Goal: Information Seeking & Learning: Learn about a topic

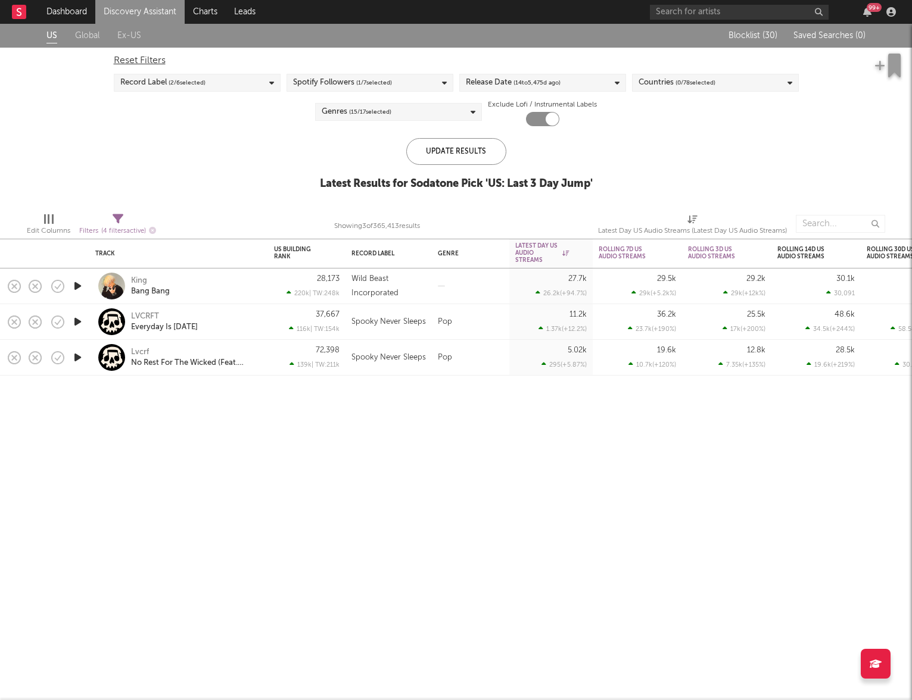
click at [127, 11] on link "Discovery Assistant" at bounding box center [139, 12] width 89 height 24
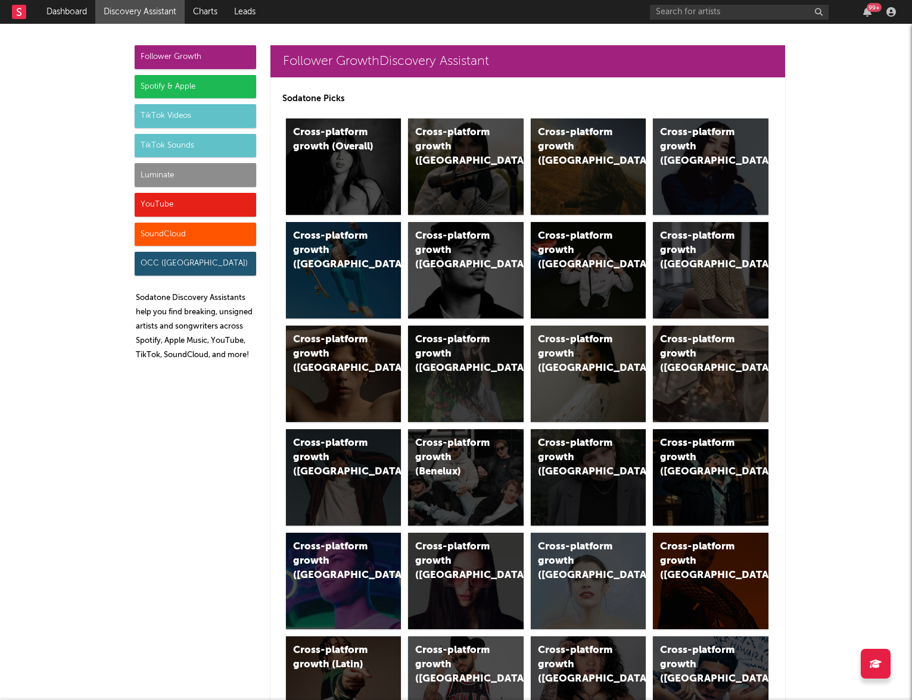
click at [151, 172] on div "Luminate" at bounding box center [195, 175] width 121 height 24
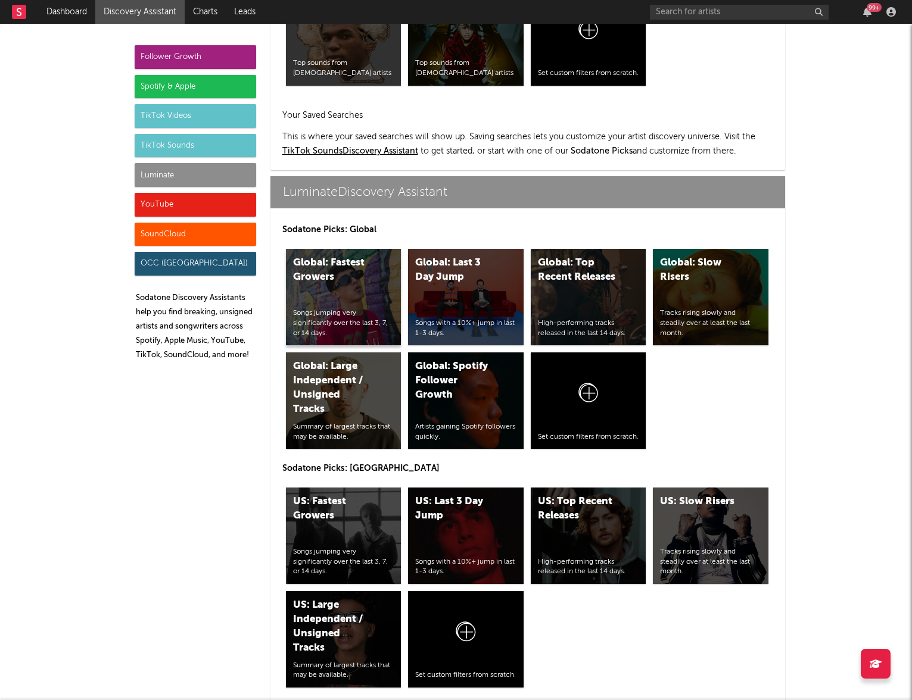
scroll to position [5286, 0]
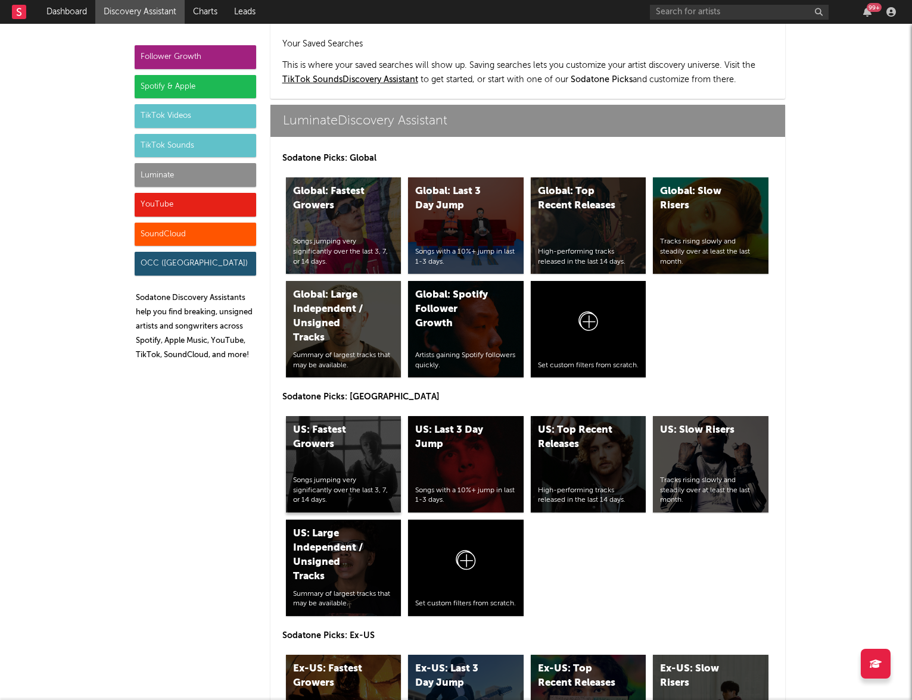
click at [340, 423] on div "US: Fastest Growers" at bounding box center [333, 437] width 81 height 29
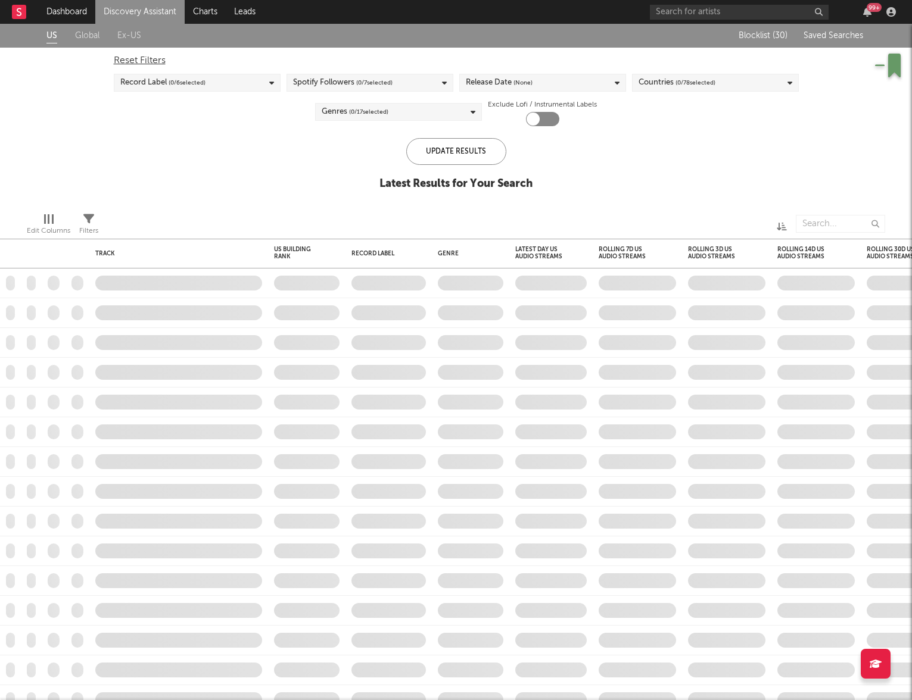
checkbox input "true"
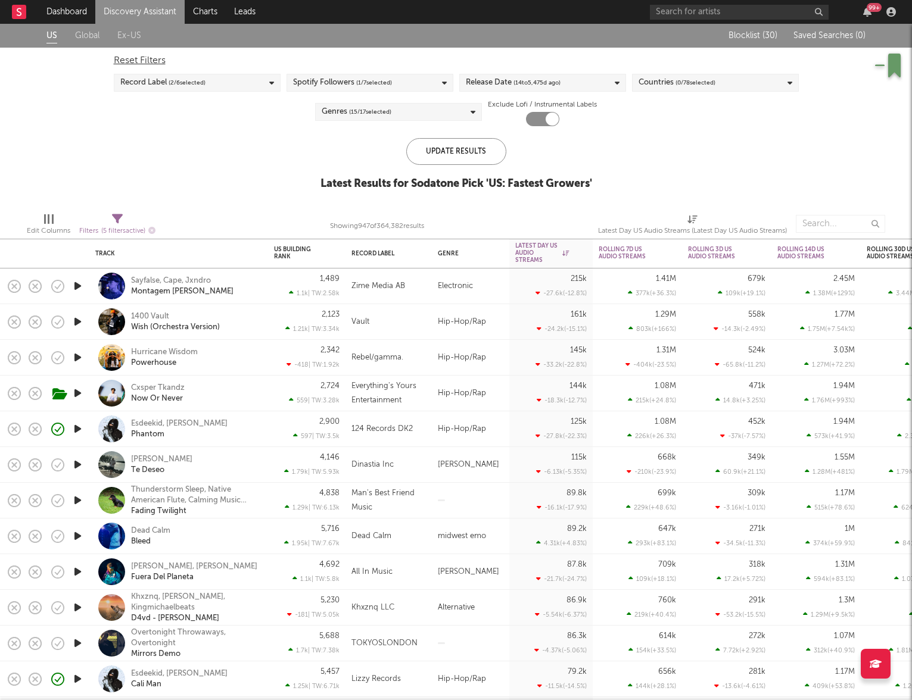
click at [217, 432] on div "Esdeekid, Rico Ace Phantom" at bounding box center [195, 429] width 128 height 21
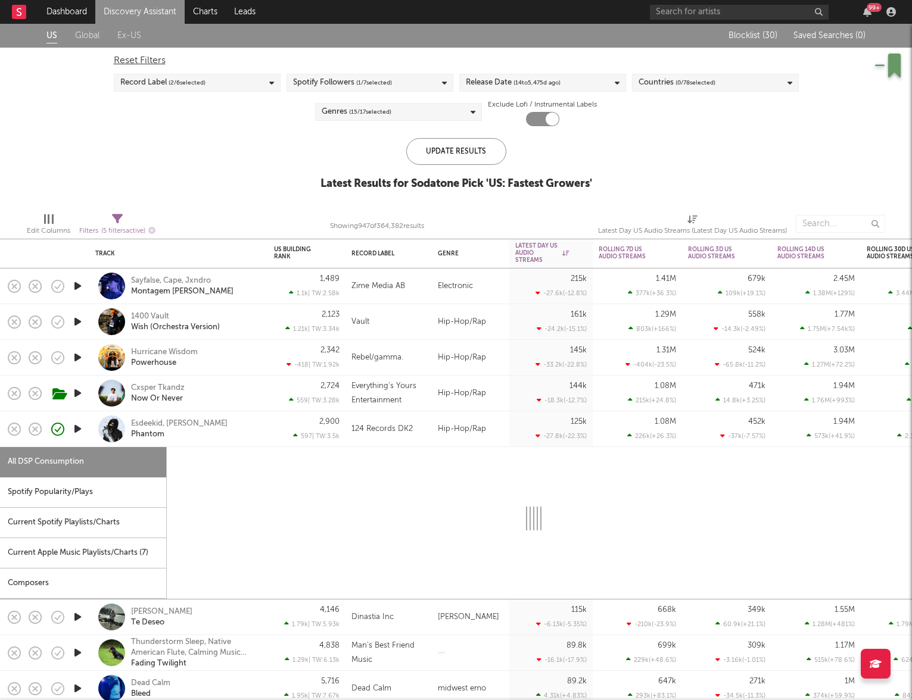
select select "6m"
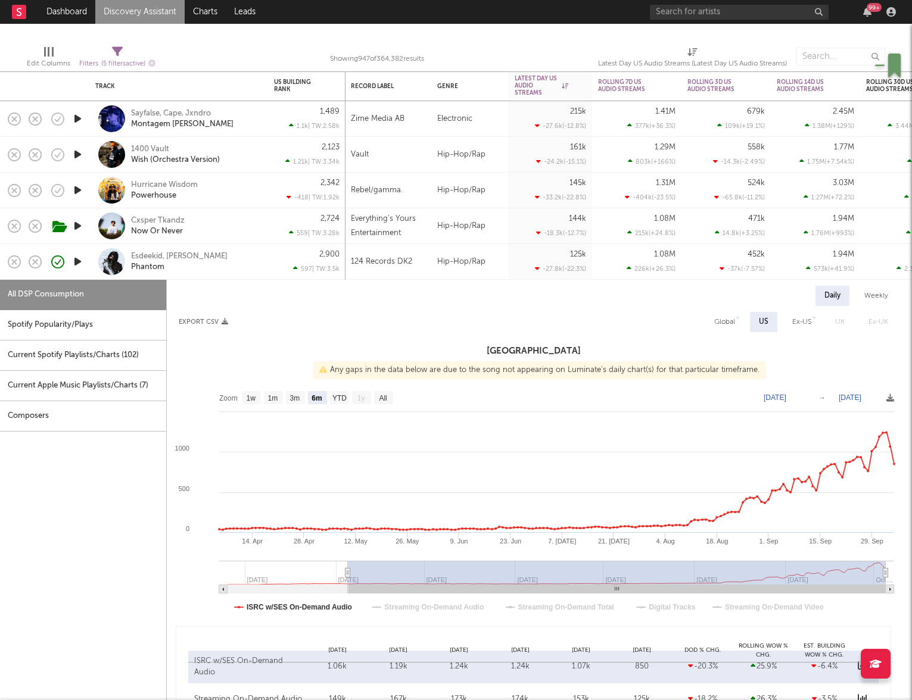
click at [244, 119] on div "Sayfalse, Cape, Jxndro Montagem Rugada" at bounding box center [195, 118] width 128 height 21
select select "6m"
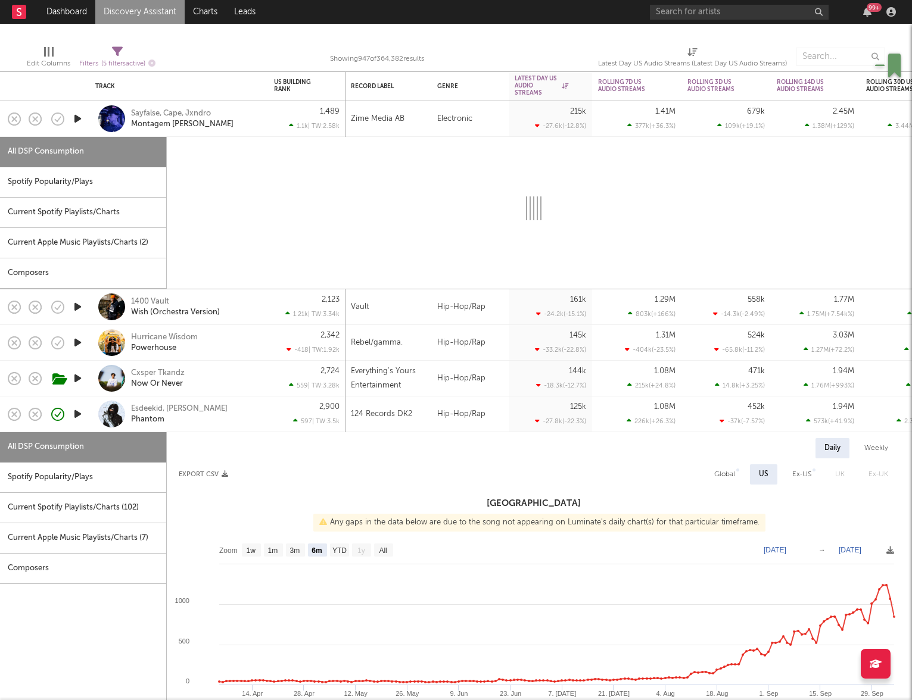
select select "1w"
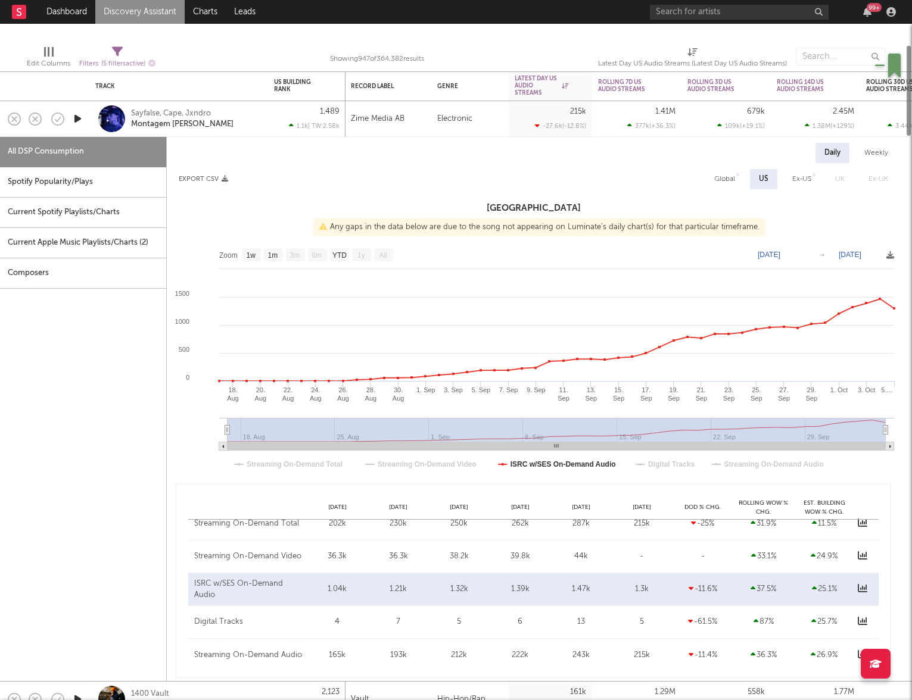
click at [77, 120] on icon "button" at bounding box center [77, 118] width 13 height 15
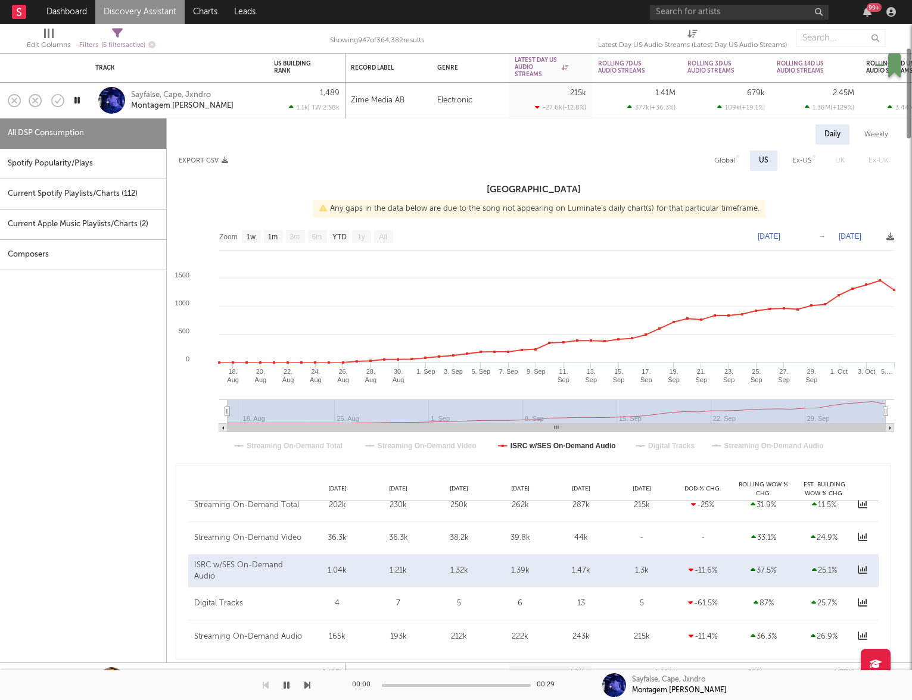
select select "6m"
select select "1w"
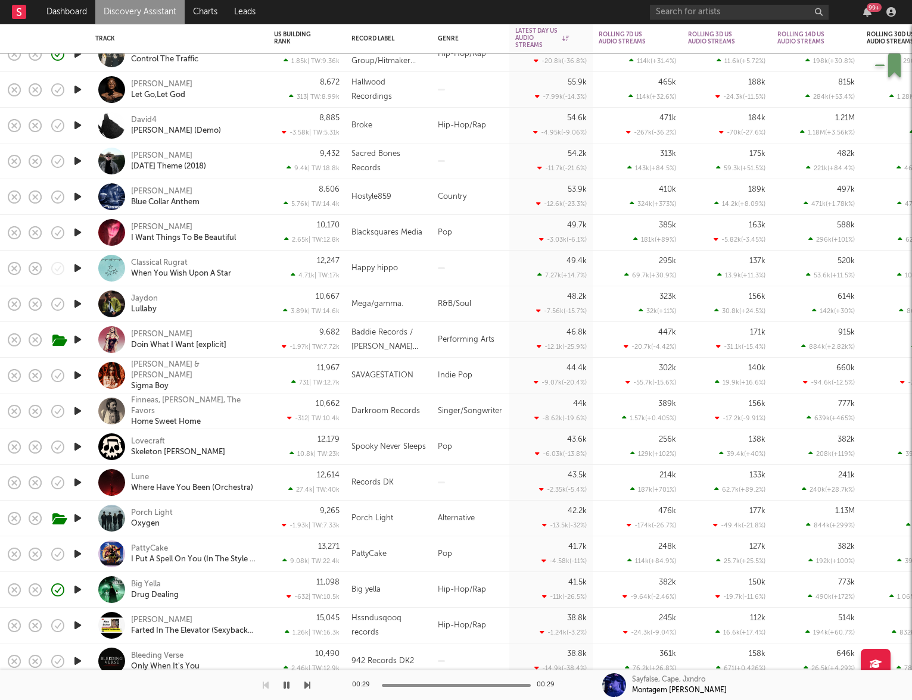
click at [76, 481] on icon "button" at bounding box center [77, 482] width 13 height 15
click at [231, 589] on div "Big Yella Drug Dealing" at bounding box center [195, 589] width 128 height 21
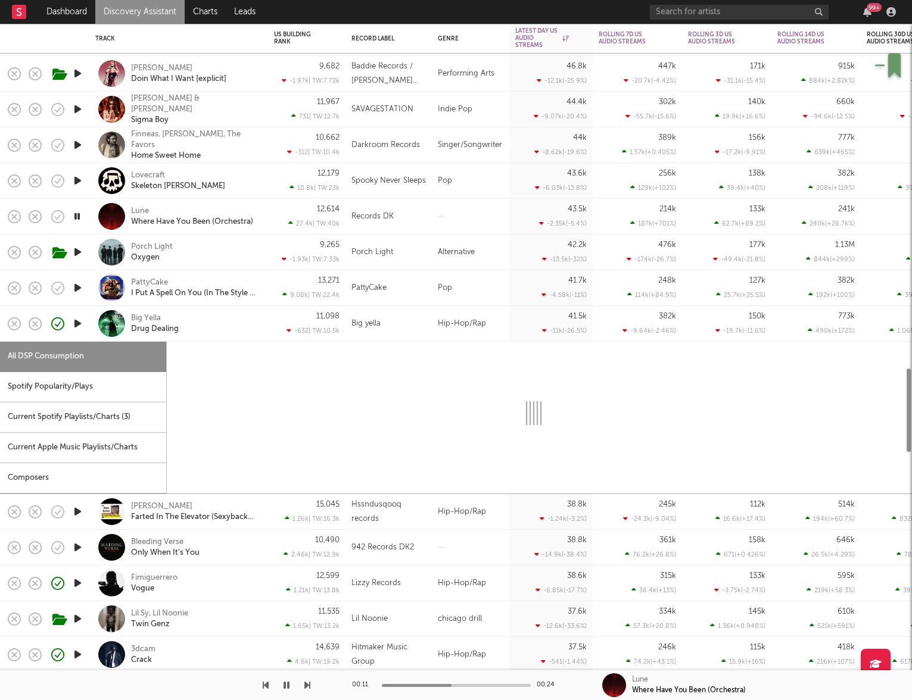
select select "1w"
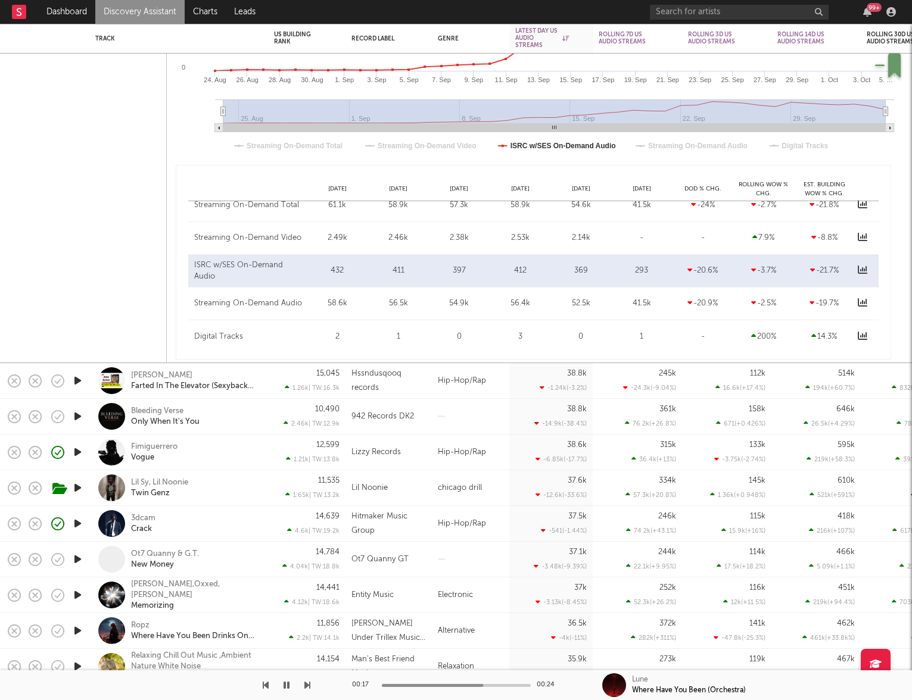
click at [185, 522] on div "3dcam Crack" at bounding box center [195, 523] width 128 height 21
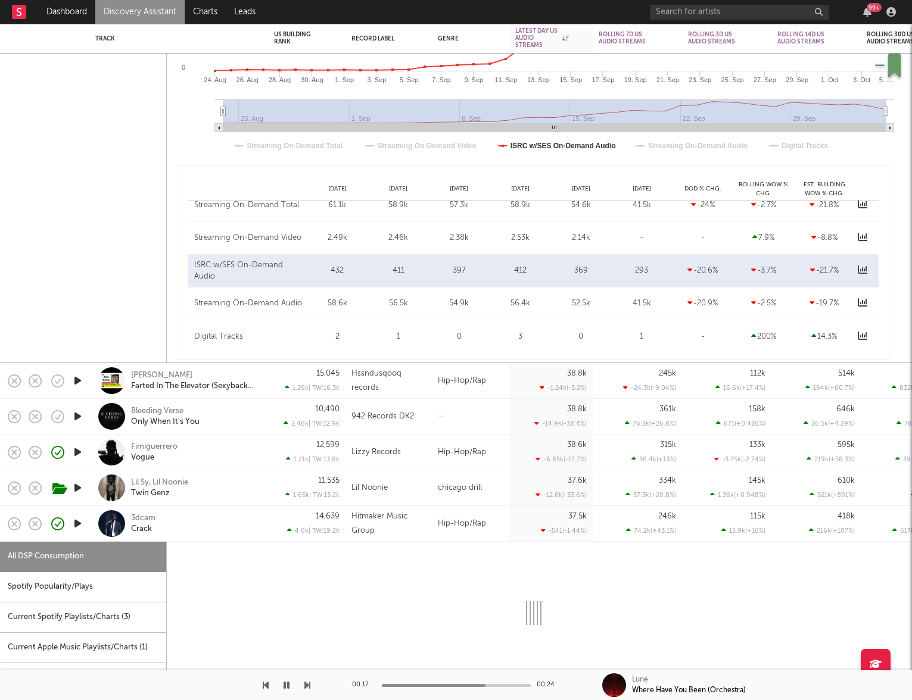
select select "1w"
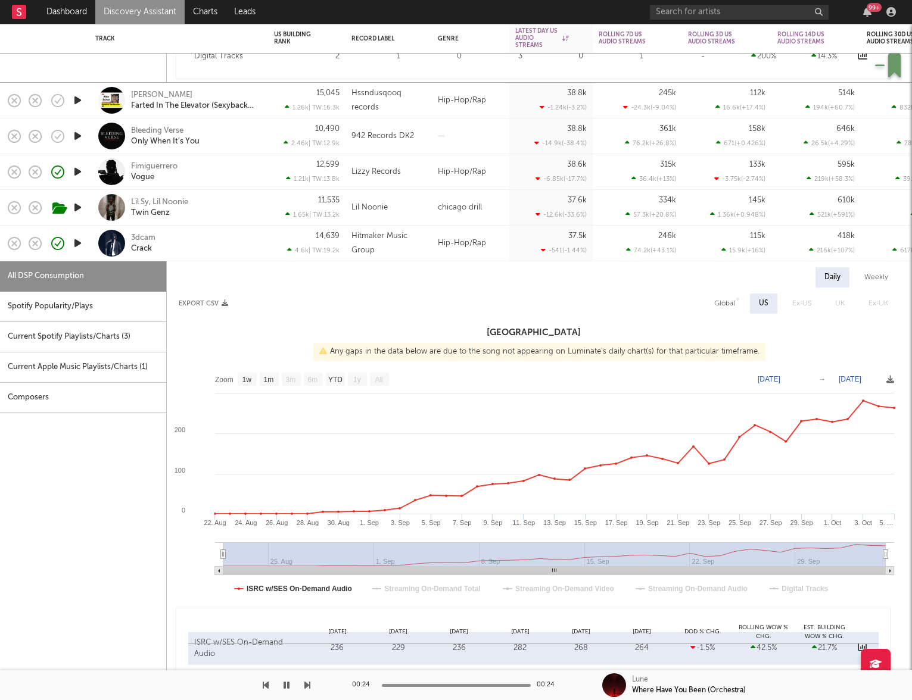
click at [85, 207] on div at bounding box center [78, 208] width 24 height 36
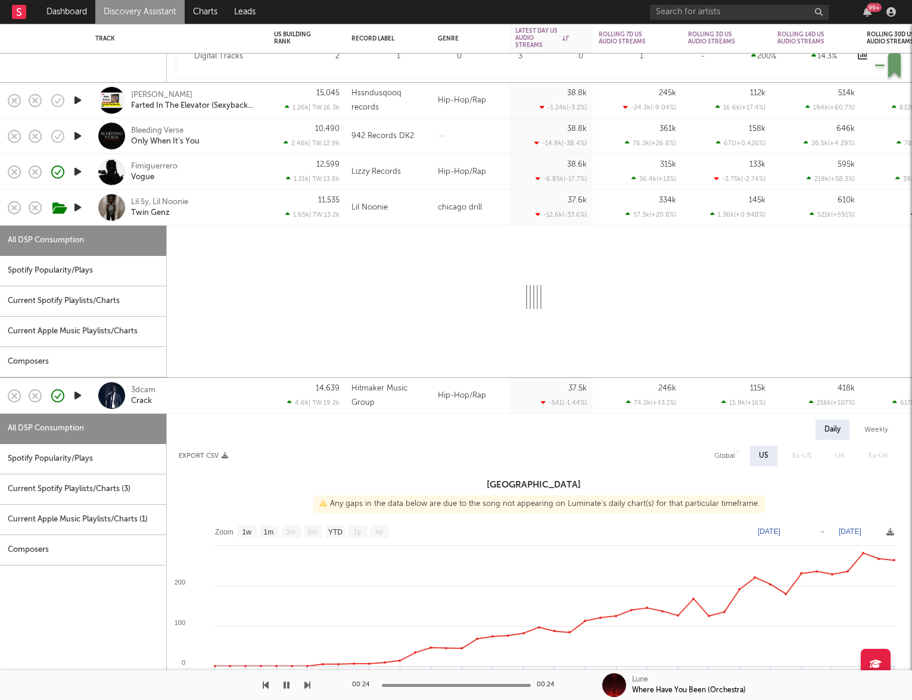
select select "1w"
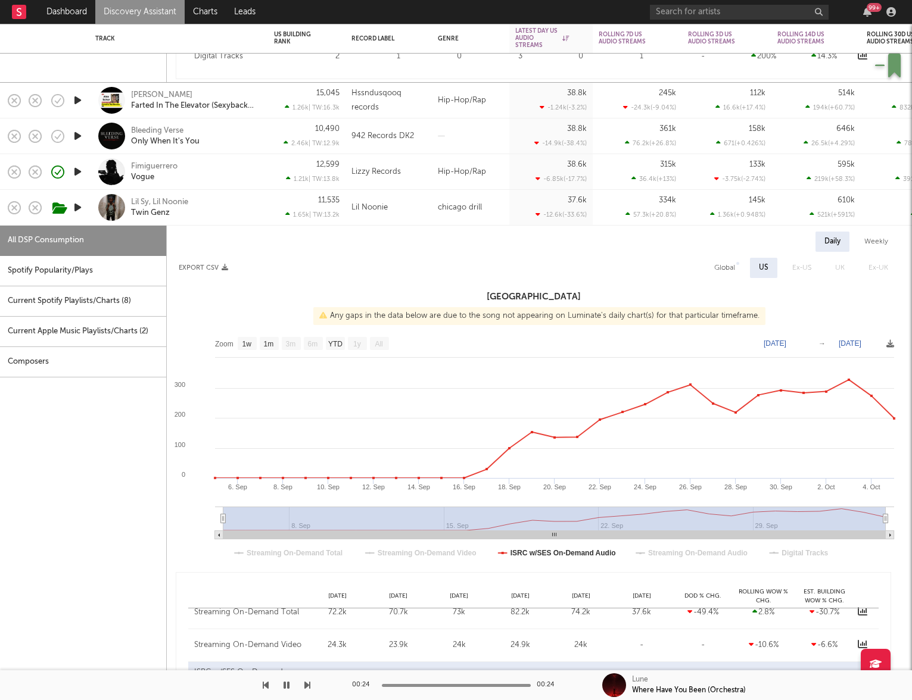
click at [76, 210] on icon "button" at bounding box center [77, 207] width 13 height 15
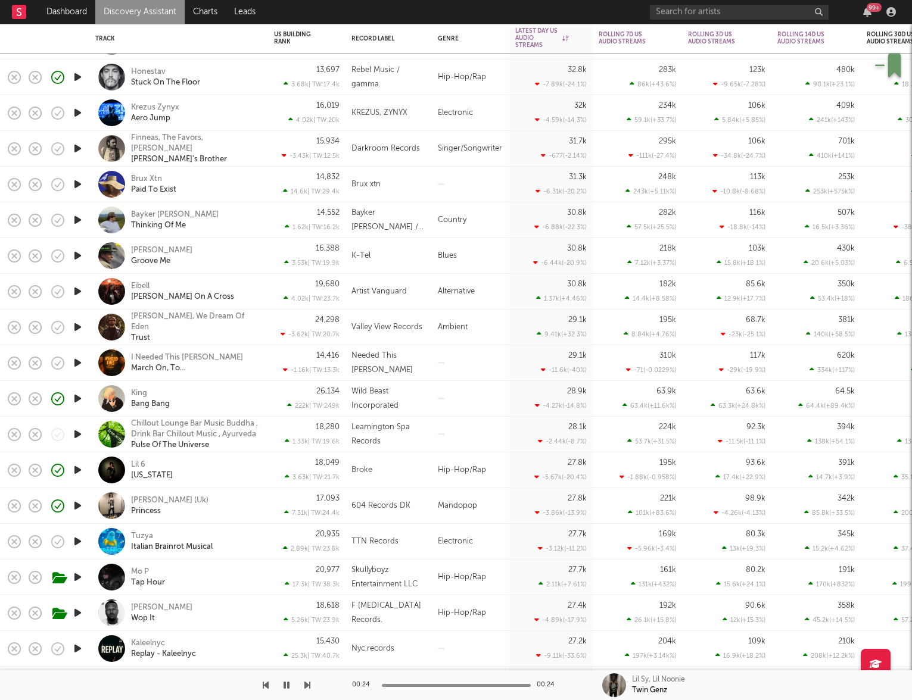
click at [198, 401] on div "King Bang Bang" at bounding box center [195, 398] width 128 height 21
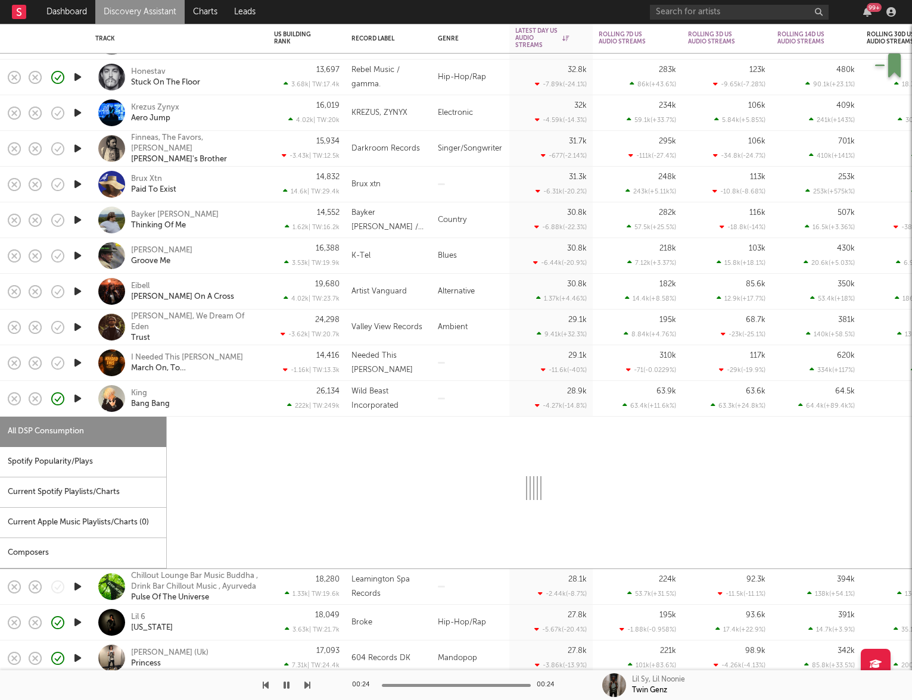
select select "1w"
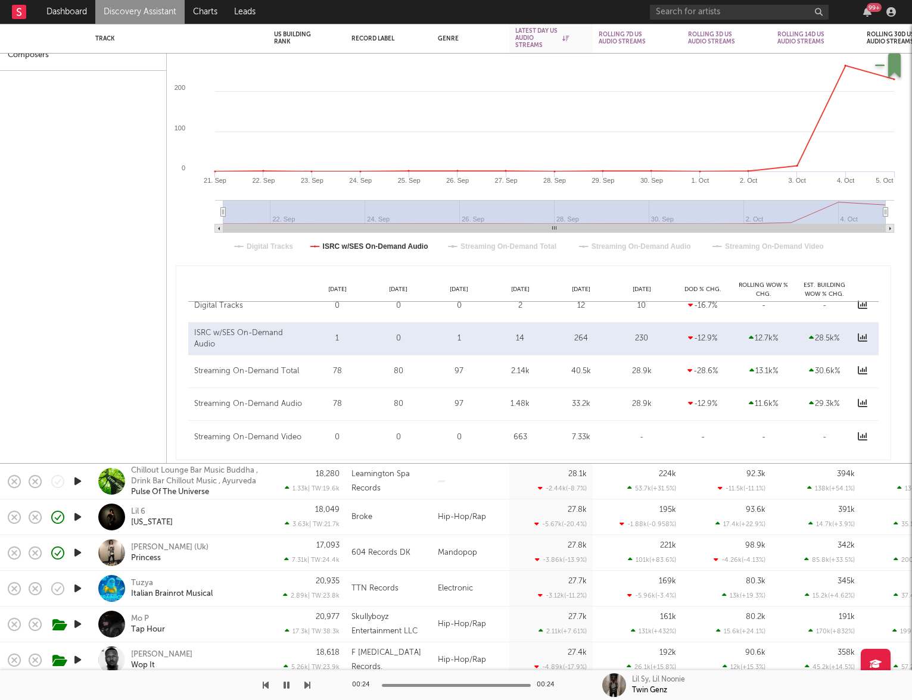
click at [213, 519] on div "Lil 6 New York" at bounding box center [195, 517] width 128 height 21
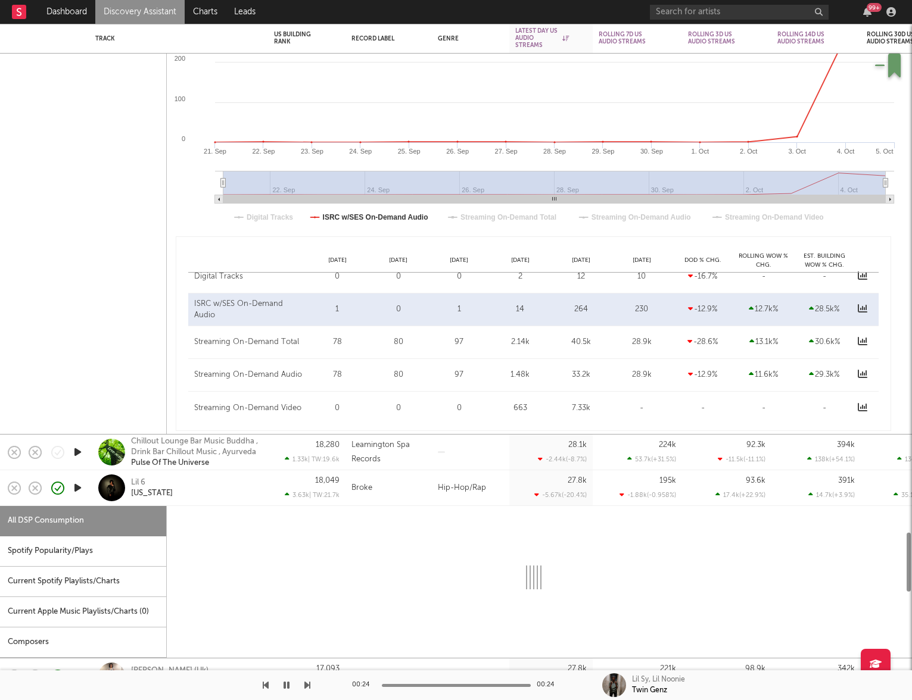
select select "1w"
select select "6m"
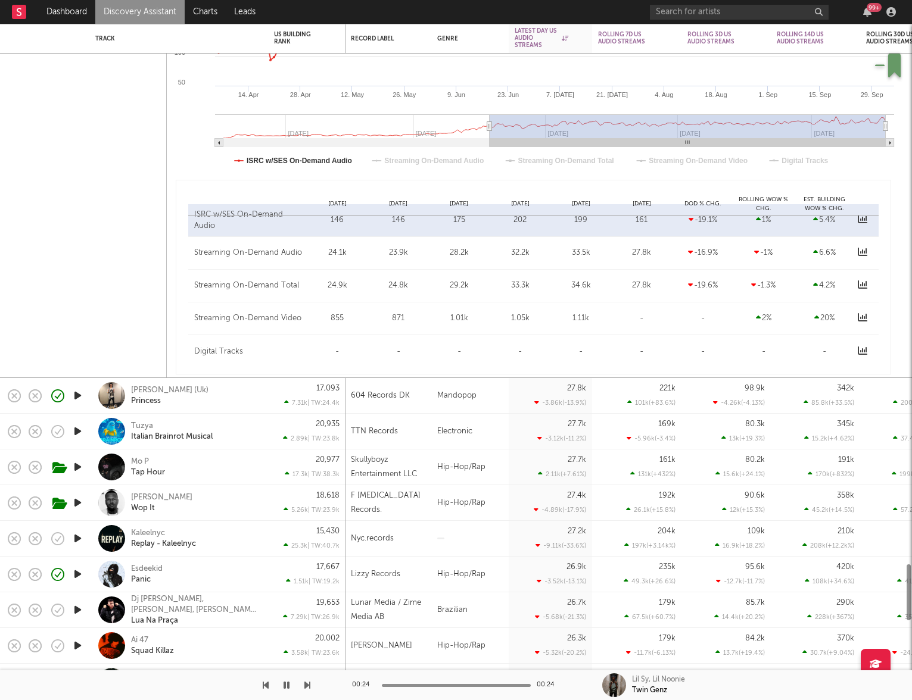
click at [211, 505] on div "Lil Vada Wop It" at bounding box center [195, 502] width 128 height 21
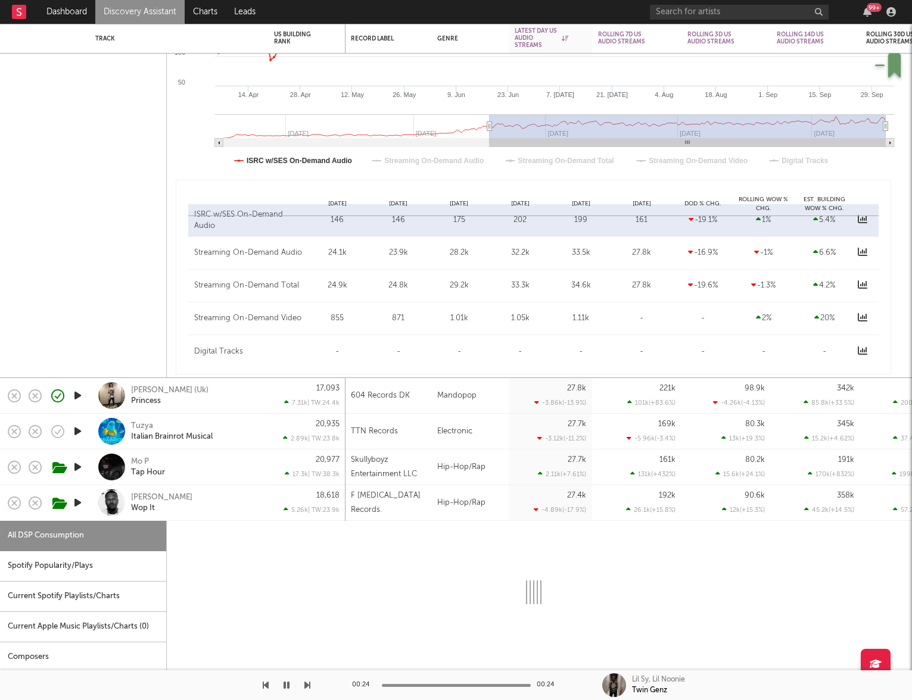
click at [77, 504] on icon "button" at bounding box center [77, 502] width 13 height 15
select select "1w"
select select "6m"
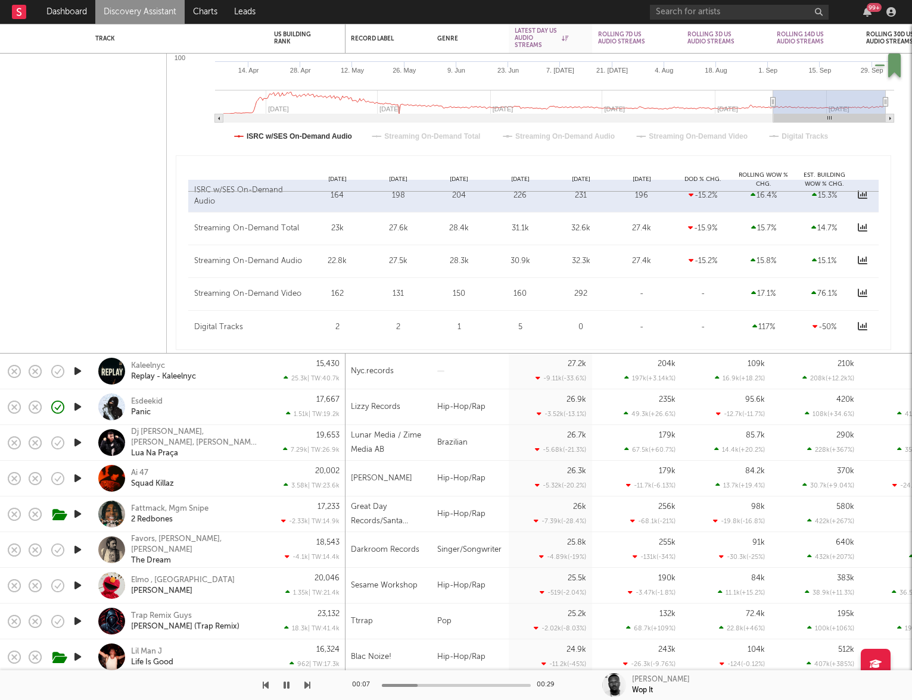
click at [77, 373] on icon "button" at bounding box center [77, 371] width 13 height 15
click at [251, 368] on div "Kaleelnyc Replay - Kaleelnyc" at bounding box center [195, 371] width 128 height 21
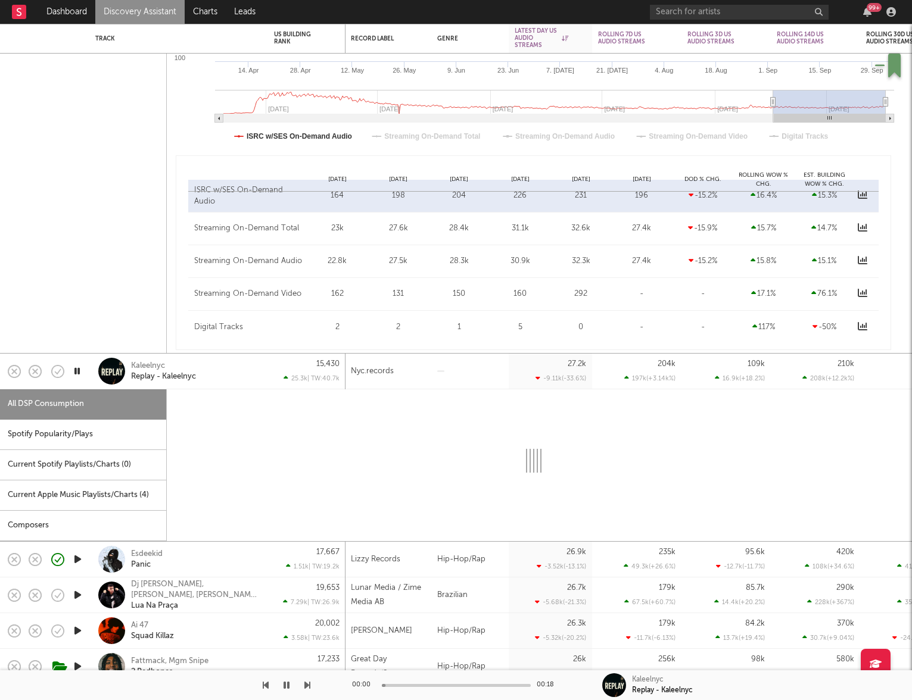
select select "6m"
select select "1w"
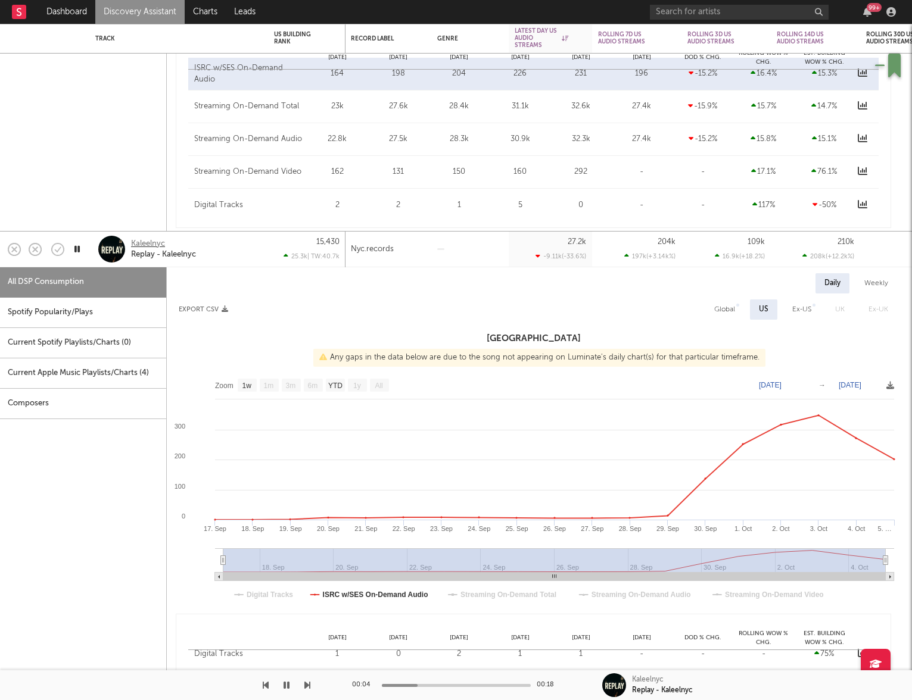
click at [149, 245] on div "Kaleelnyc" at bounding box center [148, 244] width 34 height 11
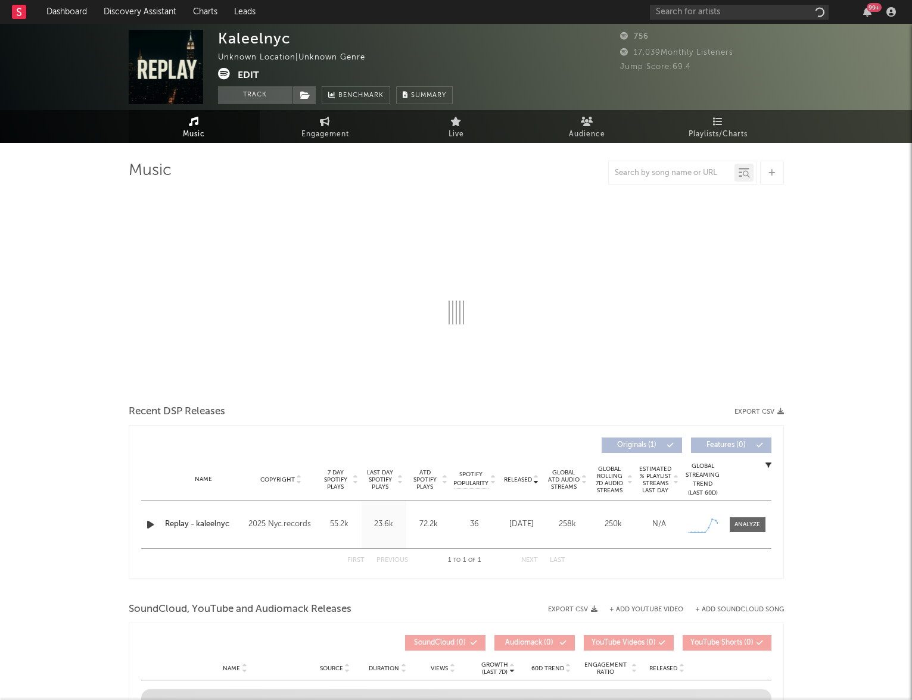
select select "1w"
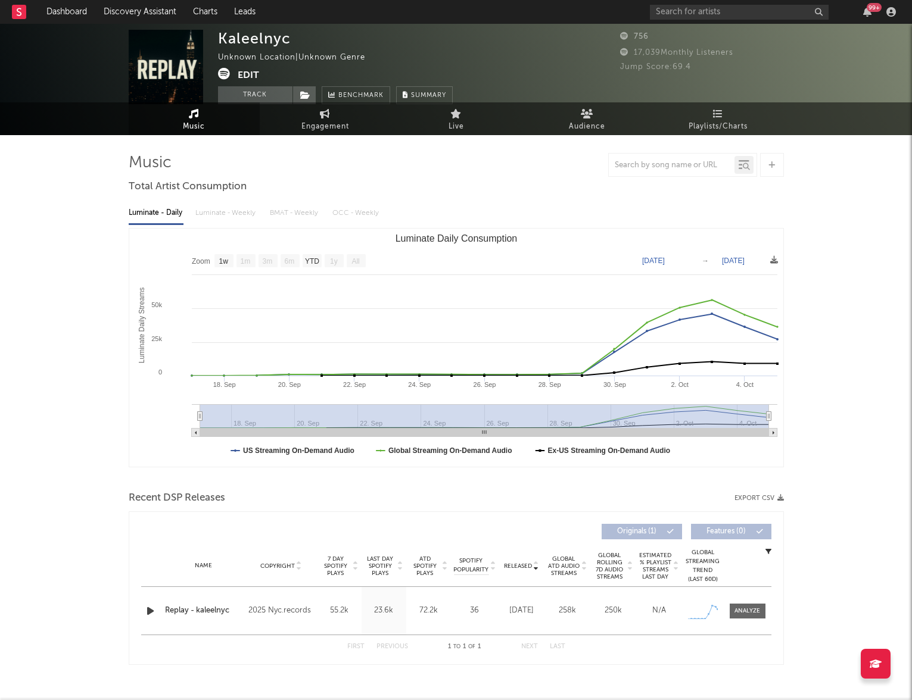
scroll to position [9, 0]
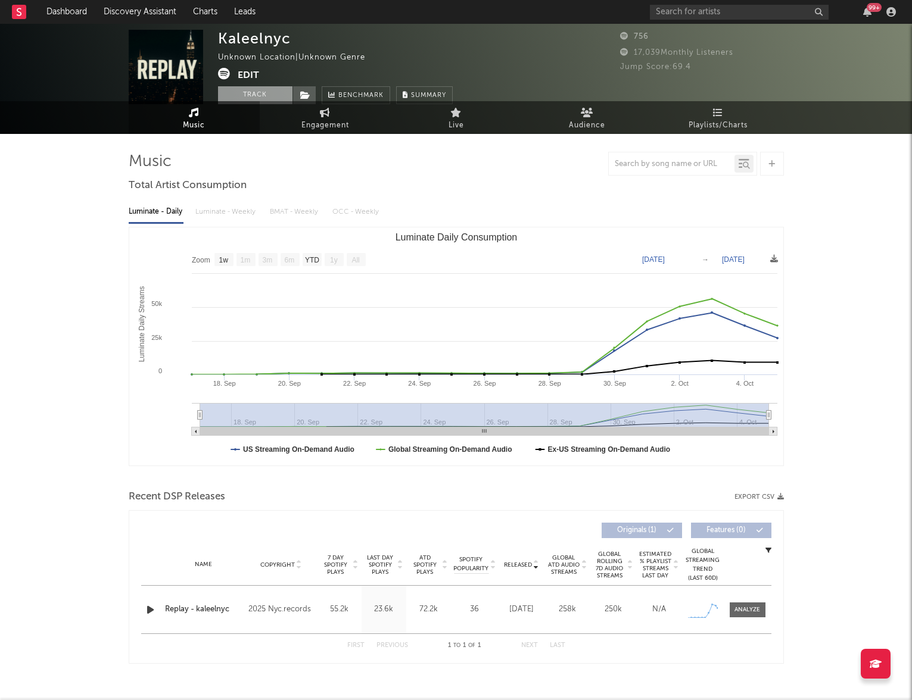
click at [285, 98] on button "Track" at bounding box center [255, 95] width 74 height 18
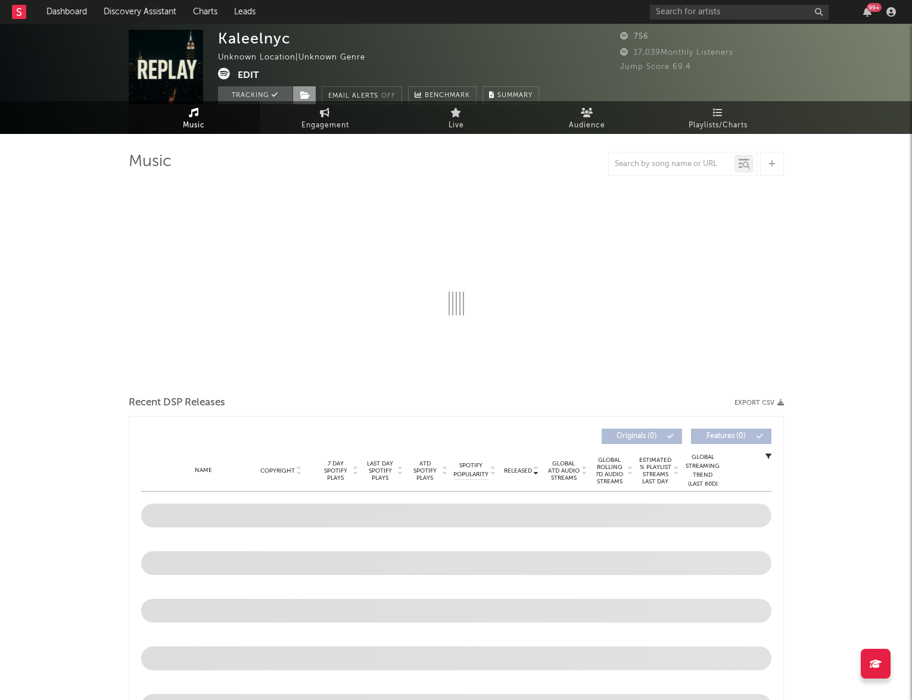
click at [310, 98] on span at bounding box center [304, 95] width 24 height 18
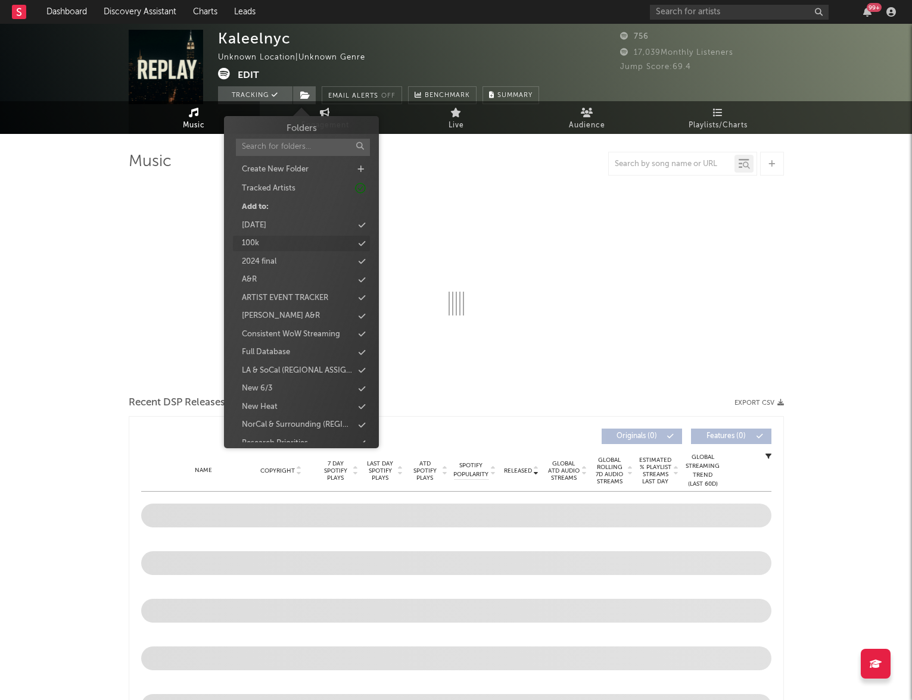
select select "1w"
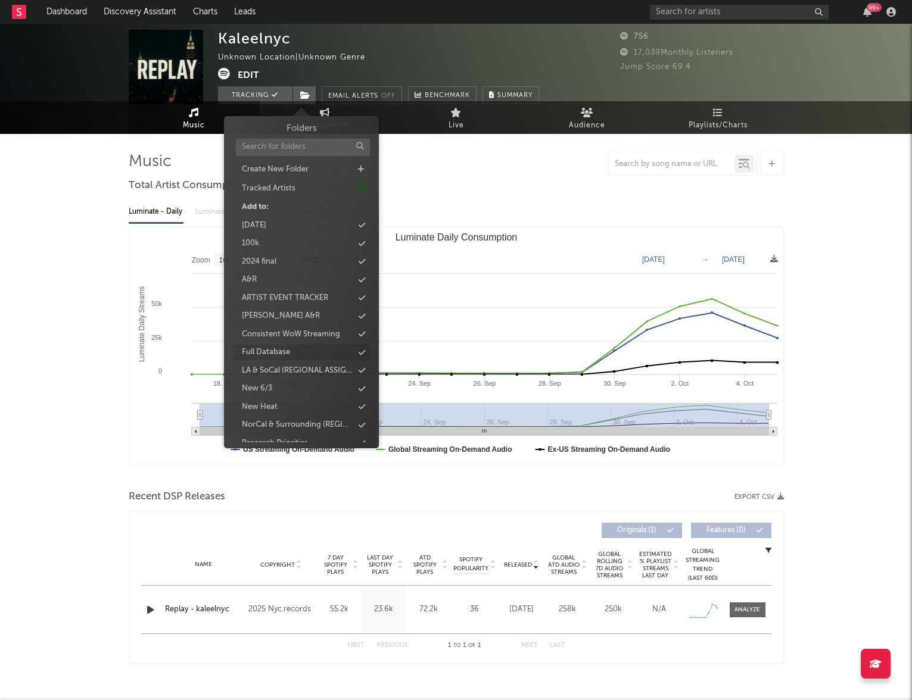
click at [297, 351] on div "Full Database" at bounding box center [301, 352] width 137 height 15
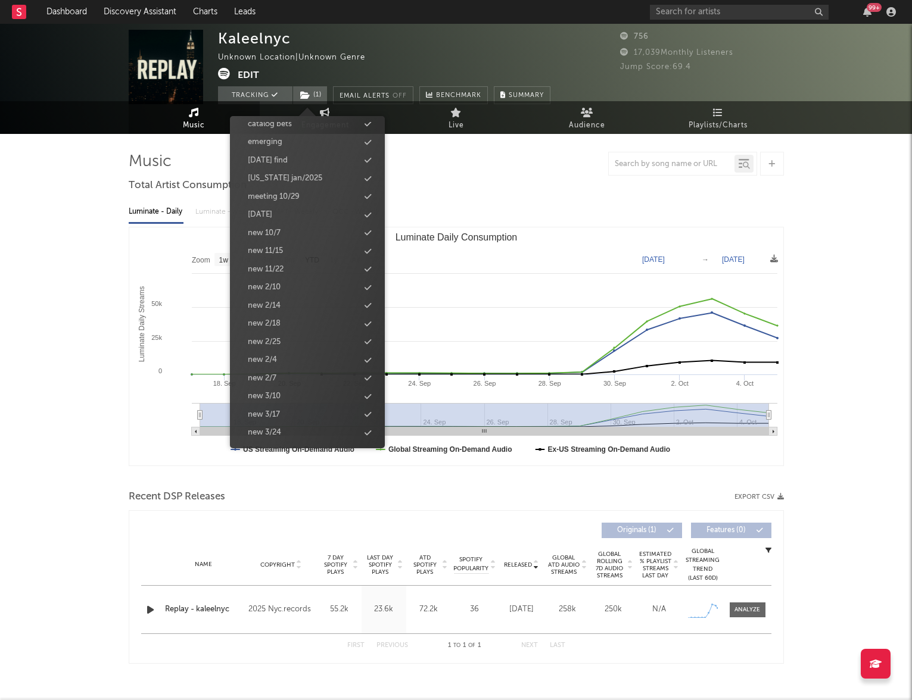
scroll to position [0, 0]
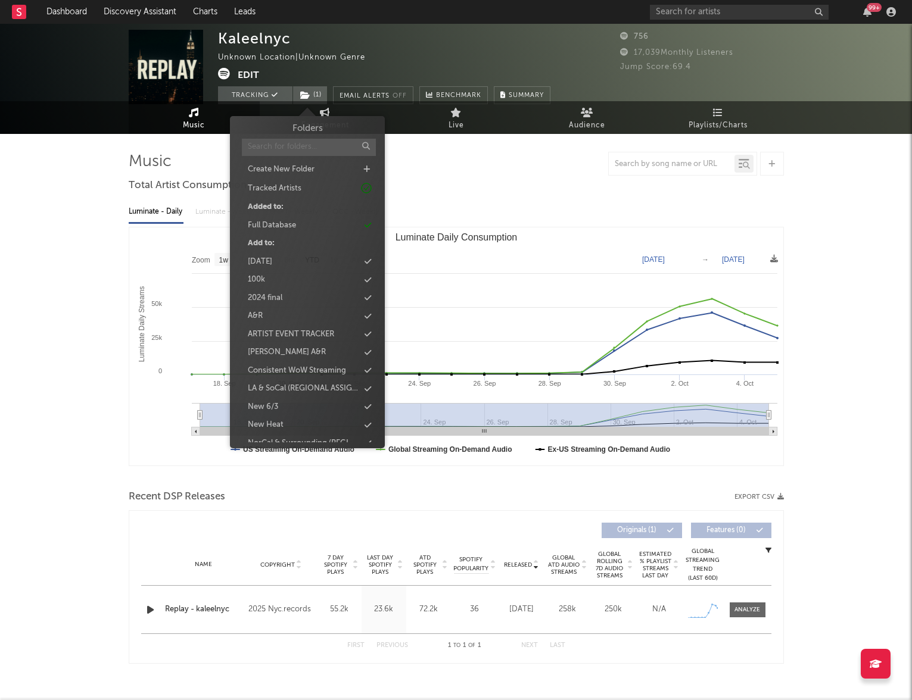
click at [271, 152] on input "text" at bounding box center [309, 147] width 134 height 17
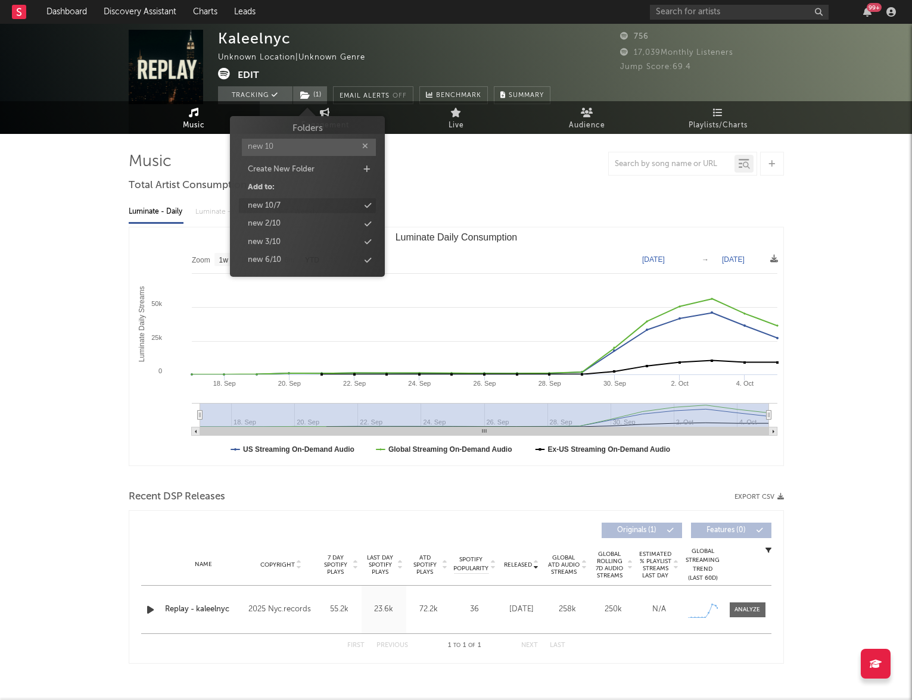
type input "new 10"
click at [286, 206] on div "new 10/7" at bounding box center [307, 205] width 137 height 15
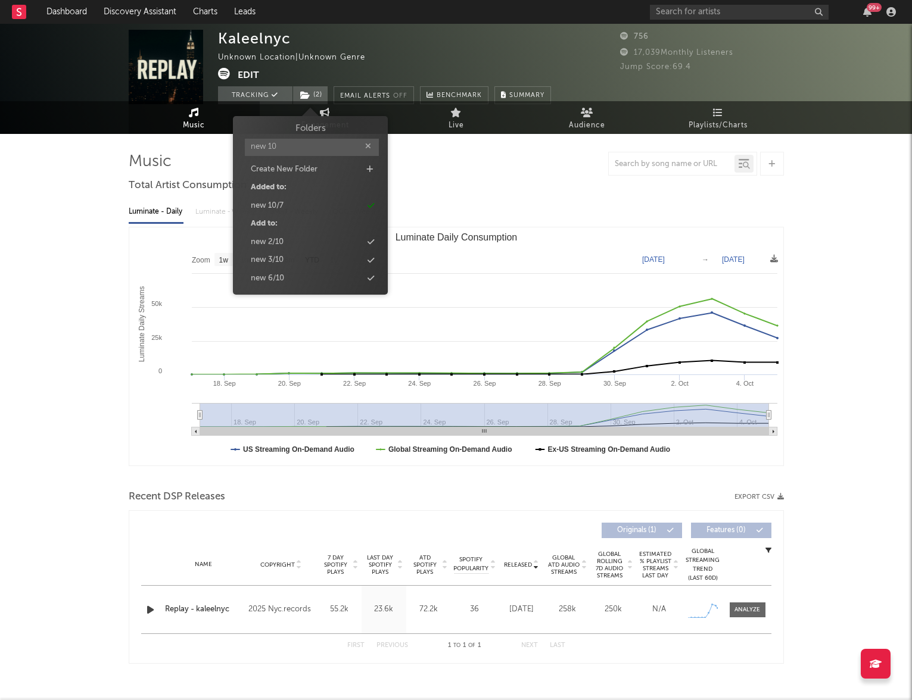
click at [30, 264] on div "Kaleelnyc Unknown Location | Unknown Genre Edit Tracking ( 2 ) Email Alerts Off…" at bounding box center [456, 368] width 912 height 706
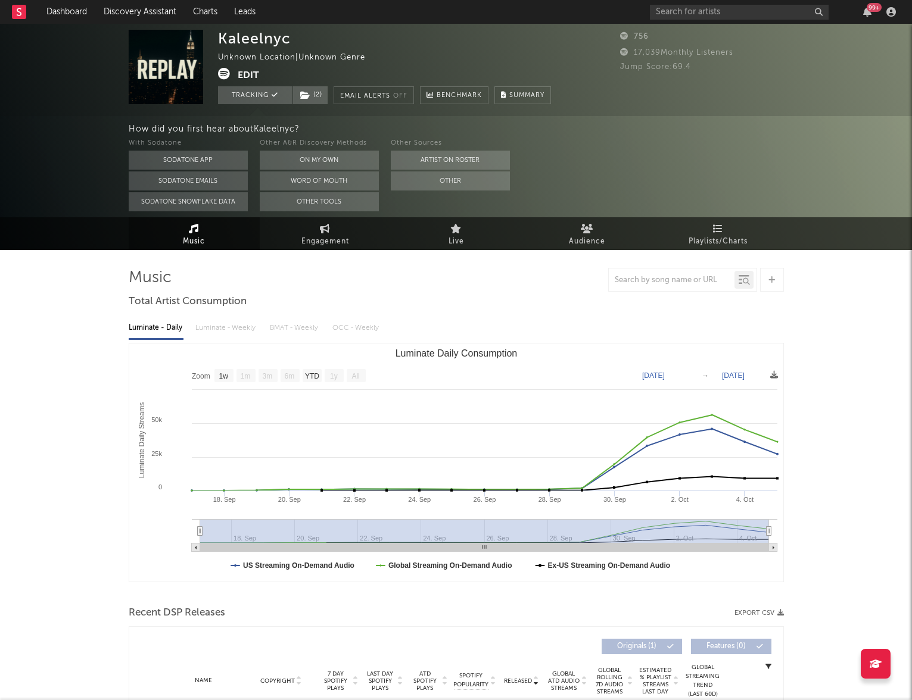
click at [144, 24] on div "Kaleelnyc Unknown Location | Unknown Genre Edit Tracking ( 2 ) Email Alerts Off…" at bounding box center [456, 70] width 912 height 92
click at [143, 17] on link "Discovery Assistant" at bounding box center [139, 12] width 89 height 24
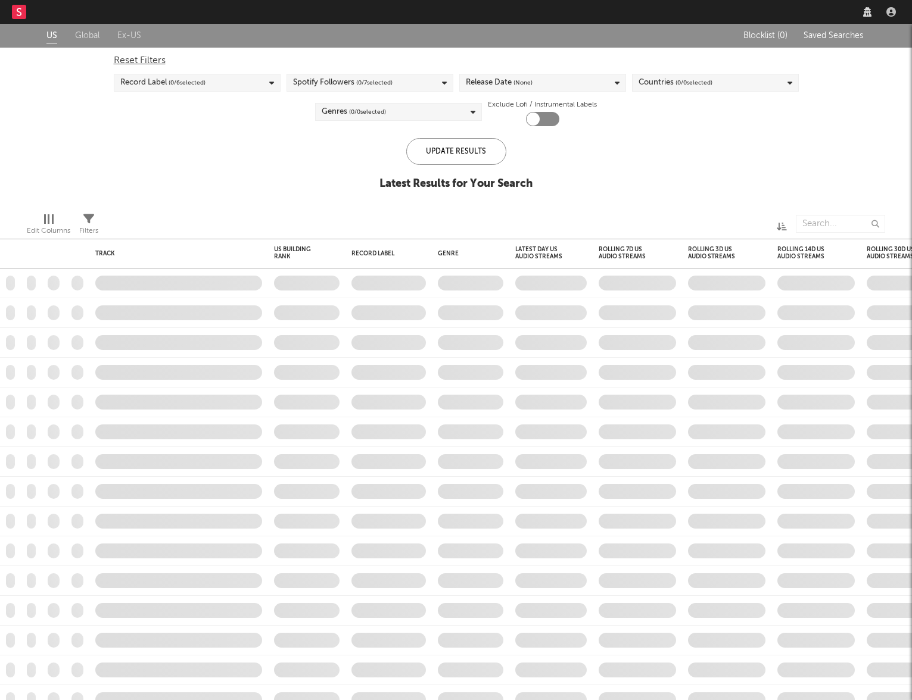
checkbox input "true"
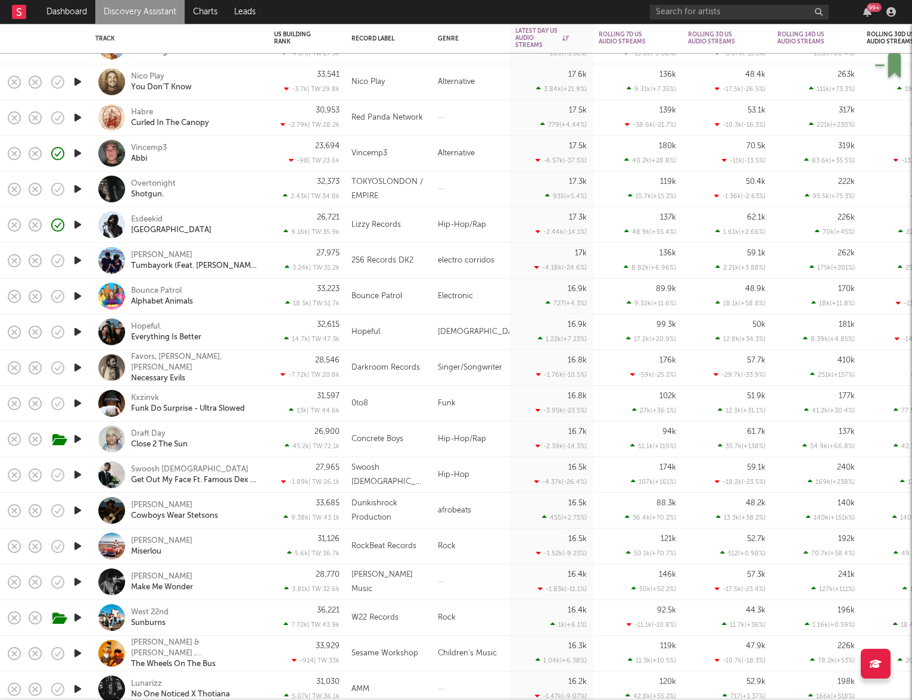
click at [77, 260] on icon "button" at bounding box center [77, 260] width 13 height 15
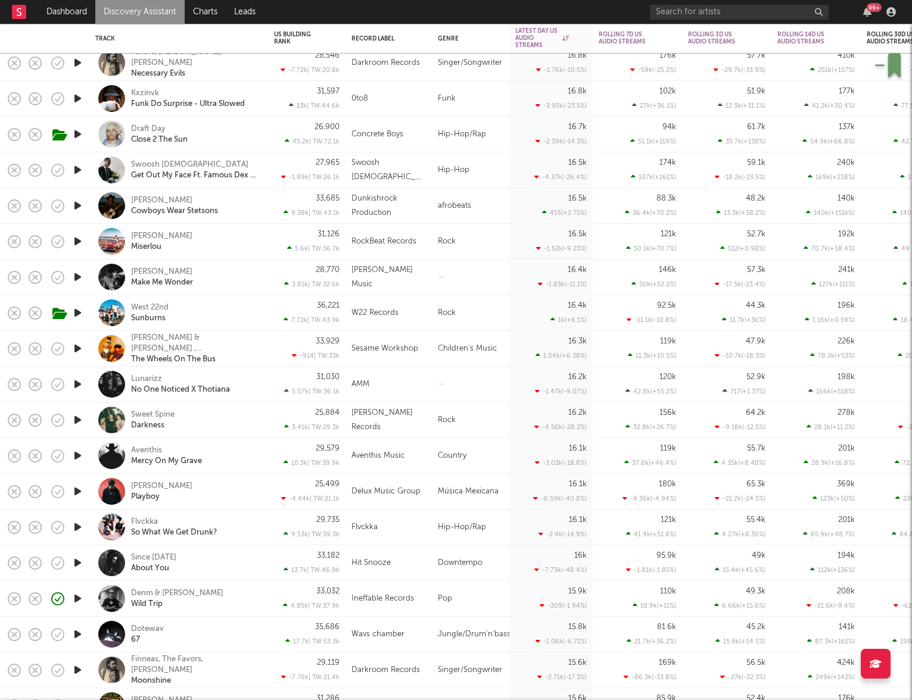
click at [74, 527] on icon "button" at bounding box center [77, 527] width 13 height 15
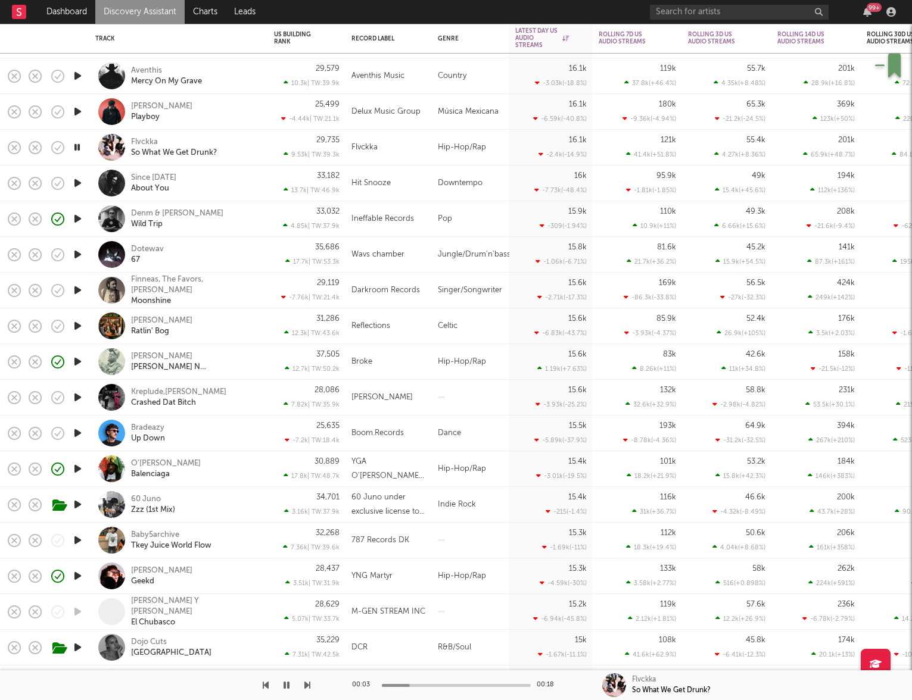
click at [78, 503] on icon "button" at bounding box center [77, 504] width 13 height 15
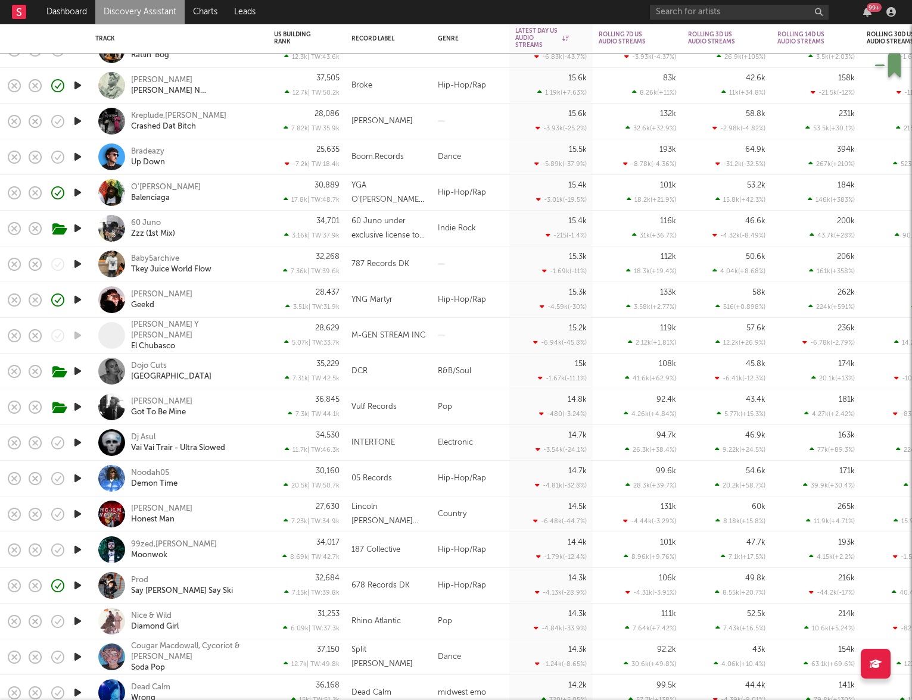
click at [76, 266] on icon "button" at bounding box center [77, 264] width 13 height 15
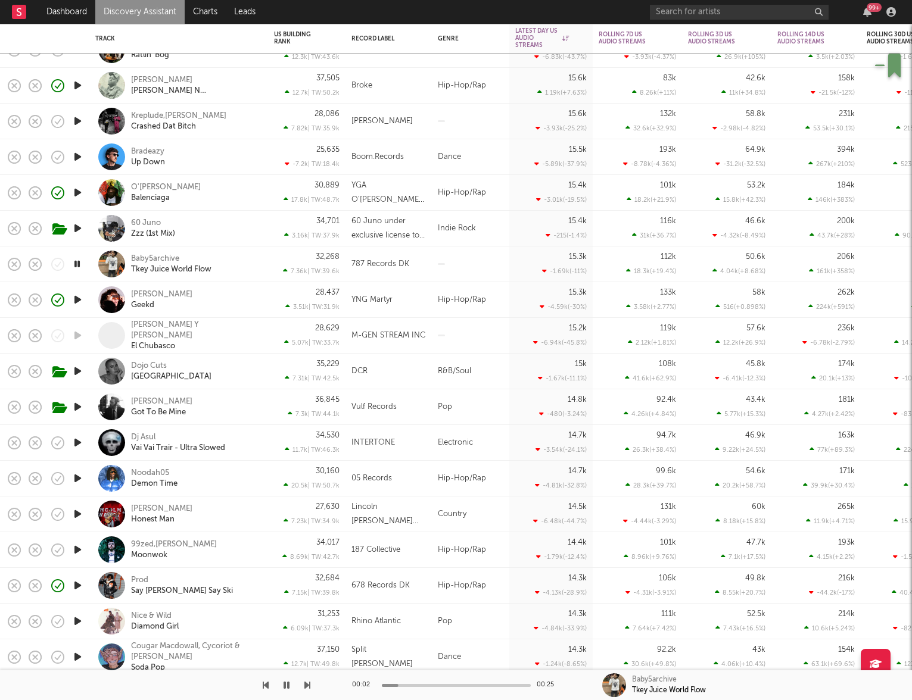
click at [247, 257] on div "Baby5archive Tkey Juice World Flow" at bounding box center [195, 264] width 128 height 21
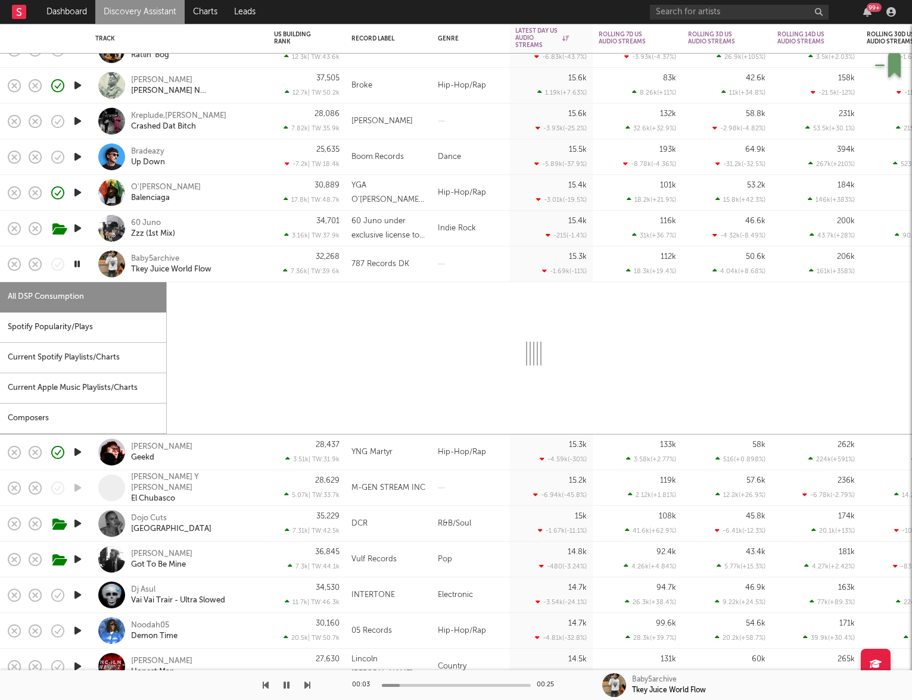
select select "1w"
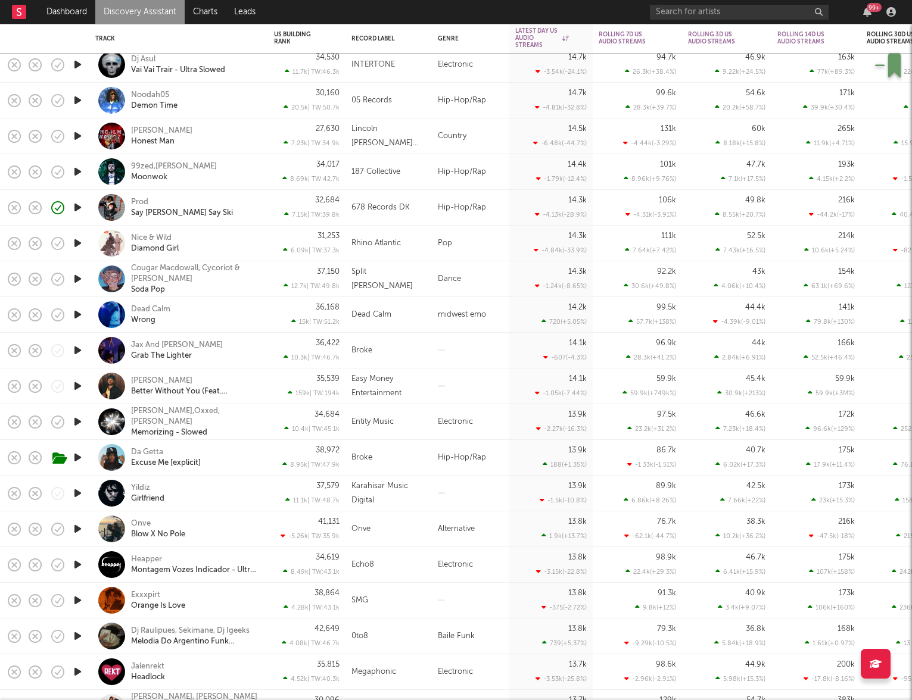
click at [77, 494] on icon "button" at bounding box center [77, 493] width 13 height 15
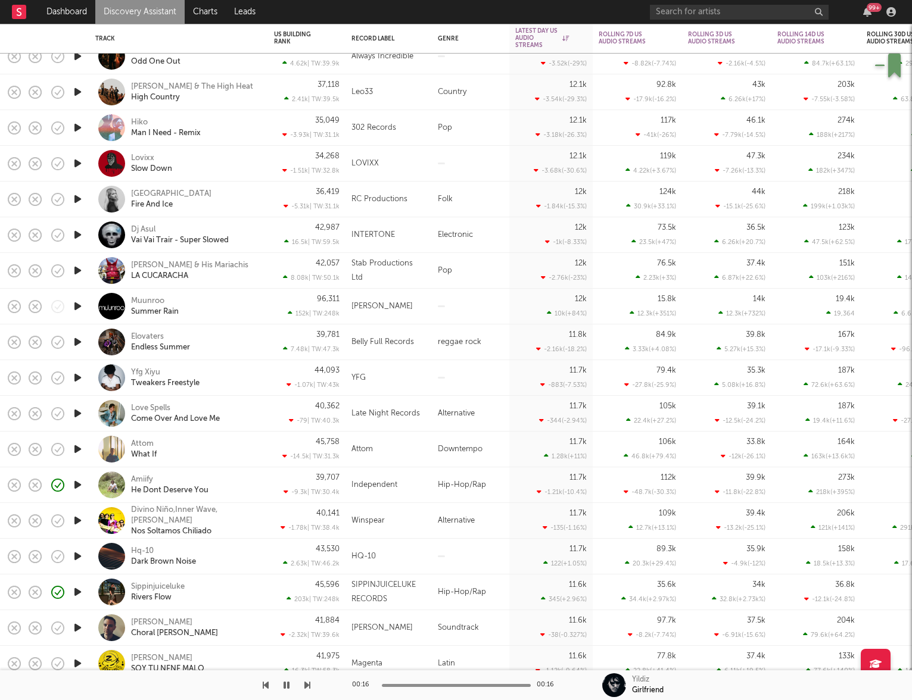
click at [75, 380] on icon "button" at bounding box center [77, 377] width 13 height 15
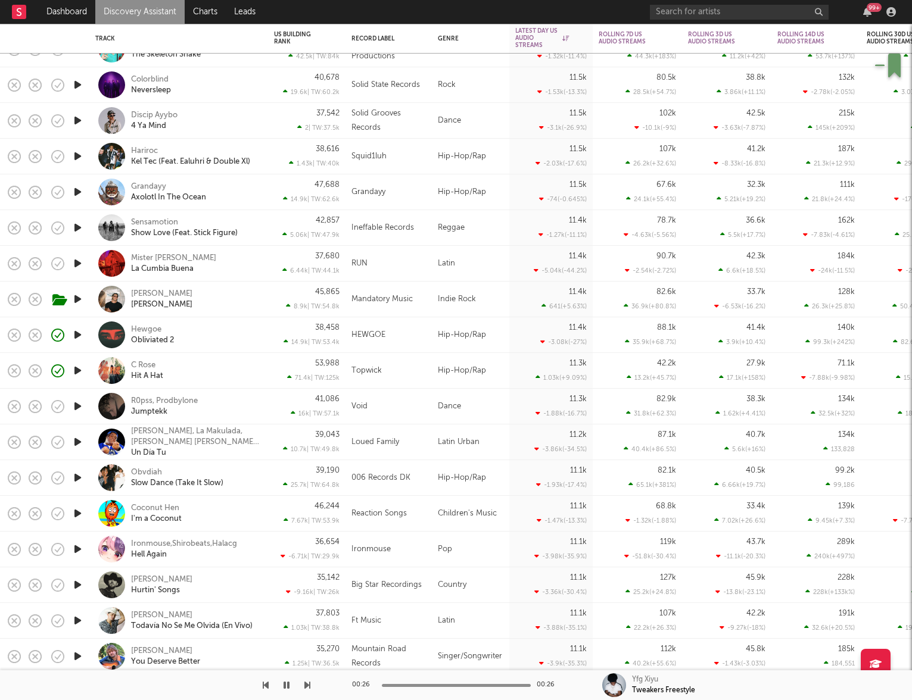
click at [75, 368] on icon "button" at bounding box center [77, 370] width 13 height 15
click at [211, 370] on div "C Rose Hit A Hat" at bounding box center [195, 370] width 128 height 21
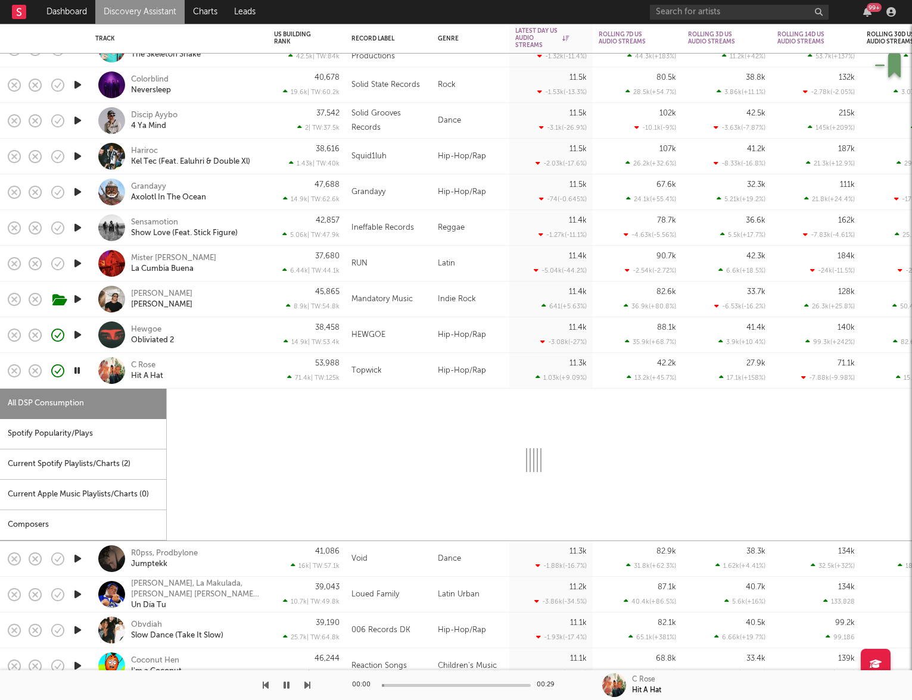
select select "1w"
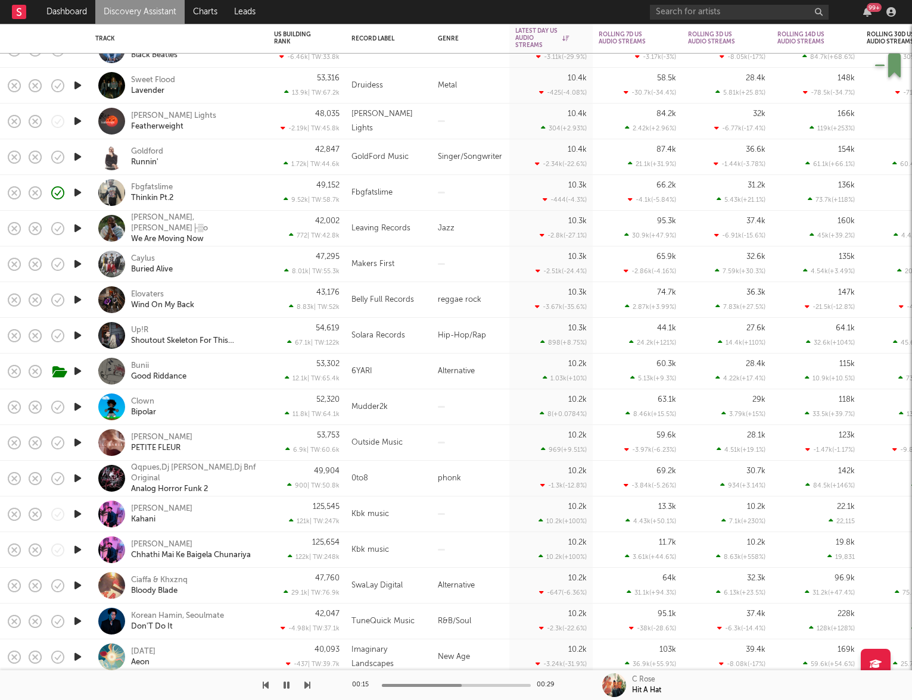
click at [76, 335] on icon "button" at bounding box center [77, 335] width 13 height 15
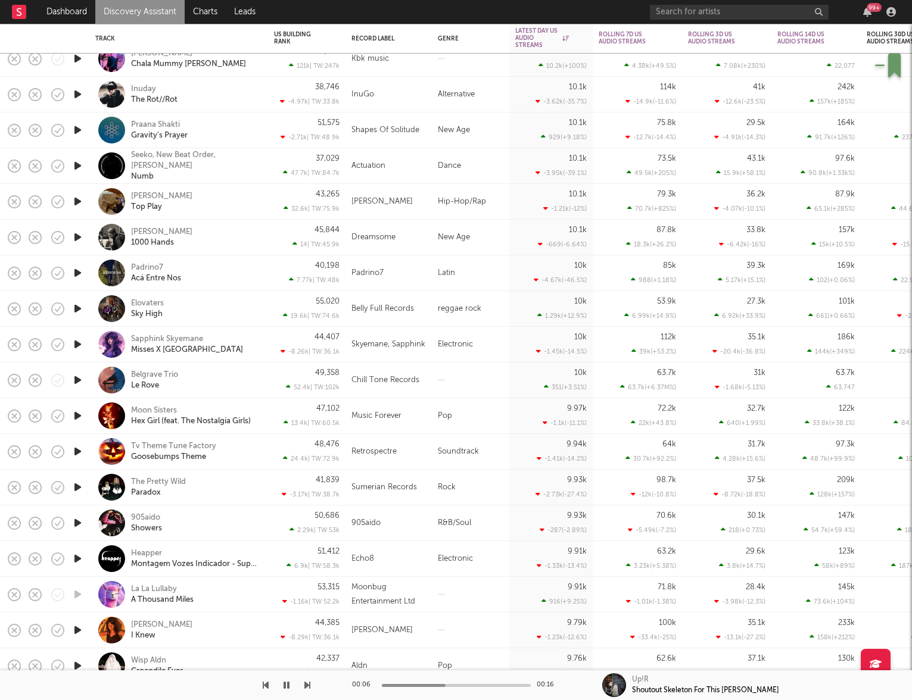
click at [78, 520] on icon "button" at bounding box center [77, 523] width 13 height 15
click at [231, 526] on div "905aido Showers" at bounding box center [195, 523] width 128 height 21
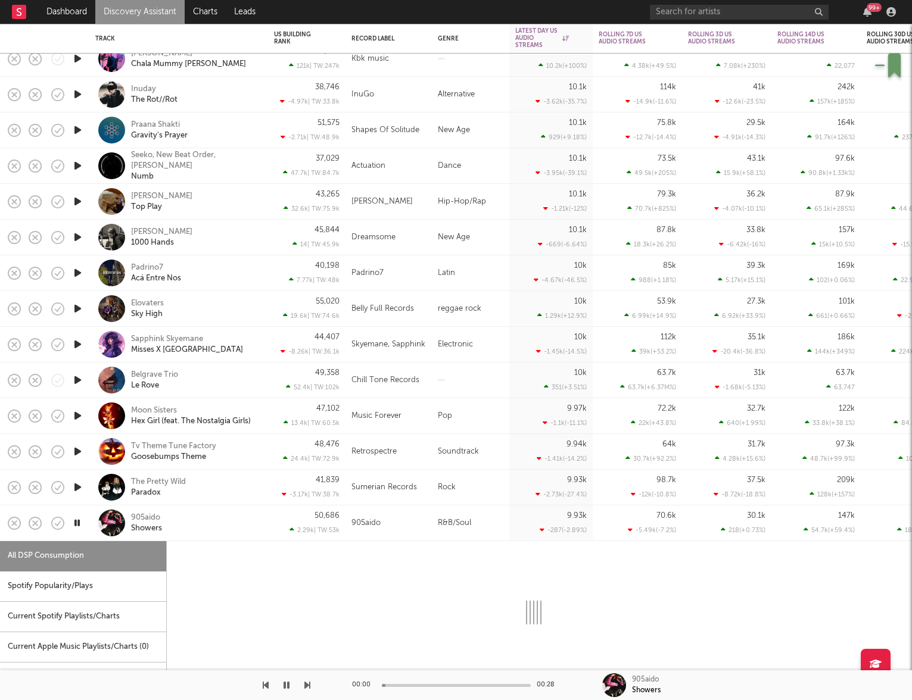
select select "1w"
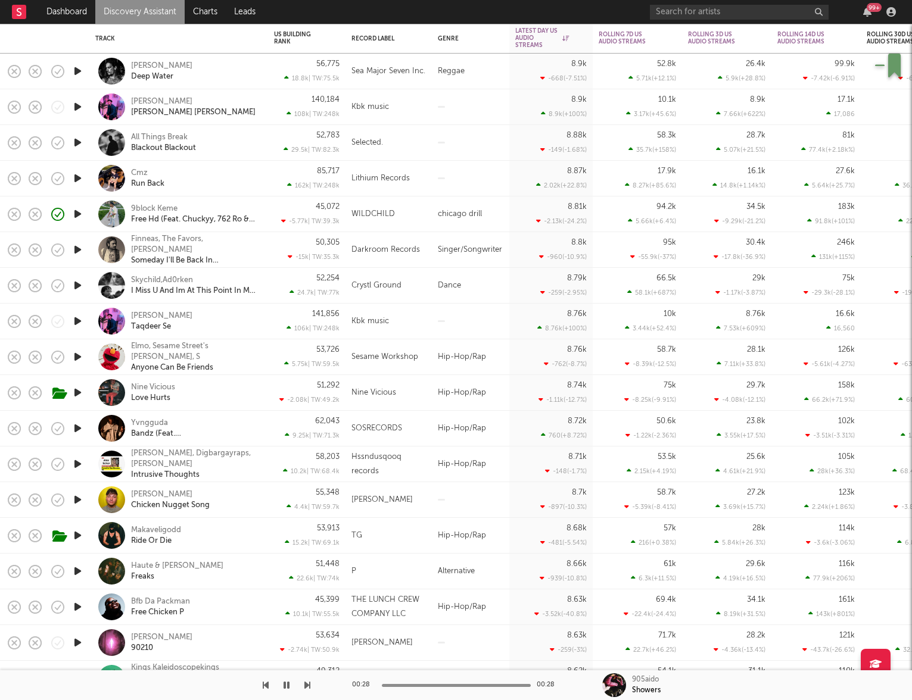
click at [76, 426] on icon "button" at bounding box center [77, 428] width 13 height 15
click at [79, 214] on icon "button" at bounding box center [77, 214] width 13 height 15
click at [280, 204] on div "45,072 -5.77k | TW: 39.3k" at bounding box center [307, 214] width 66 height 35
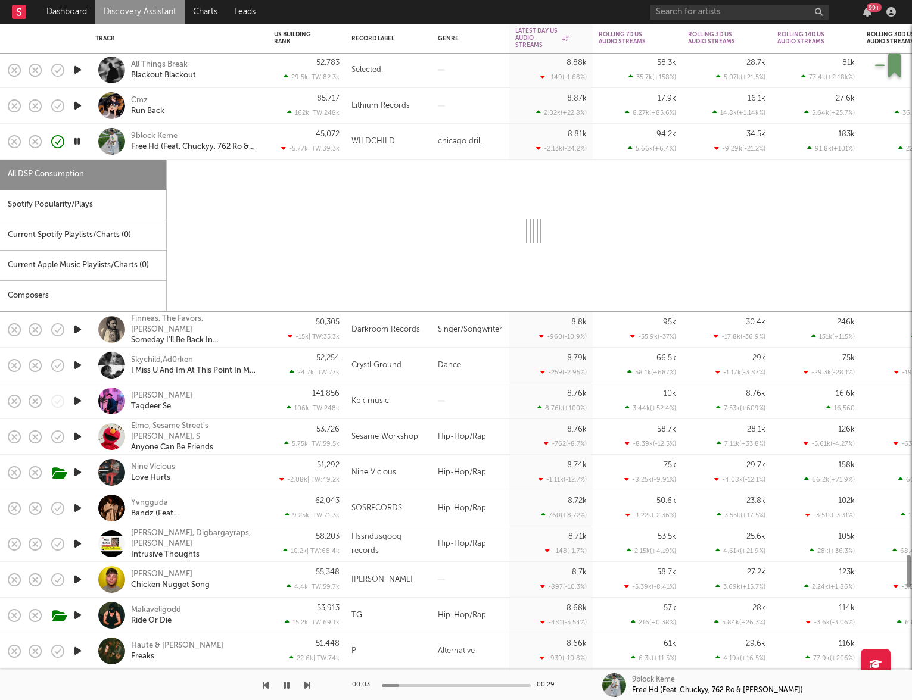
select select "6m"
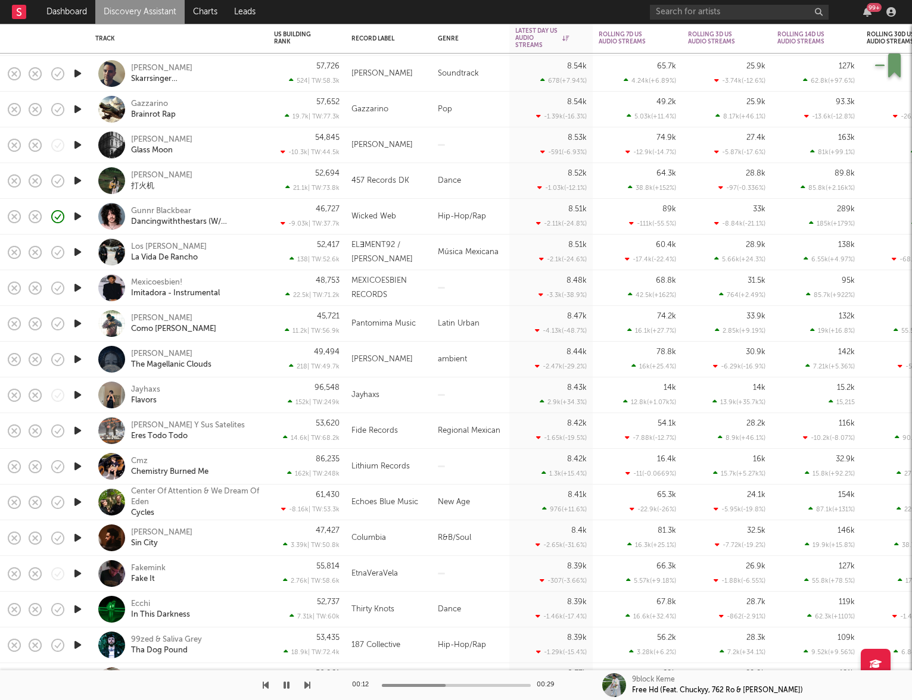
click at [192, 394] on div "Jayhaxs Flavors" at bounding box center [195, 395] width 128 height 21
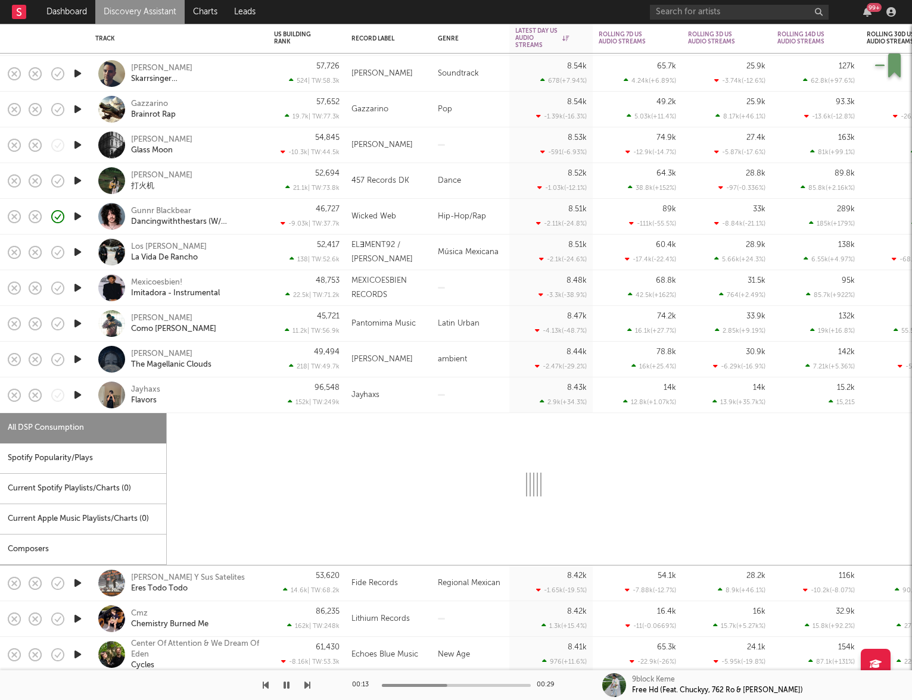
select select "1w"
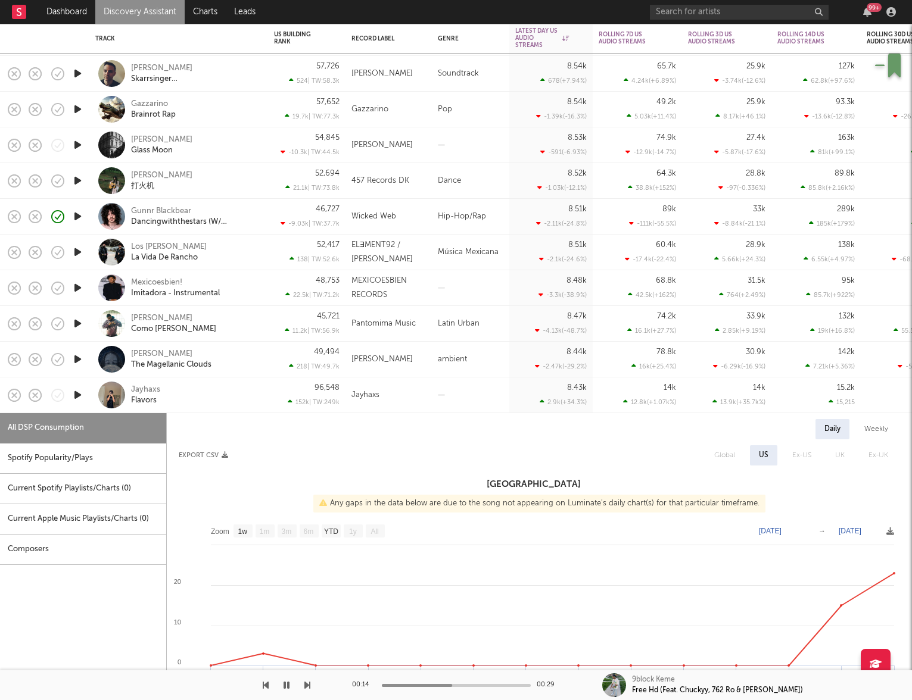
click at [83, 392] on icon "button" at bounding box center [77, 395] width 13 height 15
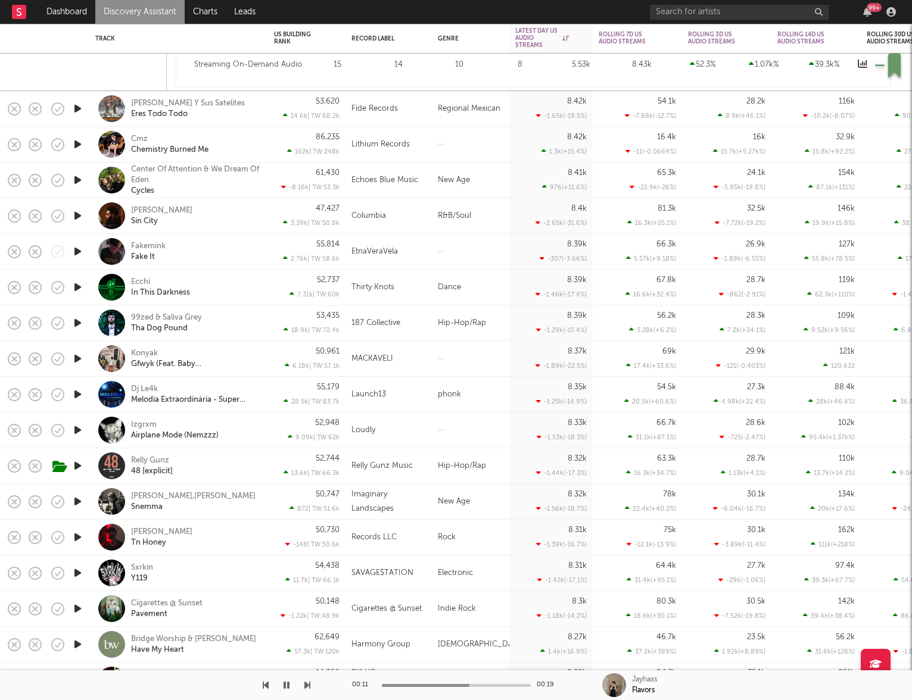
click at [130, 8] on link "Discovery Assistant" at bounding box center [139, 12] width 89 height 24
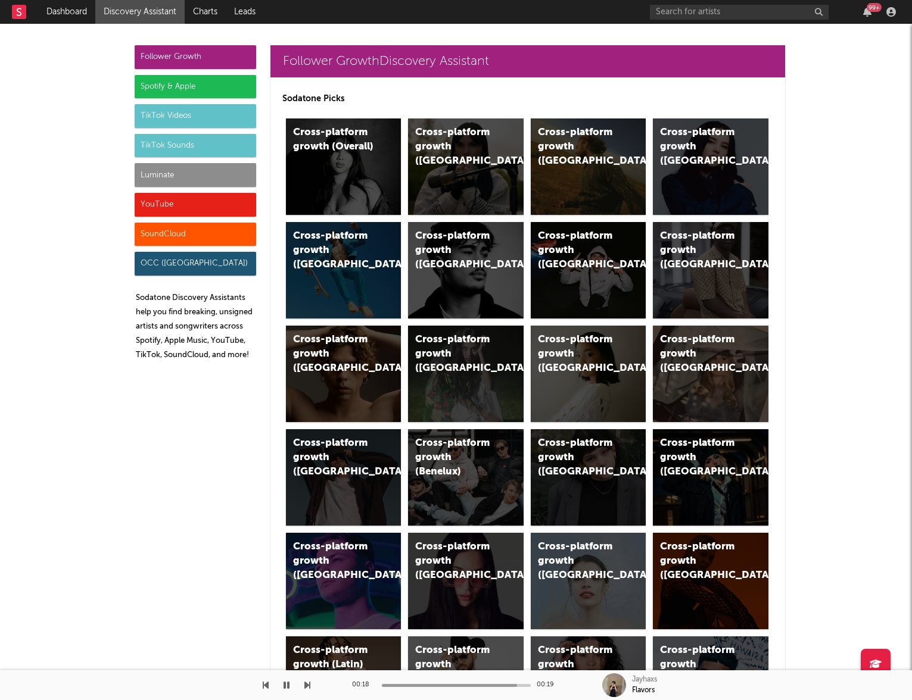
click at [183, 164] on div "Luminate" at bounding box center [195, 175] width 121 height 24
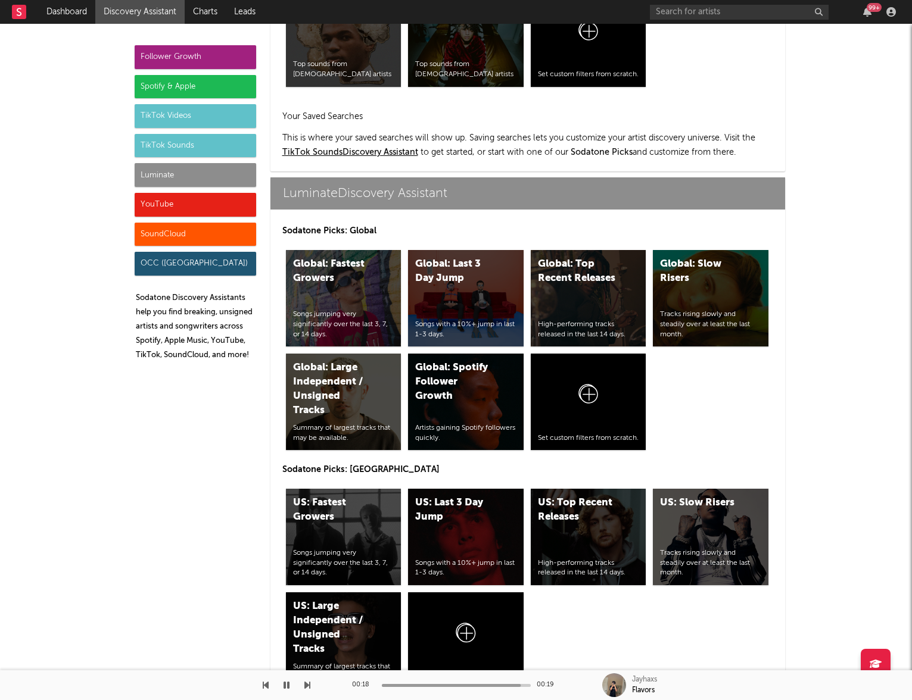
scroll to position [5286, 0]
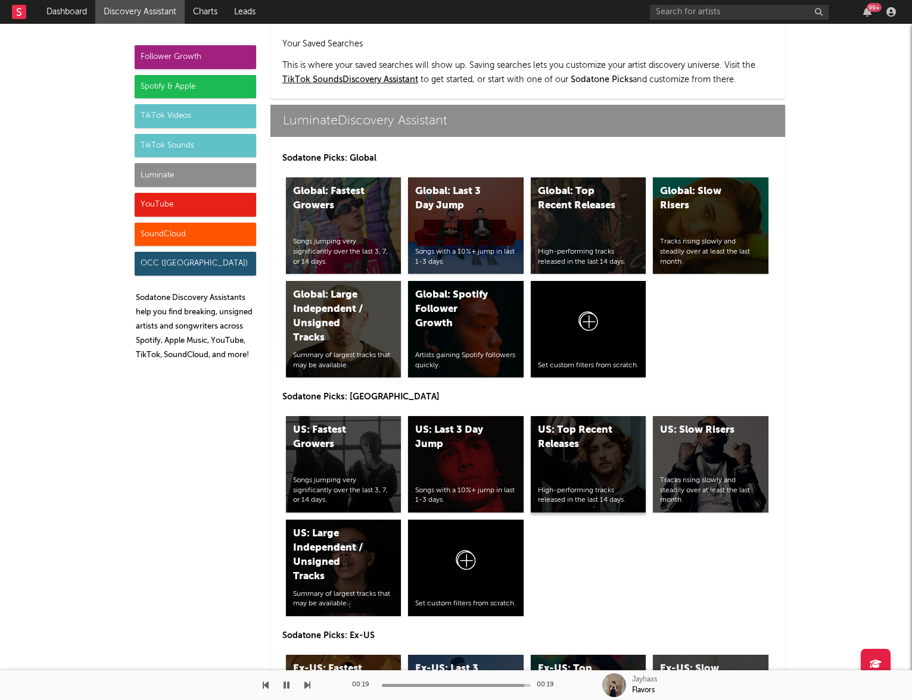
click at [583, 416] on div "US: Top Recent Releases High-performing tracks released in the last 14 days." at bounding box center [589, 464] width 116 height 96
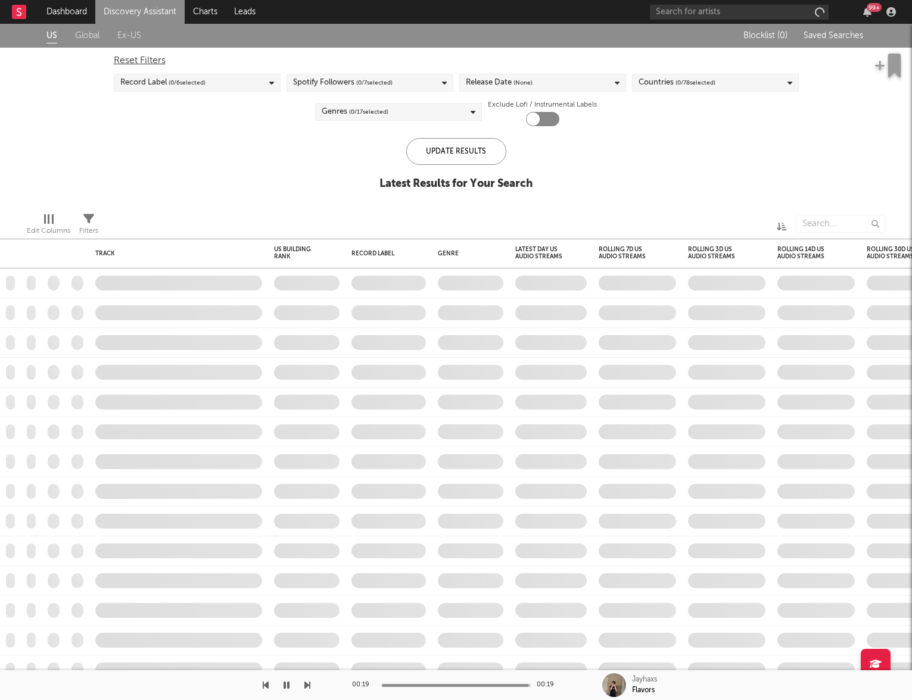
checkbox input "true"
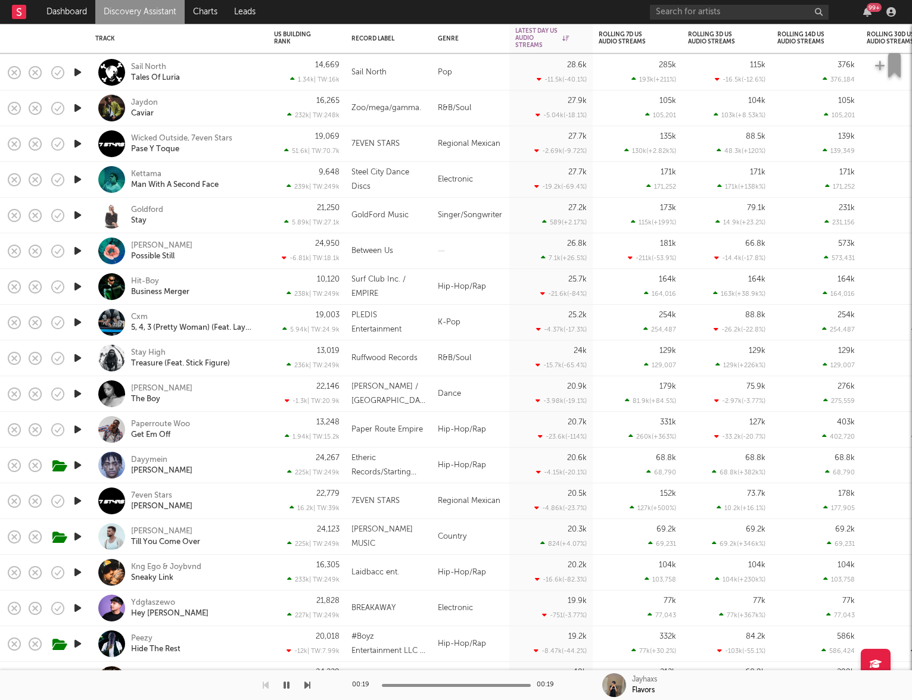
click at [269, 425] on div "13,248 1.94k | TW: 15.2k" at bounding box center [306, 430] width 77 height 36
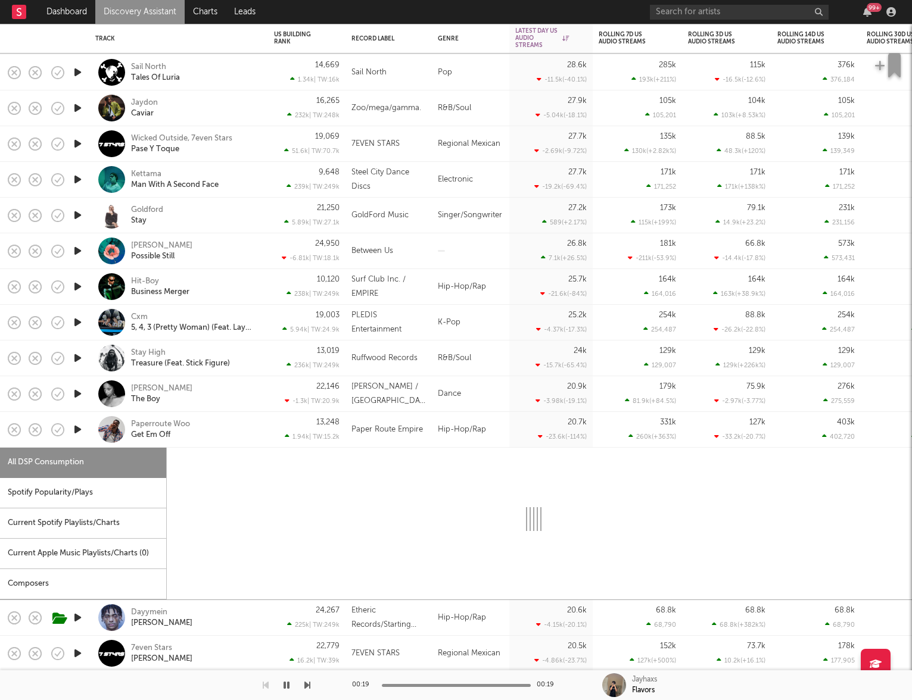
select select "1w"
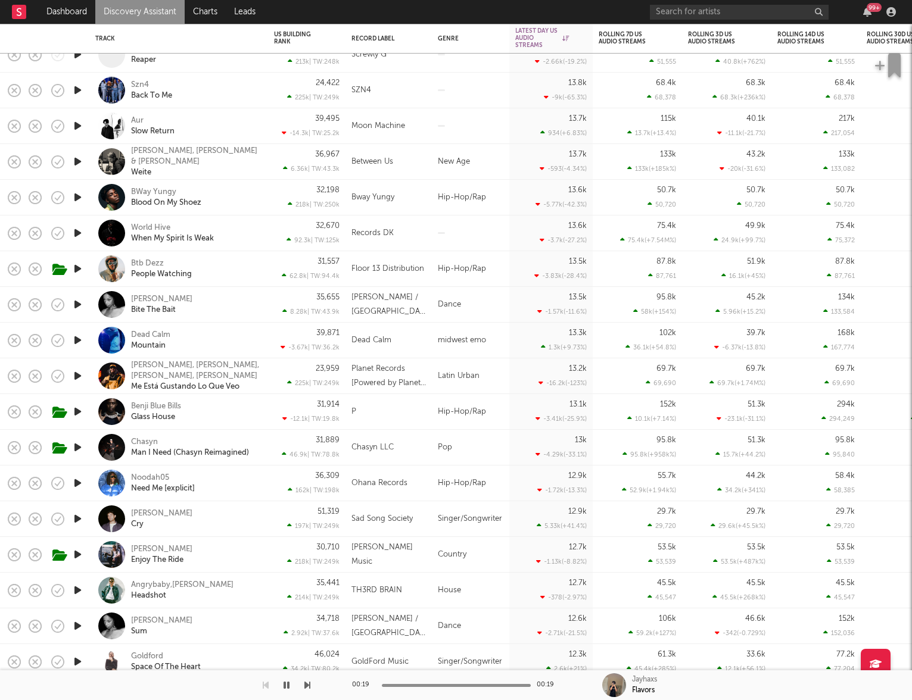
click at [260, 273] on div "Btb Dezz People Watching" at bounding box center [178, 268] width 167 height 35
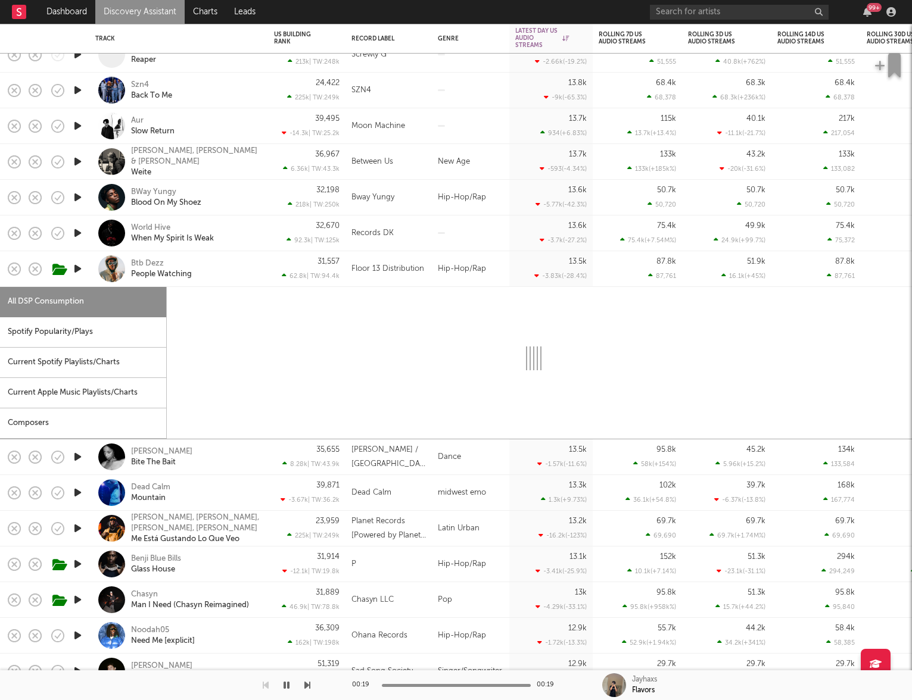
select select "1w"
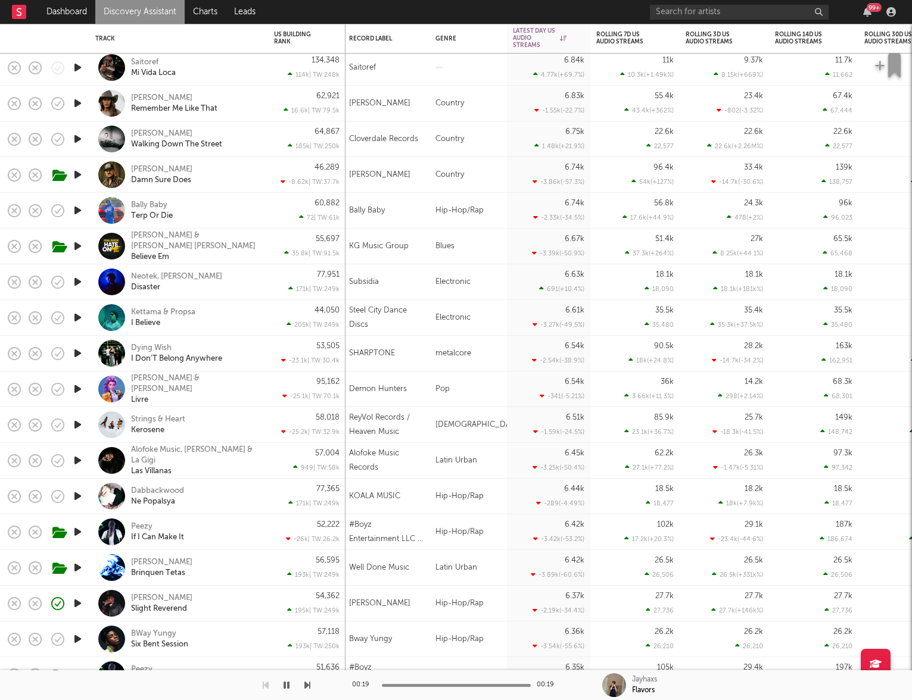
click at [79, 497] on icon "button" at bounding box center [77, 496] width 13 height 15
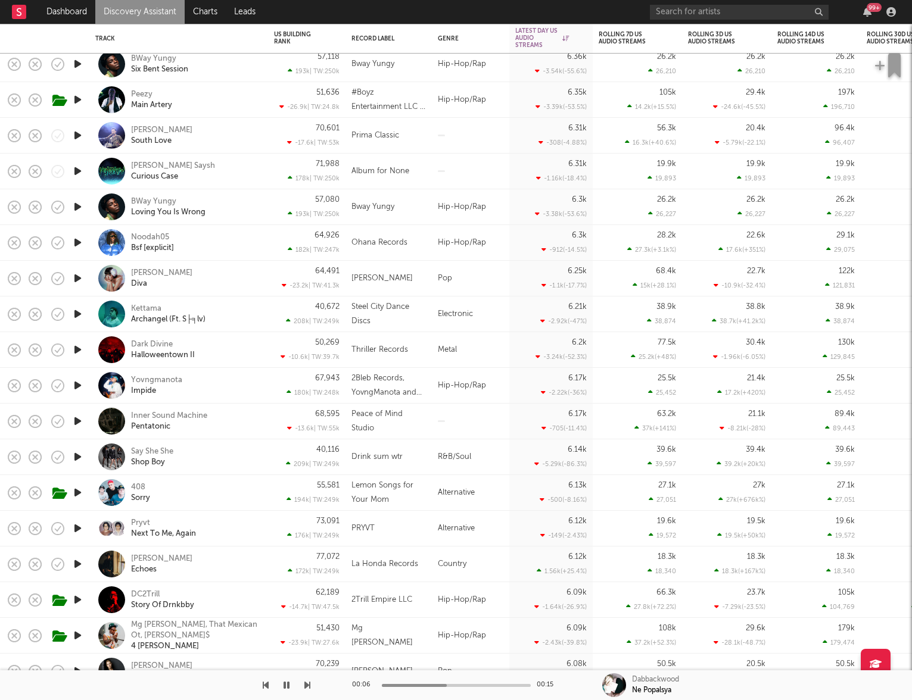
click at [76, 460] on icon "button" at bounding box center [77, 457] width 13 height 15
click at [258, 457] on div "Say She She Shop Boy" at bounding box center [195, 457] width 128 height 21
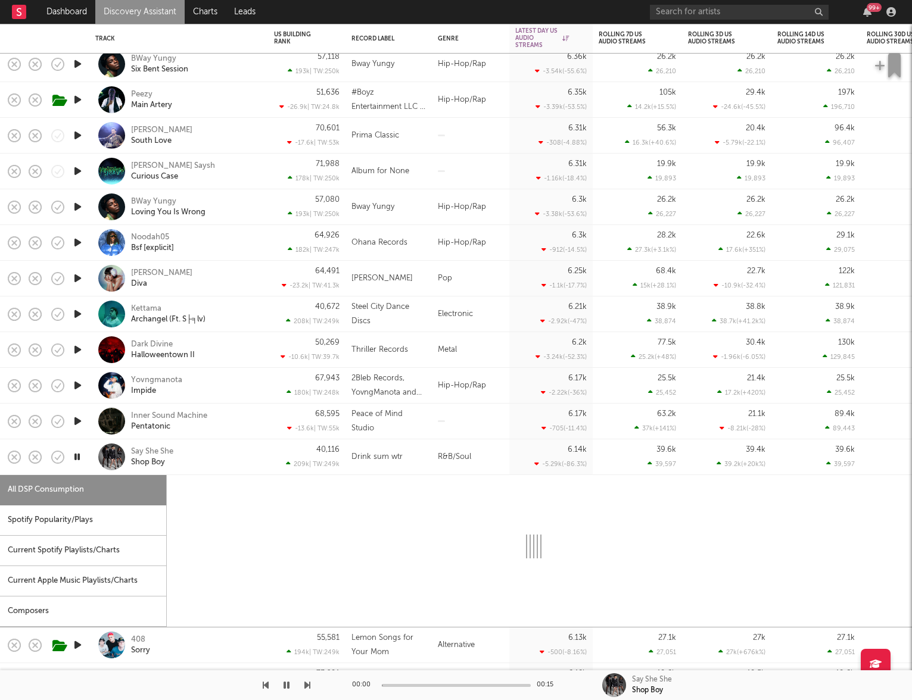
select select "1w"
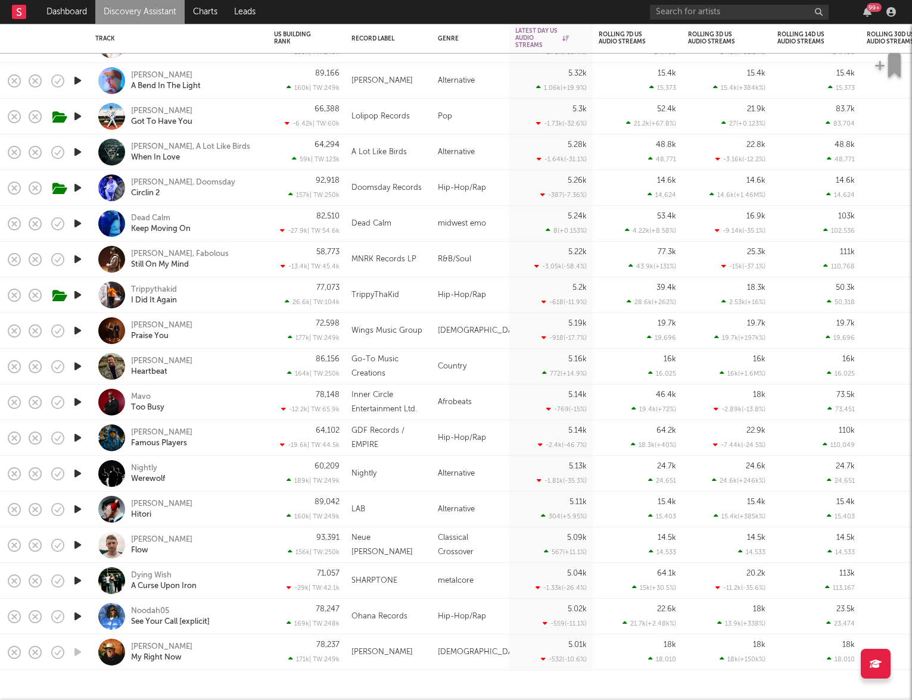
click at [77, 188] on icon "button" at bounding box center [77, 187] width 13 height 15
click at [170, 180] on div "Kay Glizz, Doomsday" at bounding box center [183, 182] width 104 height 11
click at [201, 14] on link "Charts" at bounding box center [205, 12] width 41 height 24
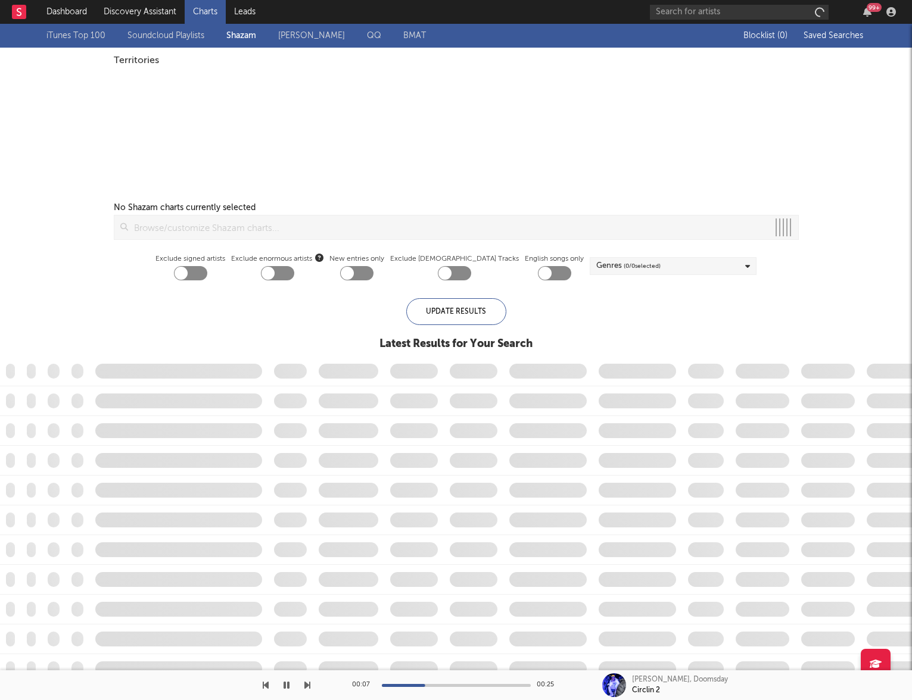
checkbox input "true"
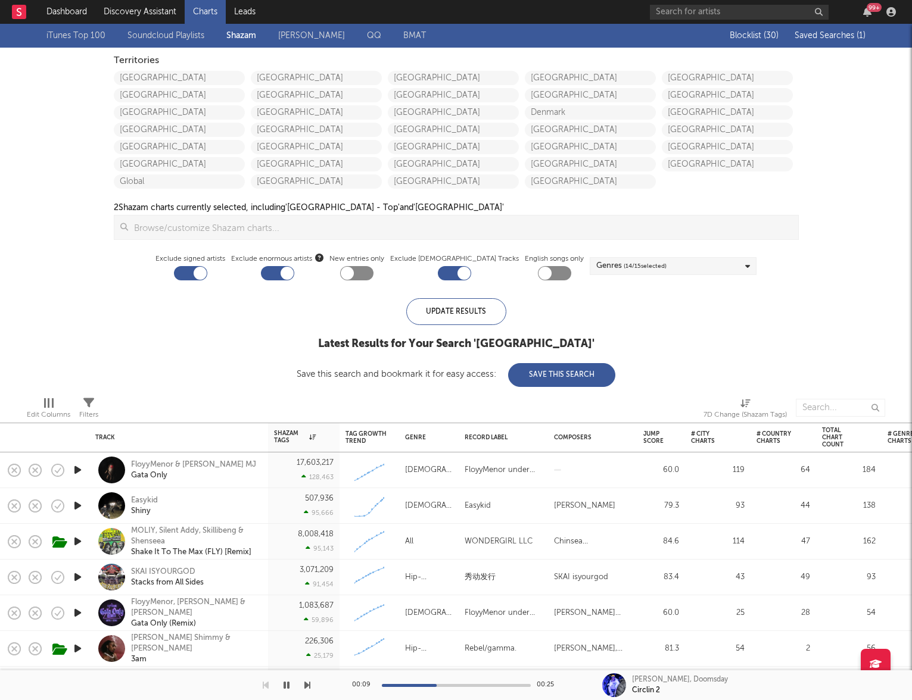
click at [847, 35] on span "Saved Searches ( 1 )" at bounding box center [829, 36] width 71 height 8
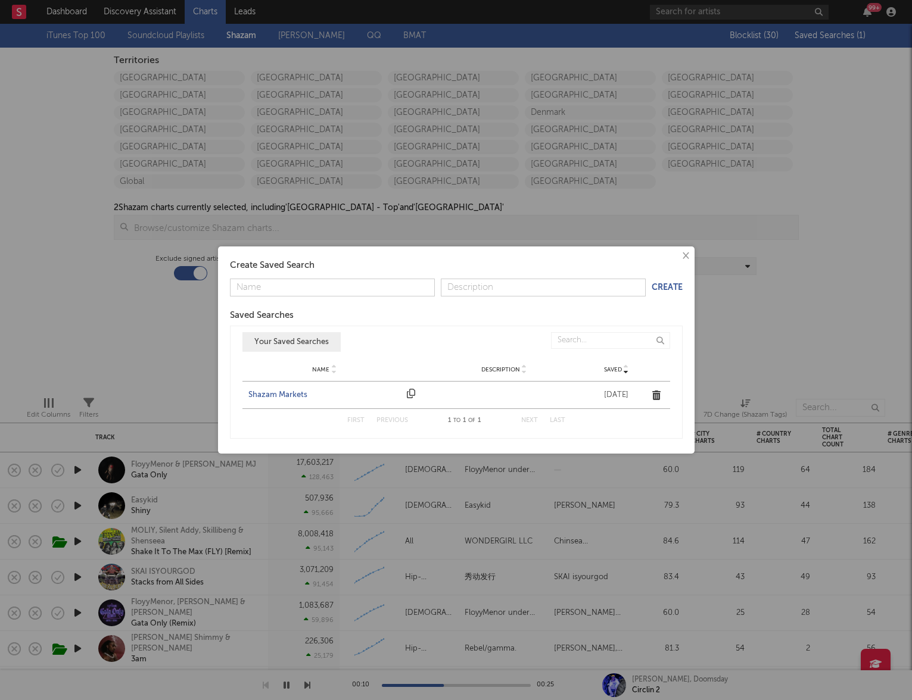
click at [271, 400] on div "Shazam Markets" at bounding box center [324, 395] width 153 height 12
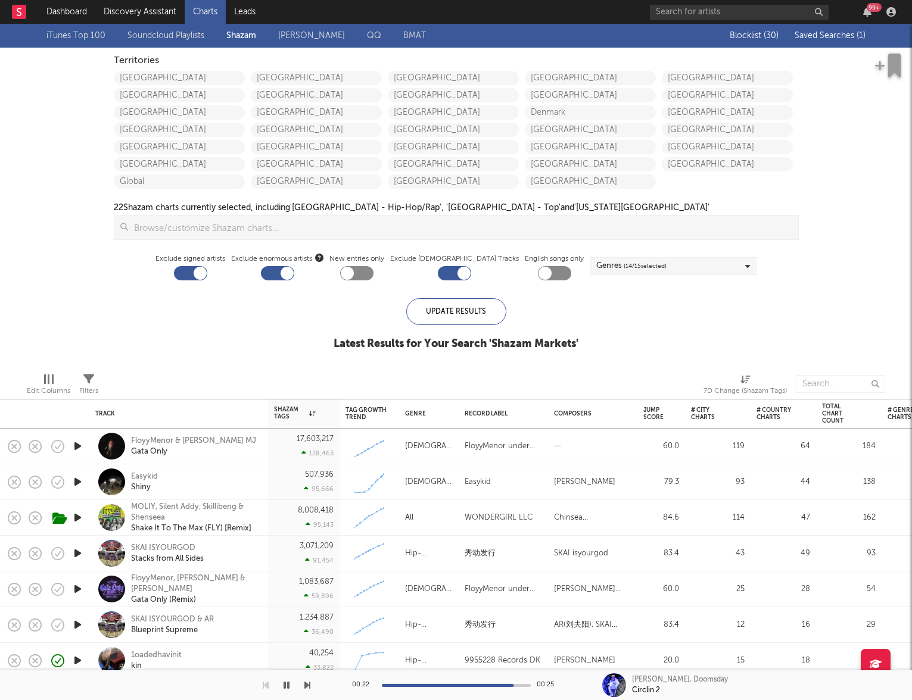
click at [828, 33] on span "Saved Searches ( 1 )" at bounding box center [829, 36] width 71 height 8
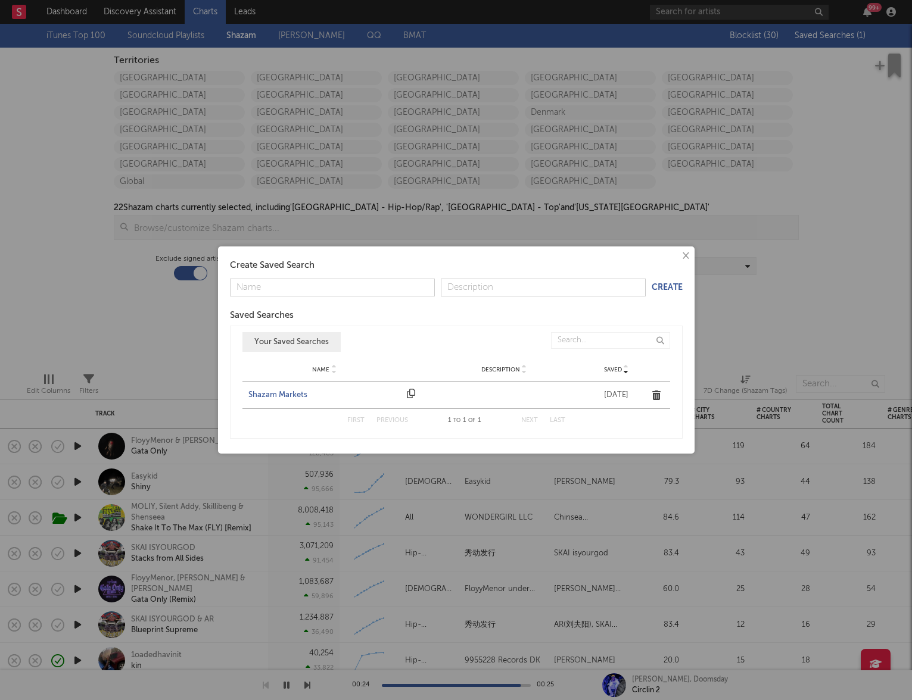
click at [274, 392] on div "Shazam Markets" at bounding box center [324, 395] width 153 height 12
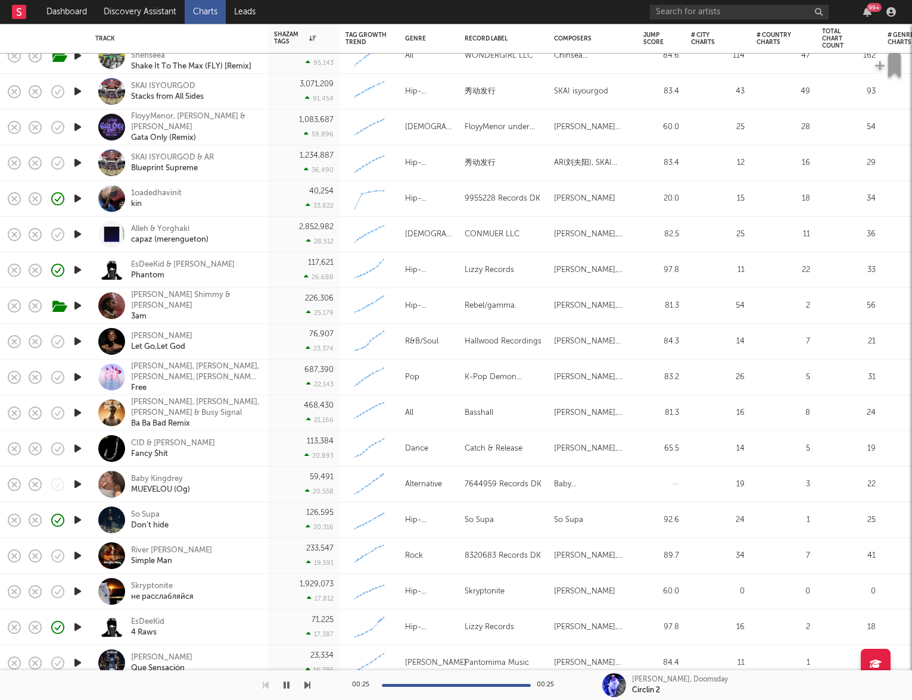
click at [74, 482] on icon "button" at bounding box center [77, 484] width 13 height 15
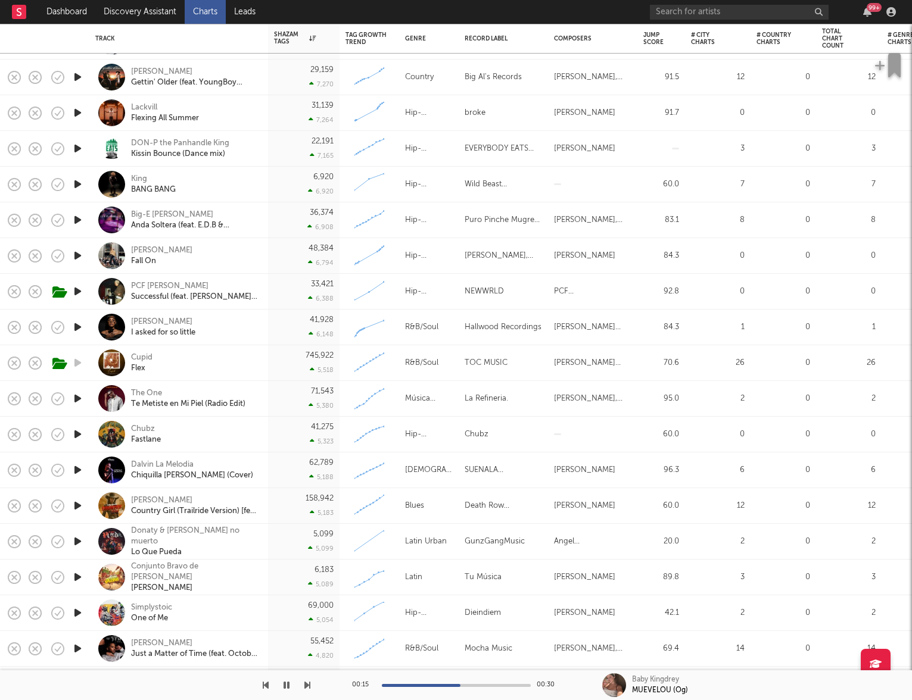
click at [77, 612] on icon "button" at bounding box center [77, 613] width 13 height 15
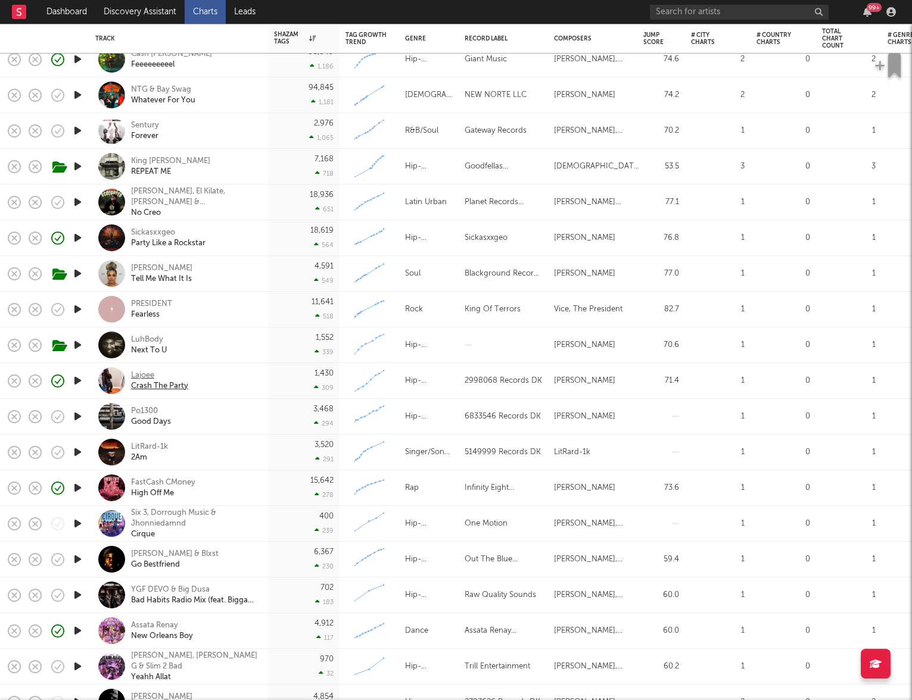
click at [138, 372] on div "Lajoee" at bounding box center [159, 375] width 57 height 11
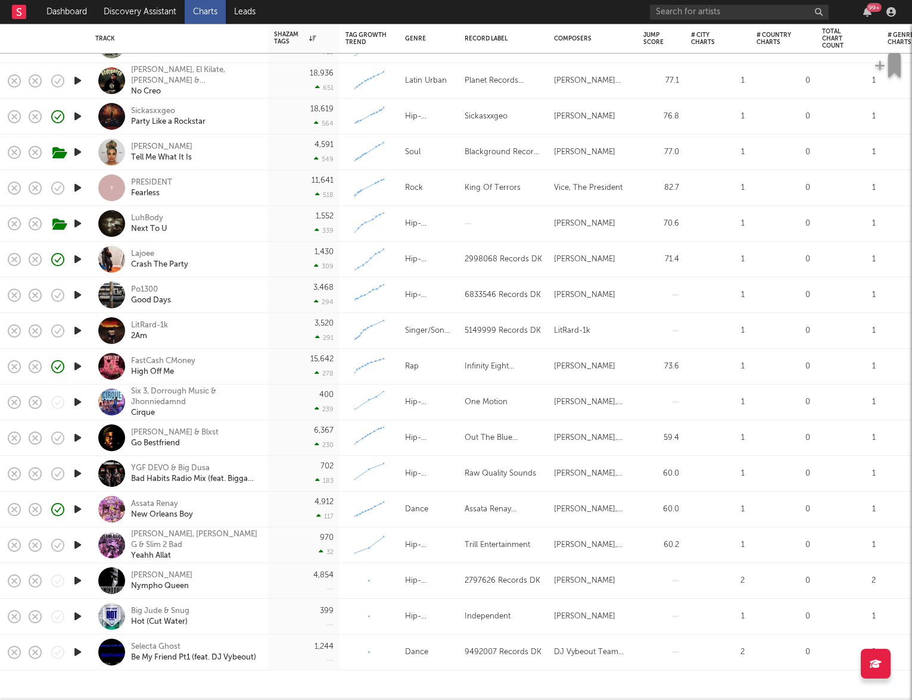
click at [80, 615] on icon "button" at bounding box center [77, 616] width 13 height 15
click at [74, 654] on icon "button" at bounding box center [77, 652] width 13 height 15
click at [79, 403] on icon "button" at bounding box center [77, 402] width 13 height 15
click at [170, 391] on div "Six 3, Dorrough Music & Jhonniedamnd" at bounding box center [195, 396] width 128 height 21
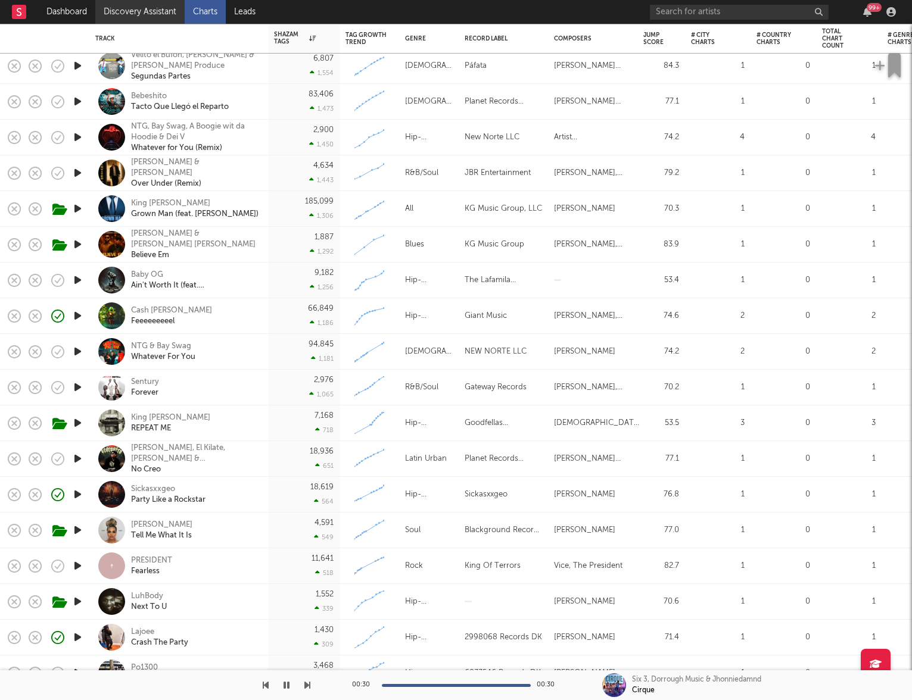
click at [156, 12] on link "Discovery Assistant" at bounding box center [139, 12] width 89 height 24
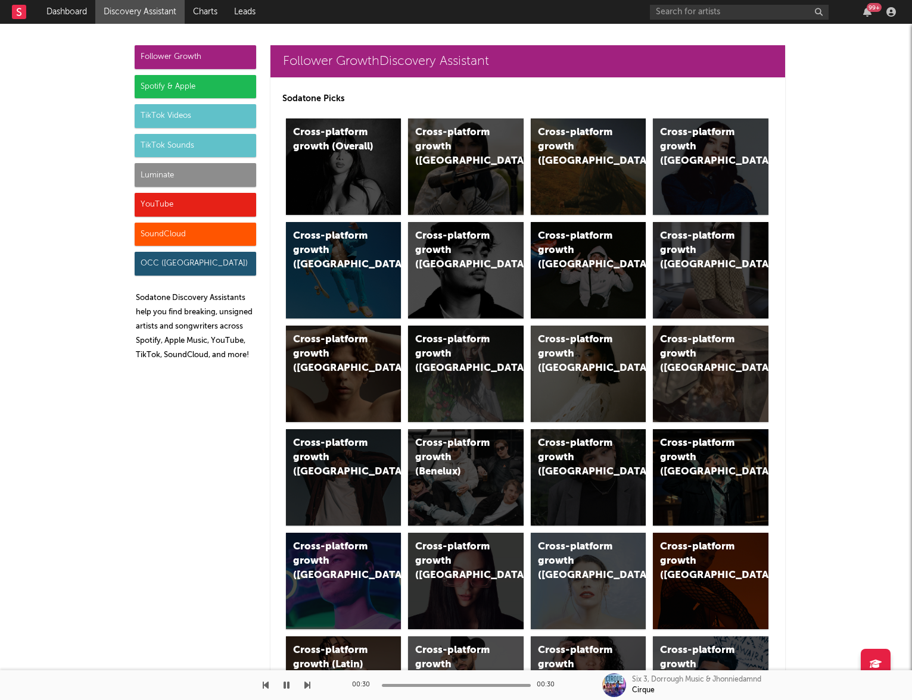
click at [191, 177] on div "Luminate" at bounding box center [195, 175] width 121 height 24
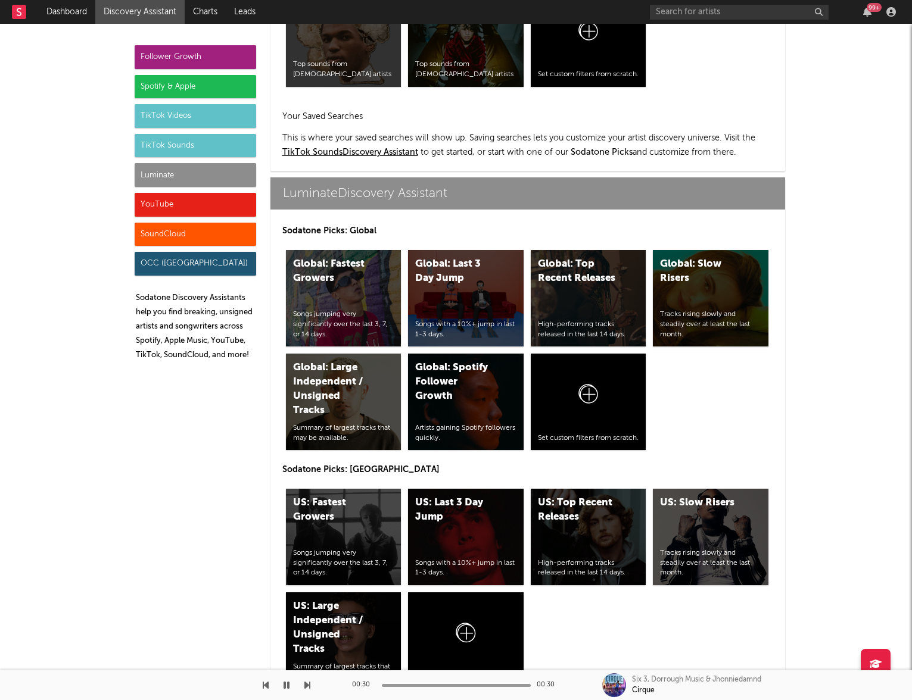
scroll to position [5286, 0]
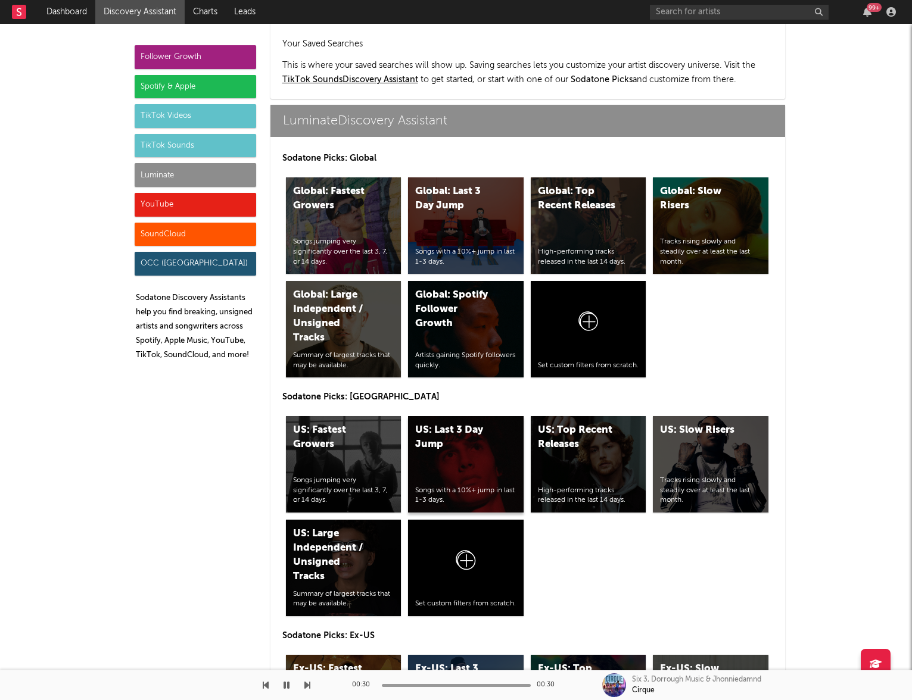
click at [460, 423] on div "US: Last 3 Day Jump" at bounding box center [455, 437] width 81 height 29
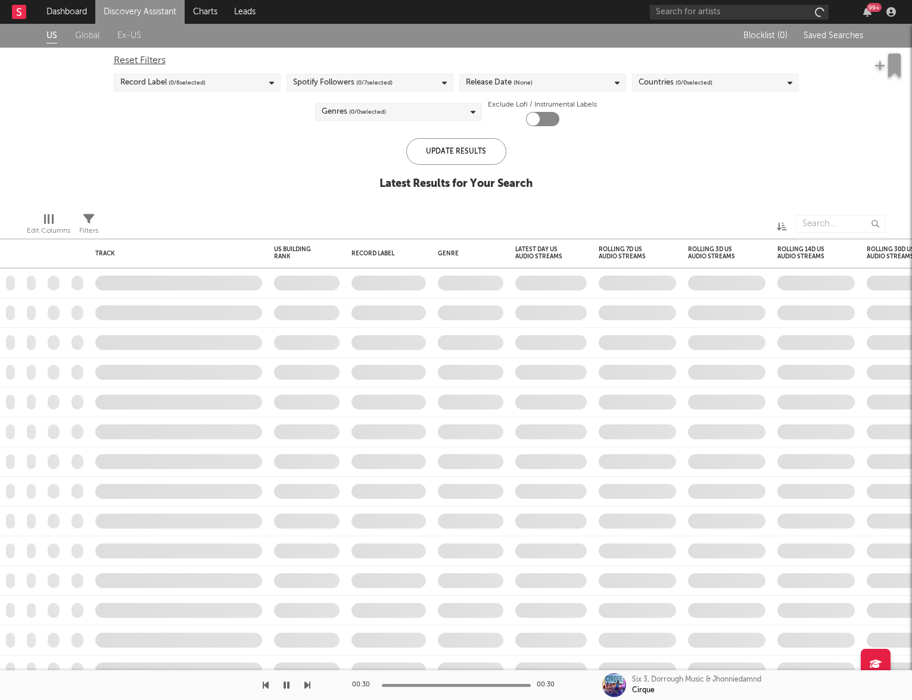
checkbox input "true"
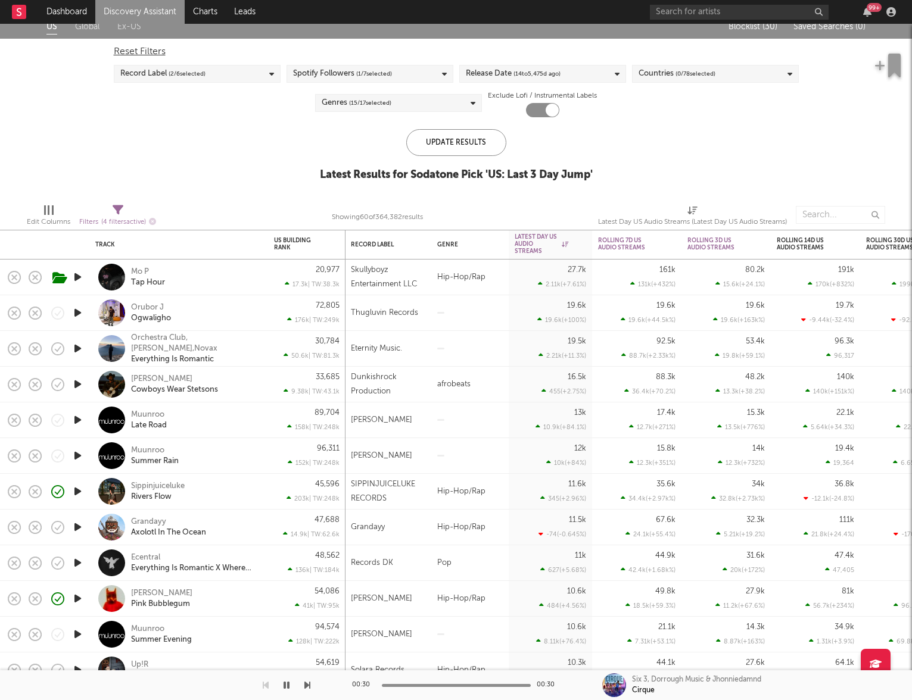
click at [77, 419] on icon "button" at bounding box center [77, 420] width 13 height 15
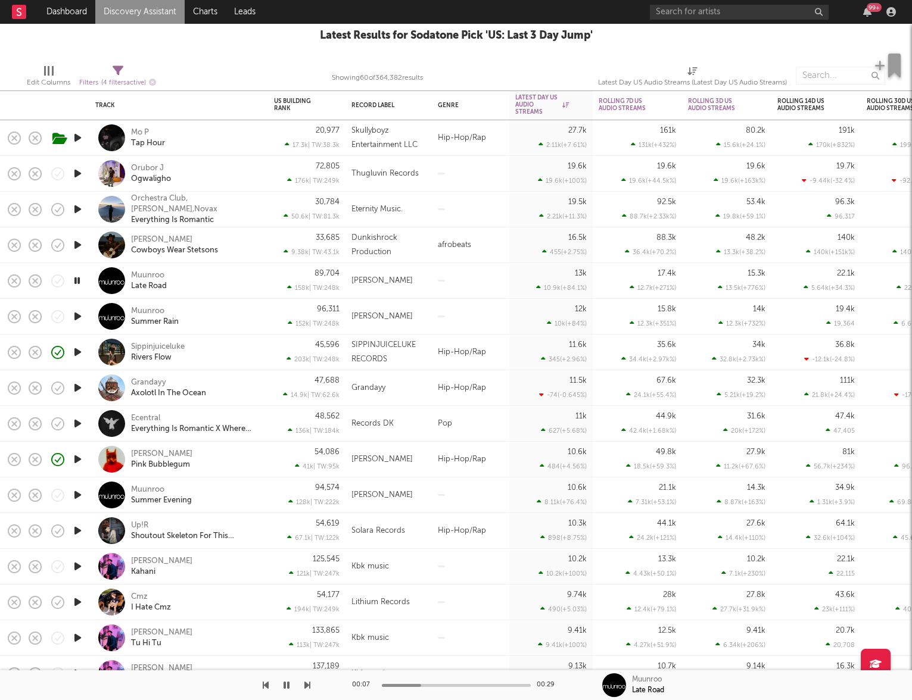
click at [80, 604] on icon "button" at bounding box center [77, 602] width 13 height 15
click at [214, 603] on div "Cmz I Hate Cmz" at bounding box center [195, 602] width 128 height 21
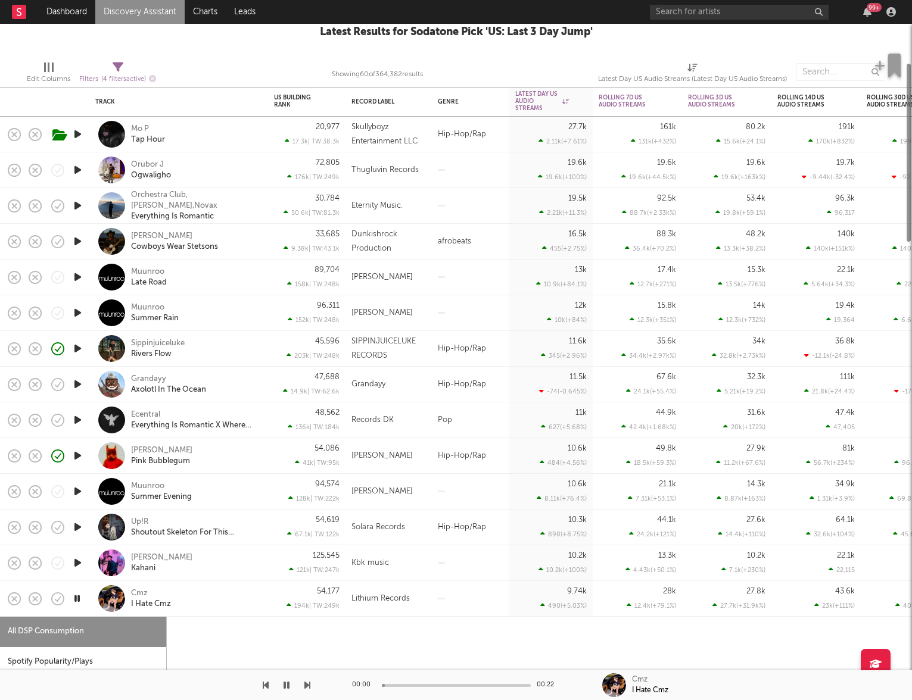
select select "1w"
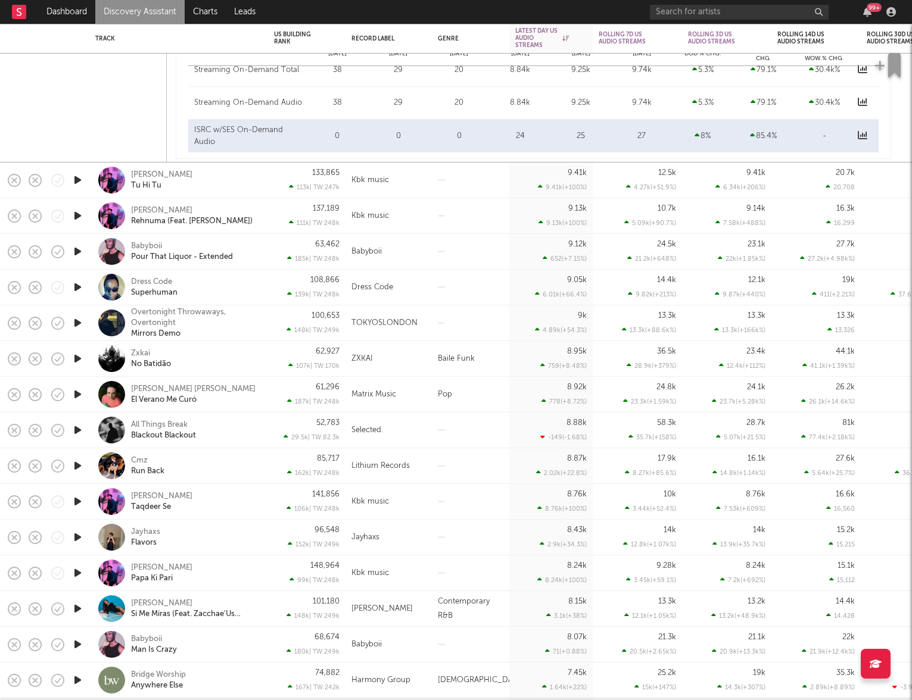
click at [79, 538] on icon "button" at bounding box center [77, 537] width 13 height 15
click at [219, 538] on div "Jayhaxs Flavors" at bounding box center [195, 537] width 128 height 21
select select "1w"
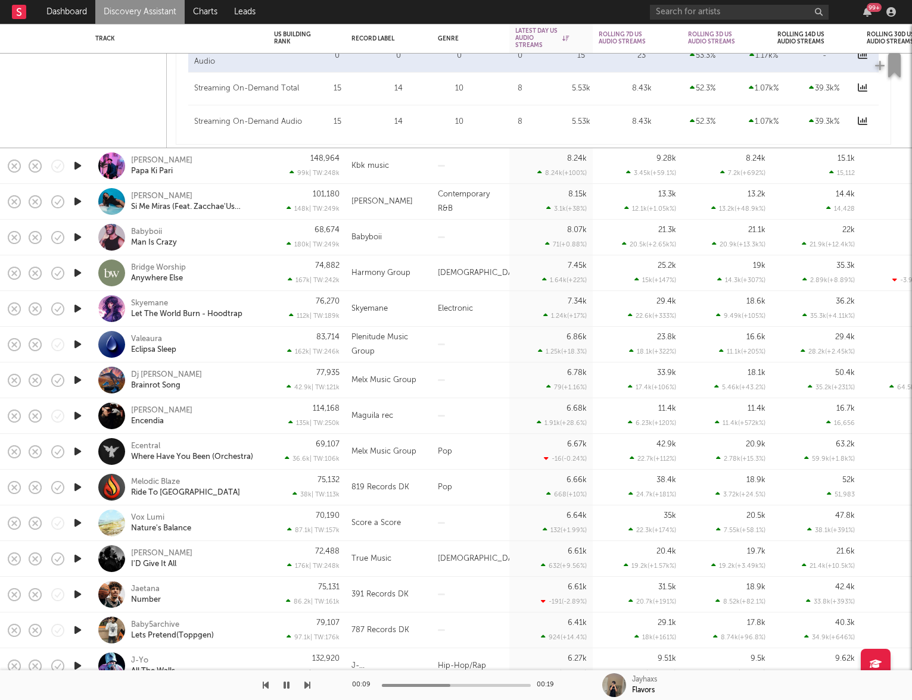
click at [74, 235] on icon "button" at bounding box center [77, 237] width 13 height 15
click at [235, 239] on div "Babyboii Man Is Crazy" at bounding box center [195, 237] width 128 height 21
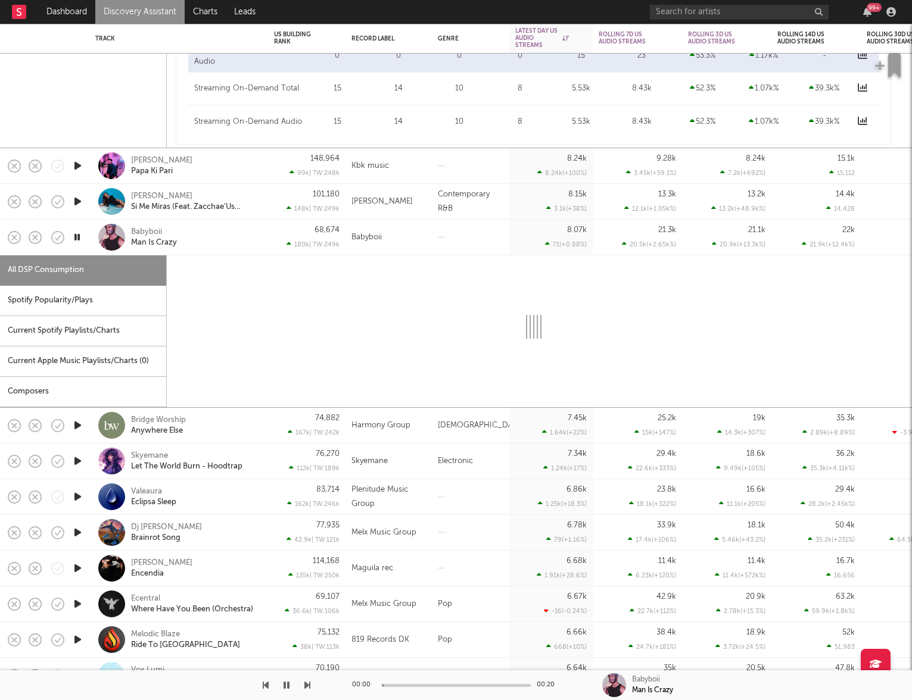
select select "1w"
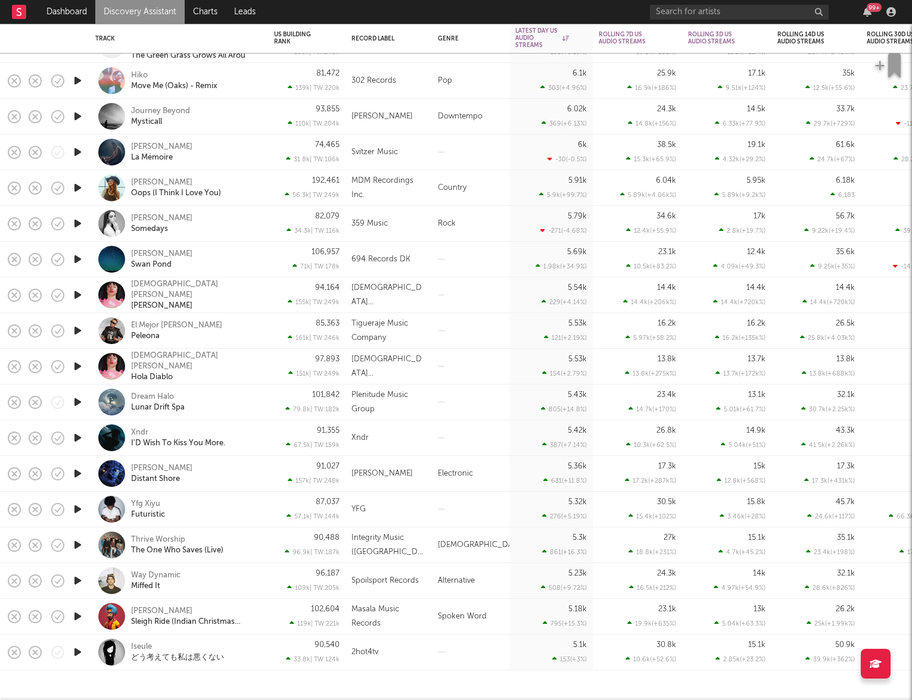
click at [123, 22] on link "Discovery Assistant" at bounding box center [139, 12] width 89 height 24
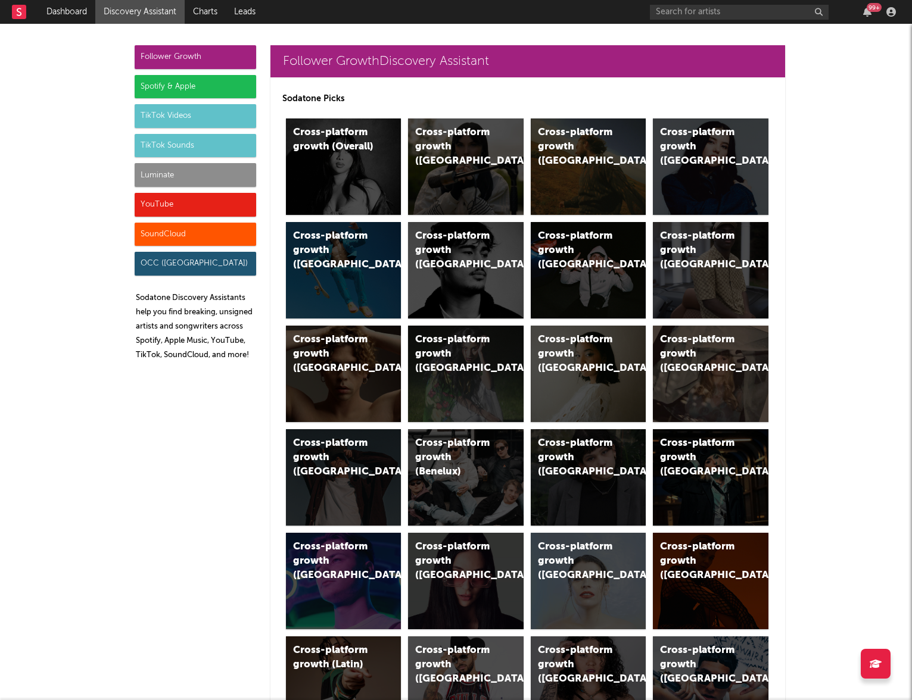
click at [156, 207] on div "YouTube" at bounding box center [195, 205] width 121 height 24
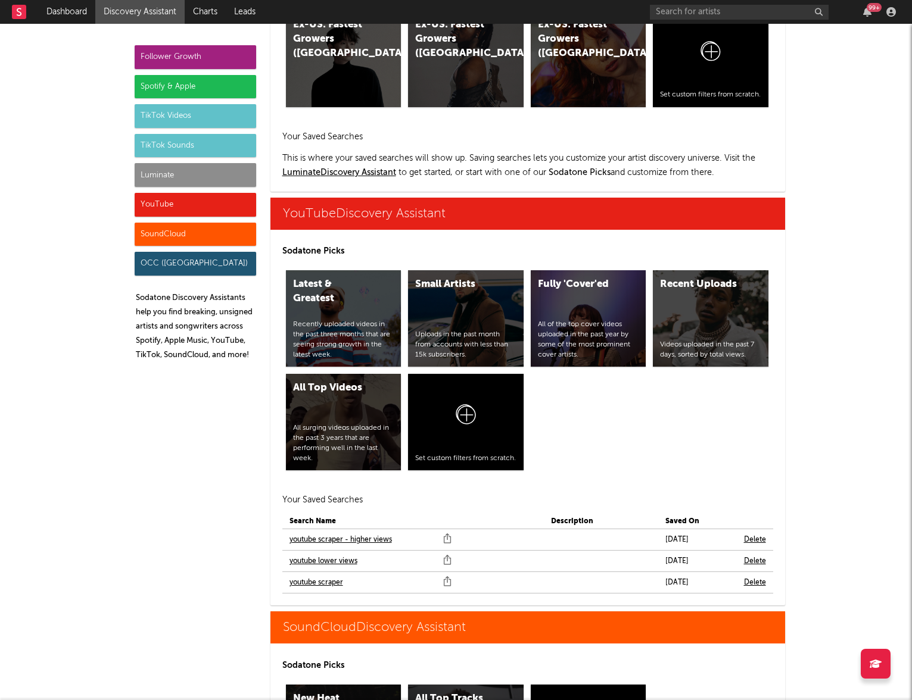
scroll to position [6780, 0]
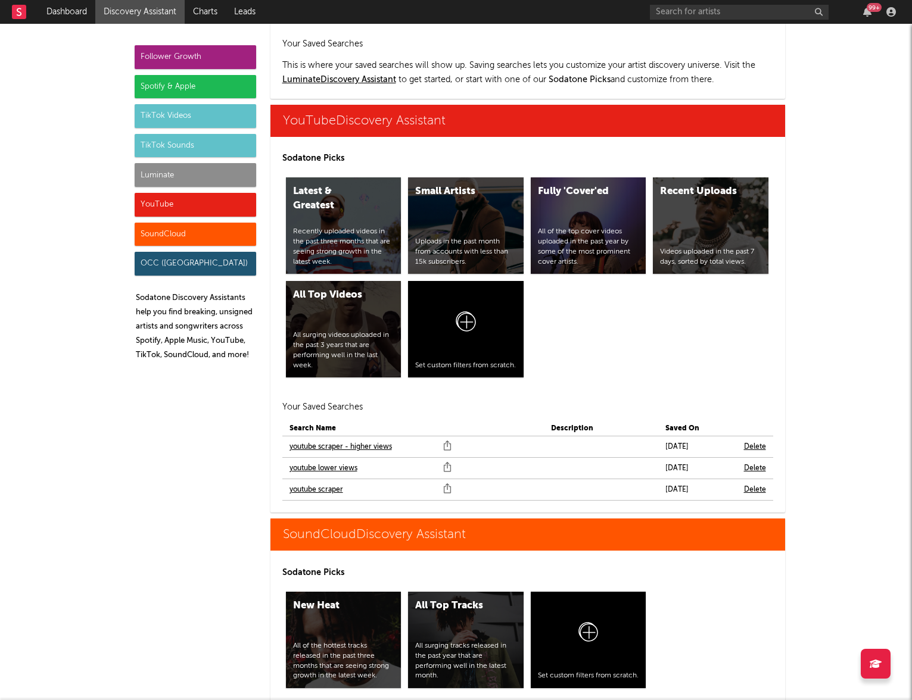
click at [307, 483] on link "youtube scraper" at bounding box center [316, 490] width 54 height 14
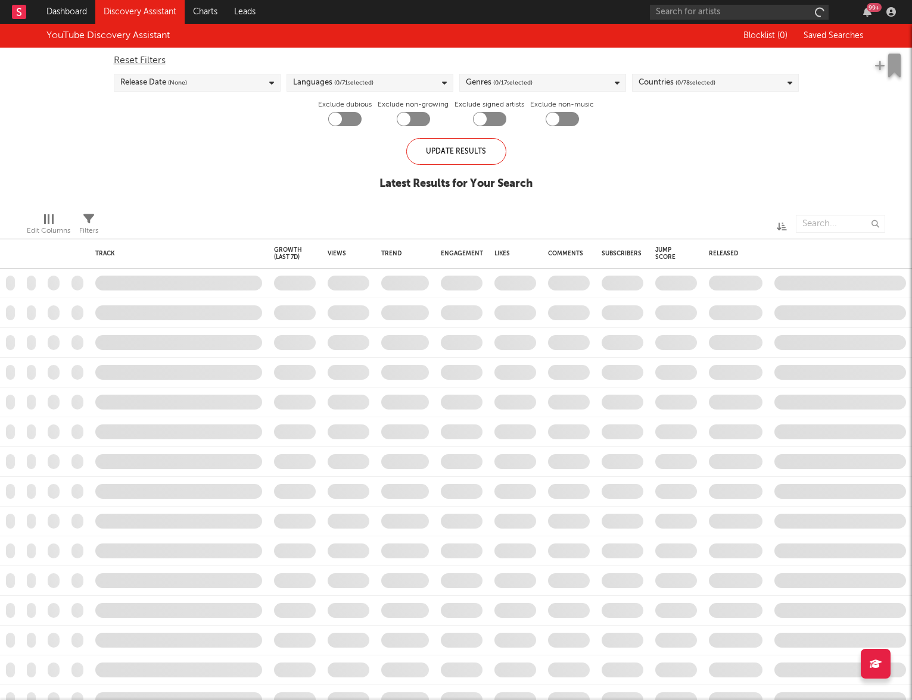
checkbox input "true"
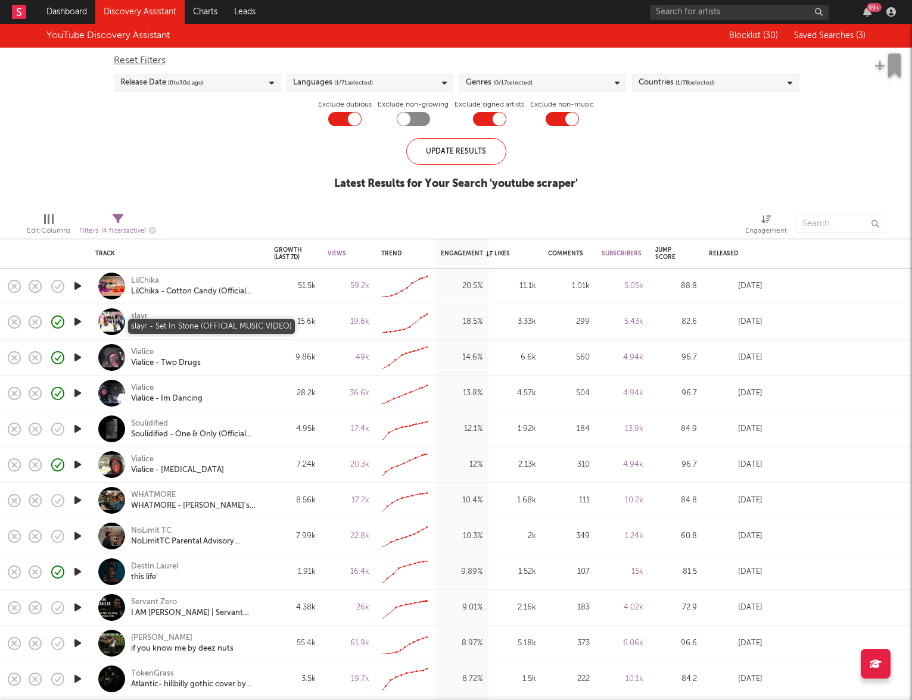
click at [177, 327] on div "slayr - Set In Stone (OFFICIAL MUSIC VIDEO)" at bounding box center [195, 327] width 128 height 11
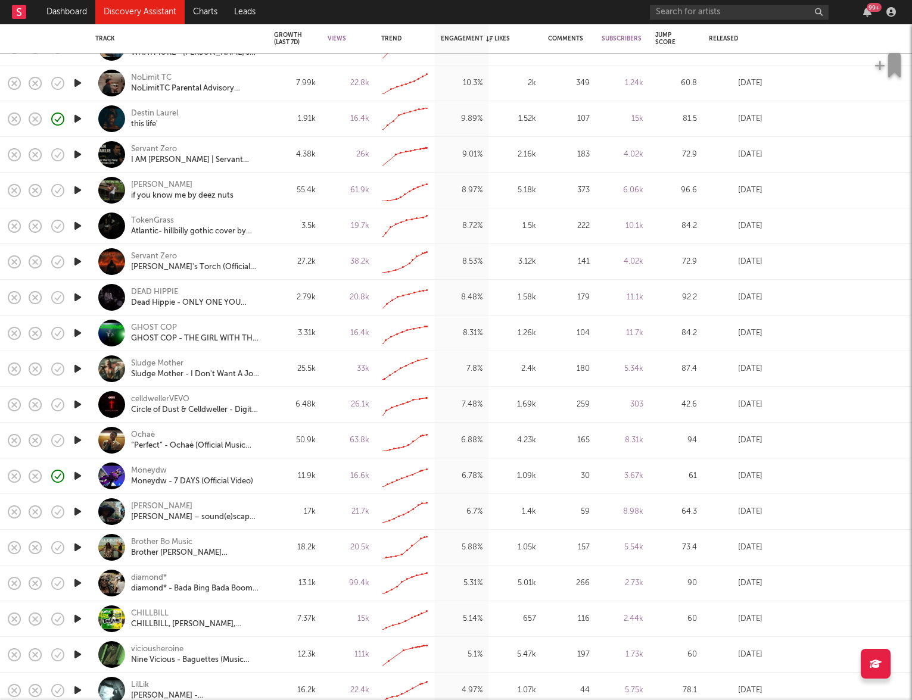
click at [79, 512] on icon "button" at bounding box center [77, 511] width 13 height 15
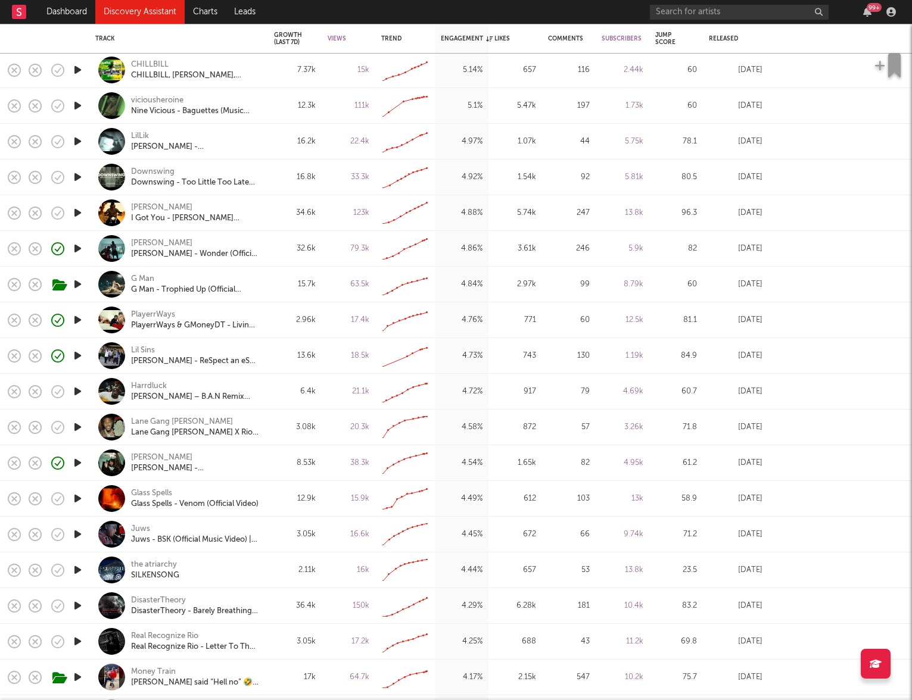
click at [77, 537] on icon "button" at bounding box center [77, 534] width 13 height 15
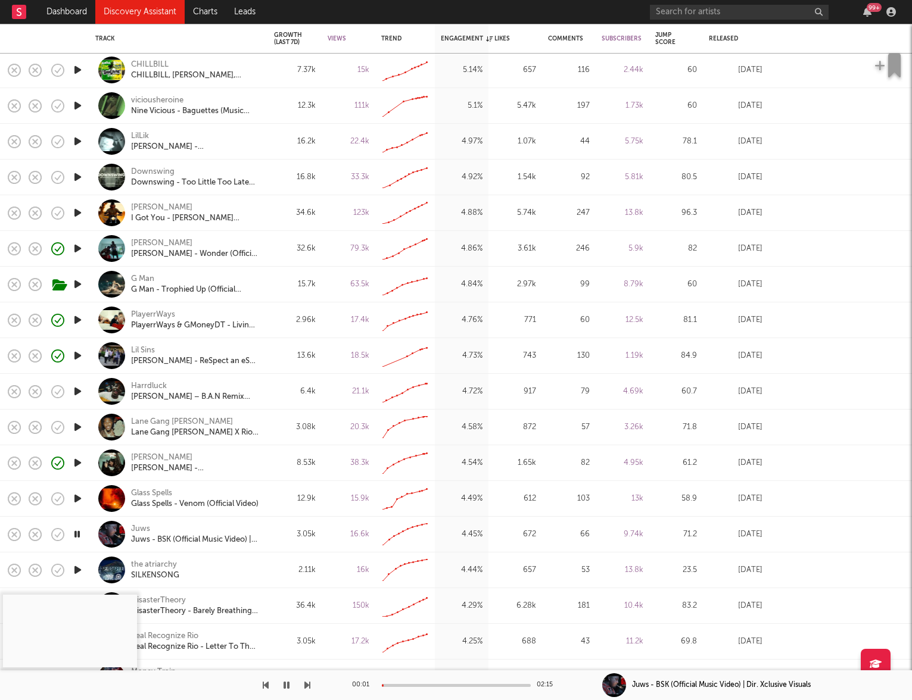
click at [423, 685] on div at bounding box center [456, 685] width 149 height 3
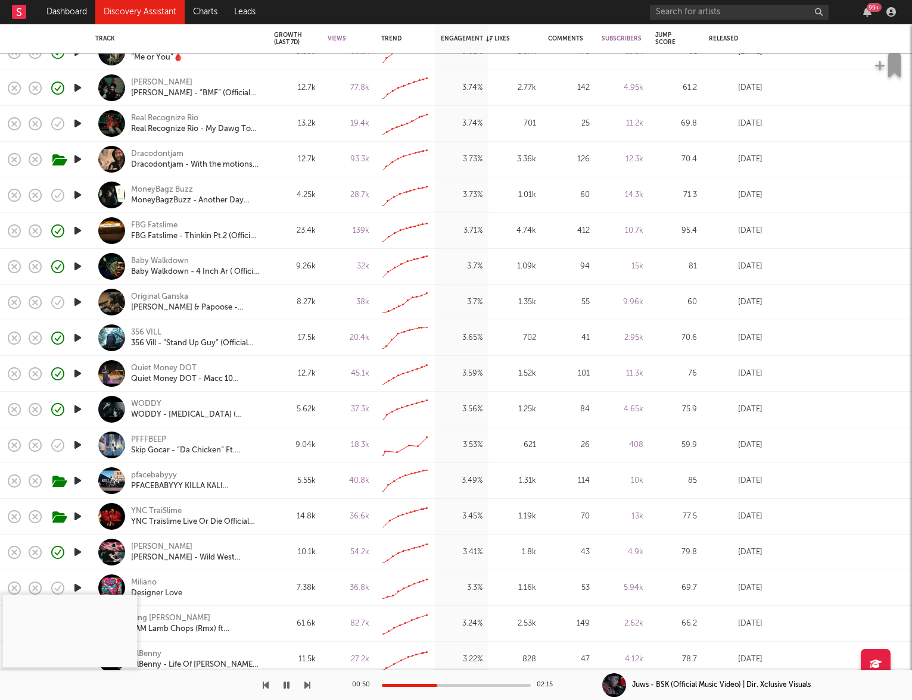
click at [79, 446] on icon "button" at bounding box center [77, 445] width 13 height 15
click at [425, 685] on div at bounding box center [456, 685] width 149 height 3
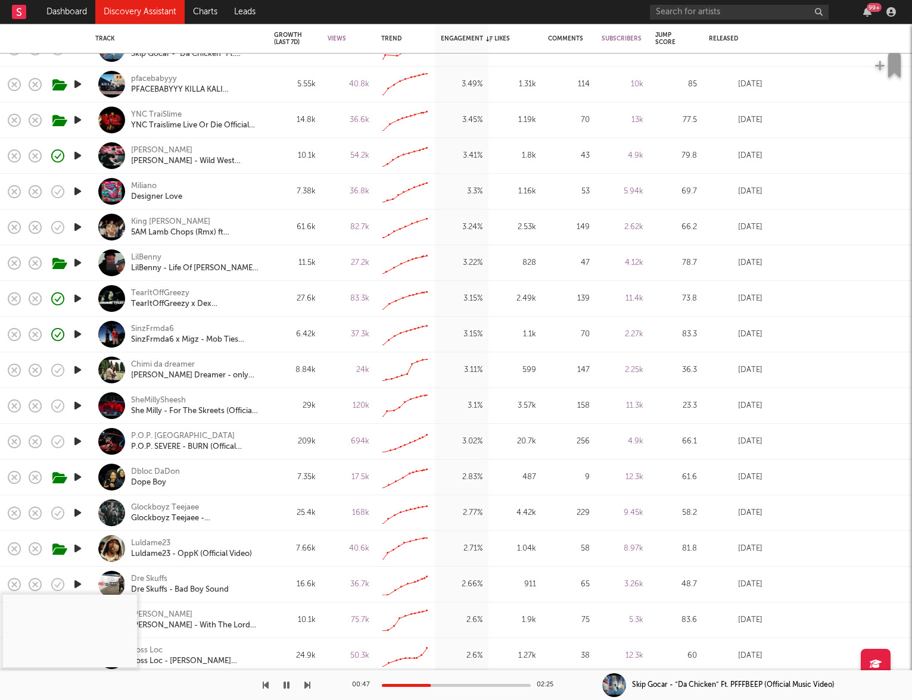
click at [77, 478] on icon "button" at bounding box center [77, 477] width 13 height 15
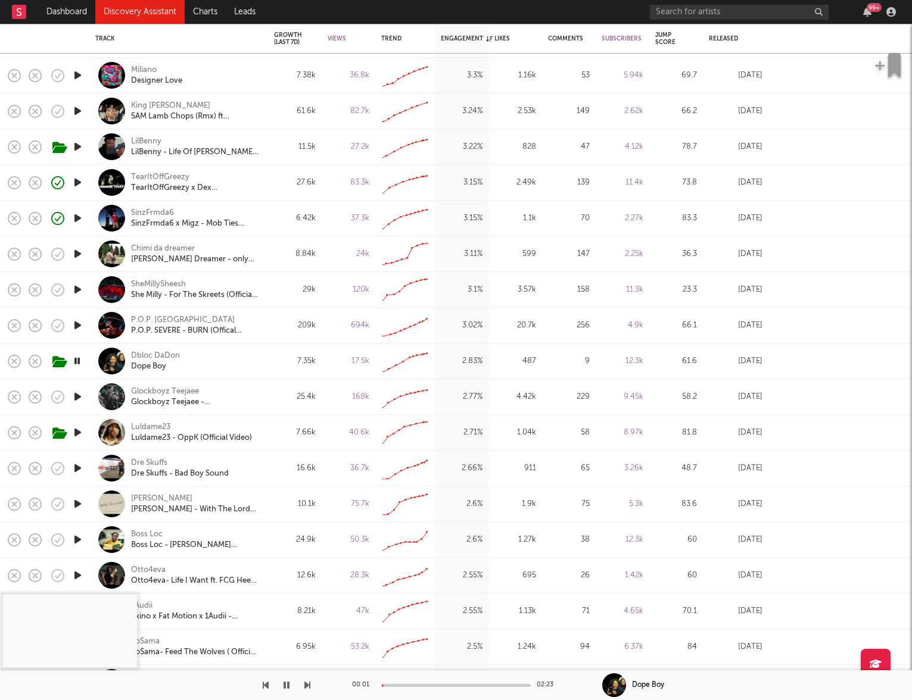
click at [80, 471] on icon "button" at bounding box center [77, 468] width 13 height 15
click at [423, 683] on div "00:00 03:16" at bounding box center [456, 686] width 208 height 30
click at [422, 687] on div "00:01 03:16" at bounding box center [456, 686] width 208 height 30
click at [420, 686] on div at bounding box center [456, 685] width 149 height 3
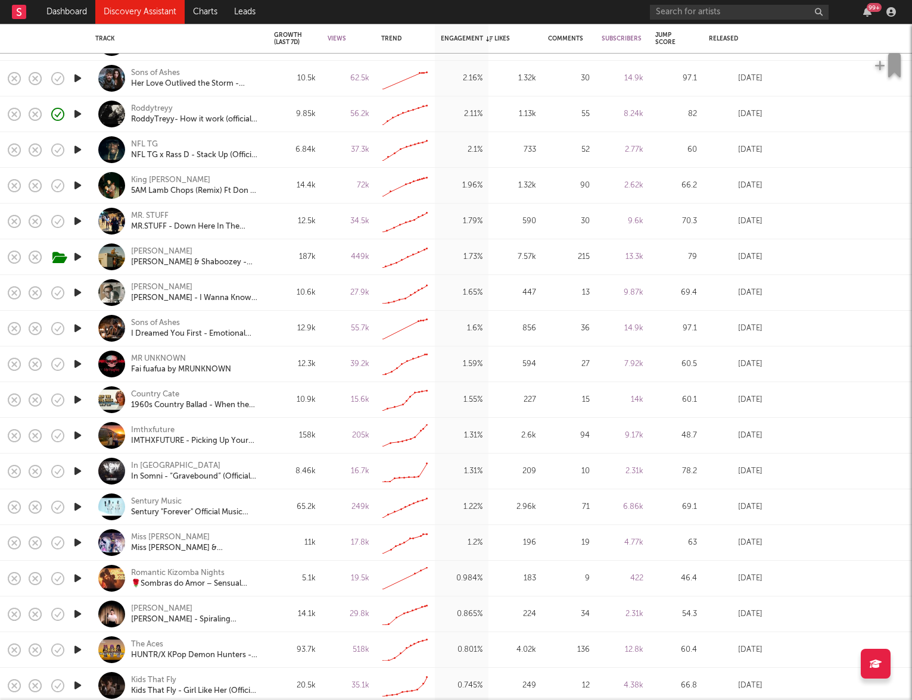
click at [132, 18] on link "Discovery Assistant" at bounding box center [139, 12] width 89 height 24
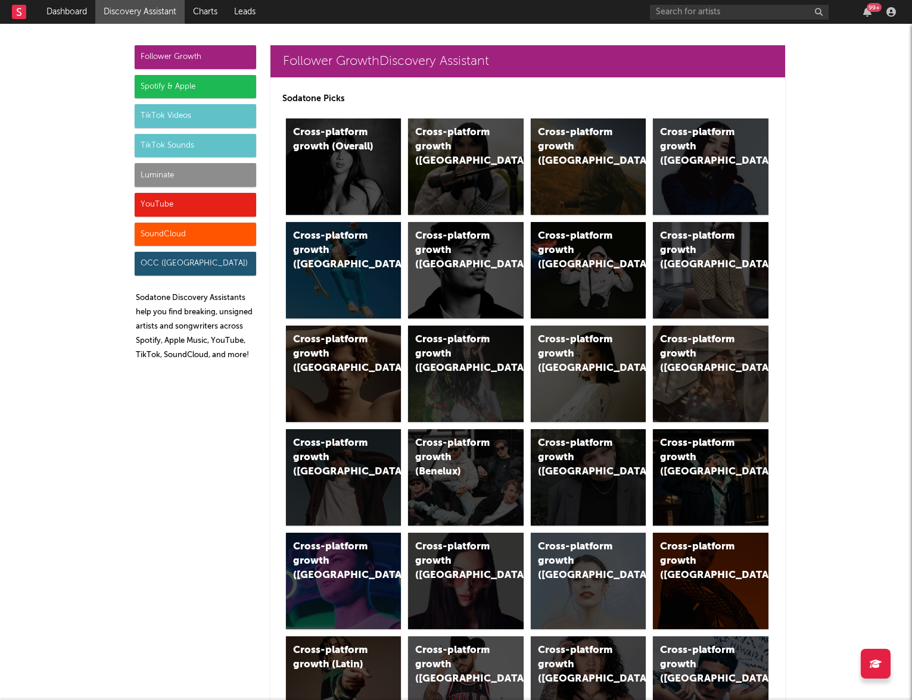
click at [171, 207] on div "YouTube" at bounding box center [195, 205] width 121 height 24
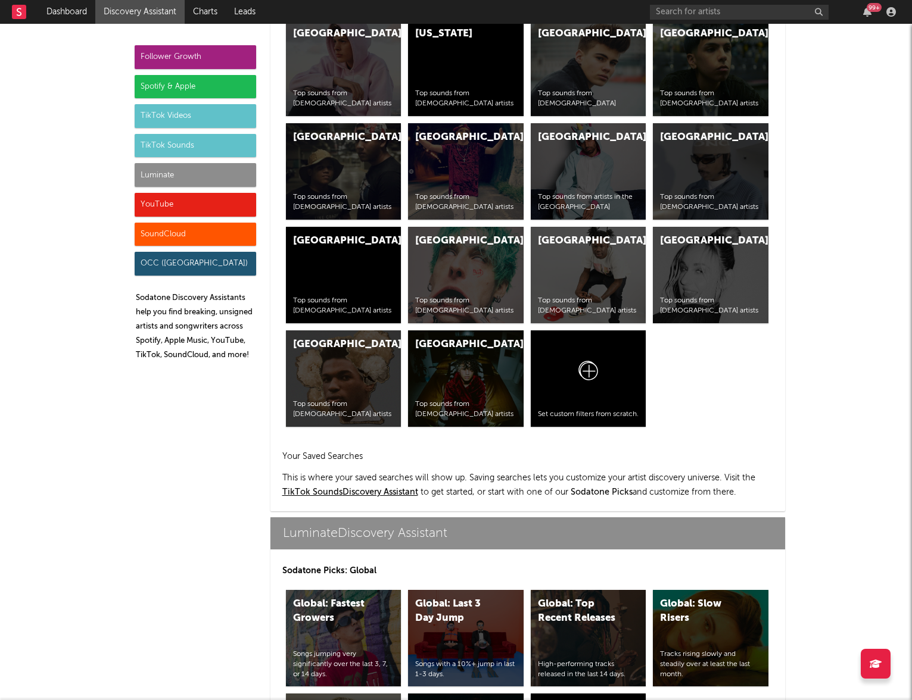
scroll to position [6780, 0]
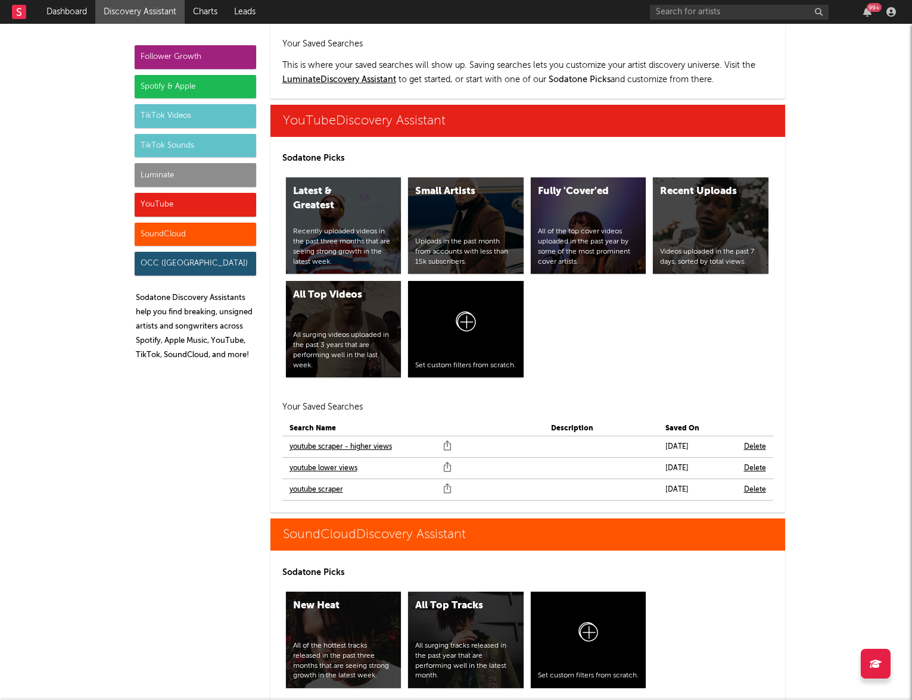
click at [300, 483] on link "youtube scraper" at bounding box center [316, 490] width 54 height 14
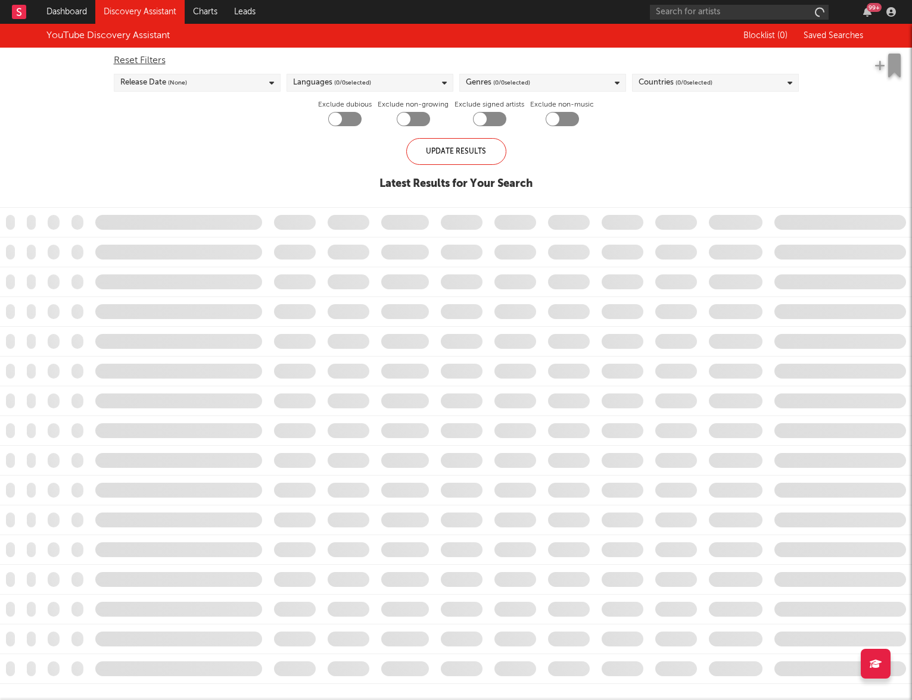
checkbox input "true"
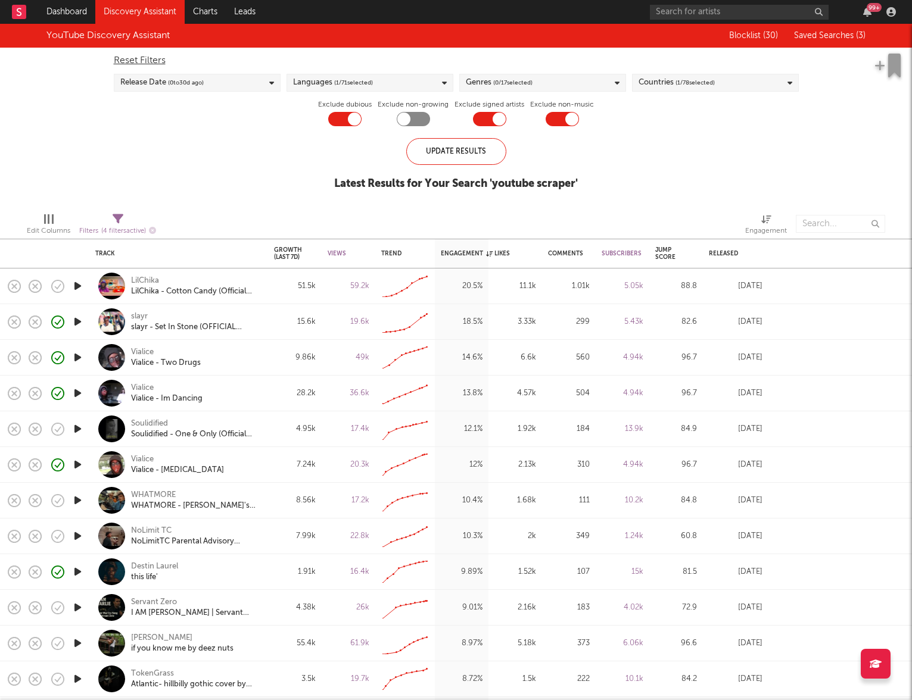
click at [148, 13] on link "Discovery Assistant" at bounding box center [139, 12] width 89 height 24
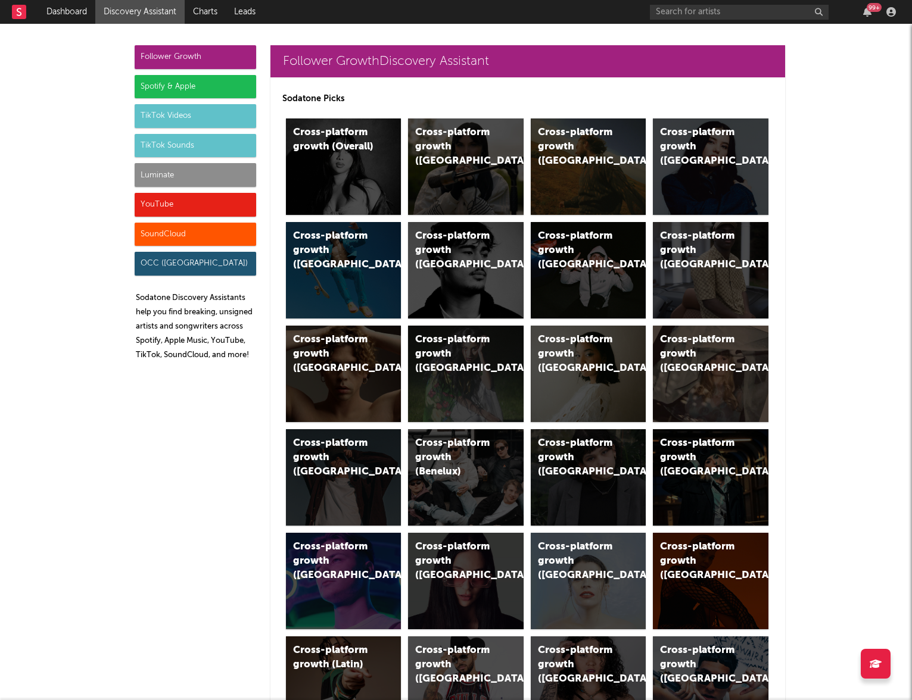
click at [156, 236] on div "SoundCloud" at bounding box center [195, 235] width 121 height 24
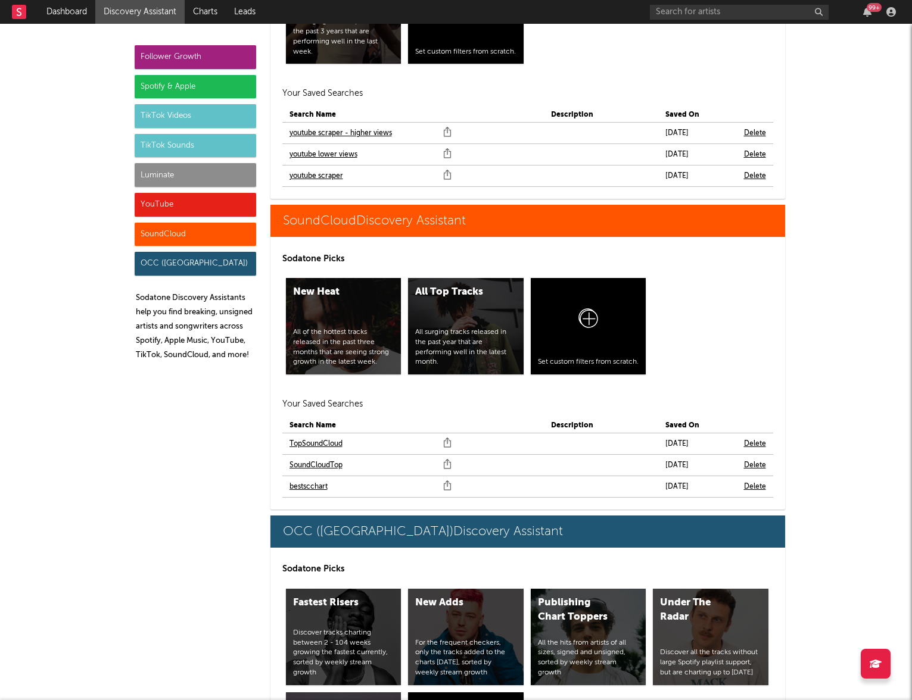
scroll to position [7194, 0]
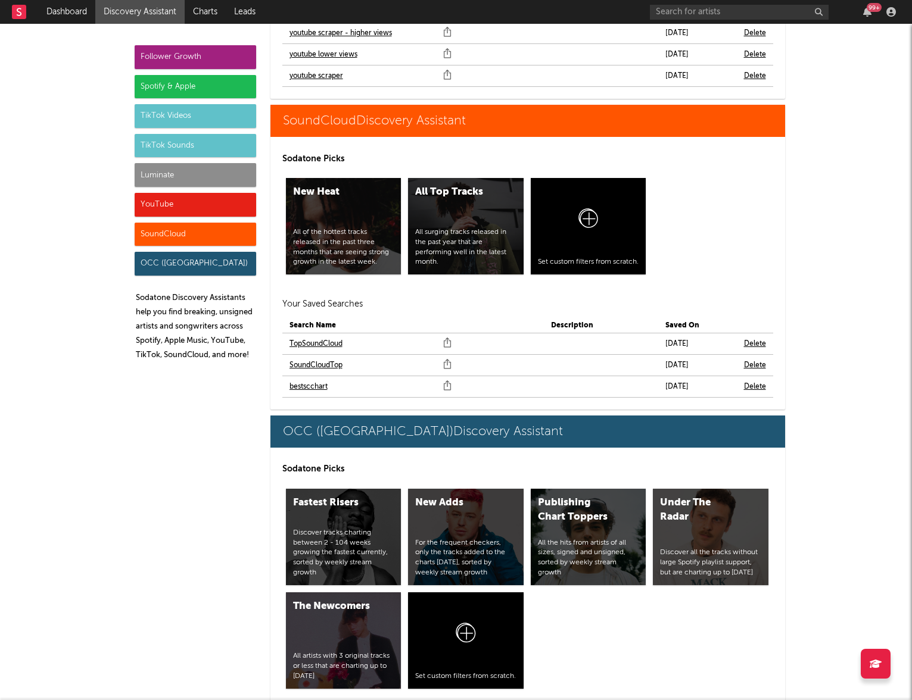
click at [305, 380] on link "bestscchart" at bounding box center [308, 387] width 38 height 14
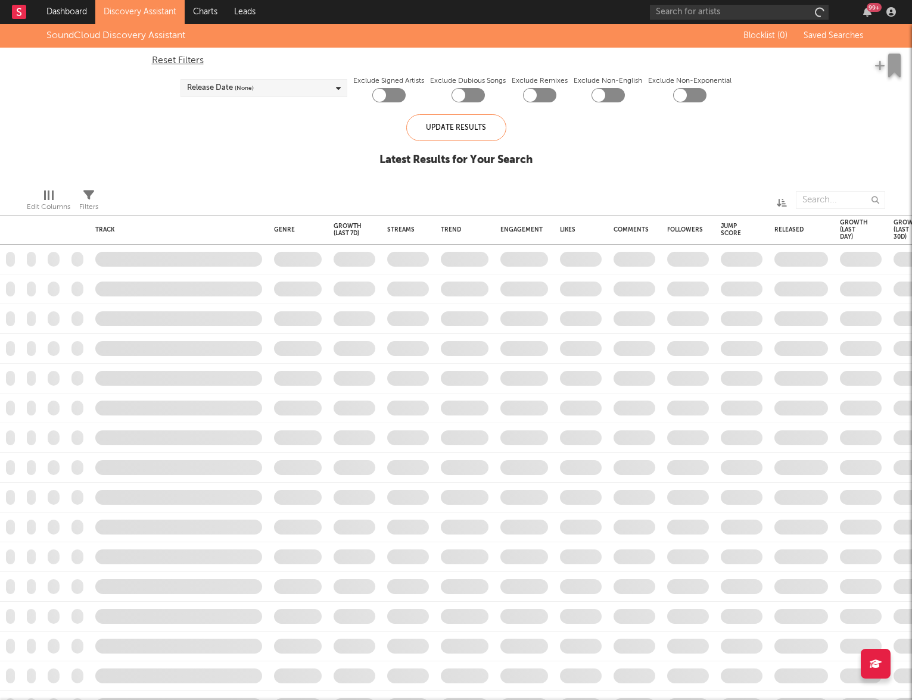
checkbox input "true"
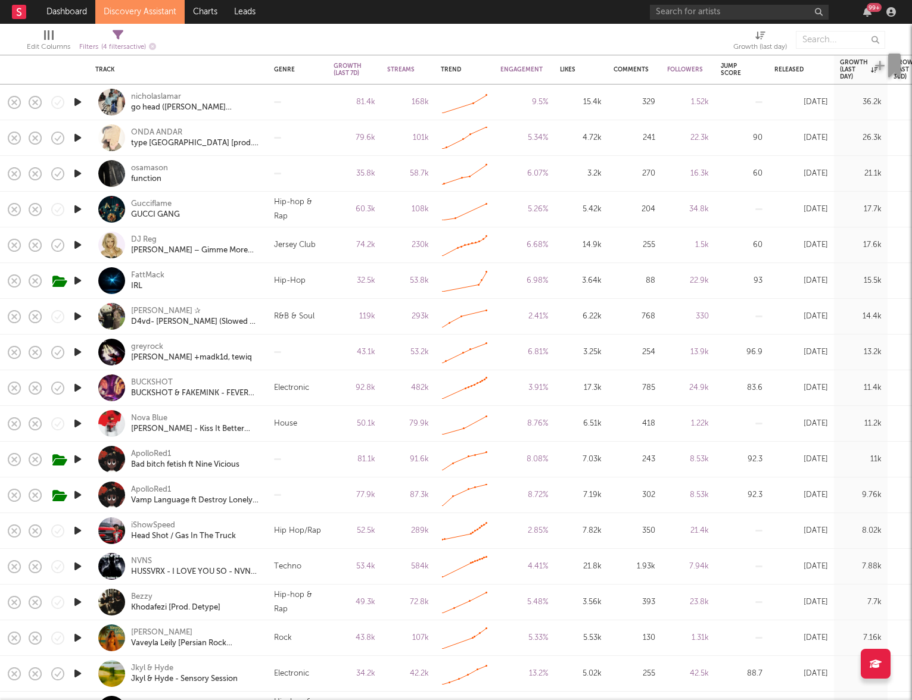
click at [78, 603] on icon "button" at bounding box center [77, 602] width 13 height 15
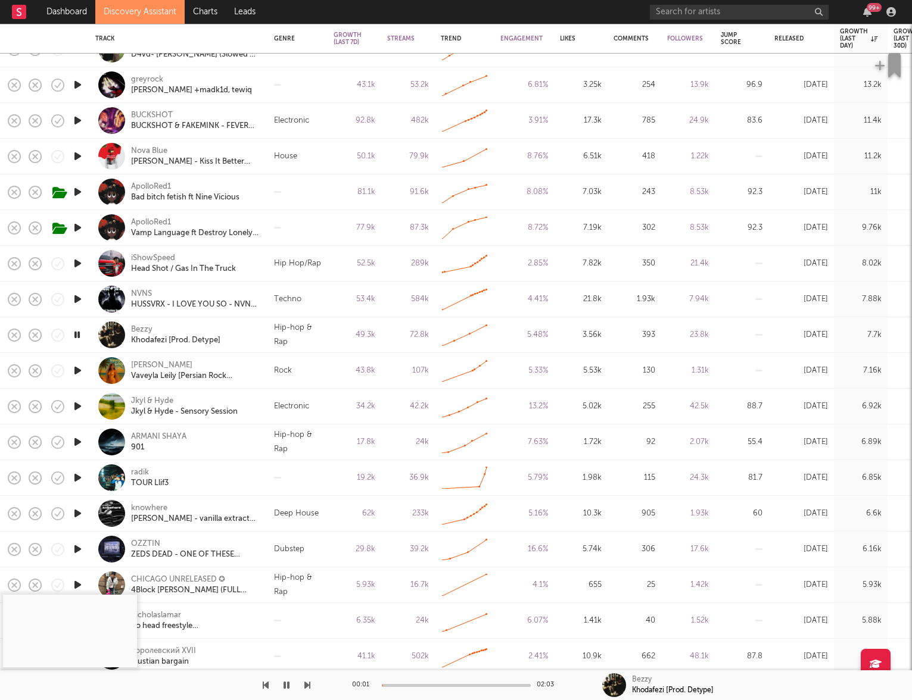
click at [419, 686] on div at bounding box center [456, 685] width 149 height 3
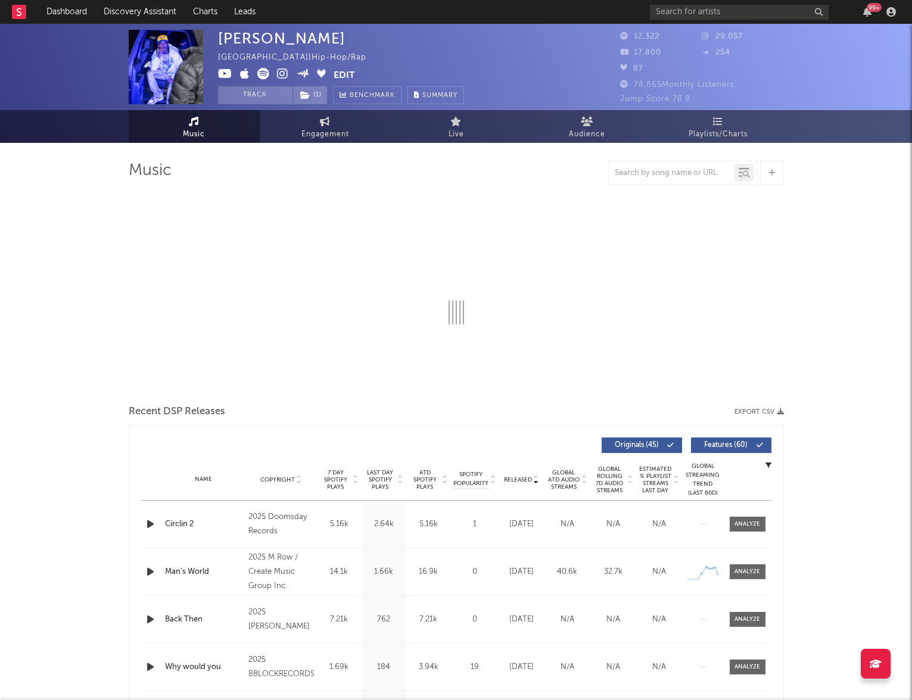
select select "6m"
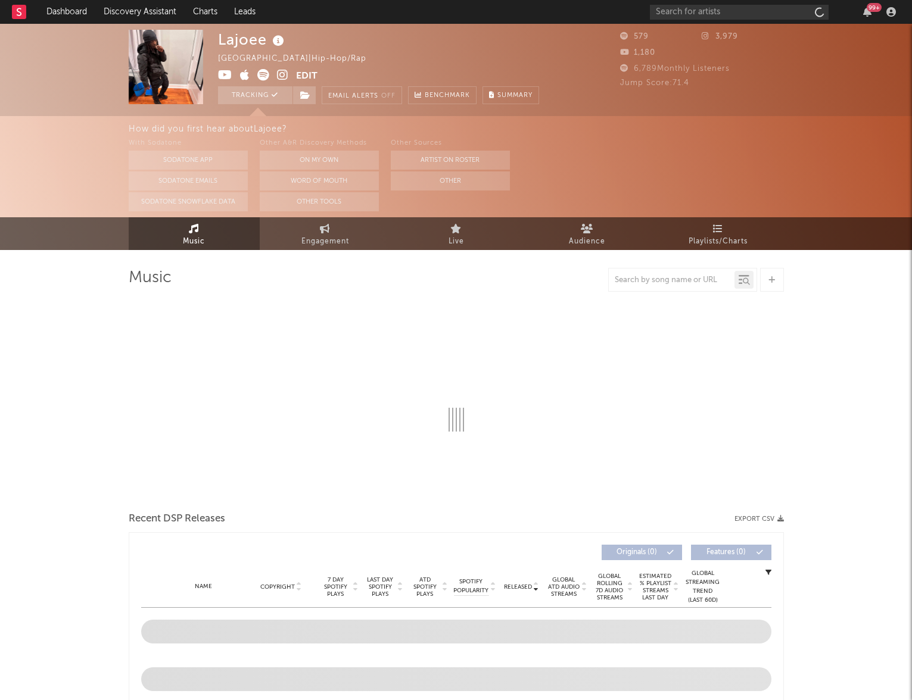
select select "6m"
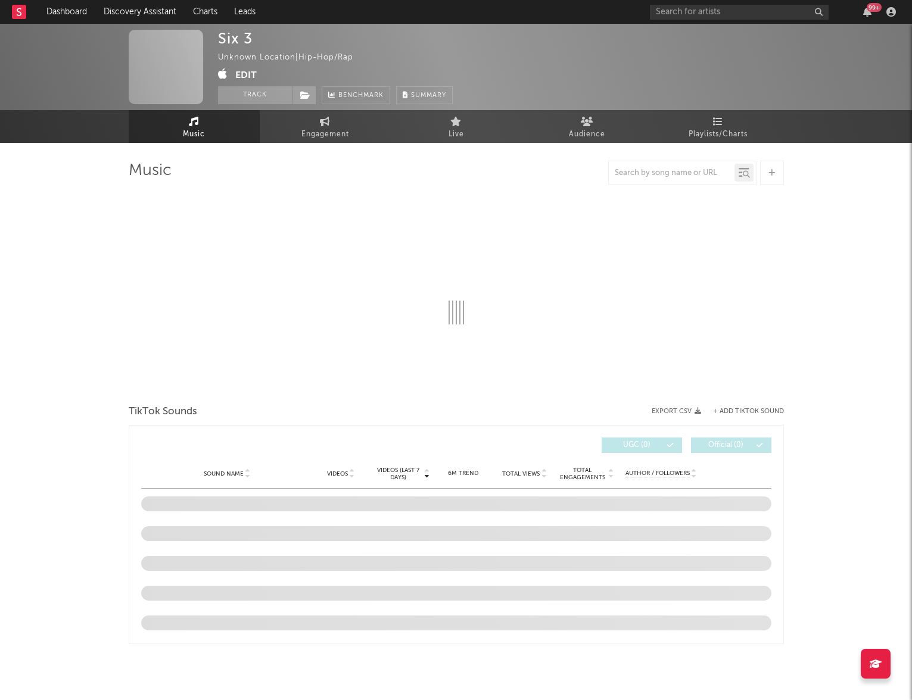
select select "1w"
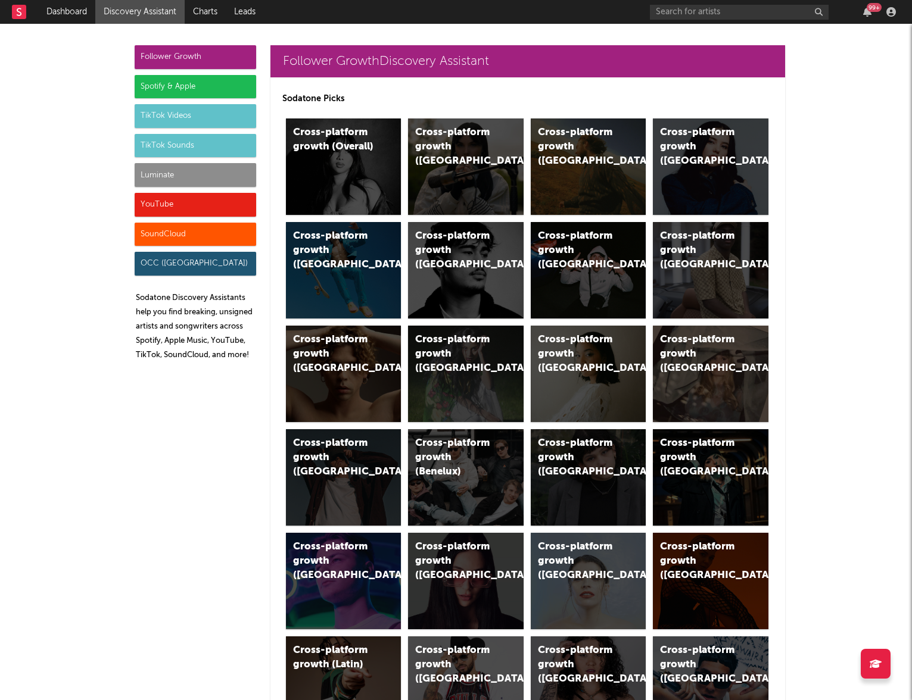
click at [152, 174] on div "Luminate" at bounding box center [195, 175] width 121 height 24
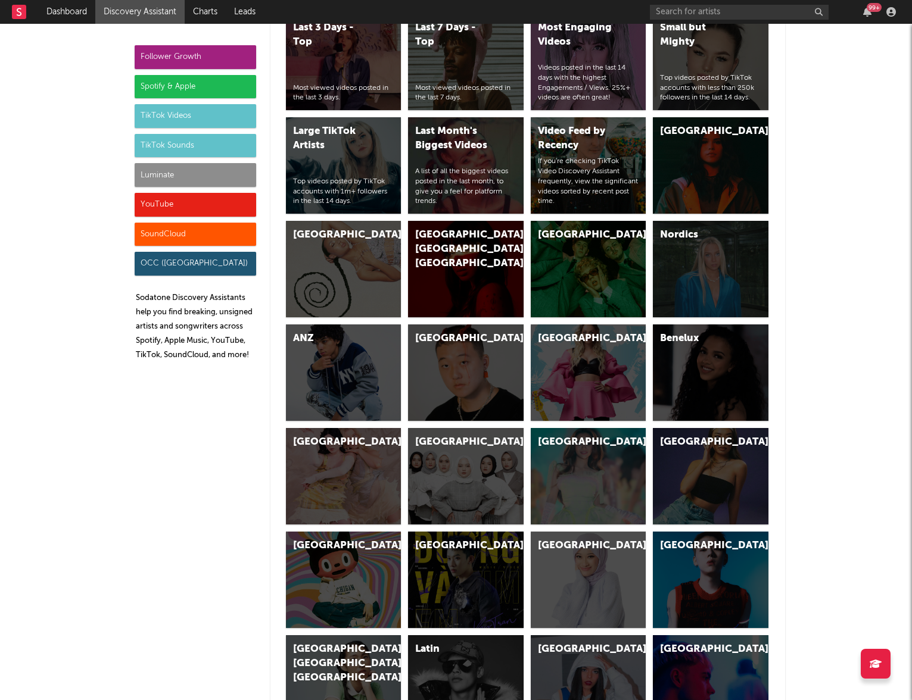
scroll to position [5286, 0]
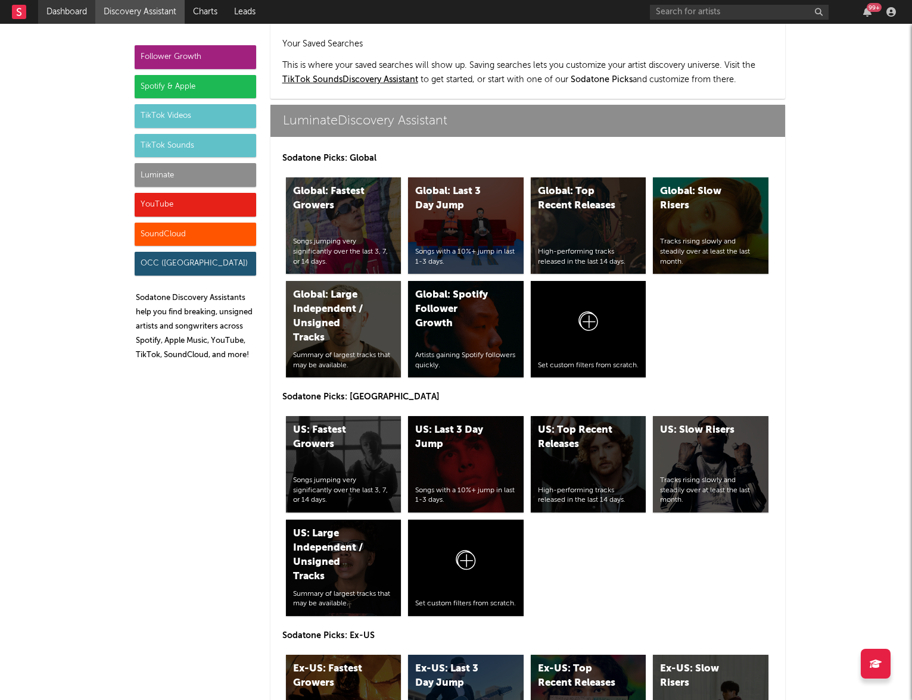
click at [54, 15] on link "Dashboard" at bounding box center [66, 12] width 57 height 24
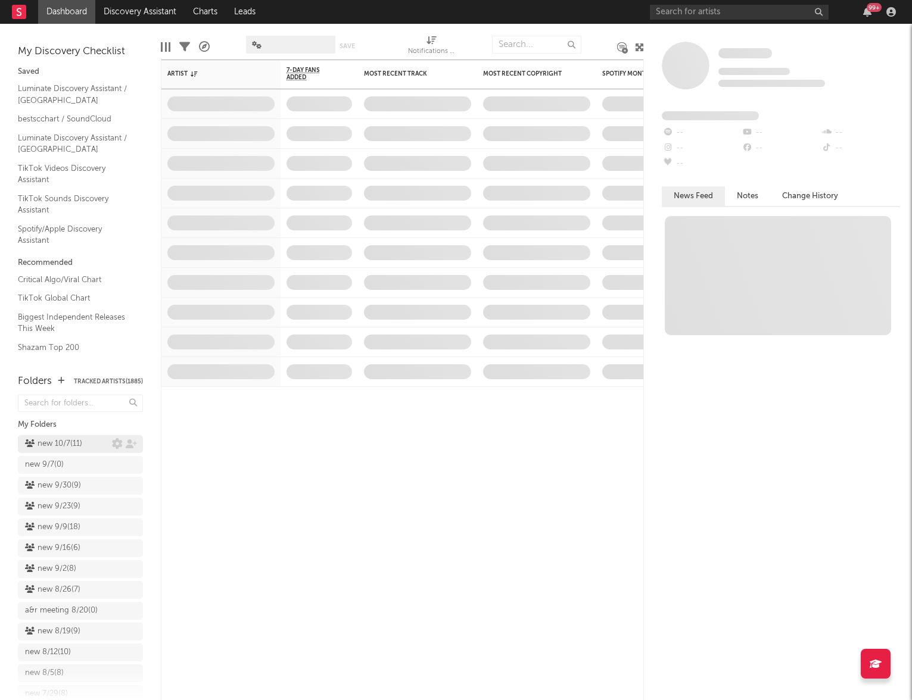
click at [84, 441] on div "new 10/7 ( 11 )" at bounding box center [68, 444] width 87 height 14
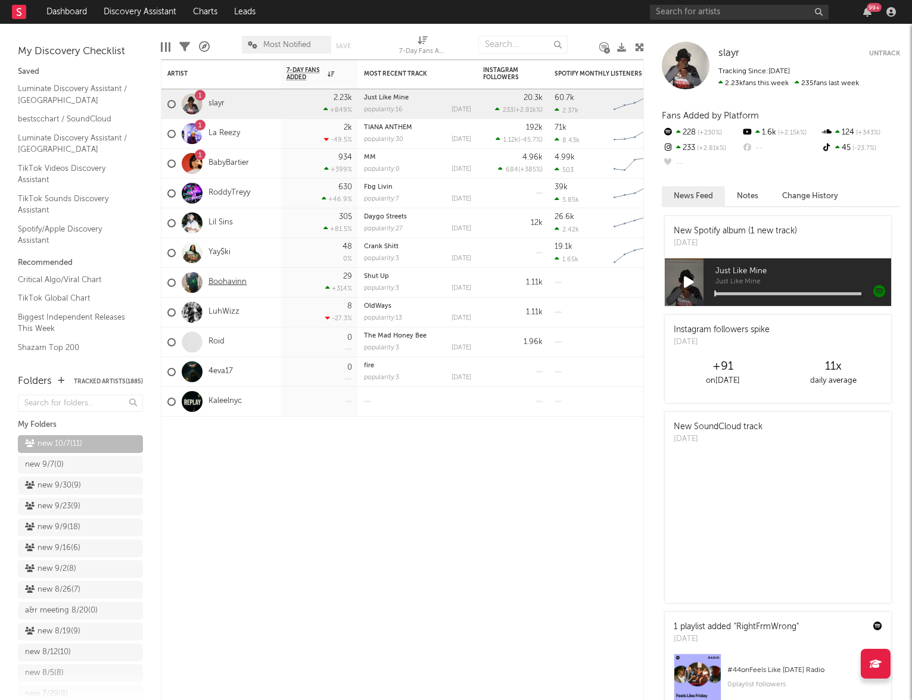
click at [238, 284] on link "Boohavinn" at bounding box center [227, 283] width 38 height 10
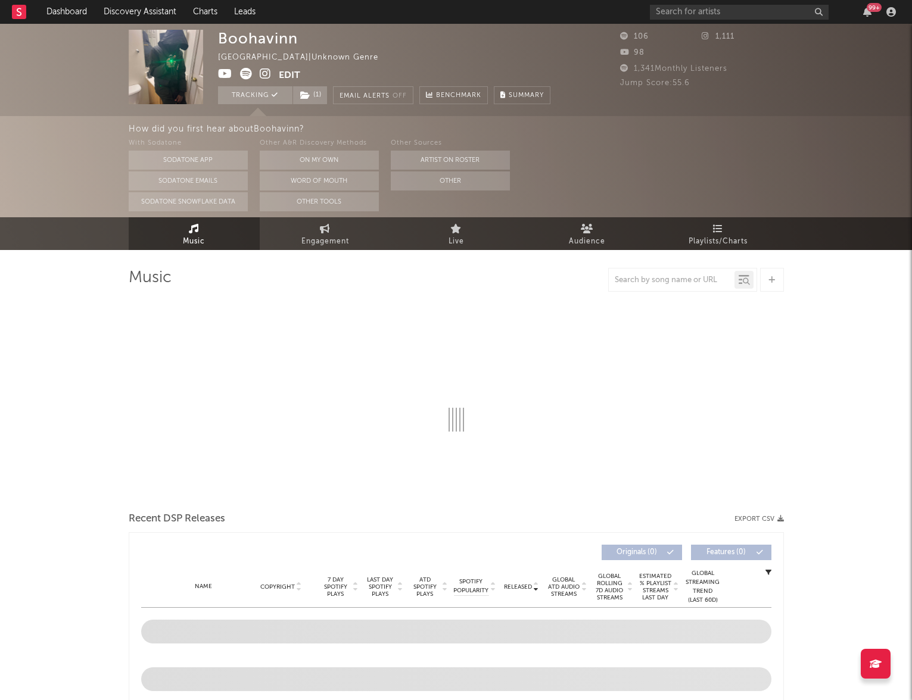
select select "1w"
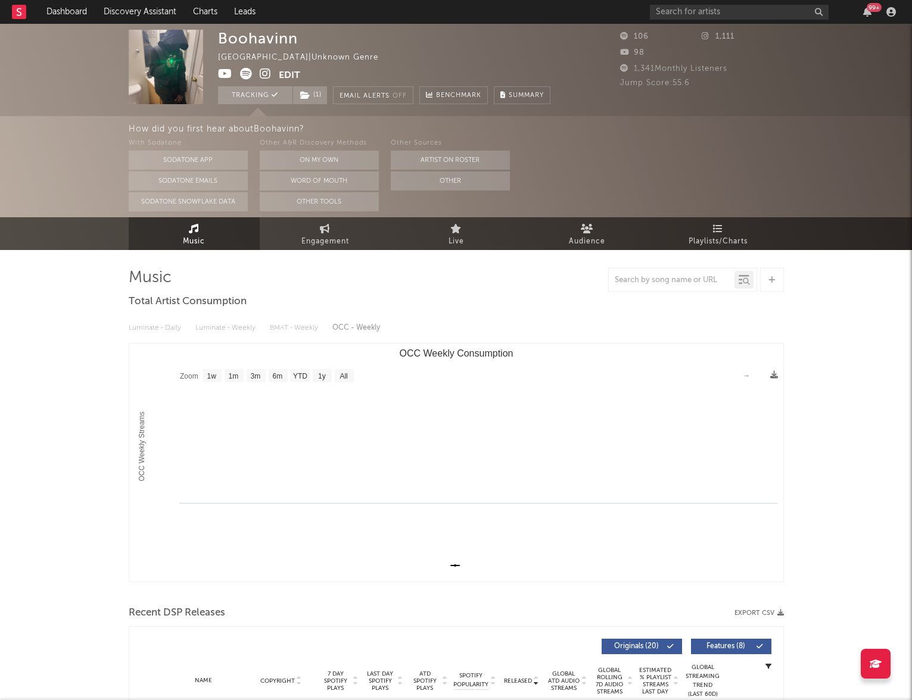
click at [268, 73] on icon at bounding box center [265, 74] width 11 height 12
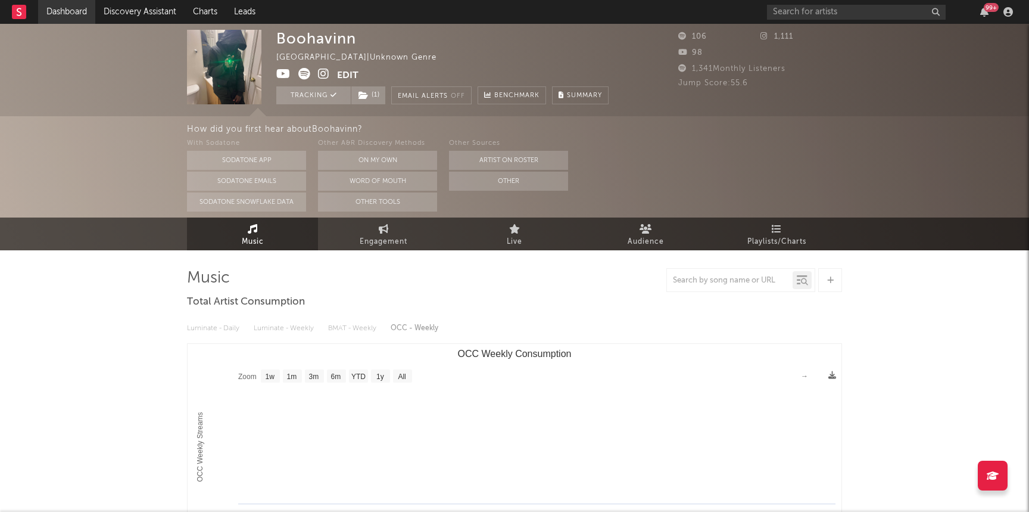
click at [67, 14] on link "Dashboard" at bounding box center [66, 12] width 57 height 24
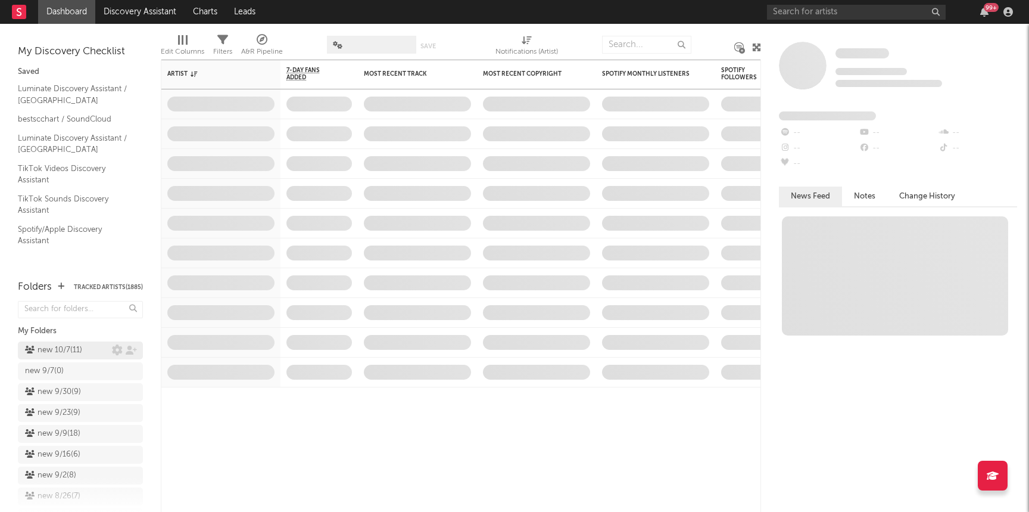
click at [43, 344] on div "new 10/7 ( 11 )" at bounding box center [53, 350] width 57 height 14
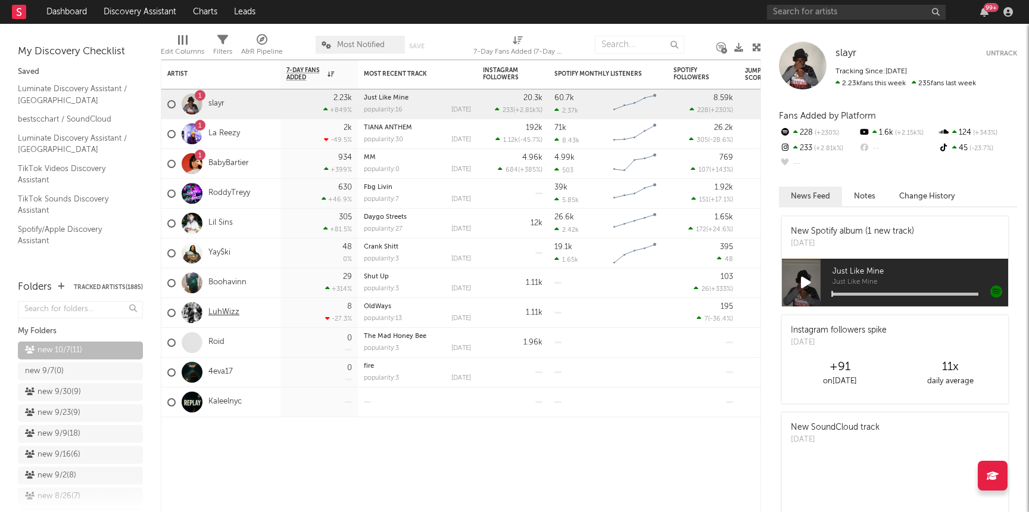
click at [216, 315] on link "LuhWizz" at bounding box center [223, 312] width 31 height 10
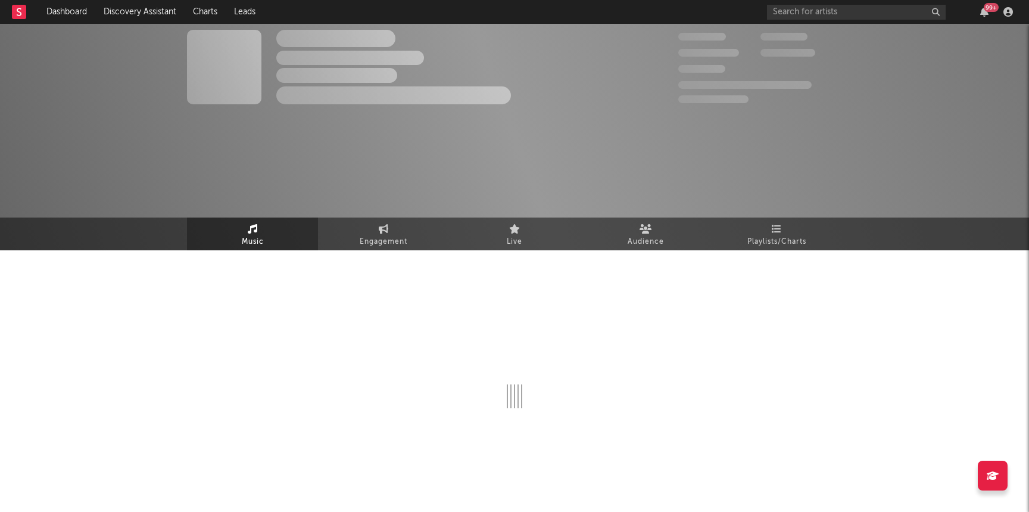
select select "1w"
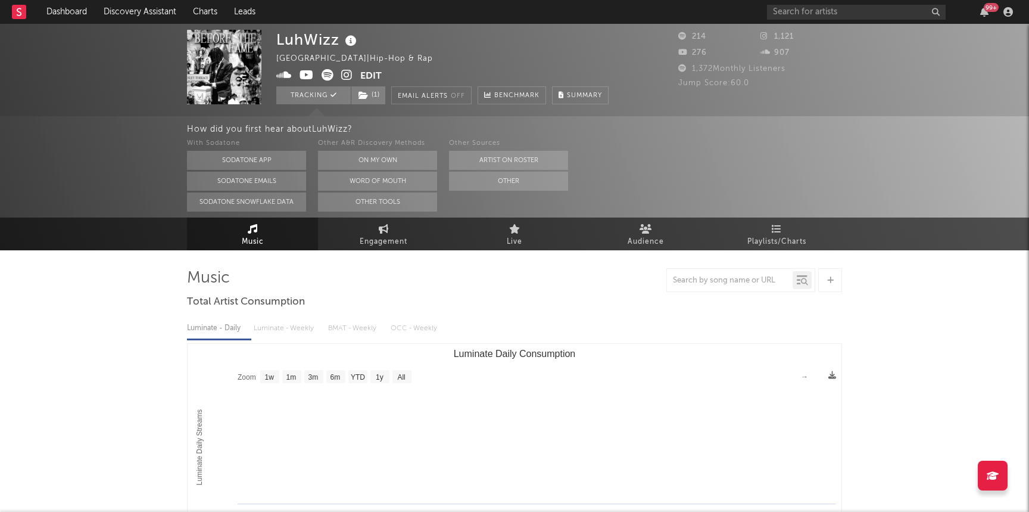
click at [344, 74] on icon at bounding box center [346, 75] width 11 height 12
click at [60, 11] on link "Dashboard" at bounding box center [66, 12] width 57 height 24
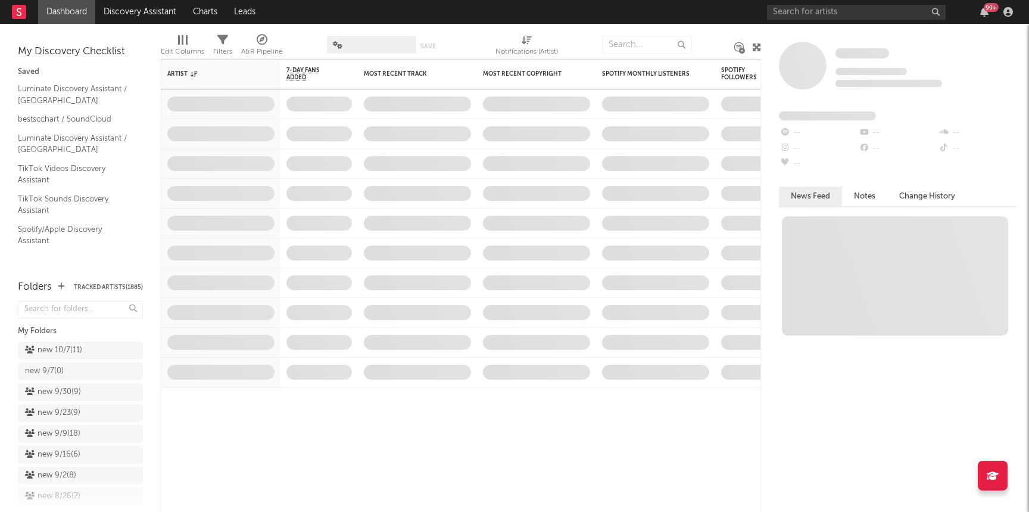
click at [790, 20] on div "99 +" at bounding box center [892, 12] width 250 height 24
click at [785, 17] on input "text" at bounding box center [856, 12] width 179 height 15
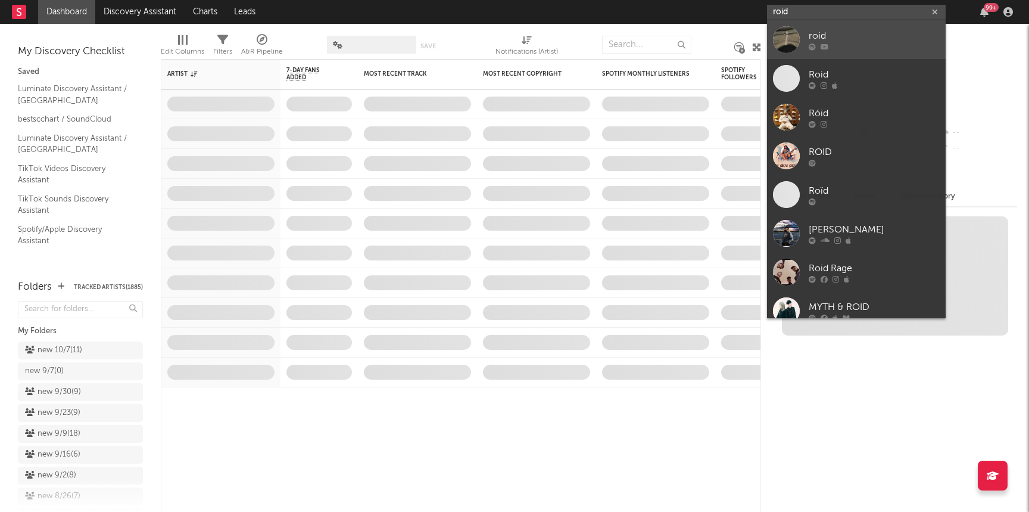
type input "roid"
click at [800, 40] on link "roid" at bounding box center [856, 39] width 179 height 39
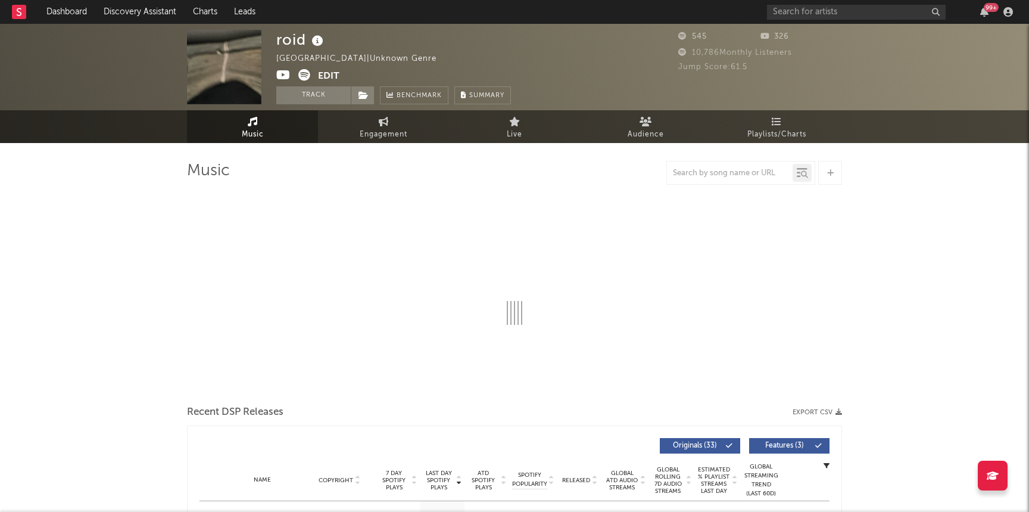
select select "1w"
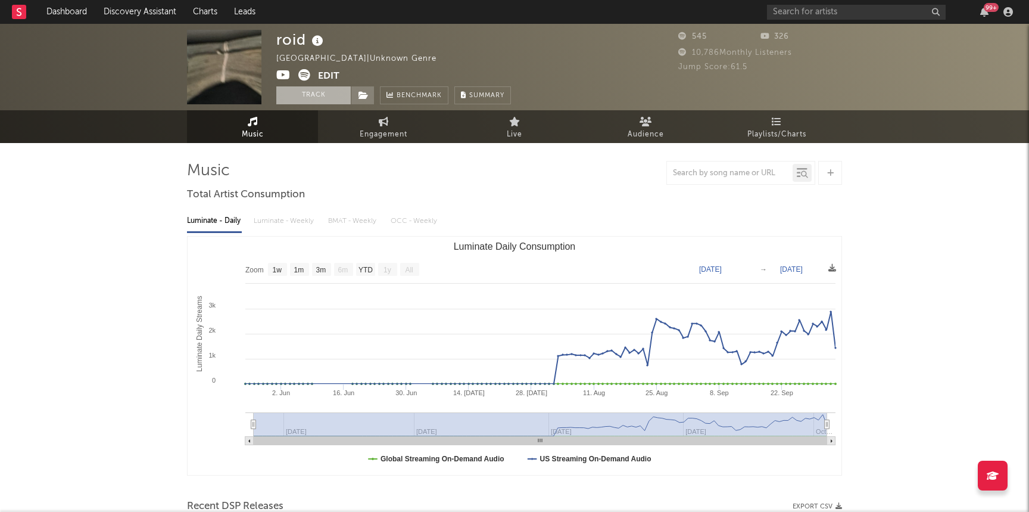
click at [323, 86] on button "Track" at bounding box center [313, 95] width 74 height 18
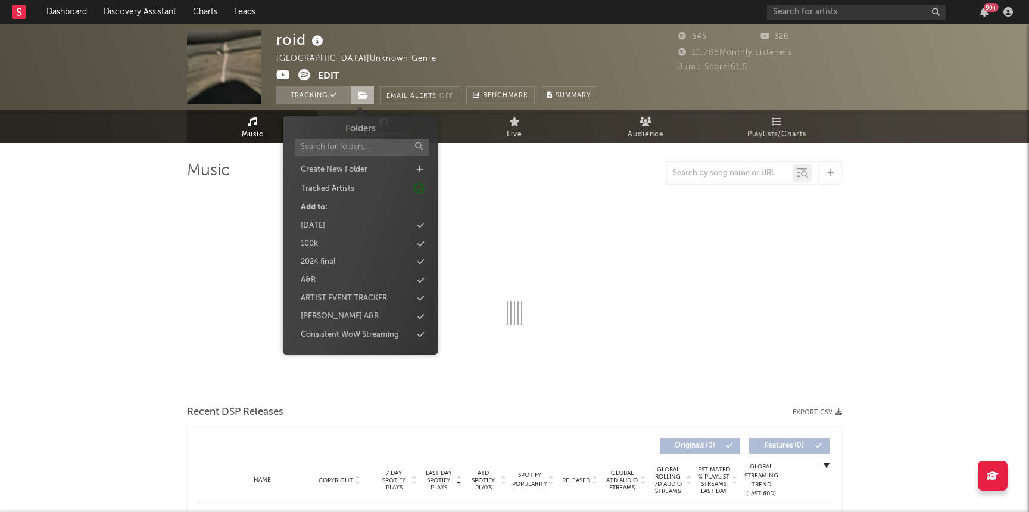
click at [358, 98] on icon at bounding box center [363, 95] width 10 height 8
select select "1w"
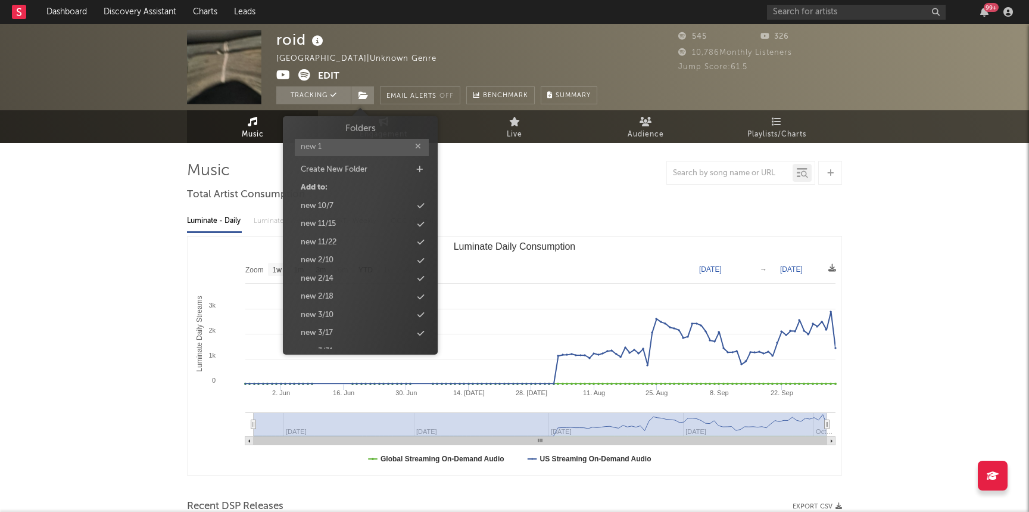
type input "new 10"
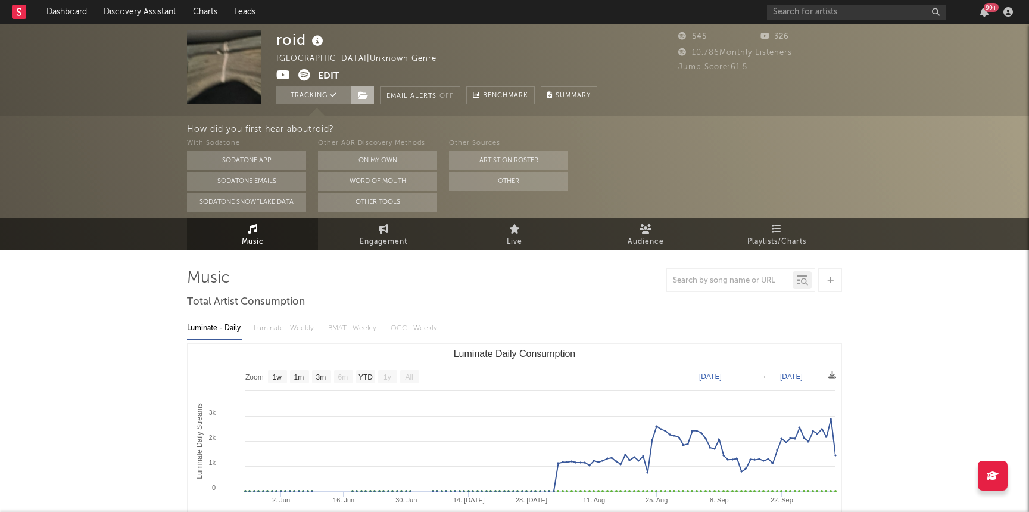
click at [358, 99] on icon at bounding box center [363, 95] width 10 height 8
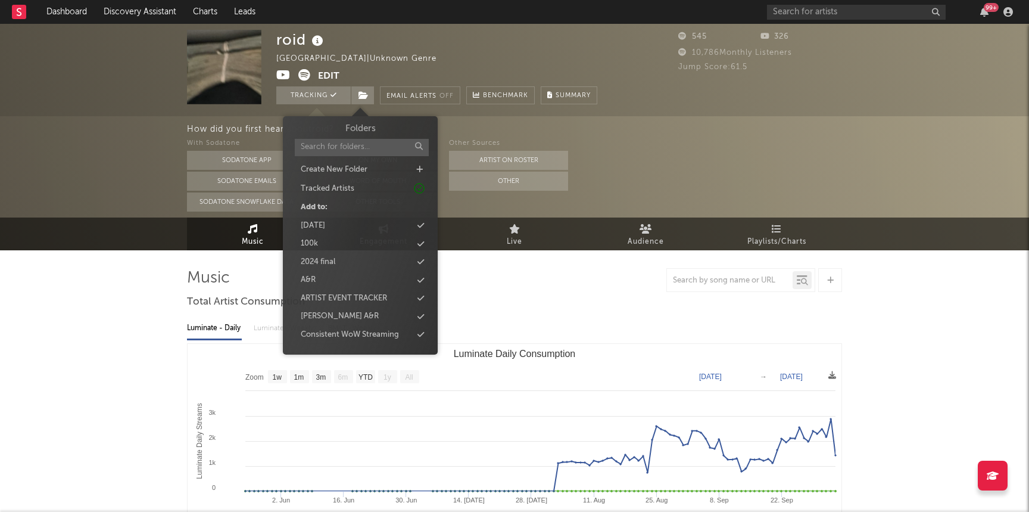
click at [347, 154] on input "text" at bounding box center [362, 147] width 134 height 17
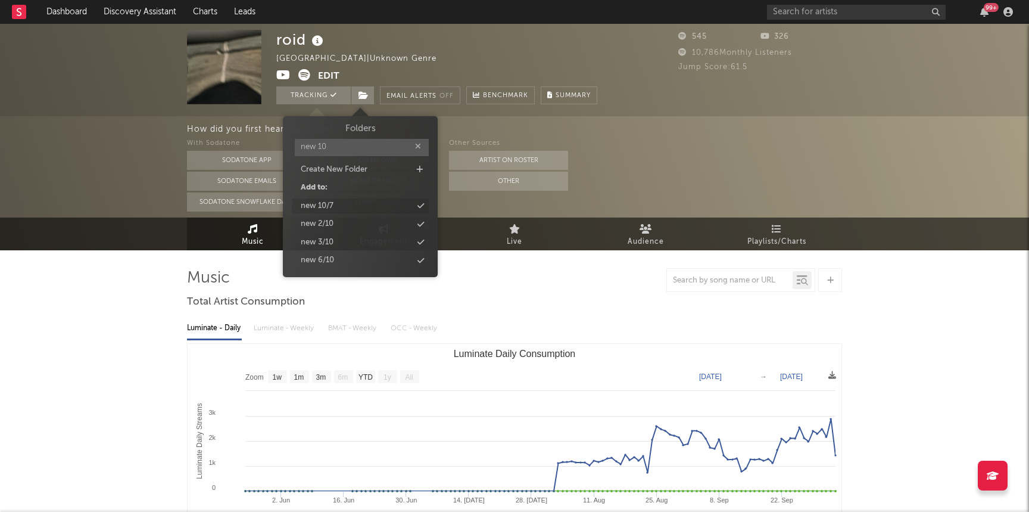
type input "new 10"
click at [344, 199] on div "new 10/7" at bounding box center [360, 205] width 137 height 15
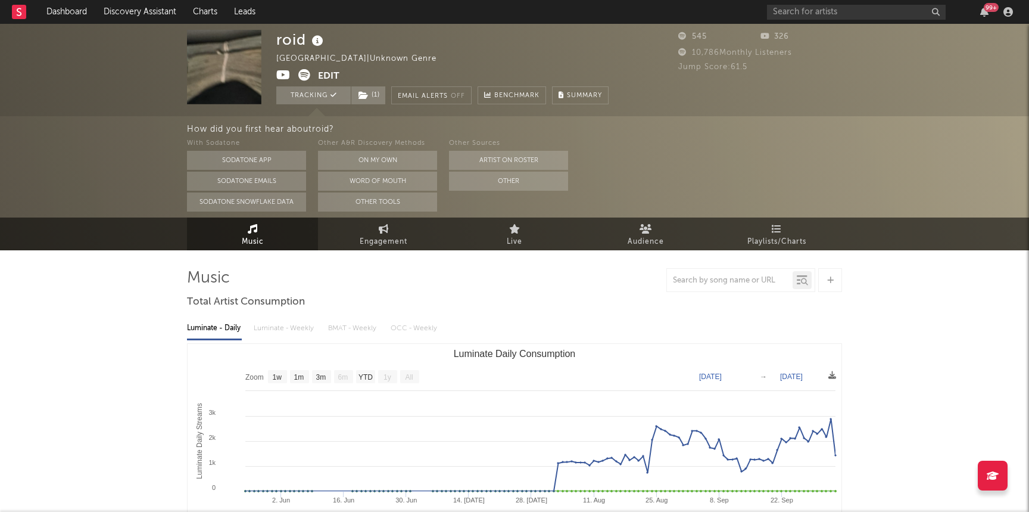
click at [63, 7] on link "Dashboard" at bounding box center [66, 12] width 57 height 24
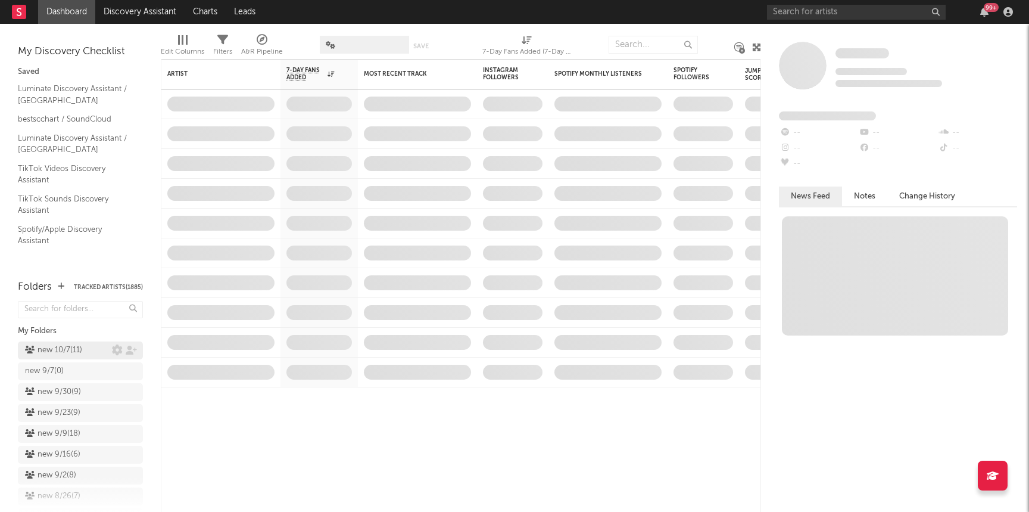
click at [70, 348] on div "new 10/7 ( 11 )" at bounding box center [53, 350] width 57 height 14
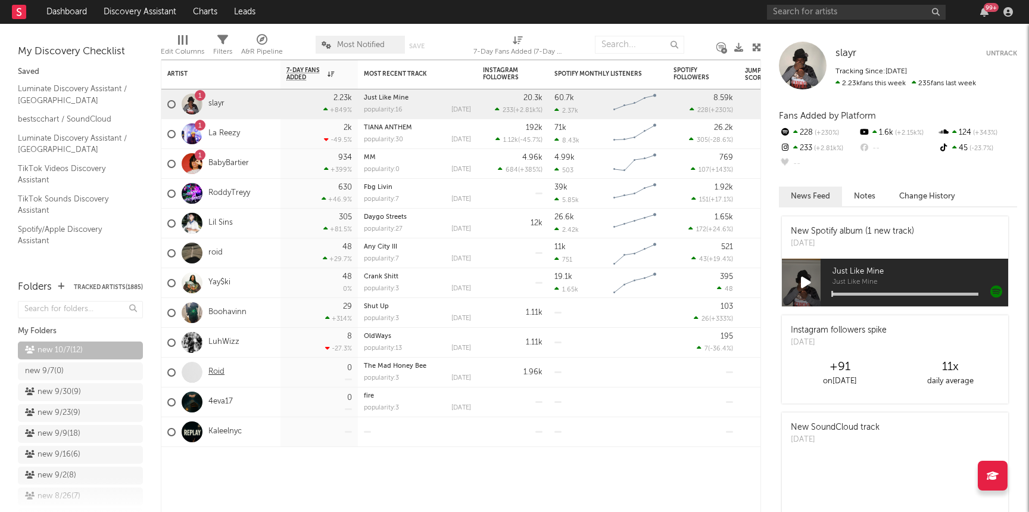
click at [213, 371] on link "Roid" at bounding box center [216, 372] width 16 height 10
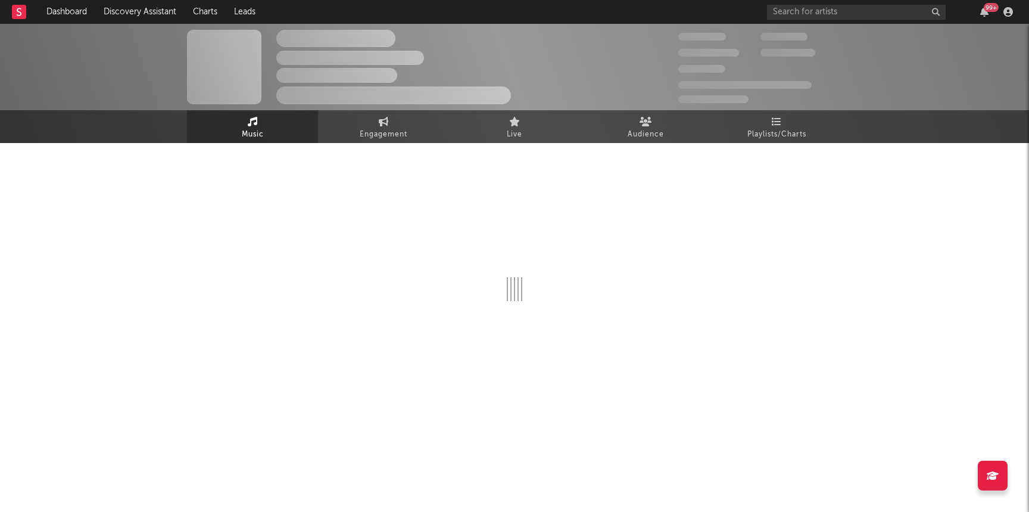
select select "1w"
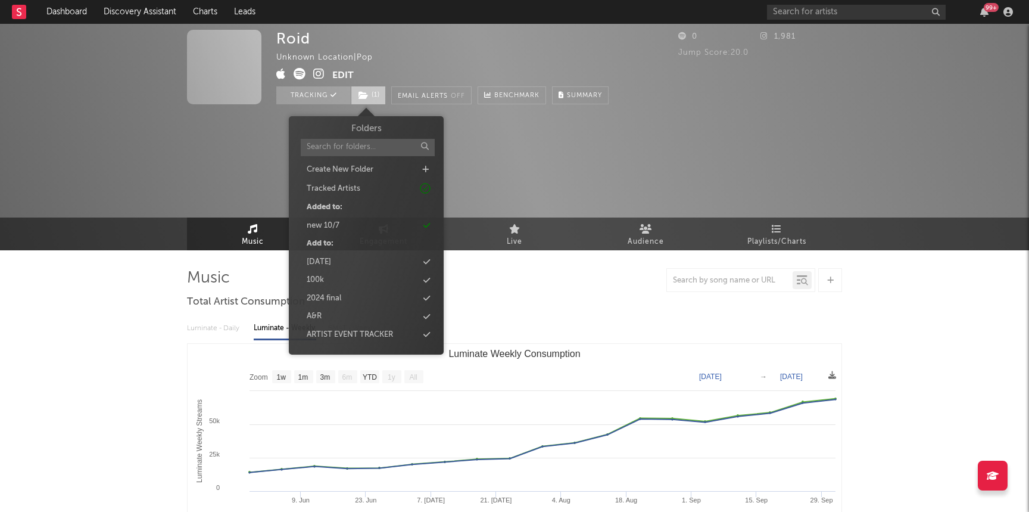
click at [373, 91] on span "( 1 )" at bounding box center [368, 95] width 35 height 18
click at [354, 219] on div "new 10/7" at bounding box center [366, 225] width 137 height 15
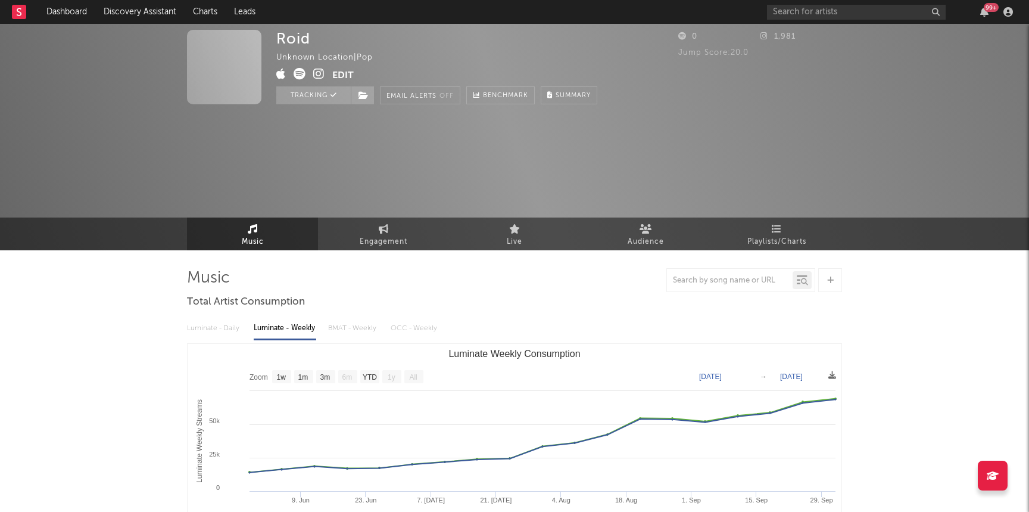
click at [130, 123] on div "Roid Unknown Location | Pop Edit Tracking Email Alerts Off Benchmark Summary 0 …" at bounding box center [514, 137] width 1029 height 226
click at [56, 17] on link "Dashboard" at bounding box center [66, 12] width 57 height 24
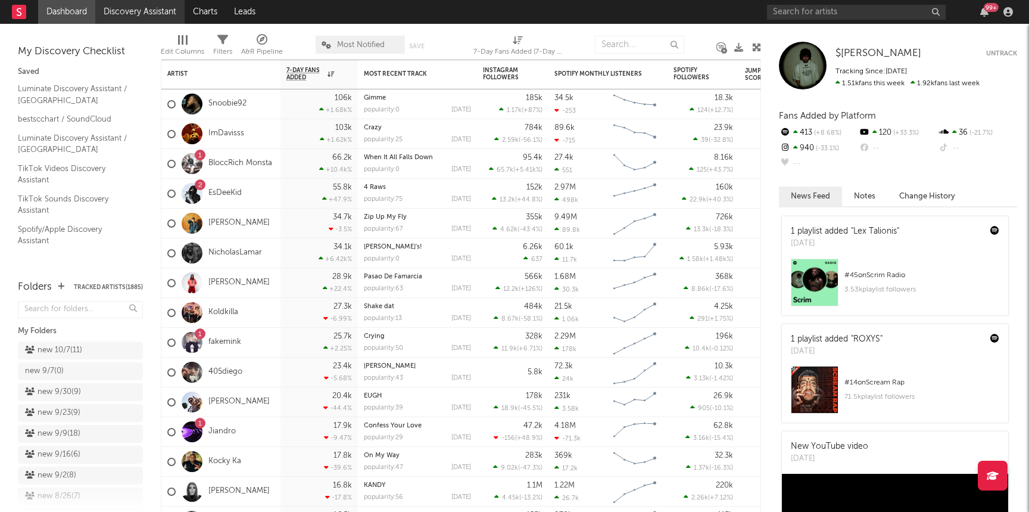
click at [151, 7] on link "Discovery Assistant" at bounding box center [139, 12] width 89 height 24
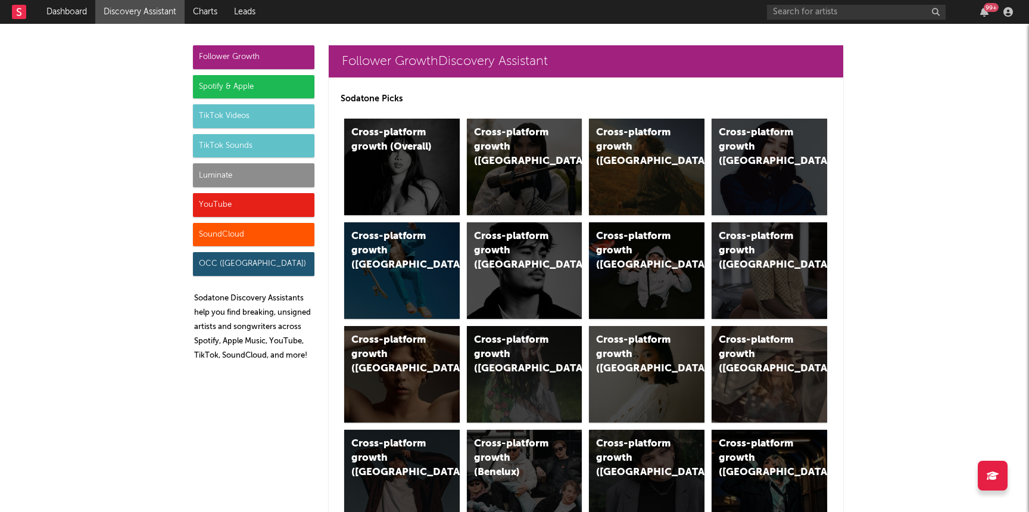
click at [223, 174] on div "Luminate" at bounding box center [253, 175] width 121 height 24
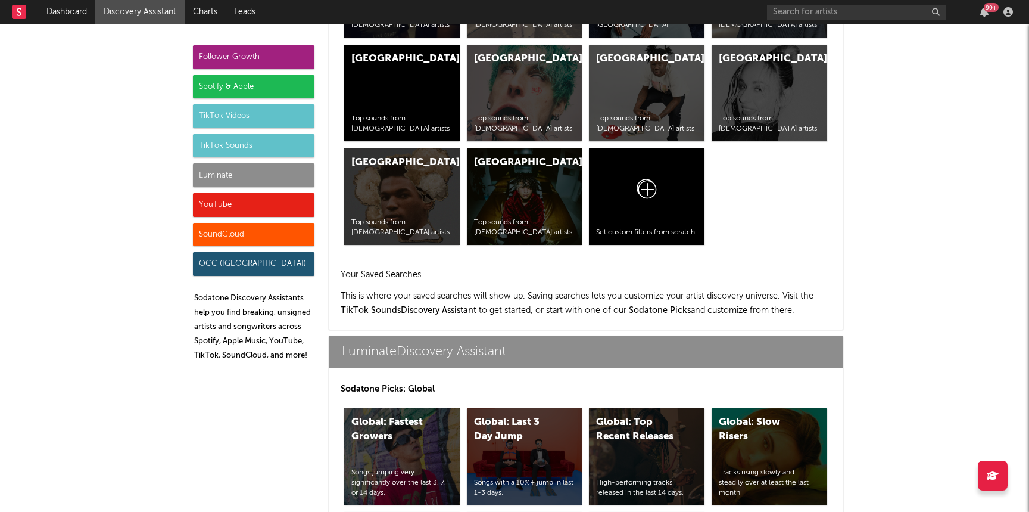
scroll to position [5286, 0]
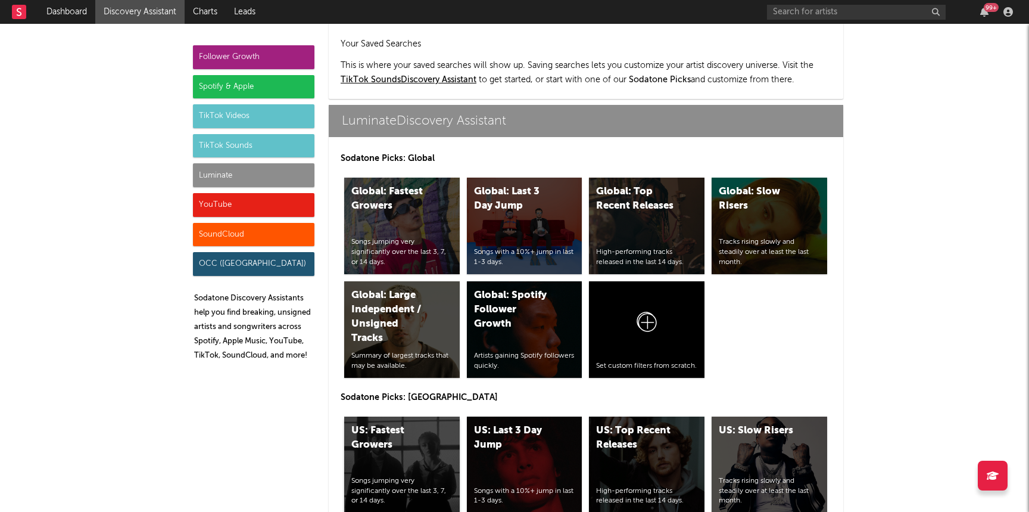
click at [401, 423] on div "US: Fastest Growers" at bounding box center [391, 437] width 81 height 29
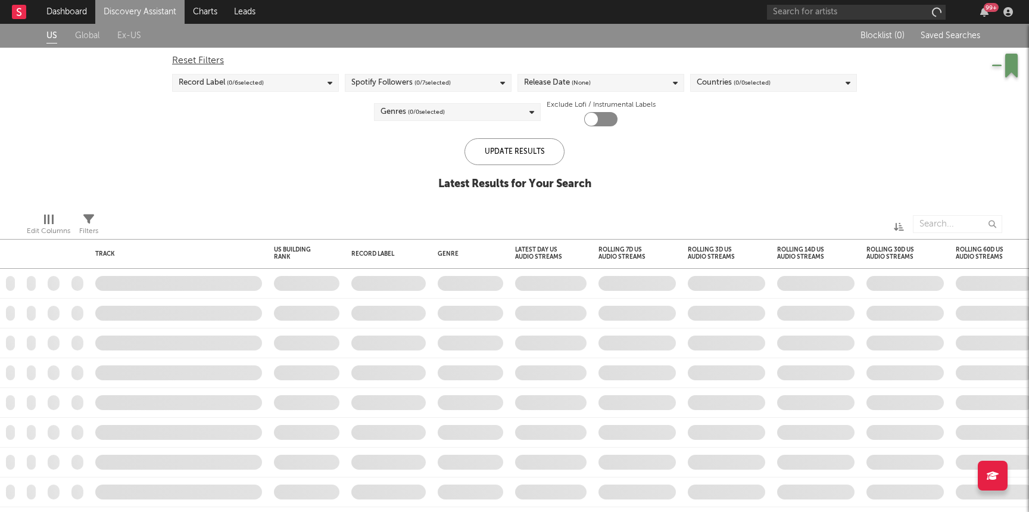
checkbox input "true"
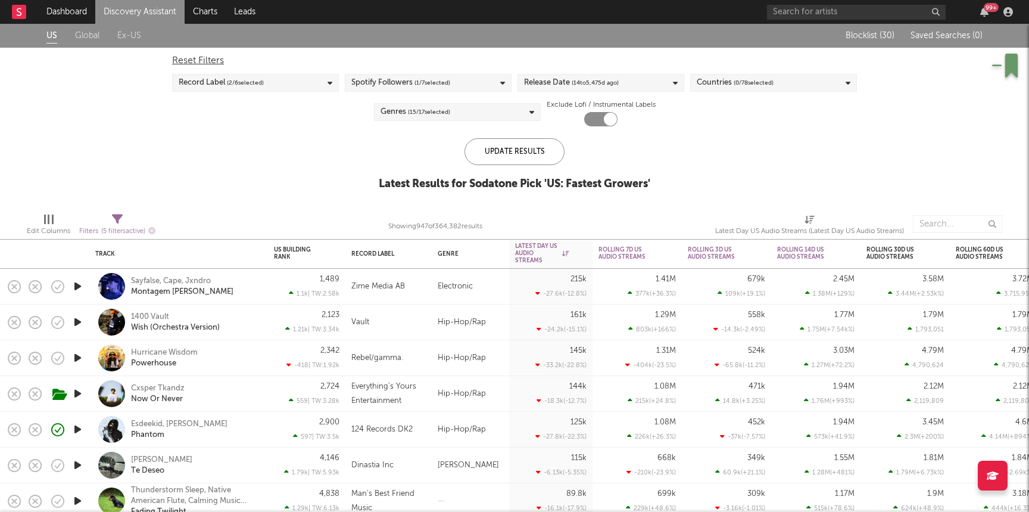
click at [117, 11] on link "Discovery Assistant" at bounding box center [139, 12] width 89 height 24
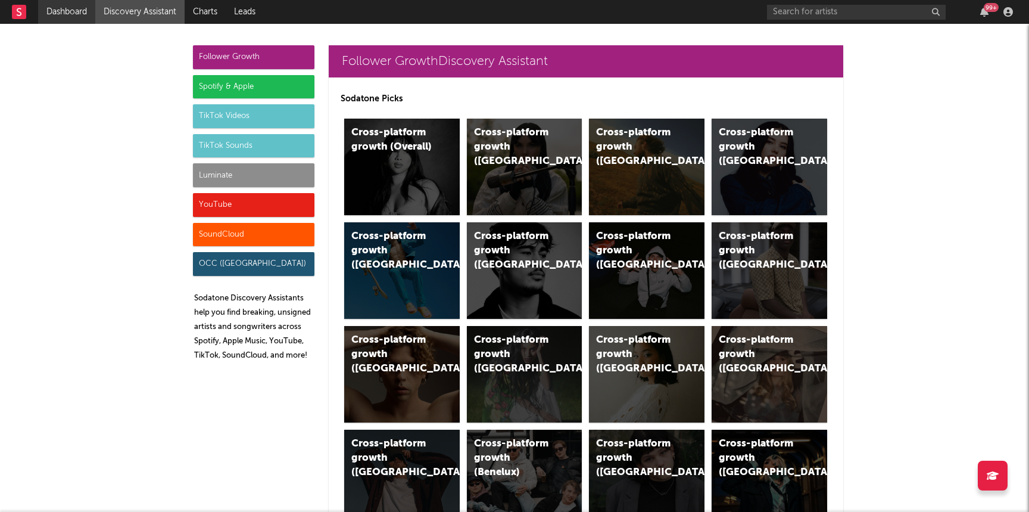
click at [64, 13] on link "Dashboard" at bounding box center [66, 12] width 57 height 24
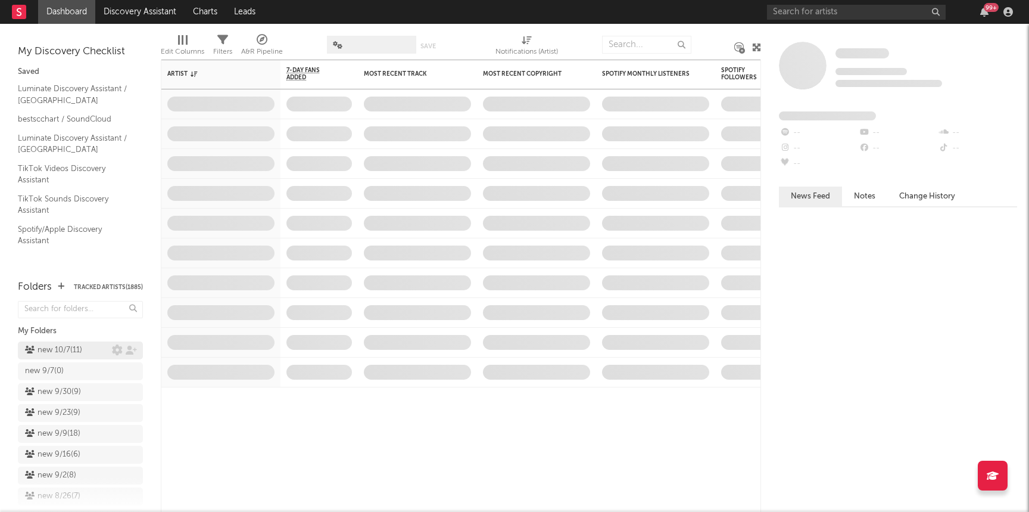
click at [87, 353] on div "new 10/7 ( 11 )" at bounding box center [68, 350] width 87 height 14
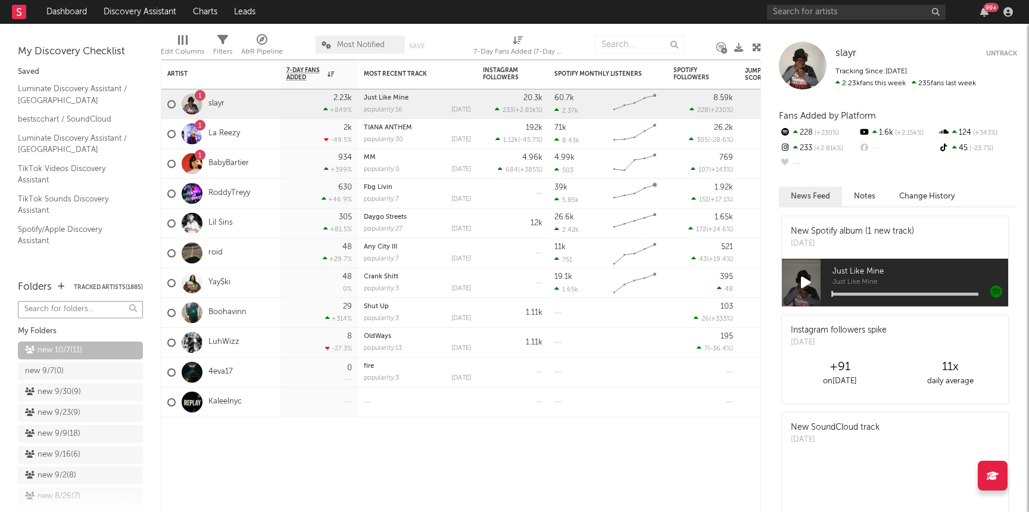
click at [49, 309] on input "text" at bounding box center [80, 309] width 125 height 17
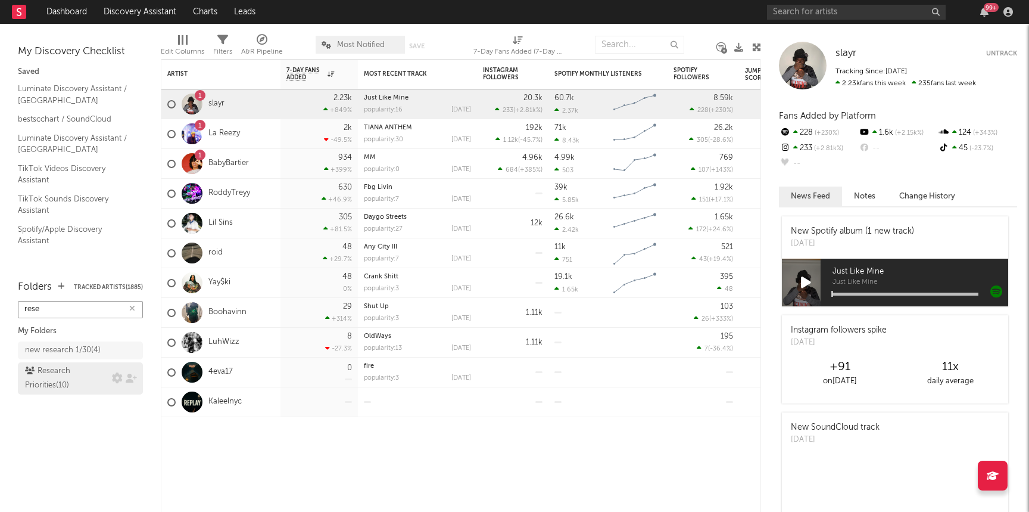
type input "rese"
click at [64, 377] on div "Research Priorities ( 10 )" at bounding box center [67, 378] width 84 height 29
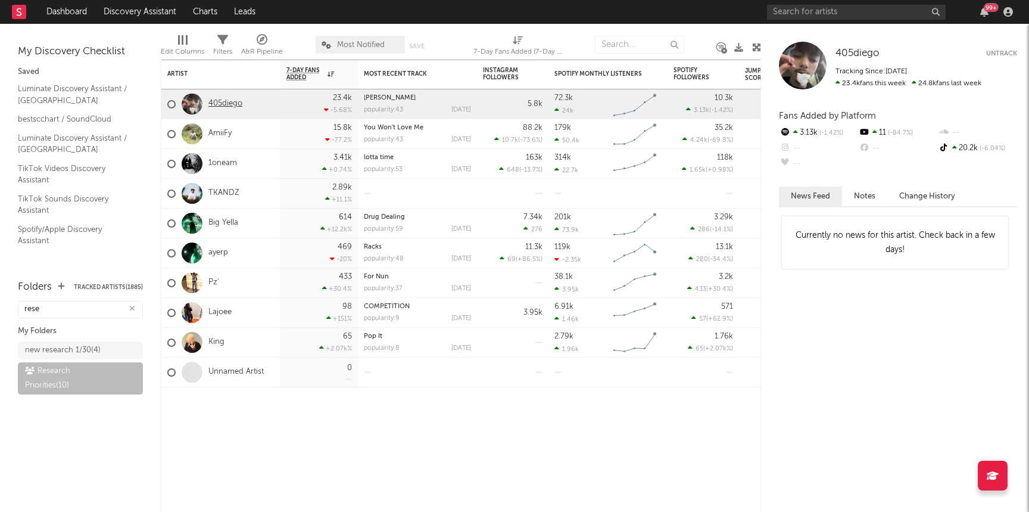
click at [227, 105] on link "405diego" at bounding box center [225, 104] width 34 height 10
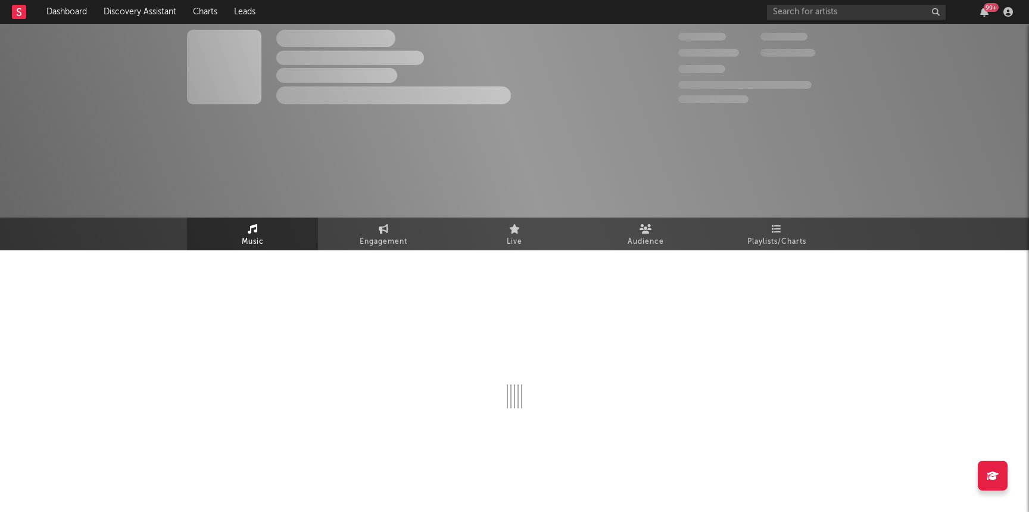
select select "1w"
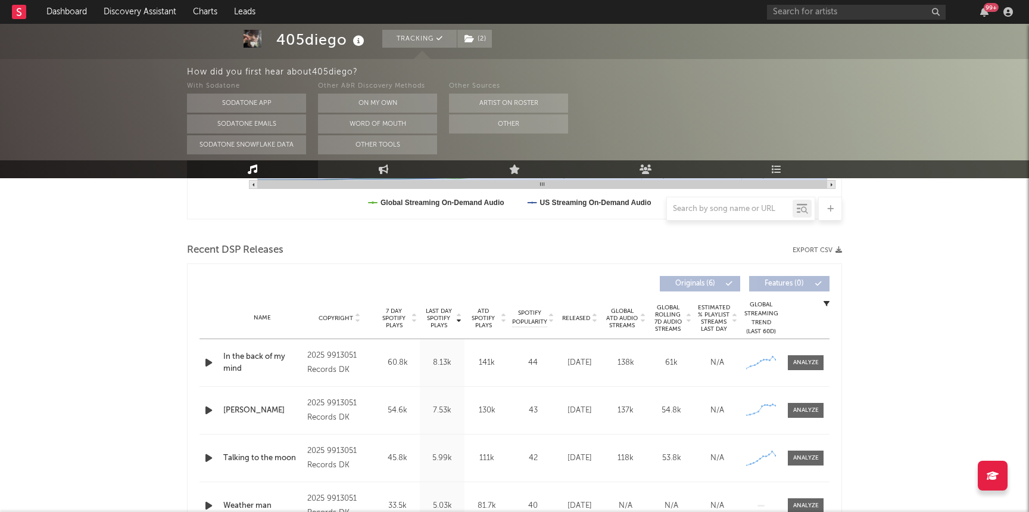
scroll to position [378, 0]
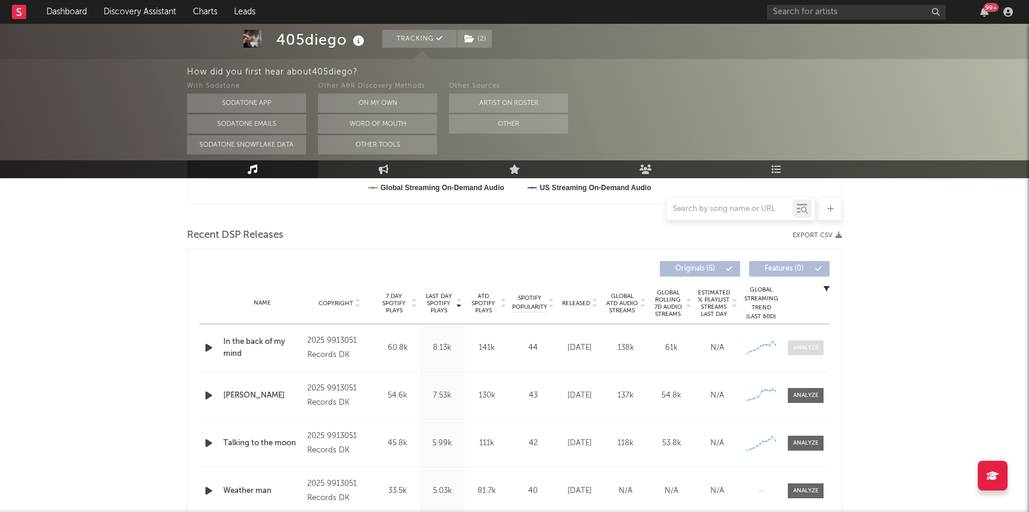
click at [798, 346] on div at bounding box center [806, 347] width 26 height 9
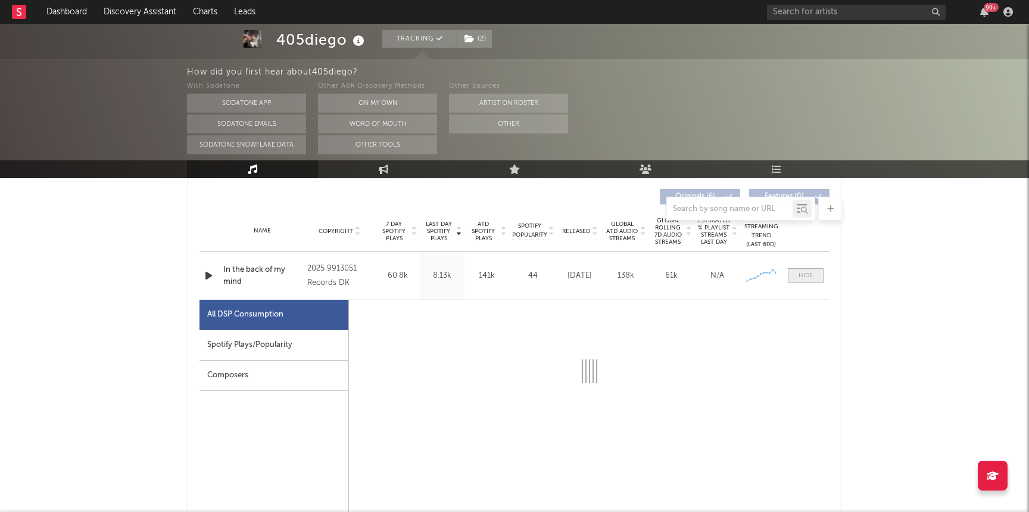
select select "1w"
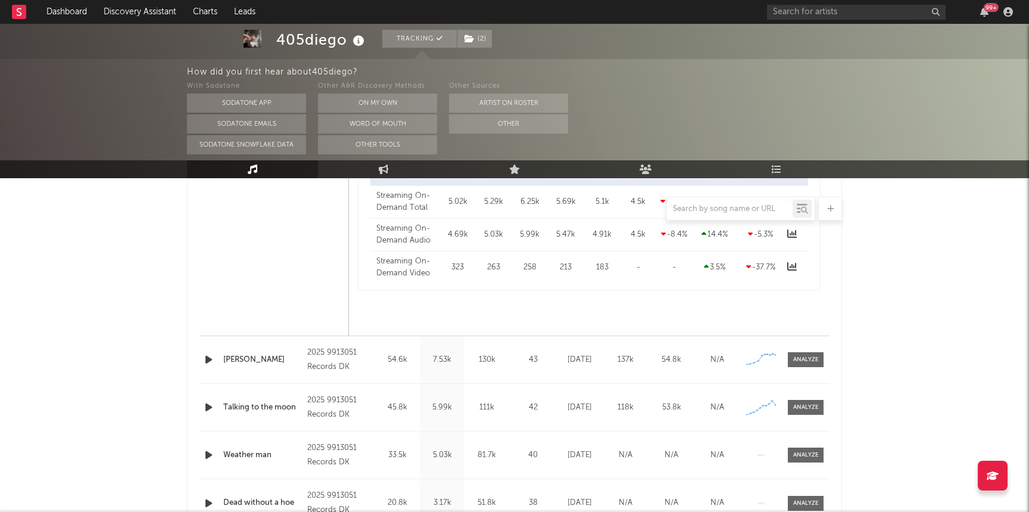
scroll to position [1023, 0]
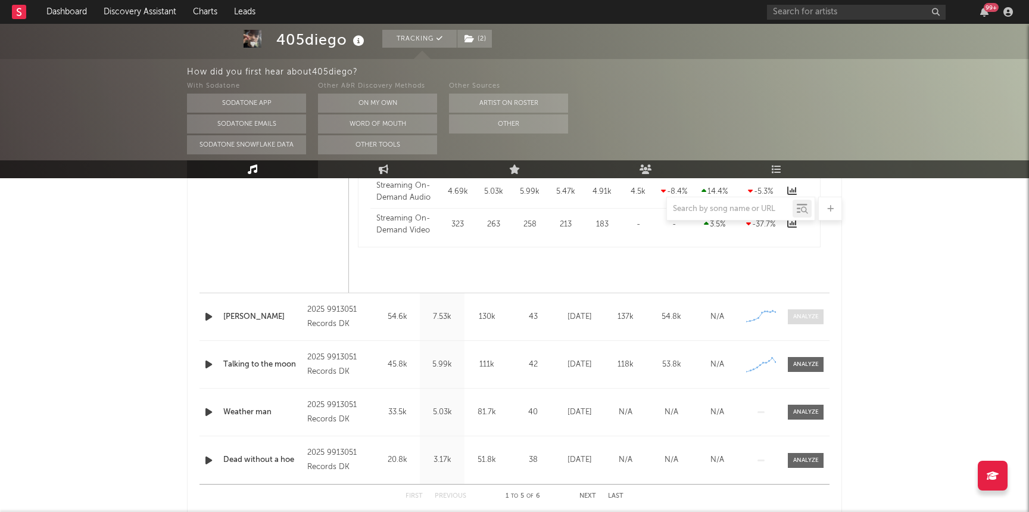
click at [805, 320] on div at bounding box center [806, 316] width 26 height 9
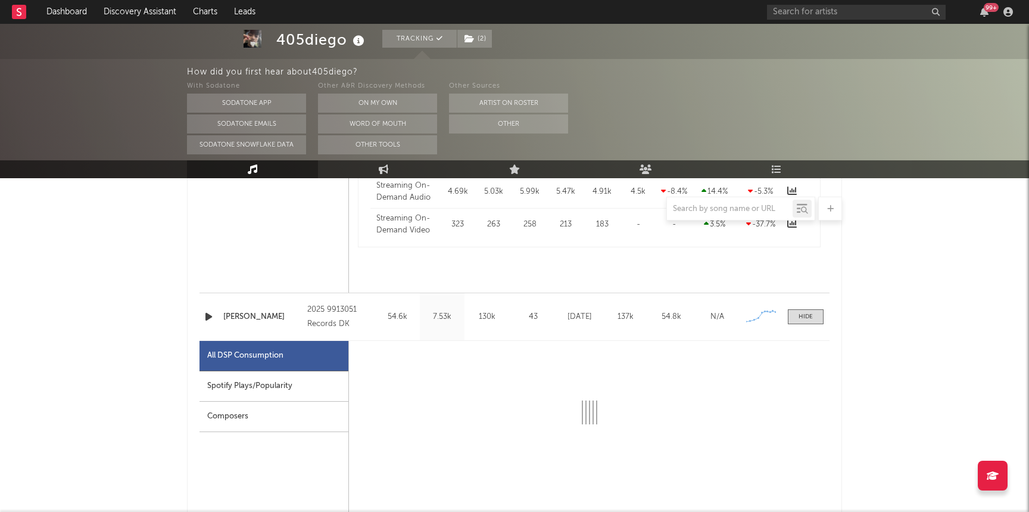
select select "1w"
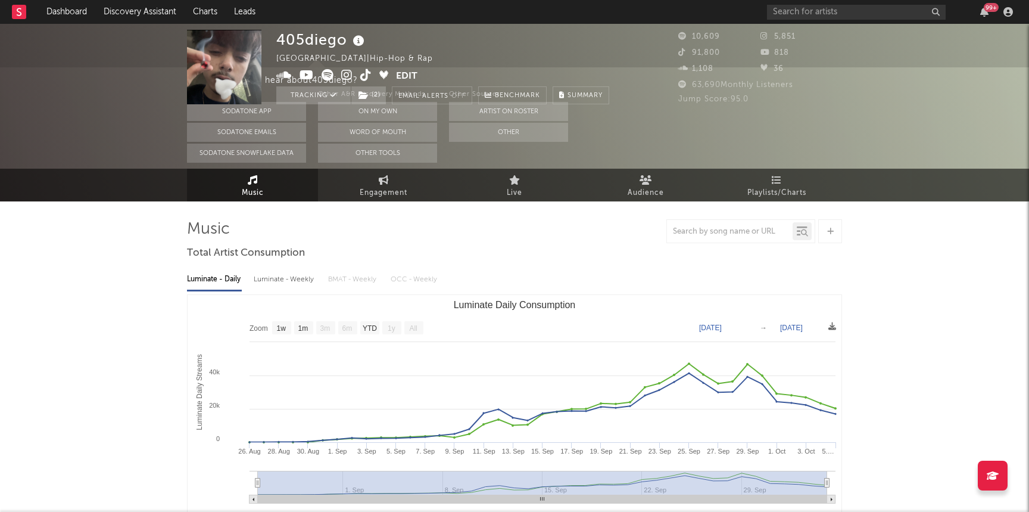
scroll to position [0, 0]
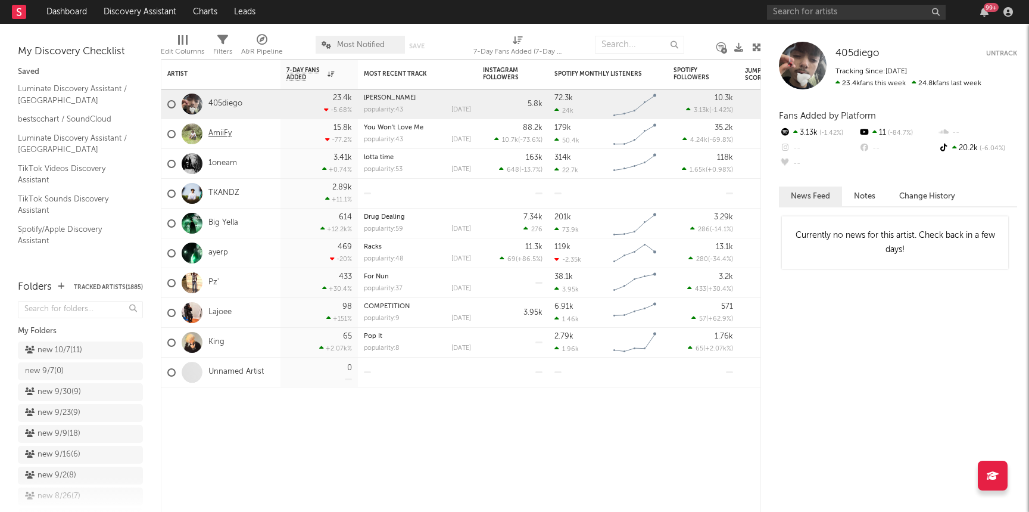
click at [223, 130] on link "AmiiFy" at bounding box center [219, 134] width 23 height 10
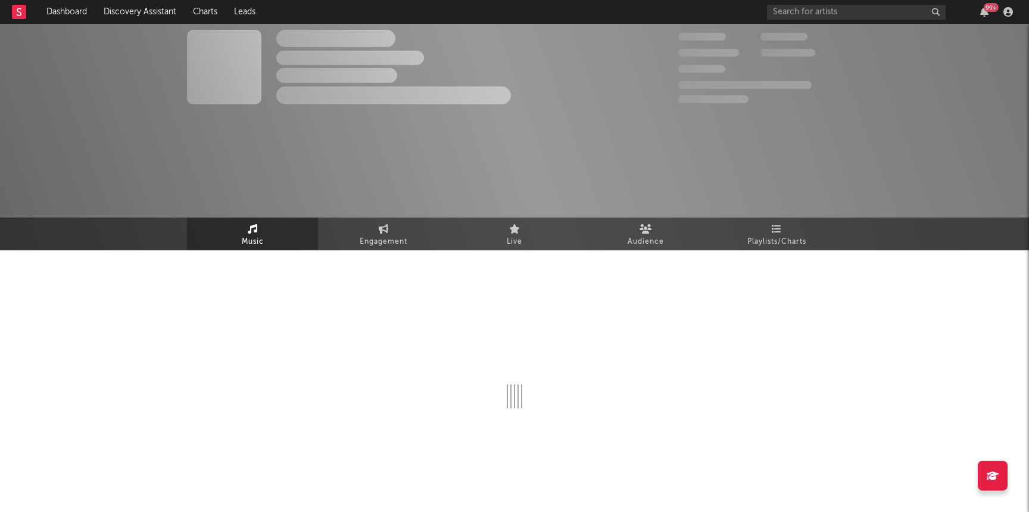
select select "1w"
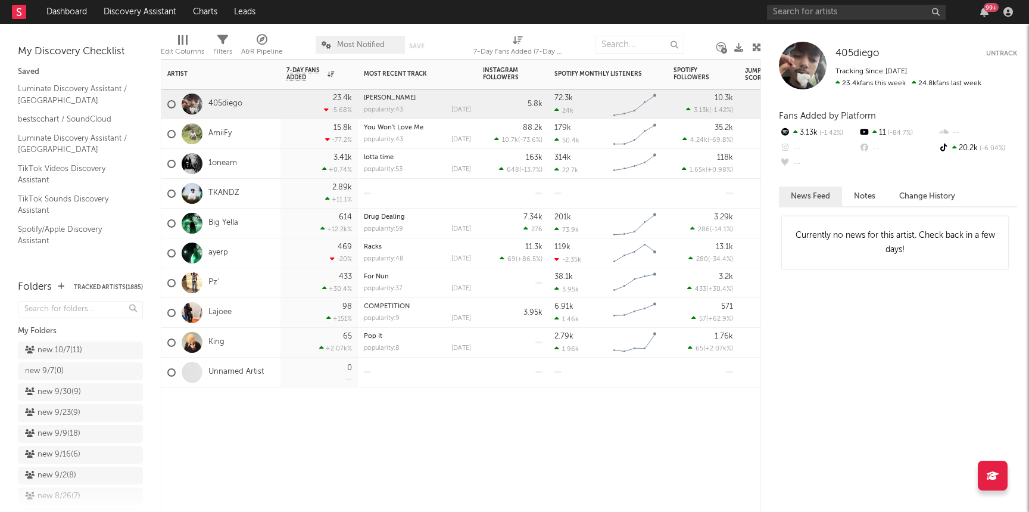
click at [216, 157] on div "1oneam" at bounding box center [202, 163] width 70 height 35
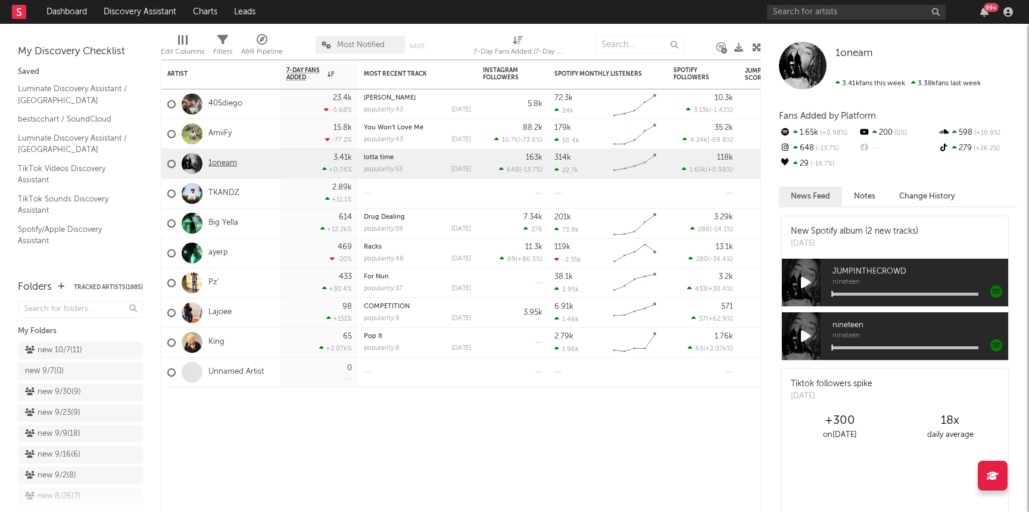
click at [217, 161] on link "1oneam" at bounding box center [222, 163] width 29 height 10
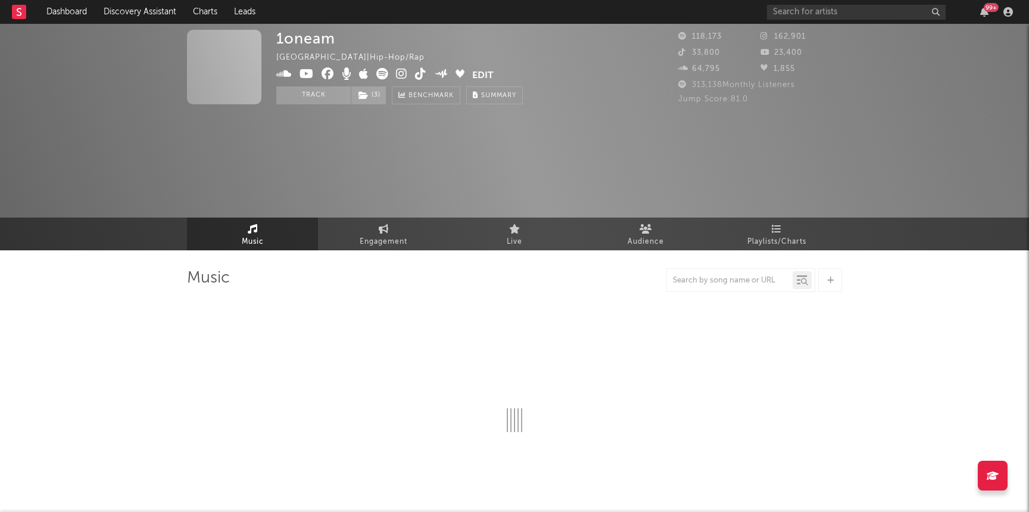
select select "6m"
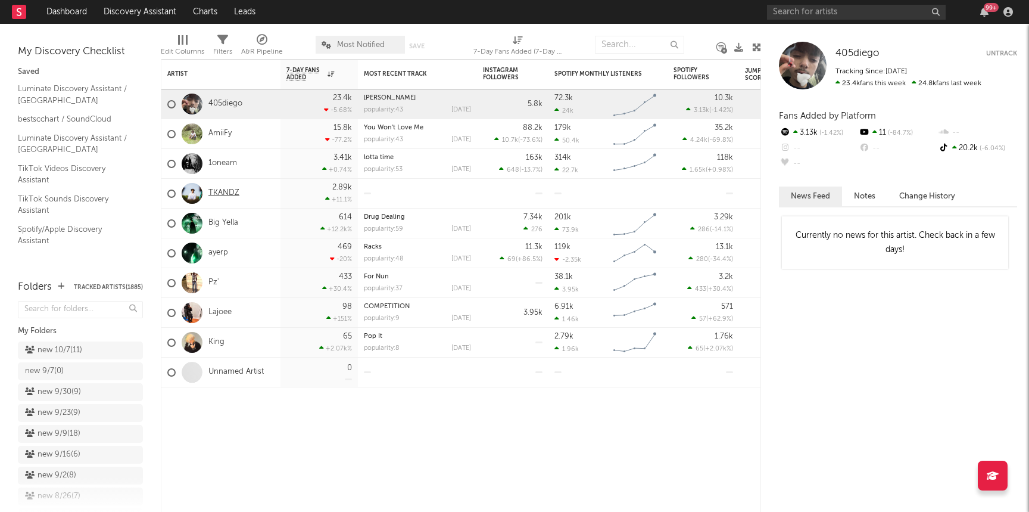
click at [223, 193] on link "TKANDZ" at bounding box center [223, 193] width 31 height 10
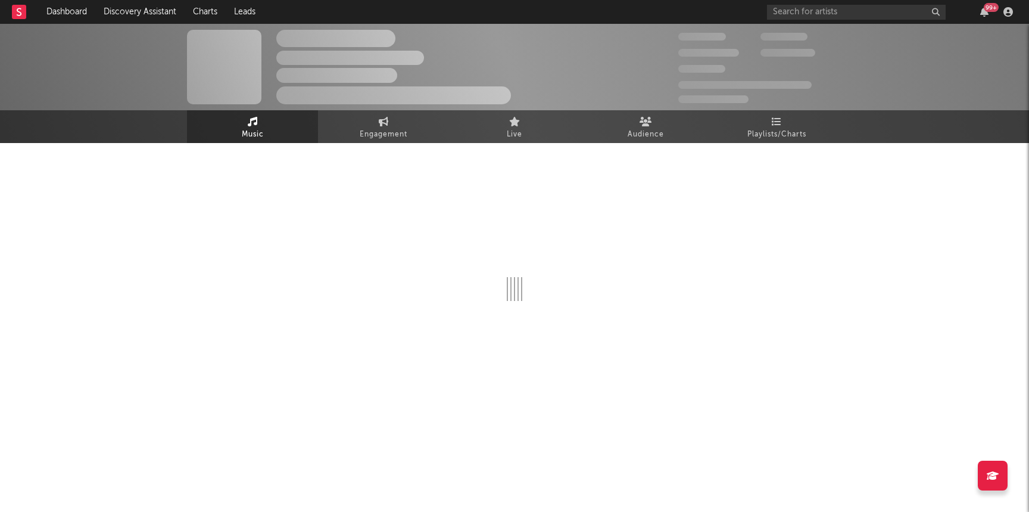
select select "1w"
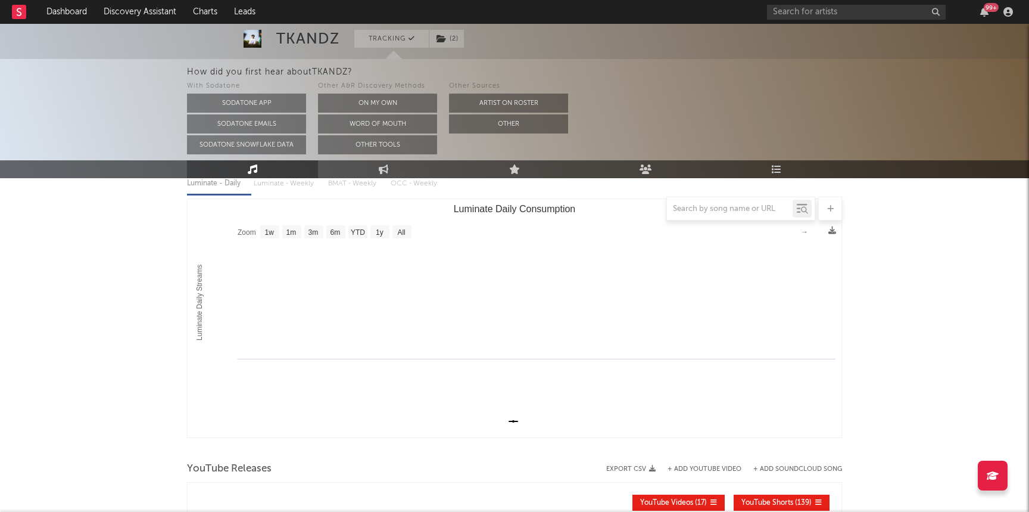
scroll to position [147, 0]
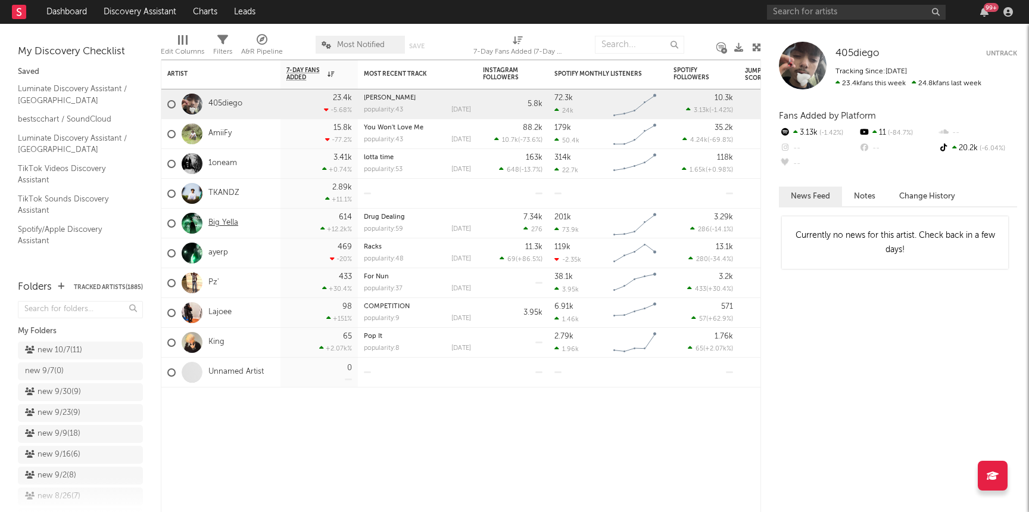
click at [227, 222] on link "Big Yella" at bounding box center [223, 223] width 30 height 10
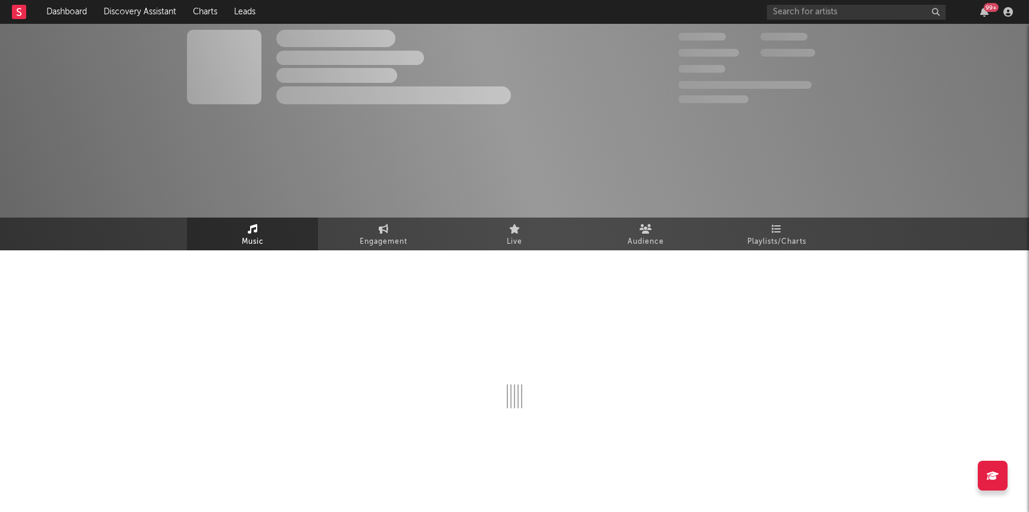
select select "1w"
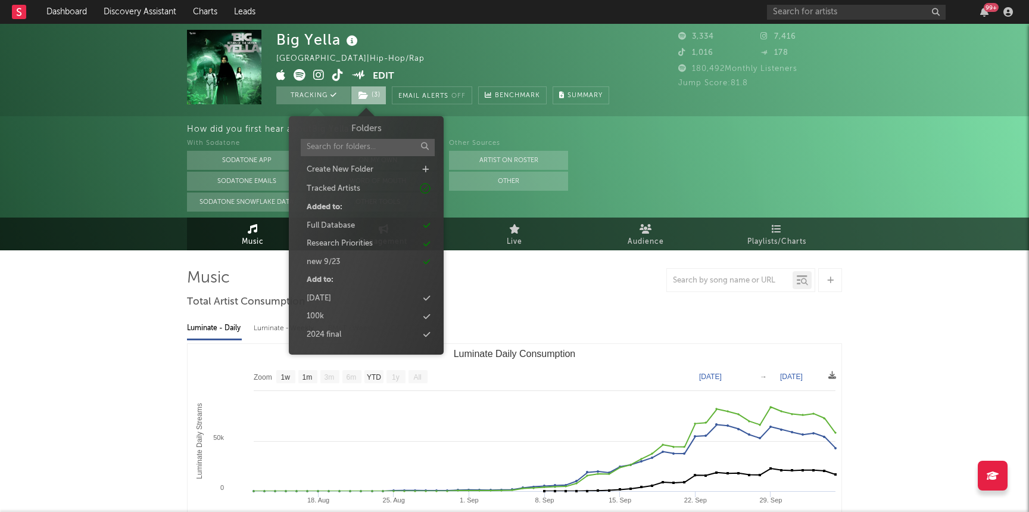
click at [379, 93] on span "( 3 )" at bounding box center [369, 95] width 36 height 18
click at [341, 241] on div "Research Priorities" at bounding box center [340, 244] width 66 height 12
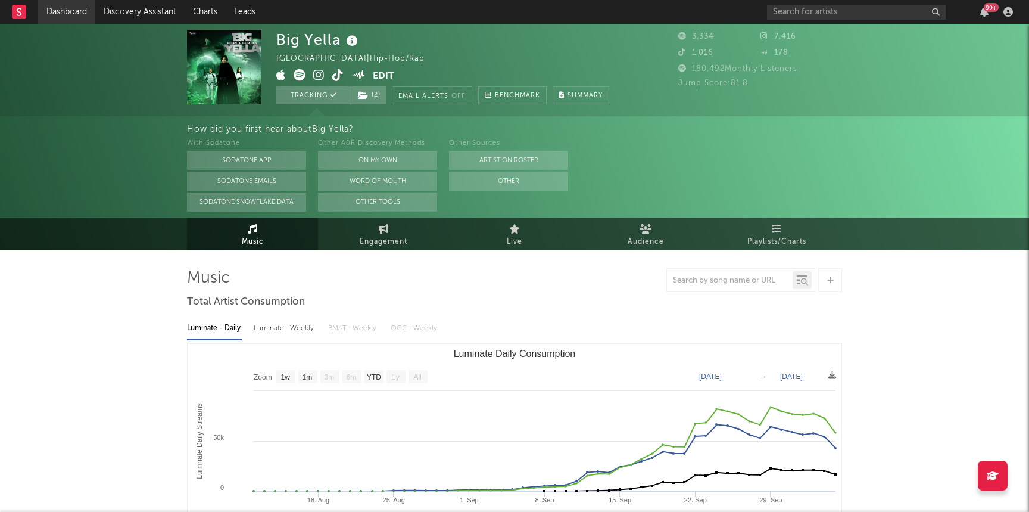
click at [83, 3] on link "Dashboard" at bounding box center [66, 12] width 57 height 24
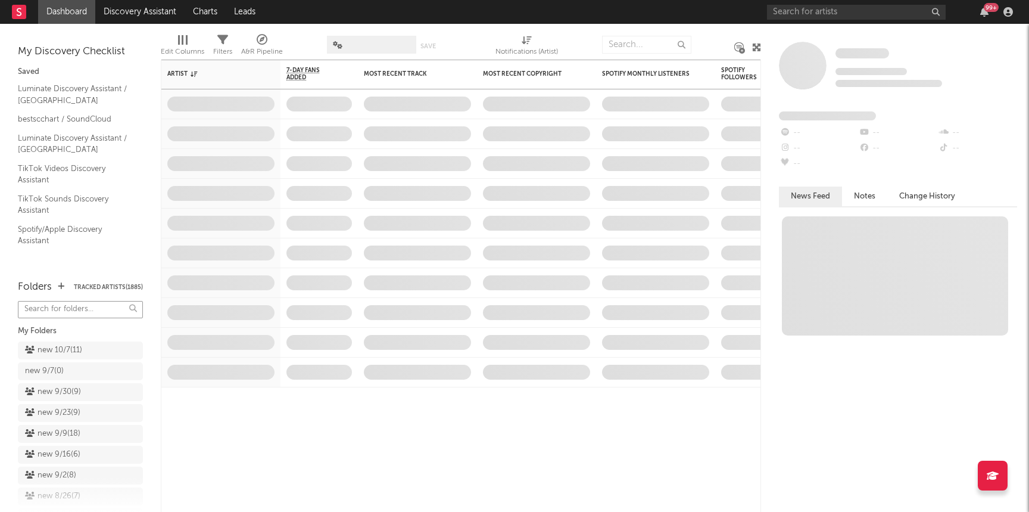
click at [80, 309] on input "text" at bounding box center [80, 309] width 125 height 17
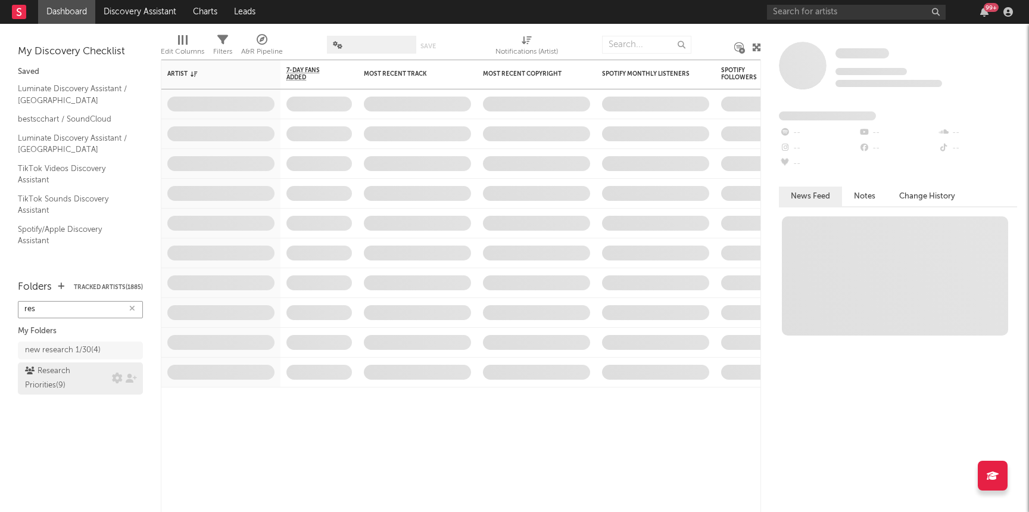
type input "res"
click at [70, 374] on div "Research Priorities ( 9 )" at bounding box center [67, 378] width 84 height 29
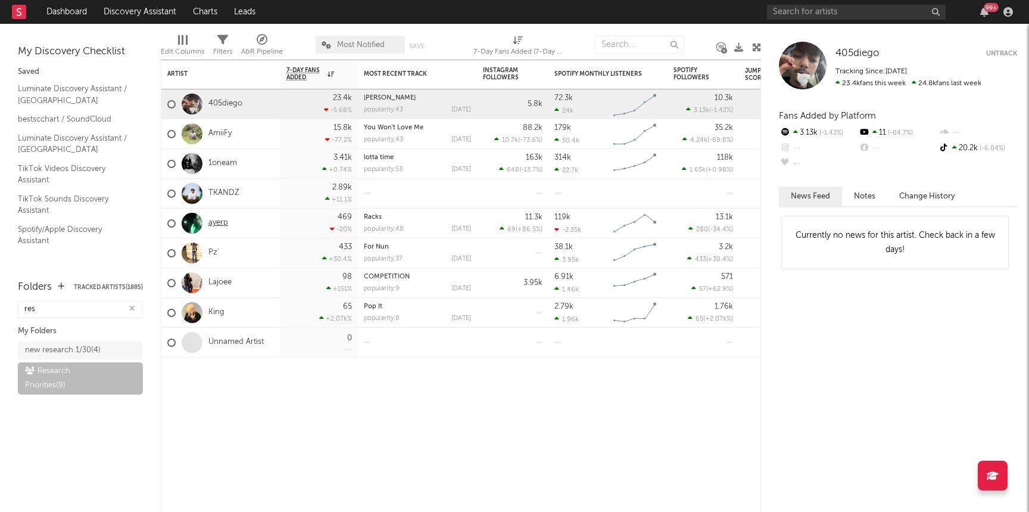
click at [219, 227] on link "ayerp" at bounding box center [218, 223] width 20 height 10
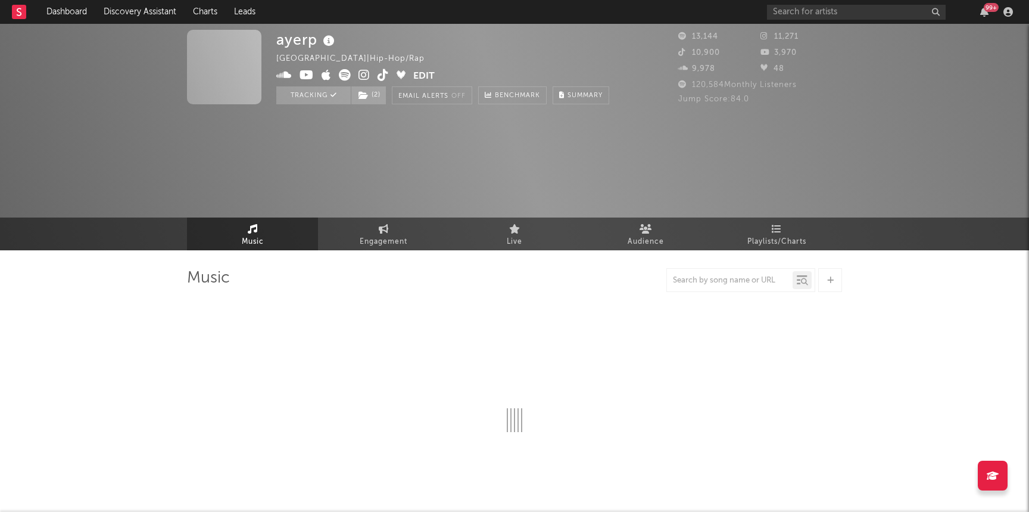
select select "6m"
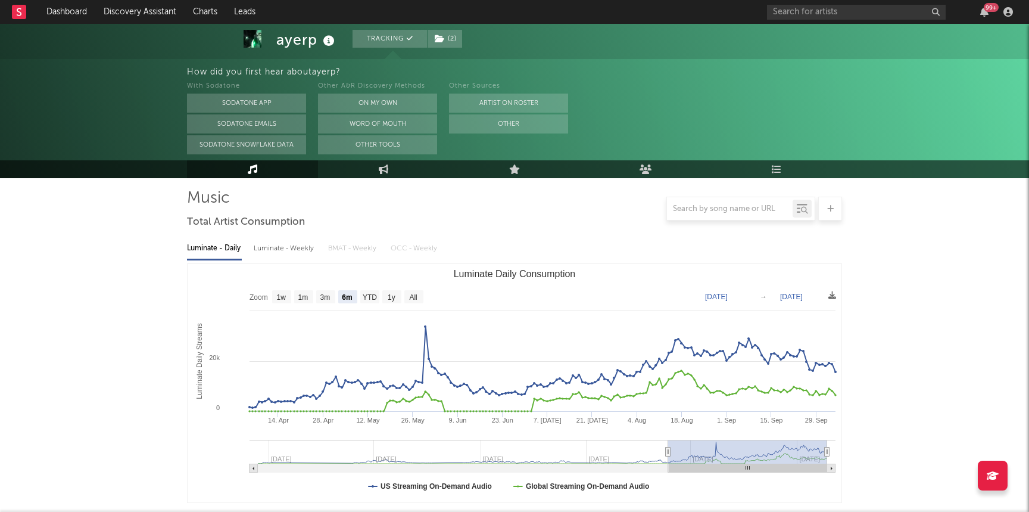
scroll to position [81, 0]
click at [273, 249] on div "Luminate - Weekly" at bounding box center [285, 247] width 63 height 20
select select "6m"
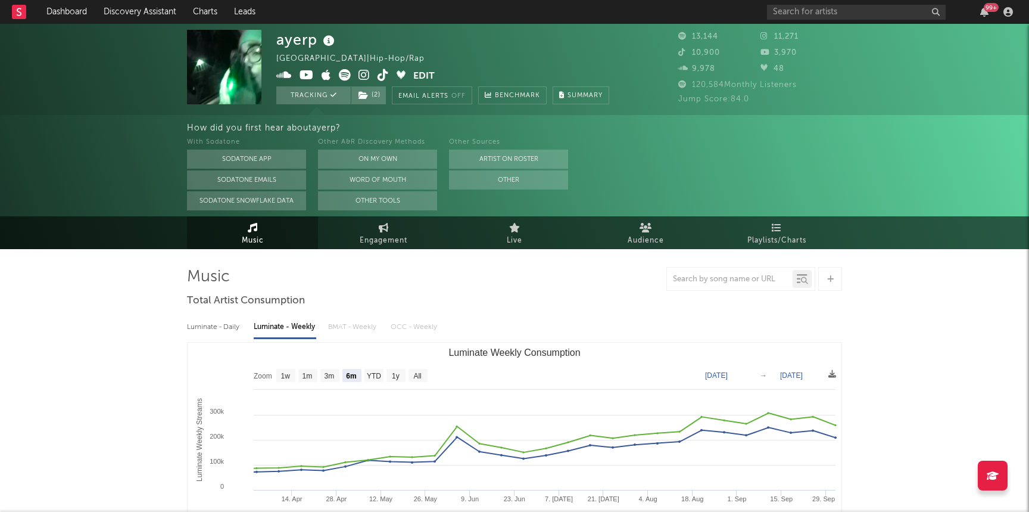
scroll to position [0, 0]
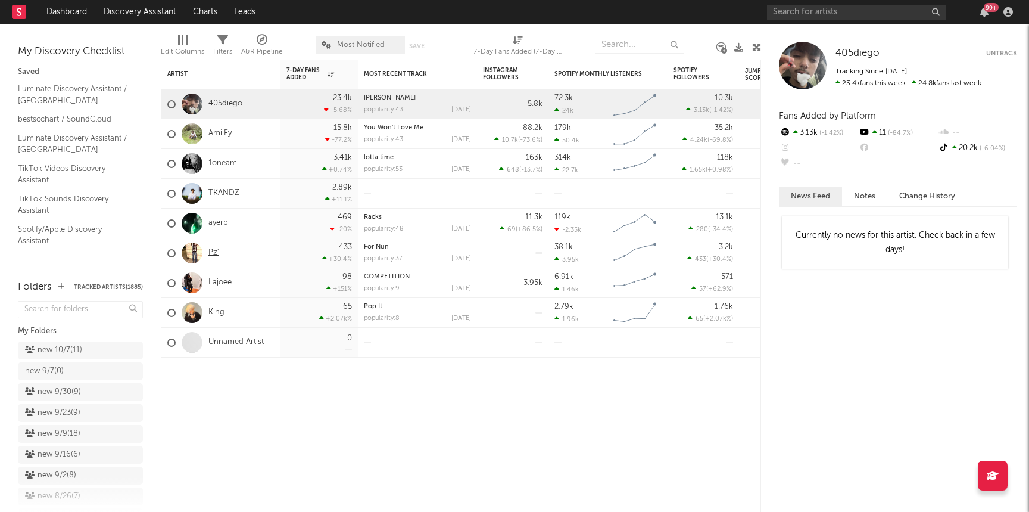
click at [211, 251] on link "Pz'" at bounding box center [213, 253] width 11 height 10
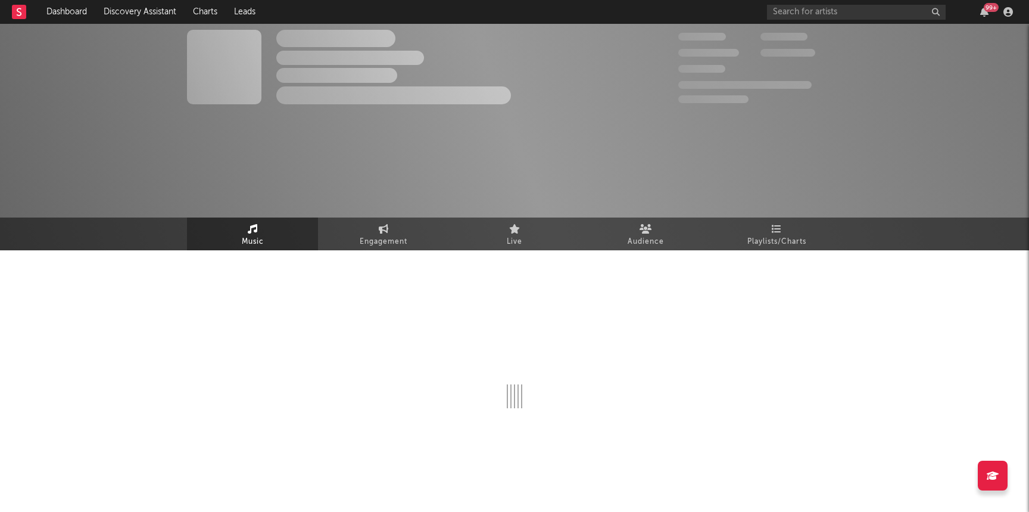
select select "1w"
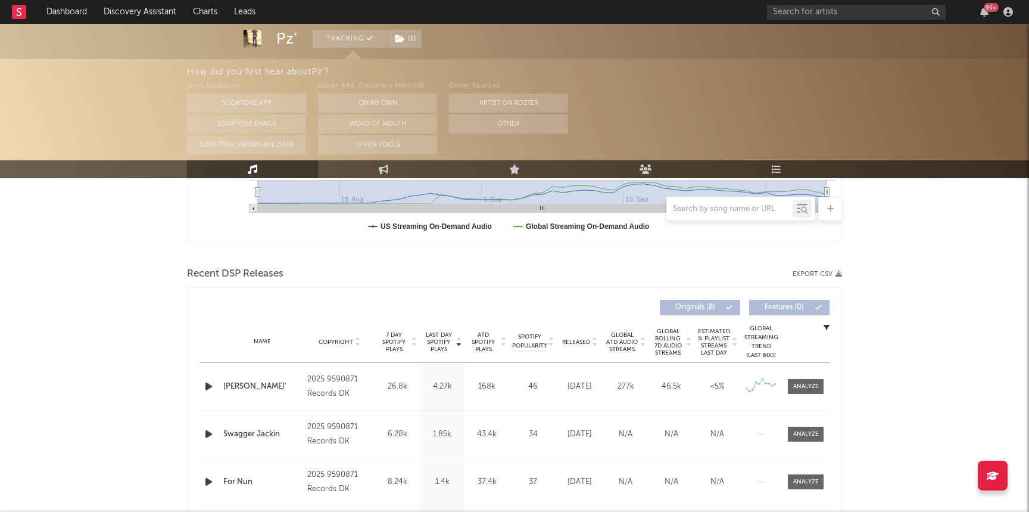
scroll to position [341, 0]
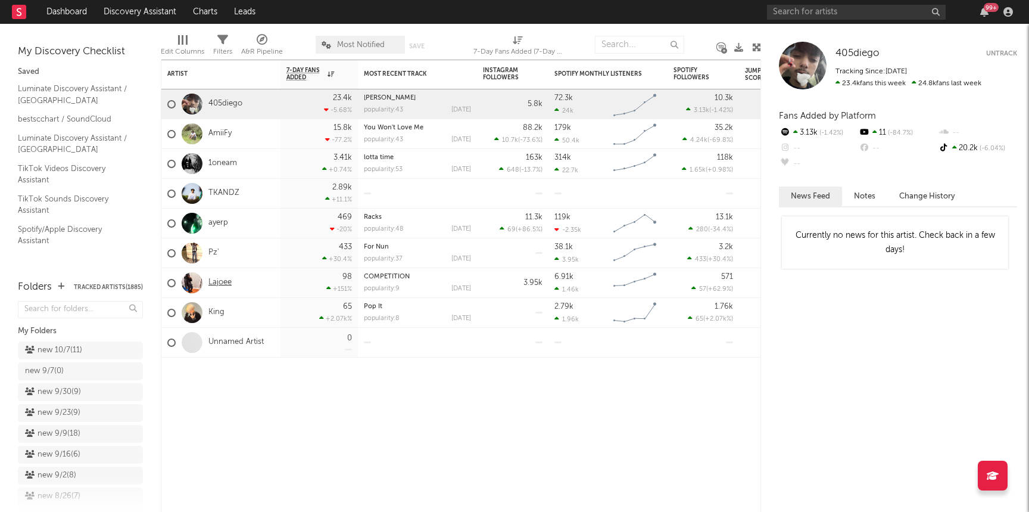
click at [227, 283] on link "Lajoee" at bounding box center [219, 283] width 23 height 10
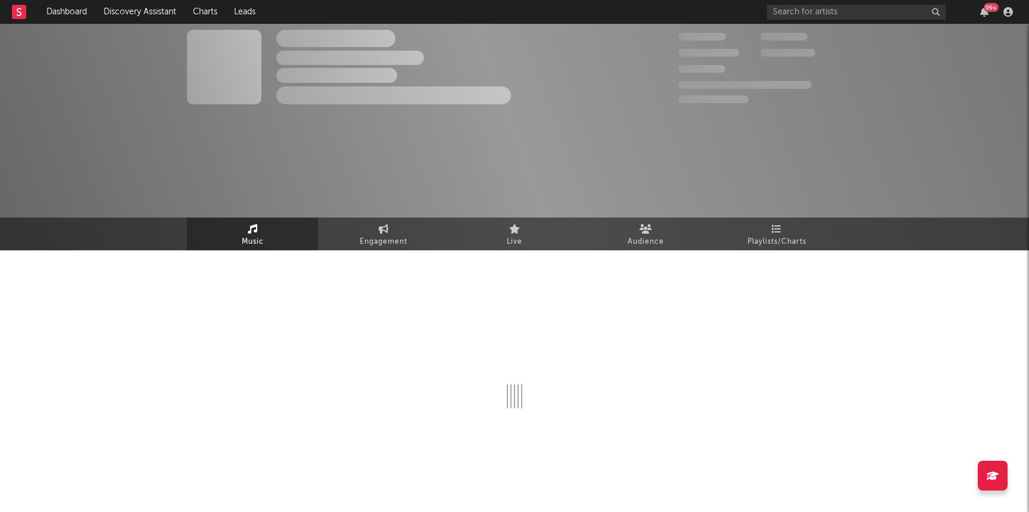
select select "6m"
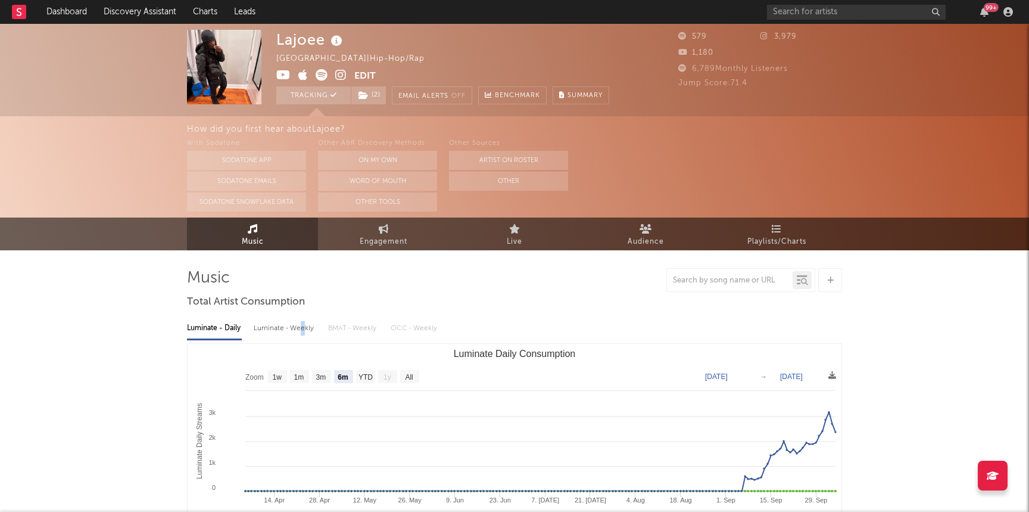
click at [303, 328] on div "Luminate - Weekly" at bounding box center [285, 328] width 63 height 20
select select "1w"
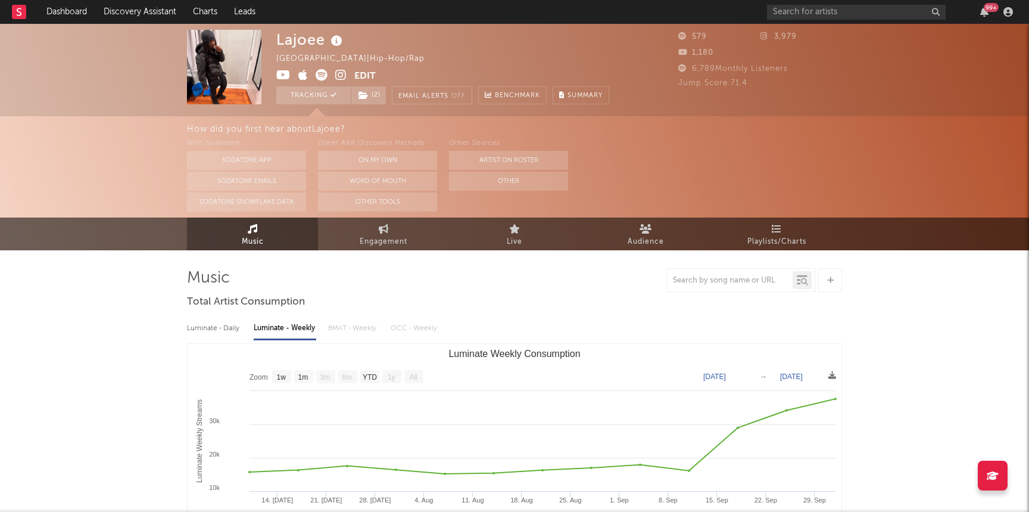
click at [195, 338] on div "Luminate - Daily" at bounding box center [214, 328] width 55 height 20
select select "6m"
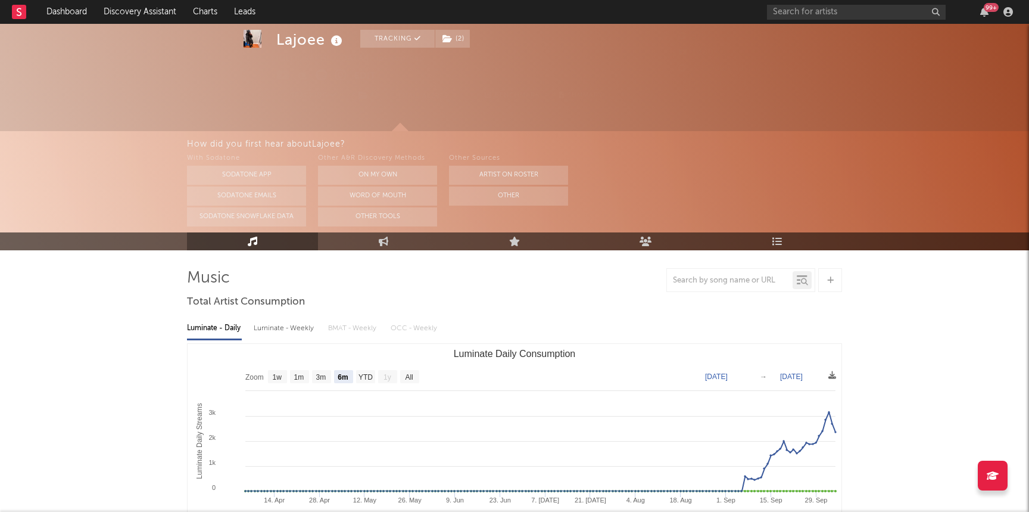
scroll to position [324, 0]
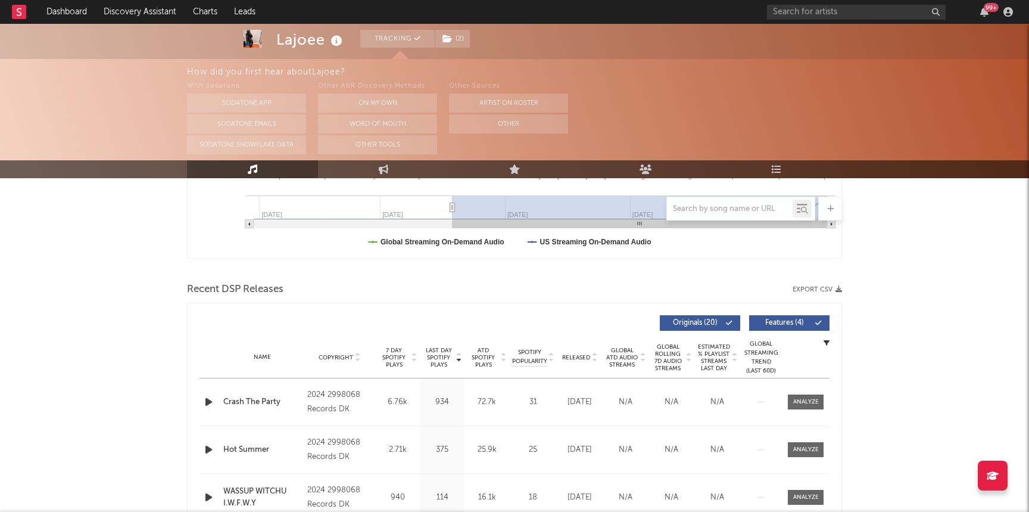
click at [205, 400] on icon "button" at bounding box center [208, 401] width 13 height 15
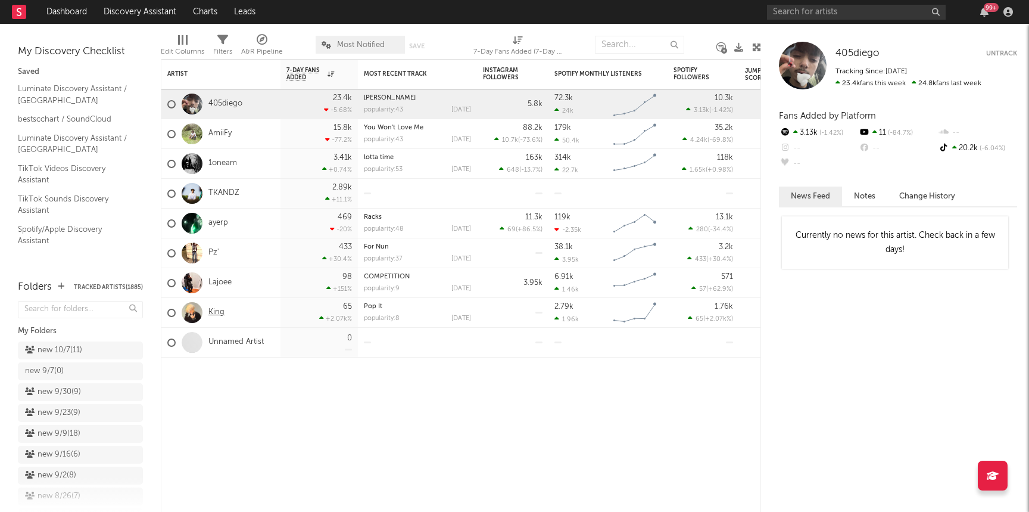
click at [217, 315] on link "King" at bounding box center [216, 312] width 16 height 10
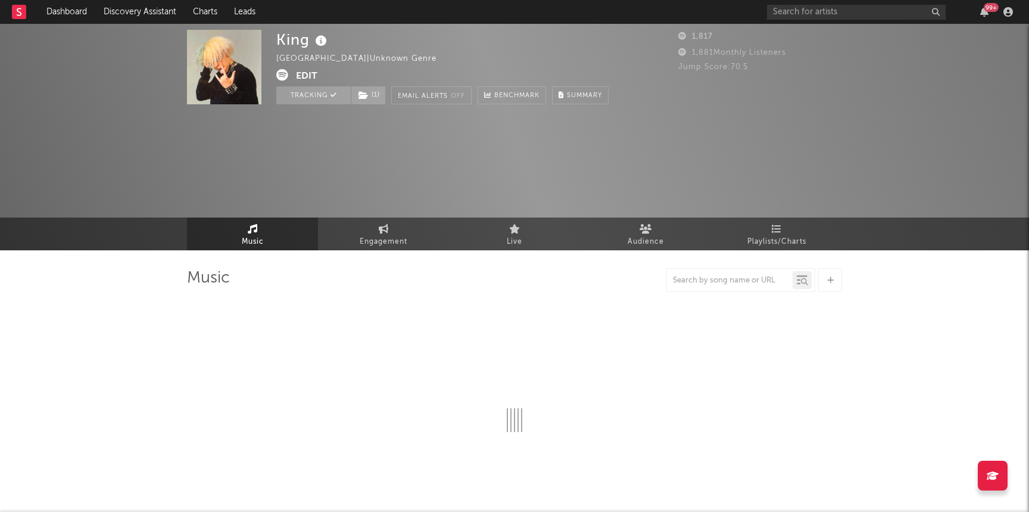
select select "6m"
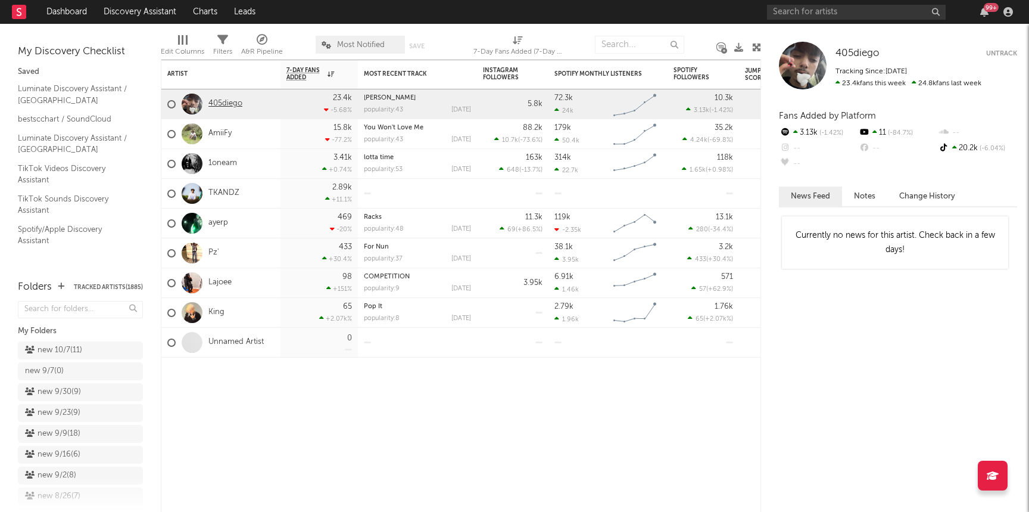
click at [223, 105] on link "405diego" at bounding box center [225, 104] width 34 height 10
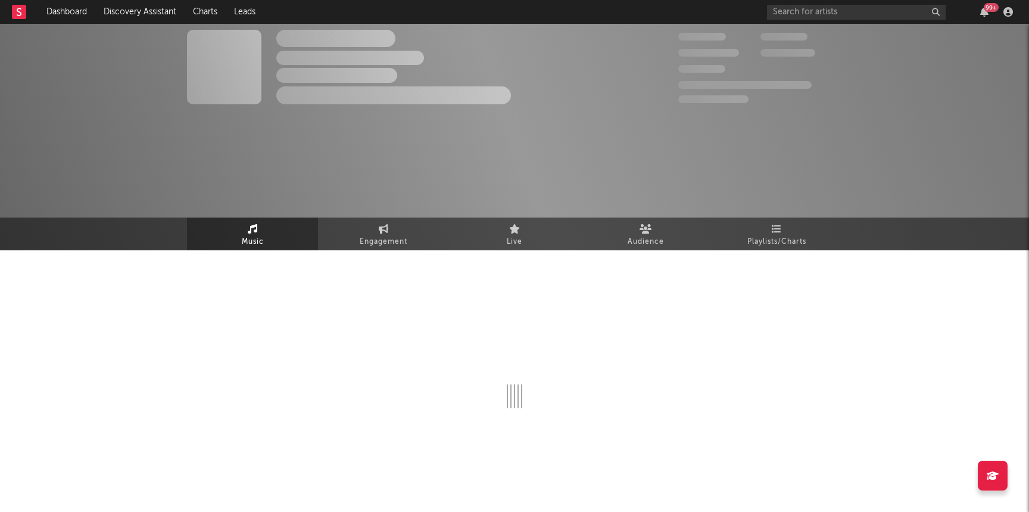
select select "1w"
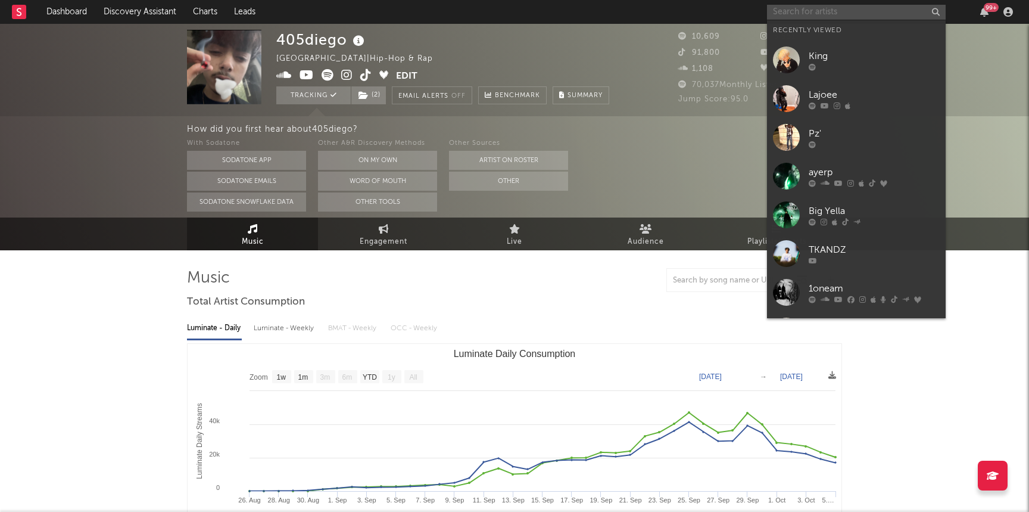
click at [816, 18] on input "text" at bounding box center [856, 12] width 179 height 15
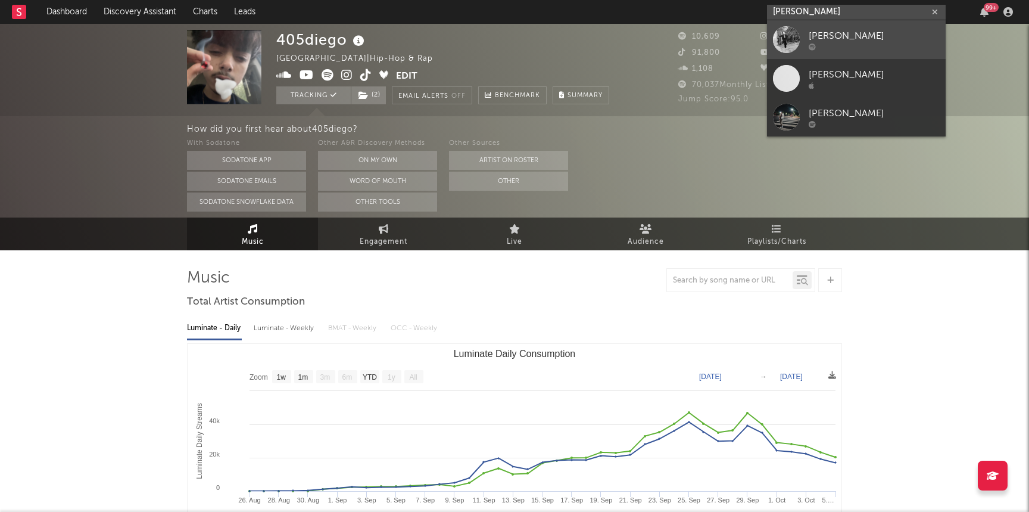
type input "kai banks"
click at [809, 39] on div "Kai Banks" at bounding box center [874, 36] width 131 height 14
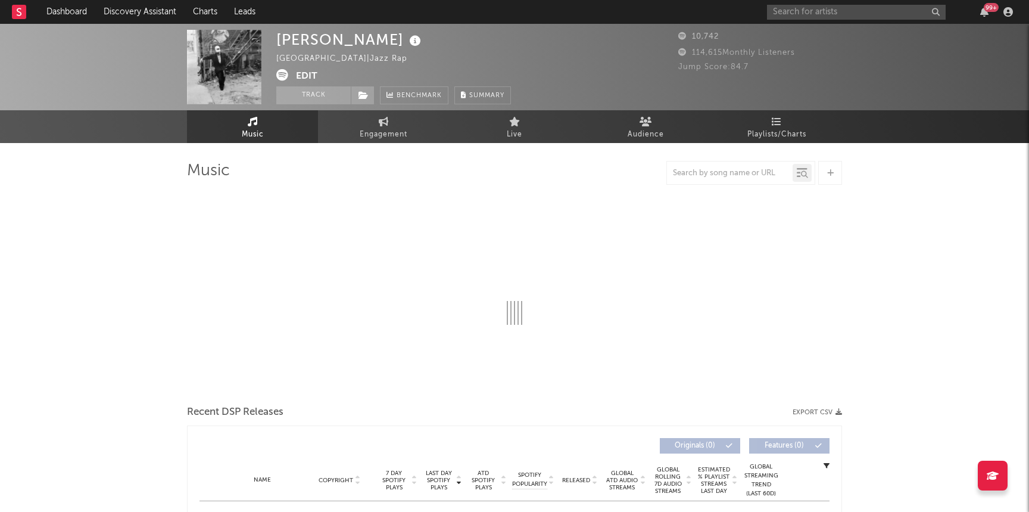
select select "6m"
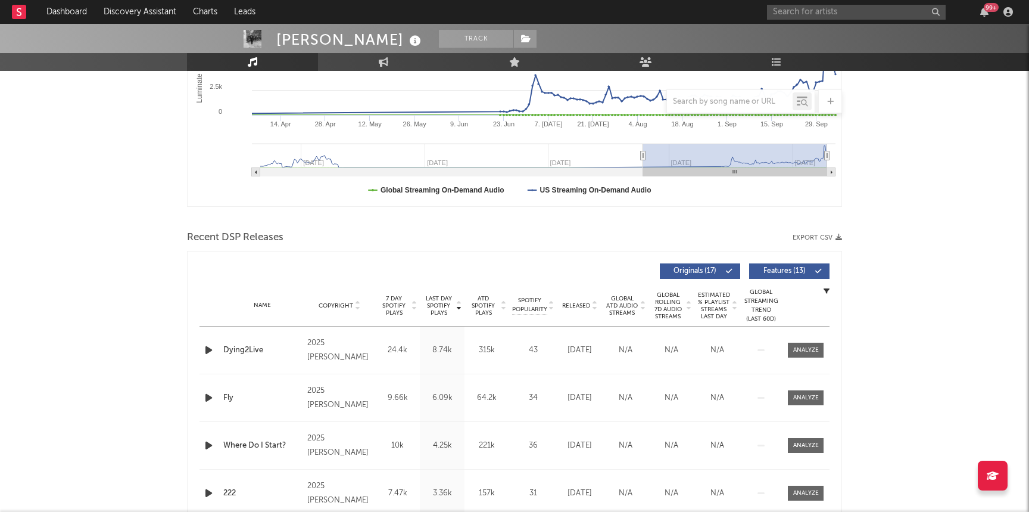
scroll to position [290, 0]
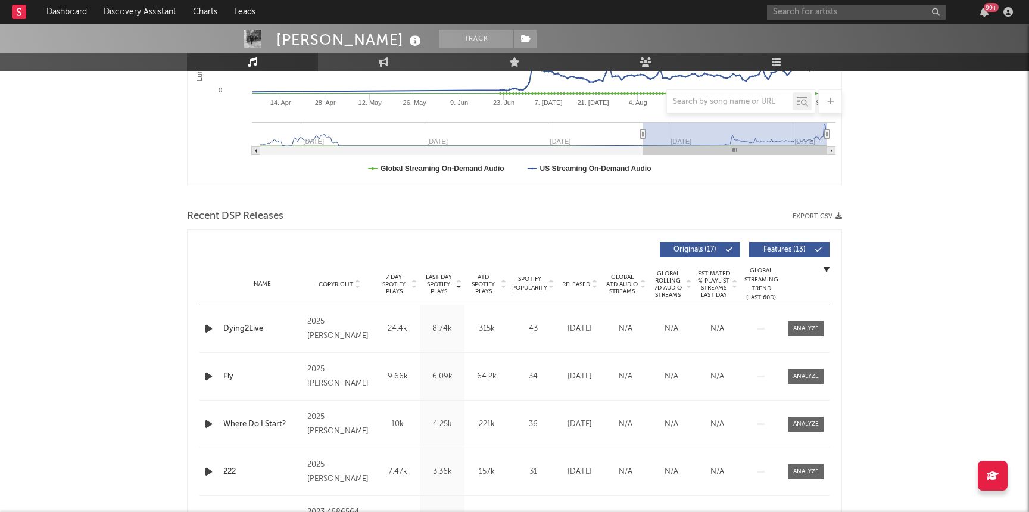
click at [578, 286] on span "Released" at bounding box center [576, 283] width 28 height 7
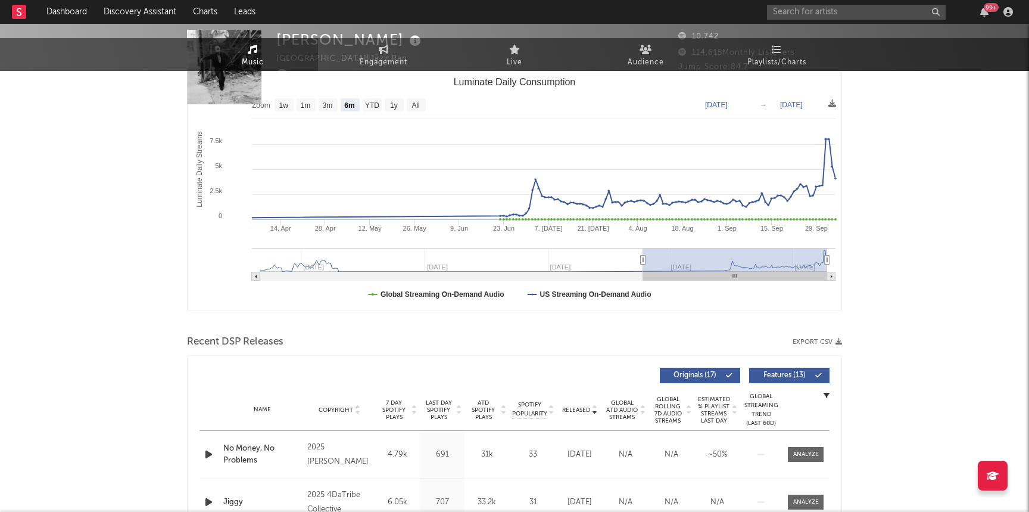
scroll to position [0, 0]
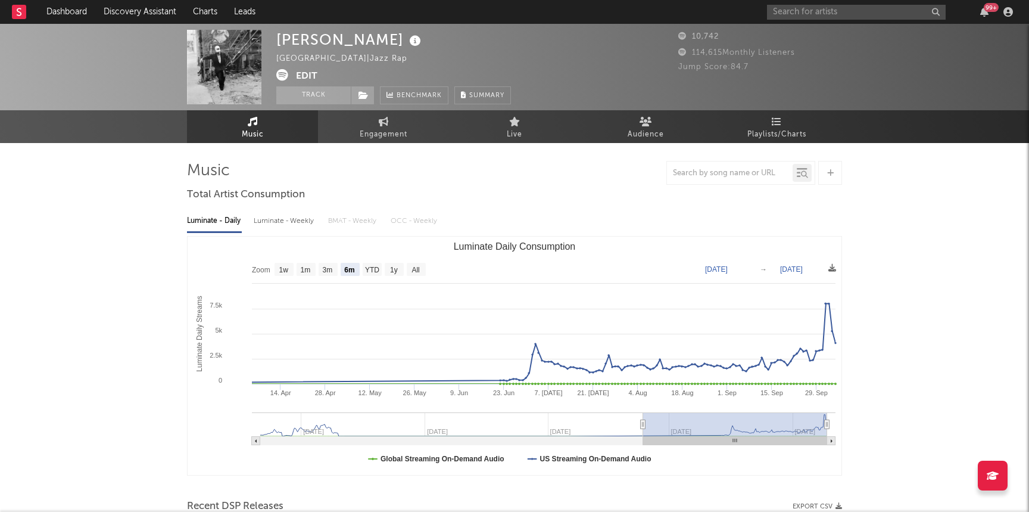
click at [300, 220] on div "Luminate - Weekly" at bounding box center [285, 221] width 63 height 20
select select "6m"
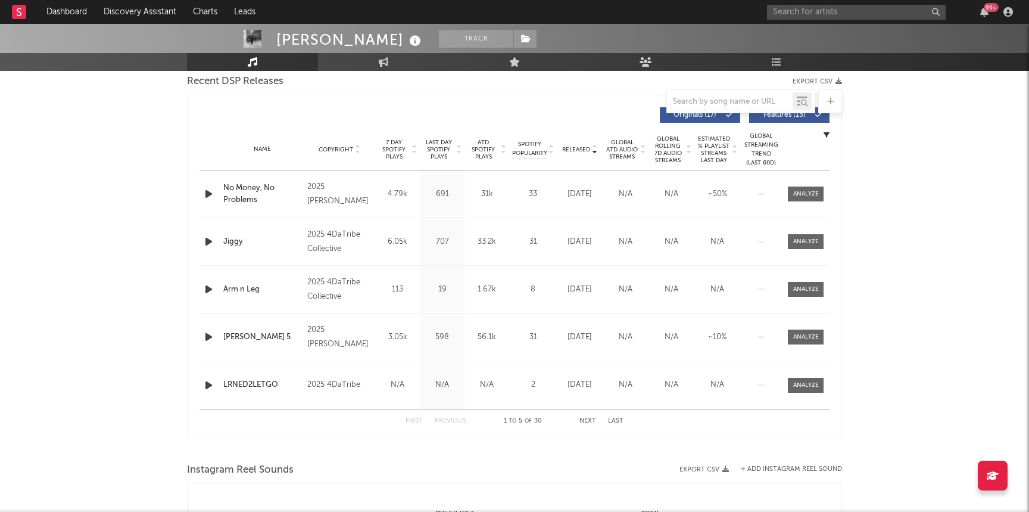
scroll to position [426, 0]
click at [439, 146] on span "Last Day Spotify Plays" at bounding box center [439, 148] width 32 height 21
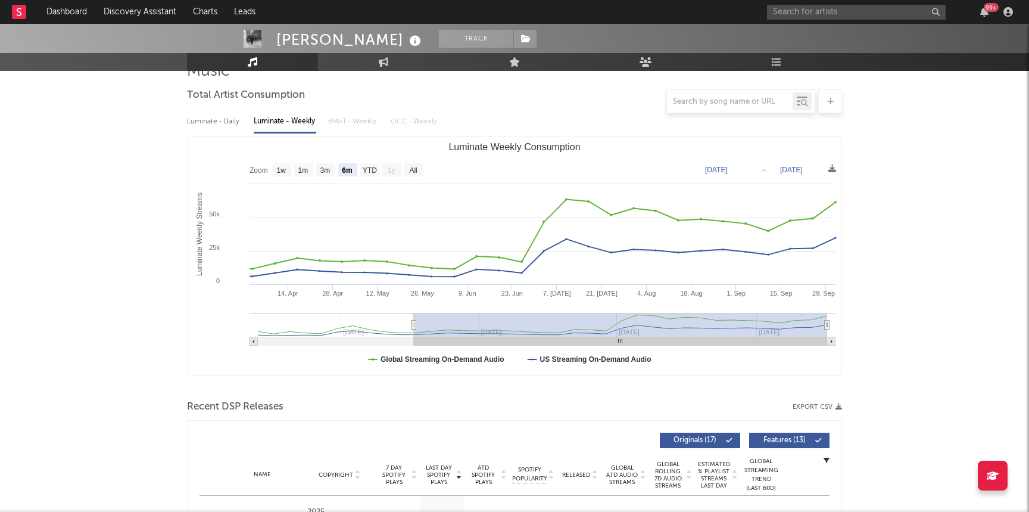
scroll to position [100, 0]
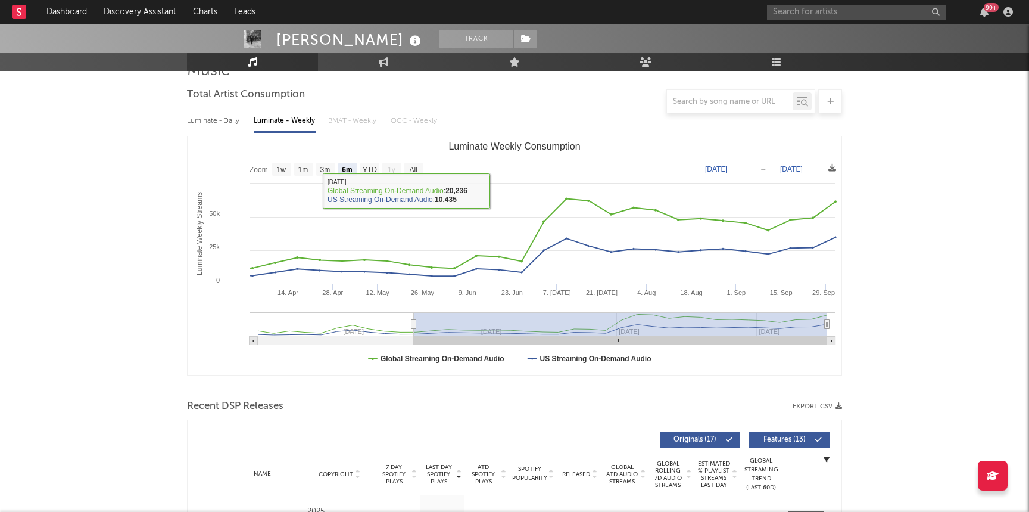
click at [210, 126] on div "Luminate - Daily" at bounding box center [214, 121] width 55 height 20
select select "6m"
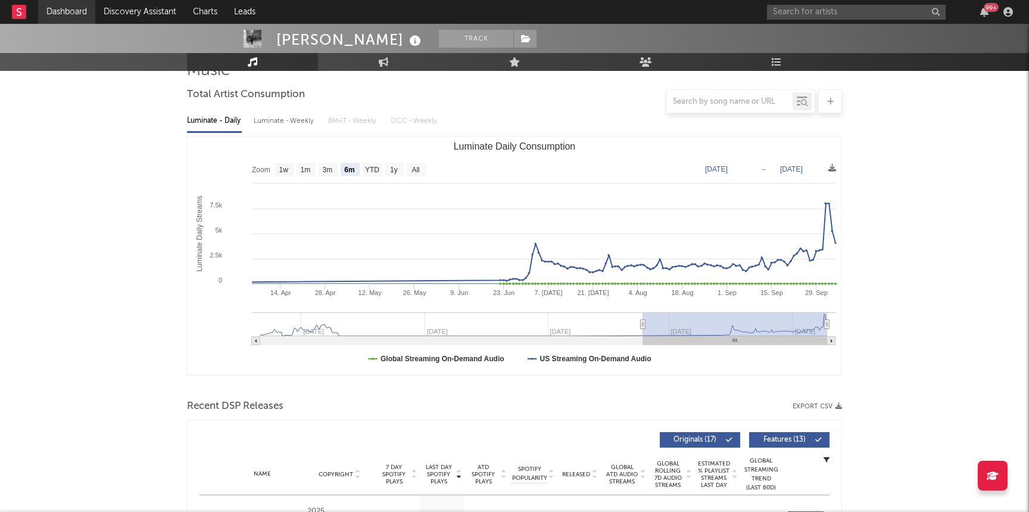
click at [52, 8] on link "Dashboard" at bounding box center [66, 12] width 57 height 24
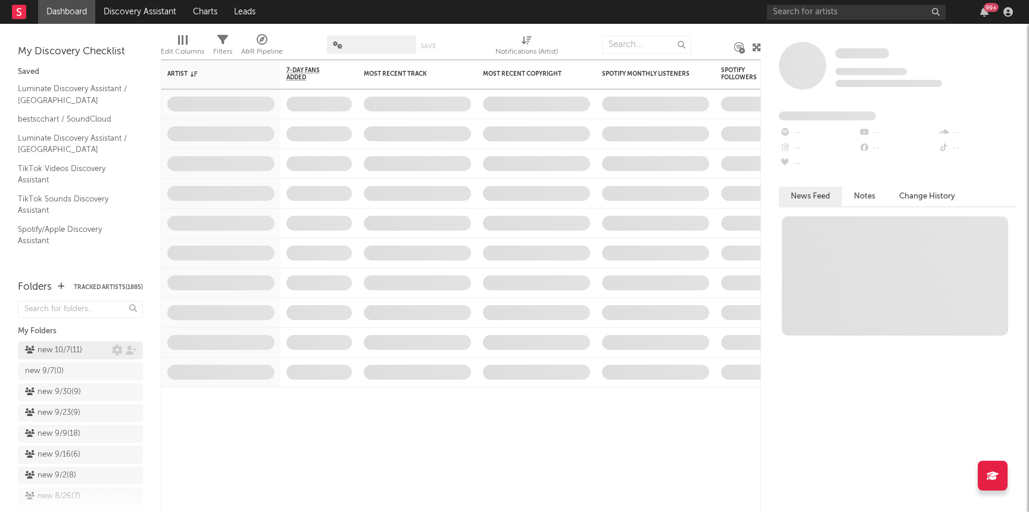
click at [63, 350] on div "new 10/7 ( 11 )" at bounding box center [53, 350] width 57 height 14
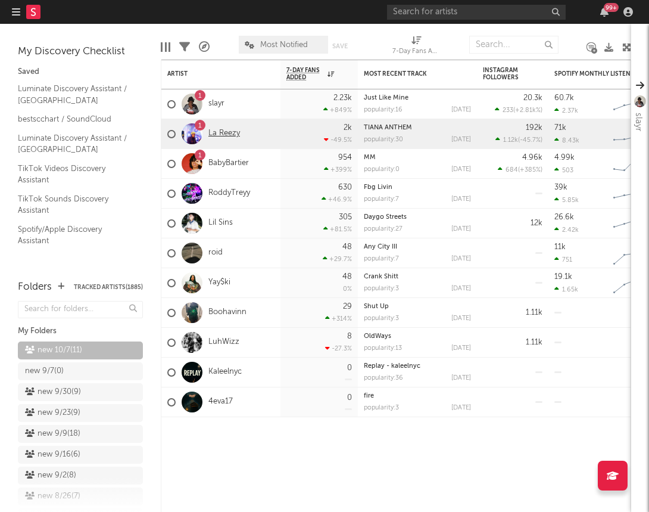
click at [217, 135] on link "La Reezy" at bounding box center [224, 134] width 32 height 10
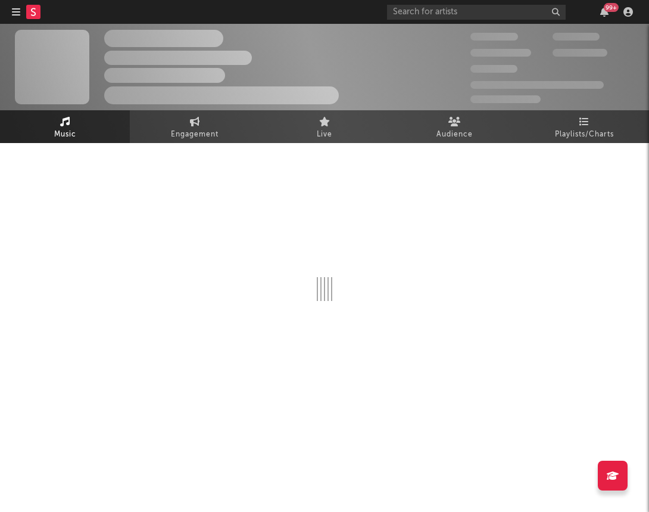
select select "6m"
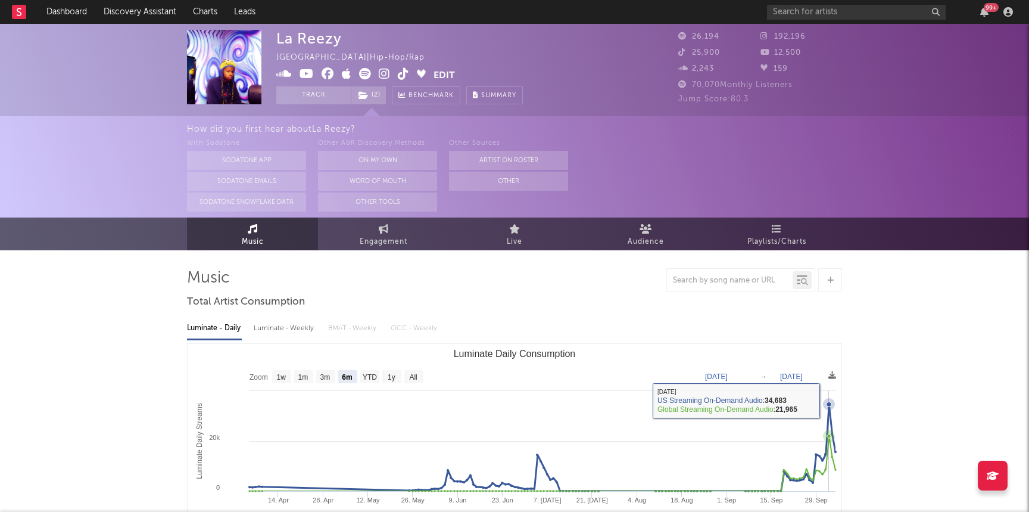
click at [830, 400] on icon "Luminate Daily Consumption" at bounding box center [829, 404] width 12 height 12
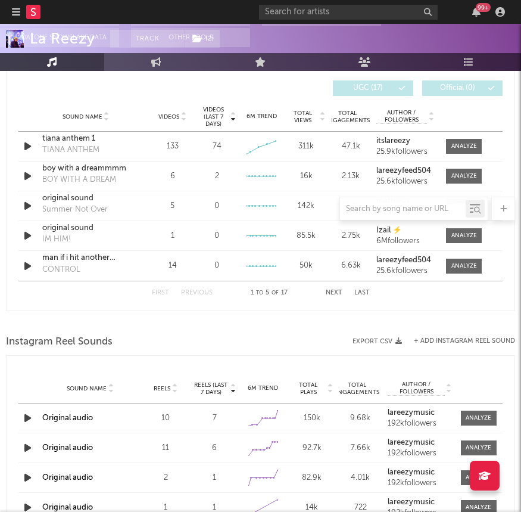
scroll to position [875, 0]
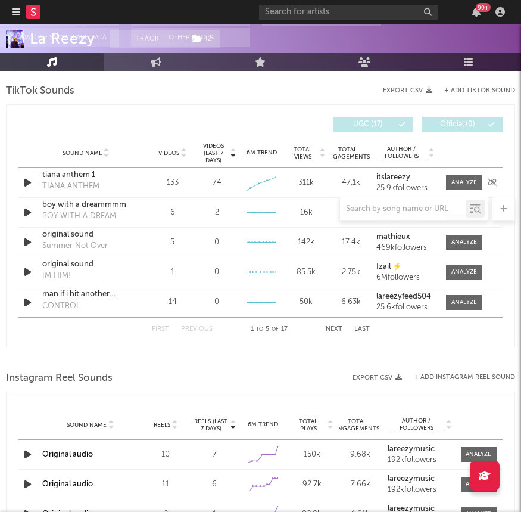
click at [73, 174] on div "tiana anthem 1" at bounding box center [85, 175] width 87 height 12
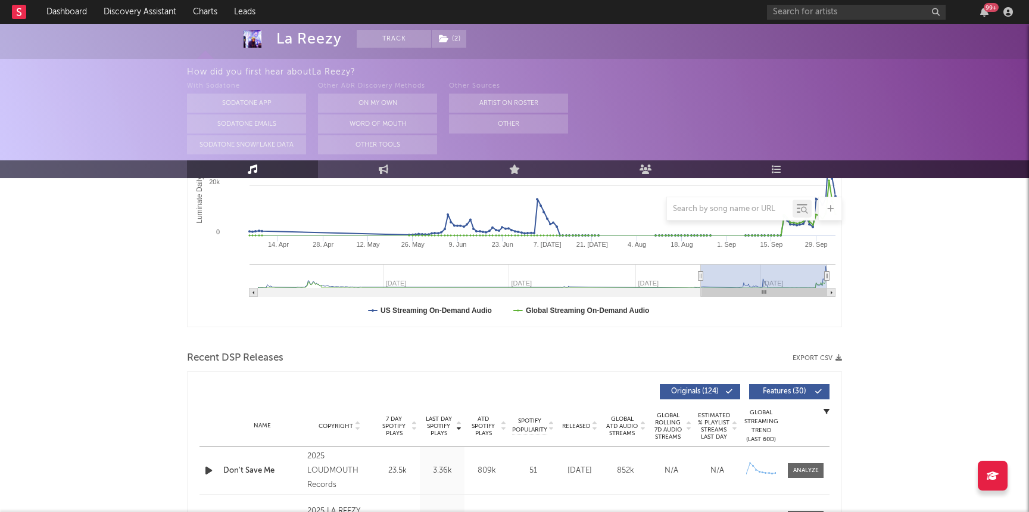
scroll to position [0, 0]
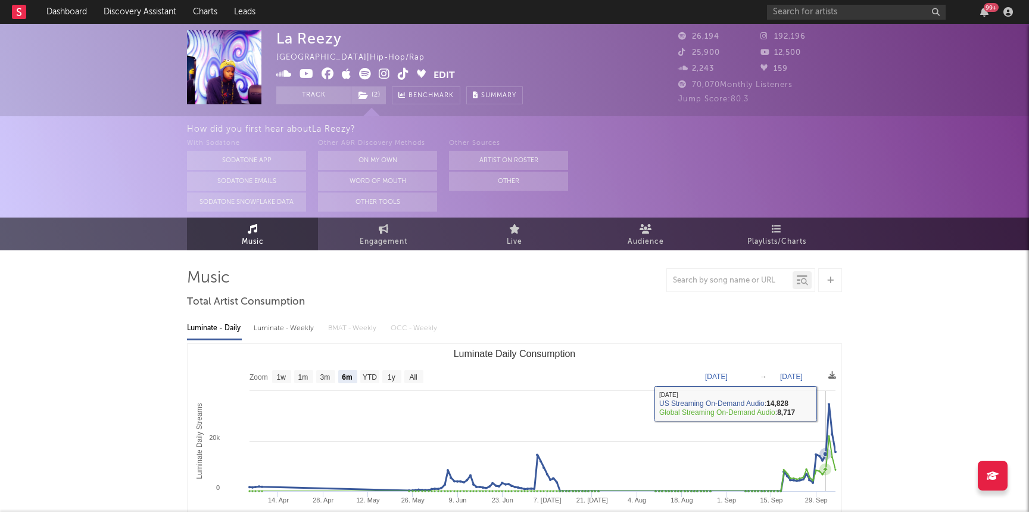
click at [826, 404] on icon "Luminate Daily Consumption" at bounding box center [541, 447] width 589 height 87
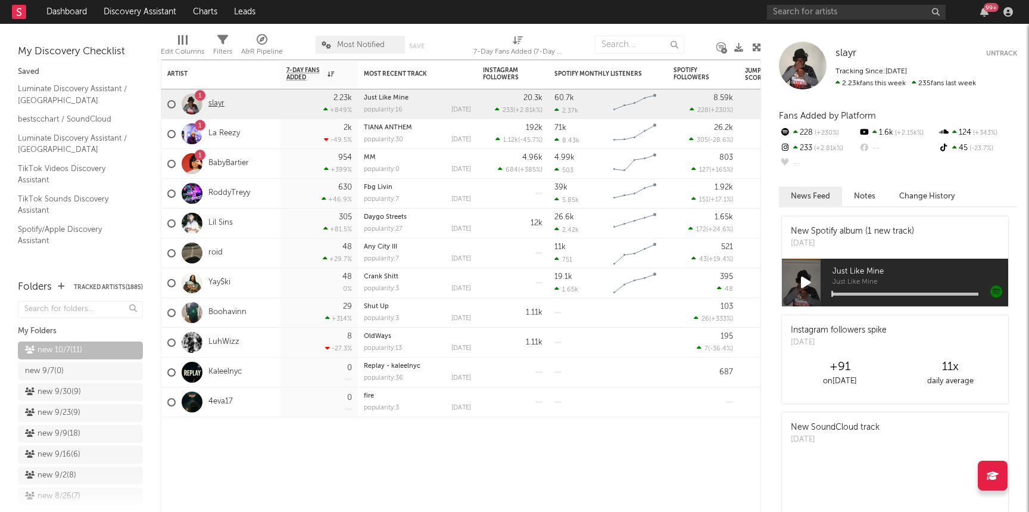
click at [217, 107] on link "slayr" at bounding box center [216, 104] width 16 height 10
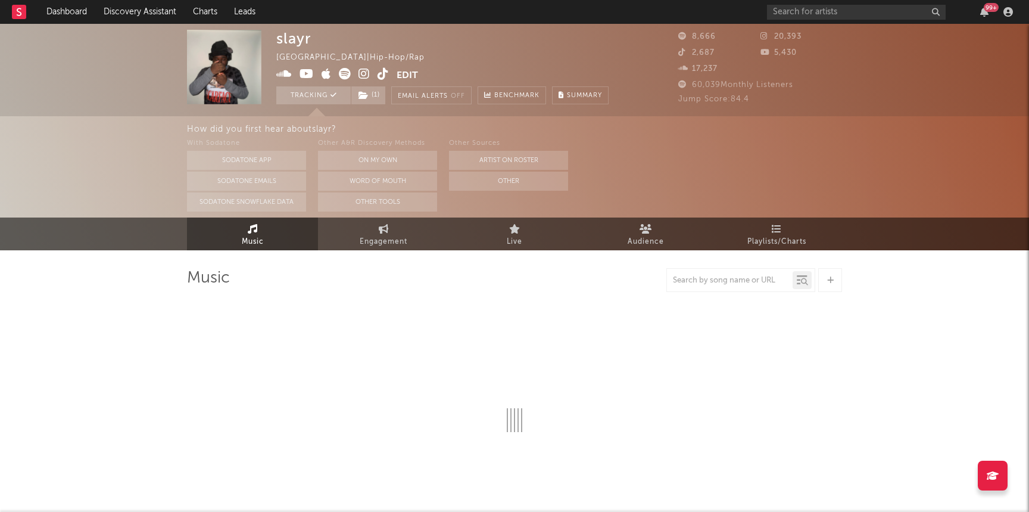
select select "6m"
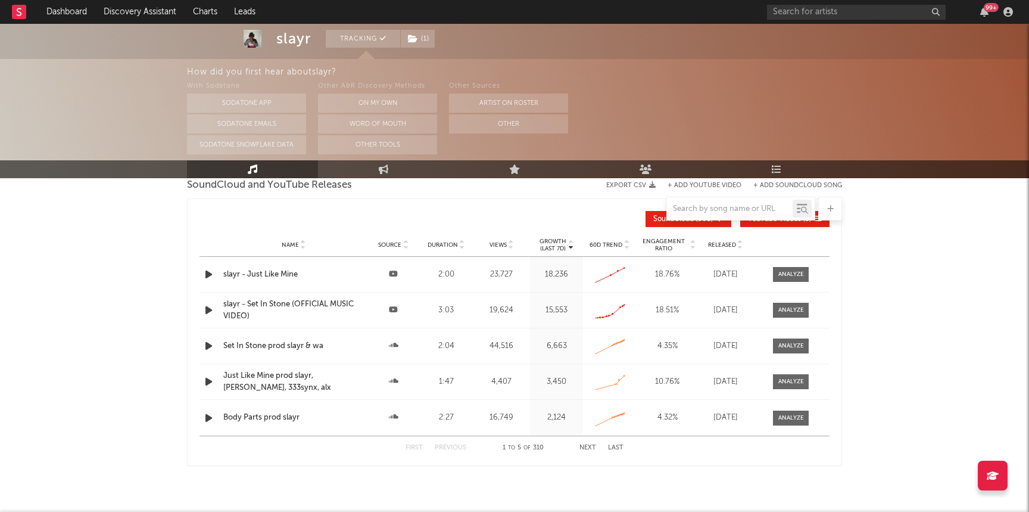
scroll to position [1368, 0]
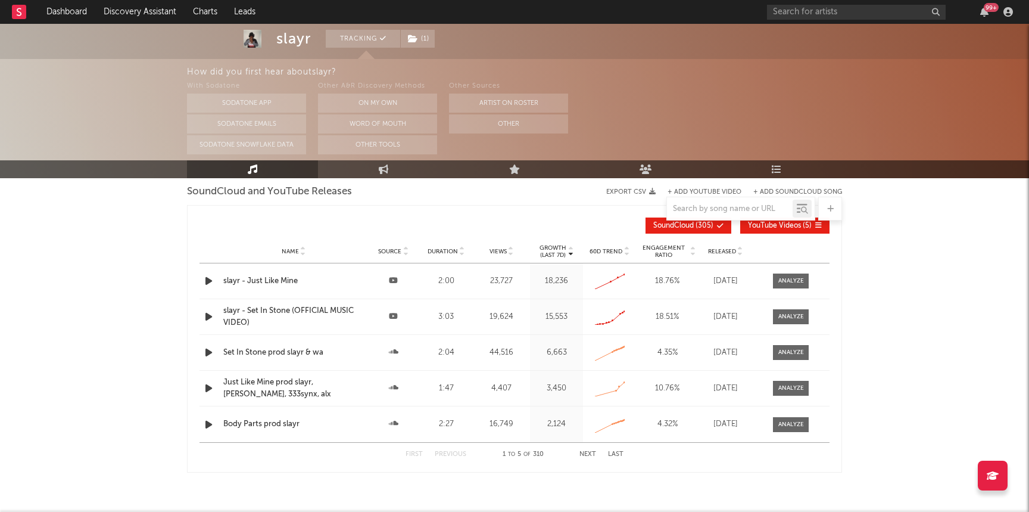
click at [254, 283] on div "slayr - Just Like Mine" at bounding box center [293, 281] width 141 height 12
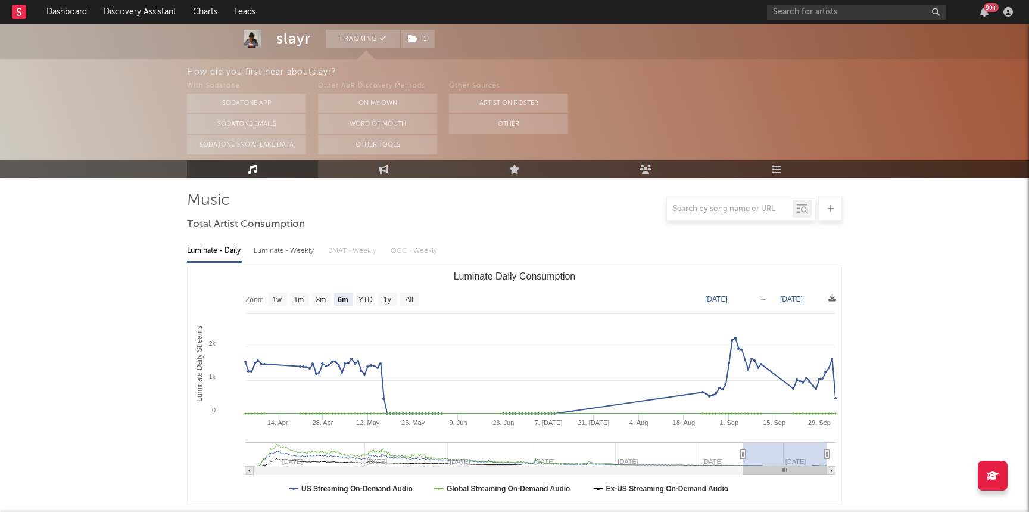
scroll to position [0, 0]
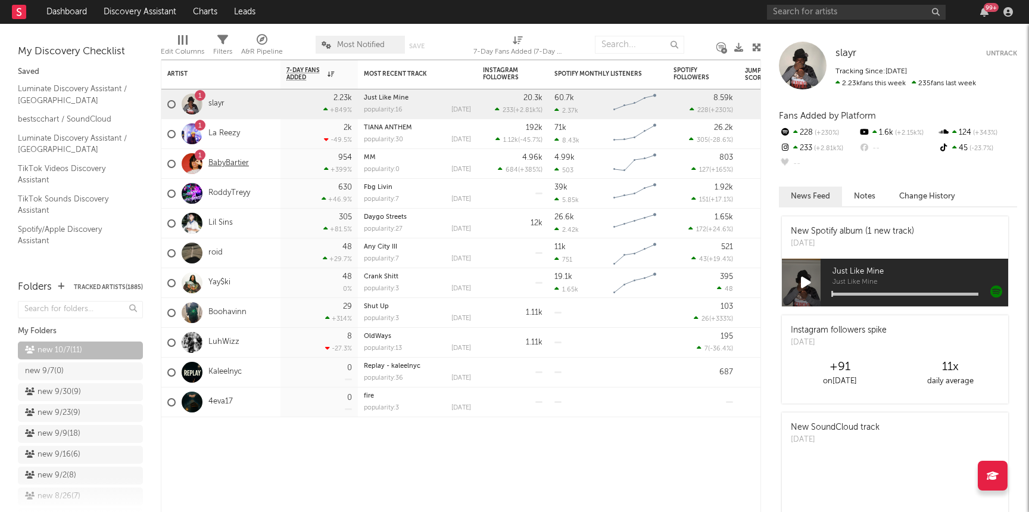
click at [217, 163] on link "BabyBartier" at bounding box center [228, 163] width 40 height 10
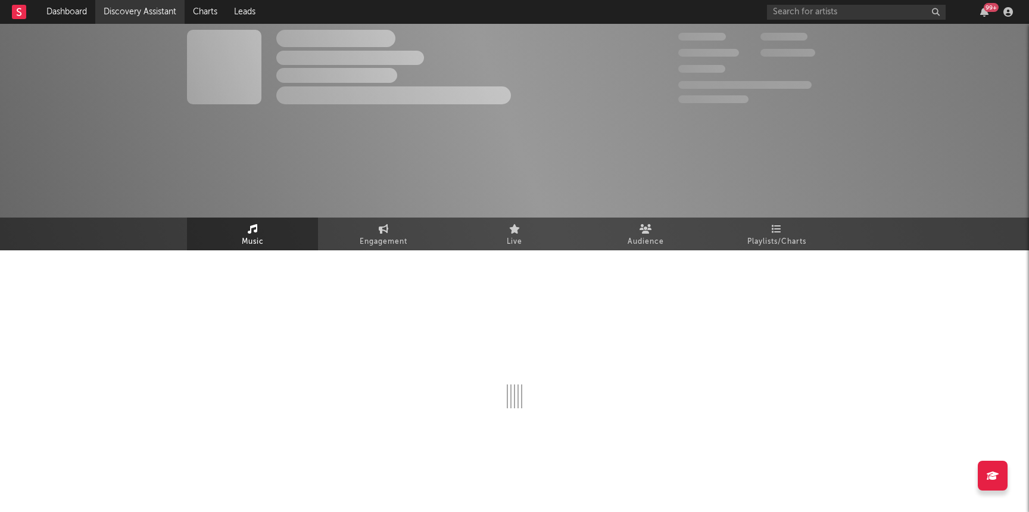
select select "6m"
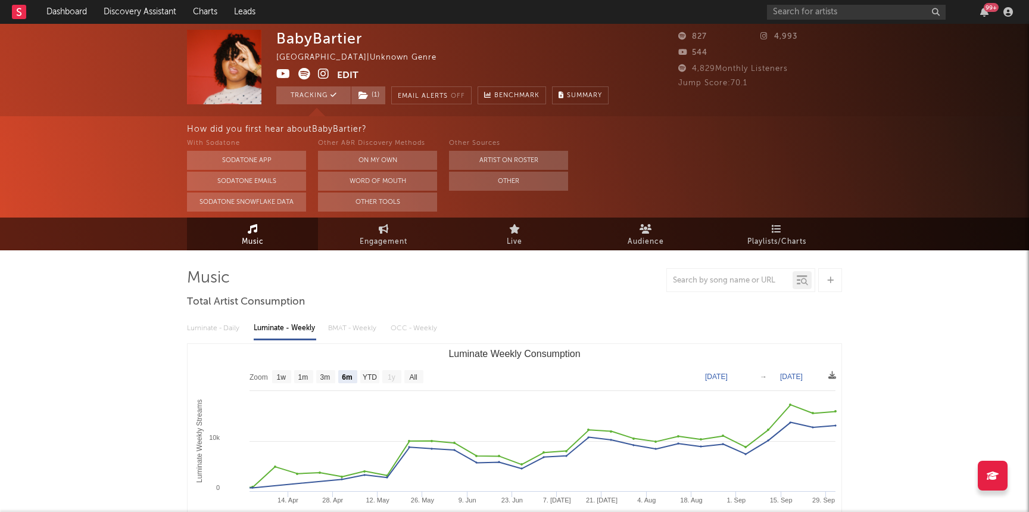
click at [286, 70] on icon at bounding box center [283, 74] width 14 height 12
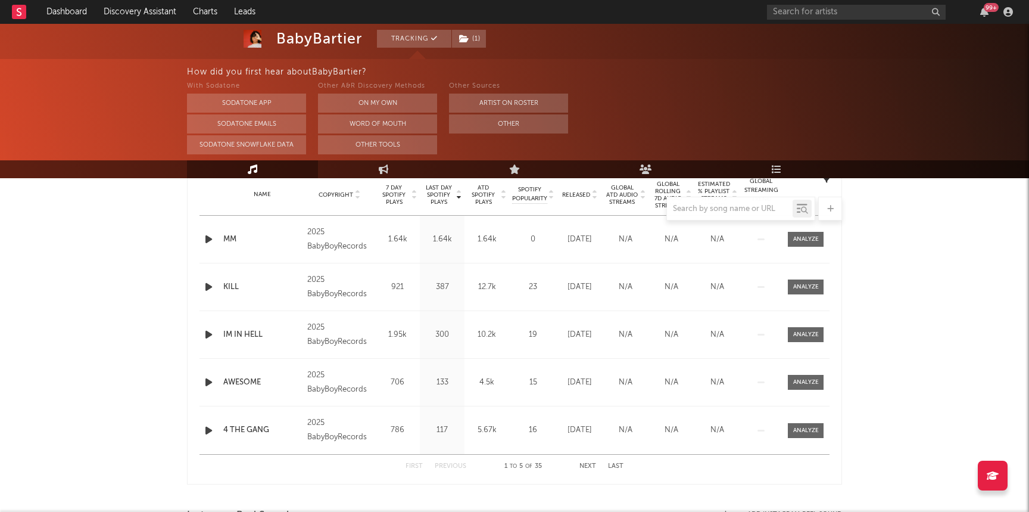
scroll to position [476, 0]
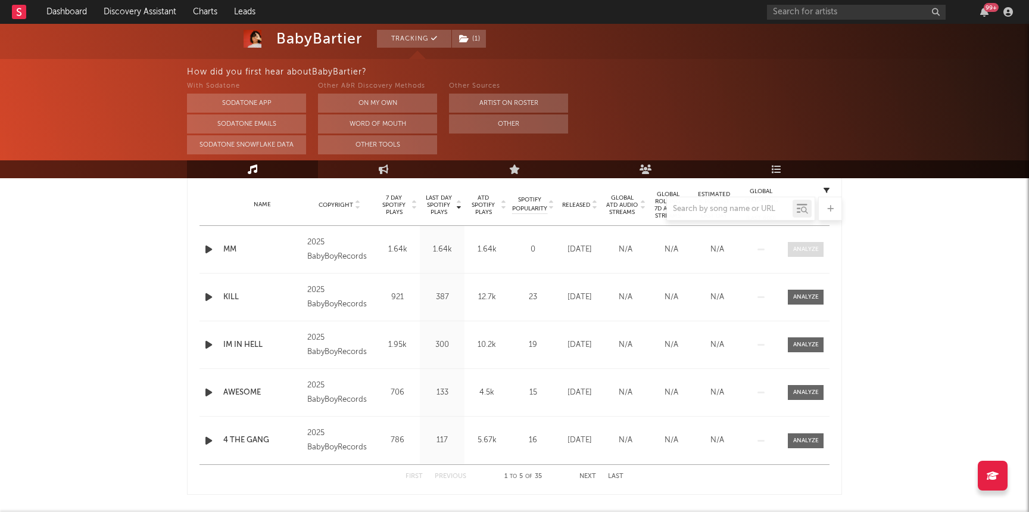
click at [804, 248] on div at bounding box center [806, 249] width 26 height 9
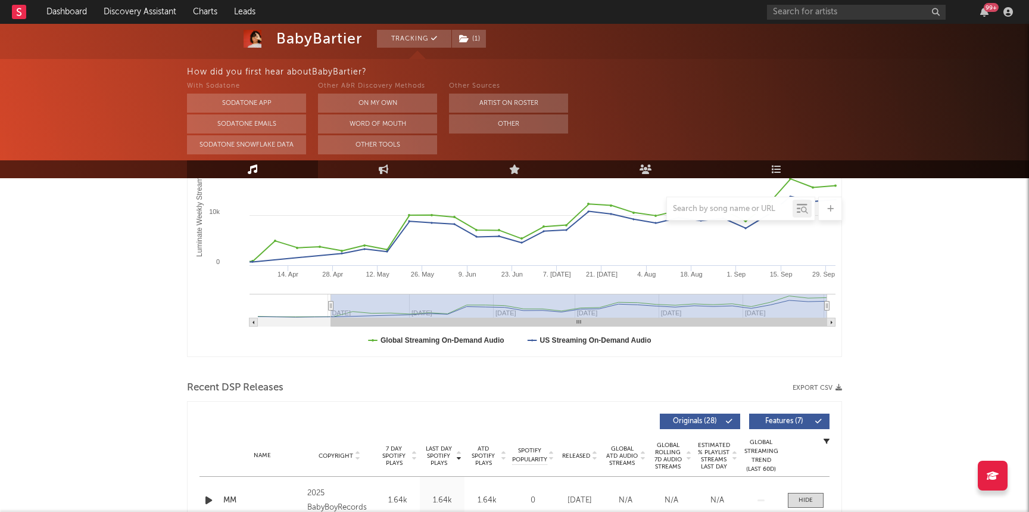
scroll to position [361, 0]
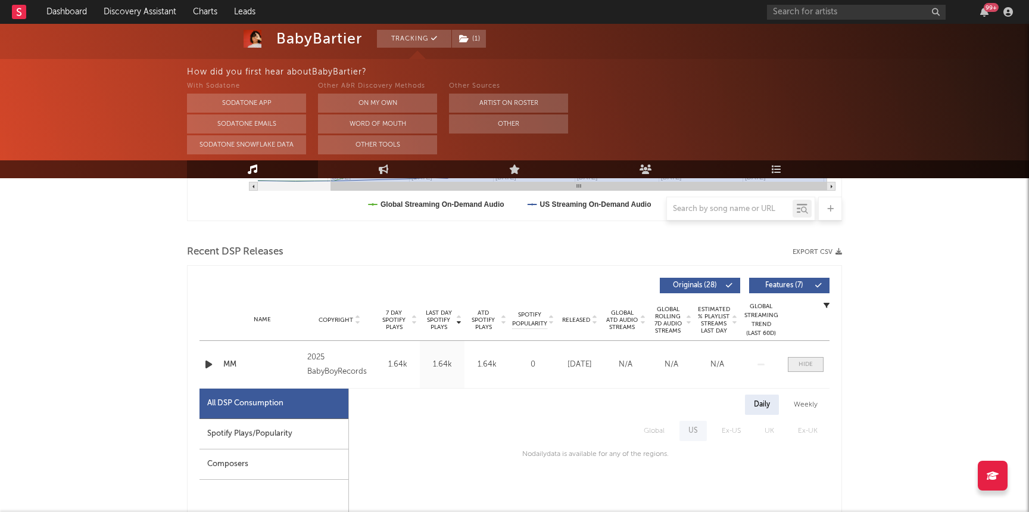
click at [821, 367] on span at bounding box center [806, 364] width 36 height 15
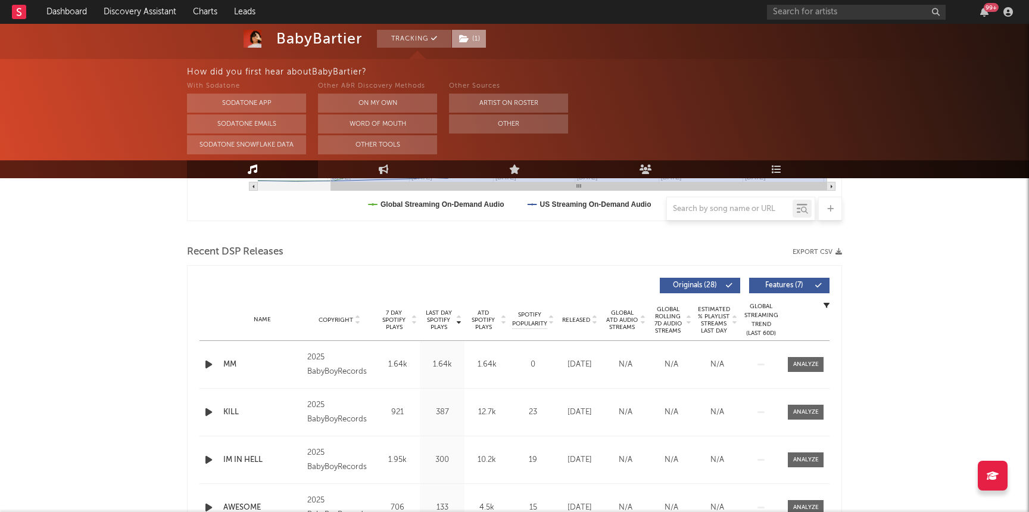
click at [470, 45] on span "( 1 )" at bounding box center [468, 39] width 35 height 18
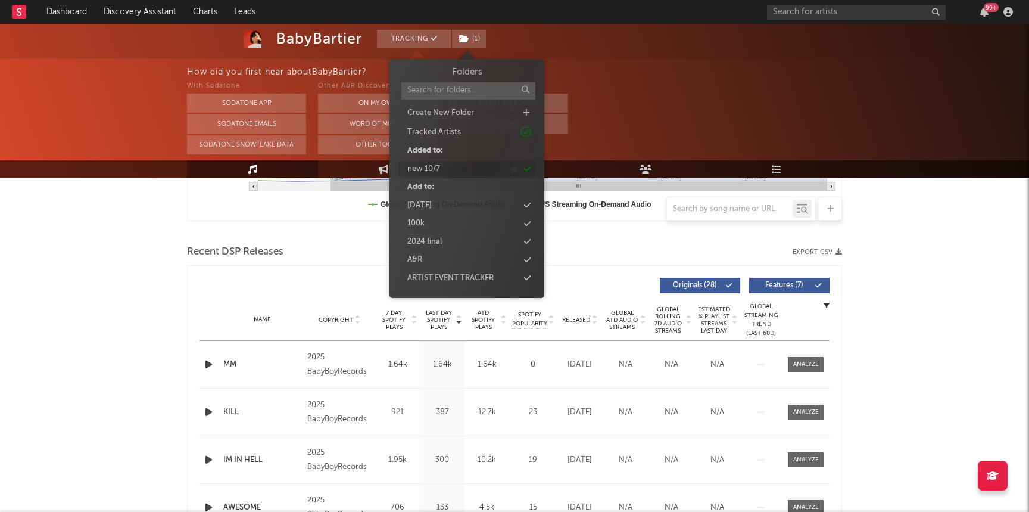
click at [476, 167] on div "new 10/7" at bounding box center [466, 168] width 137 height 15
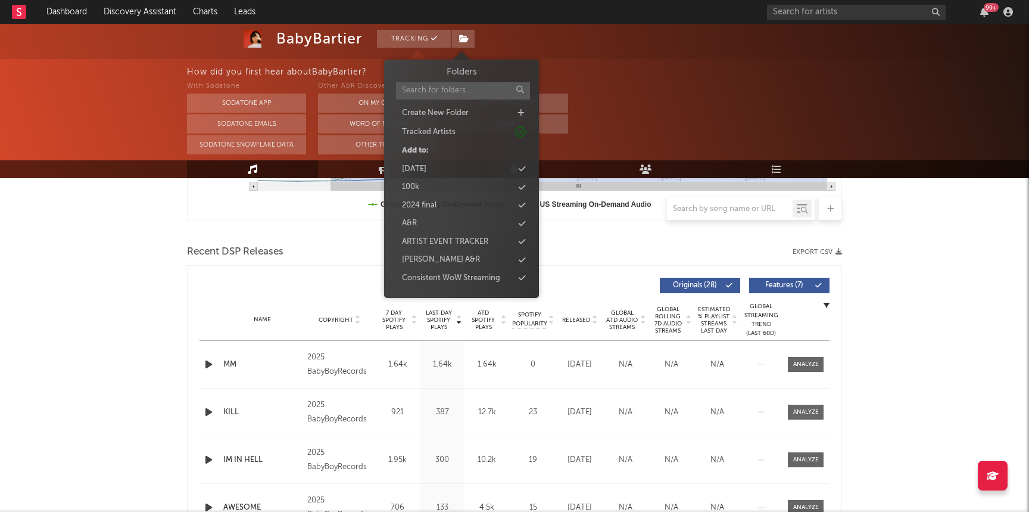
click at [124, 176] on div "Music Engagement Live Audience Playlists/Charts" at bounding box center [514, 169] width 1029 height 18
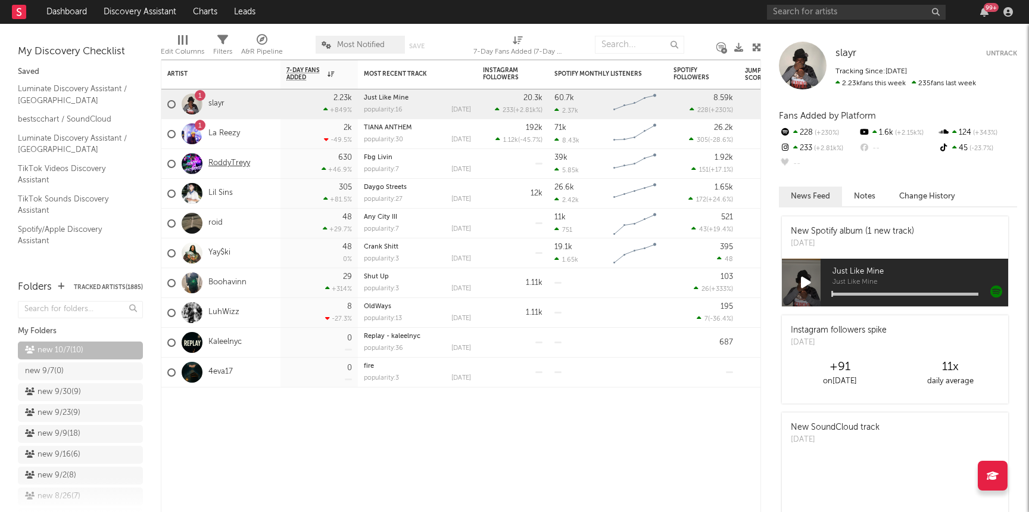
click at [243, 167] on link "RoddyTreyy" at bounding box center [229, 163] width 42 height 10
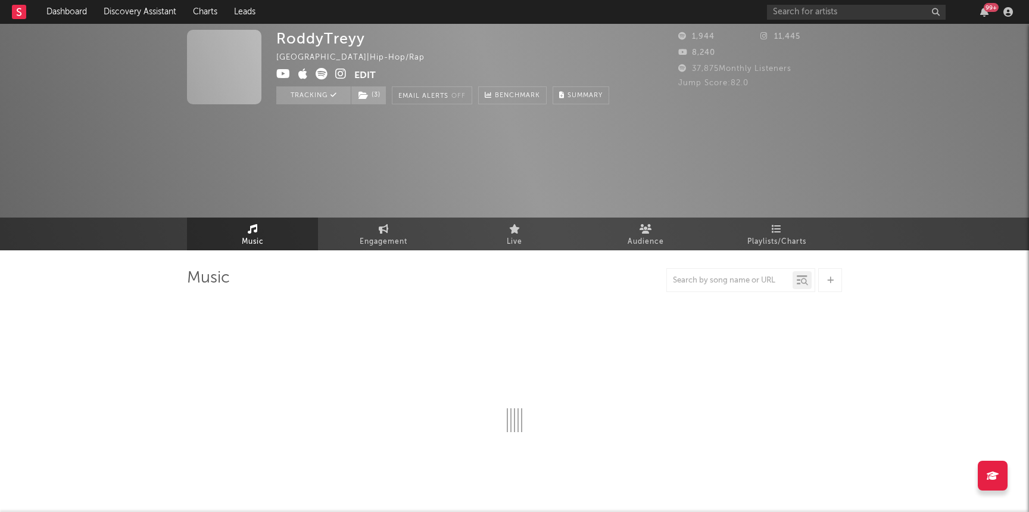
select select "1w"
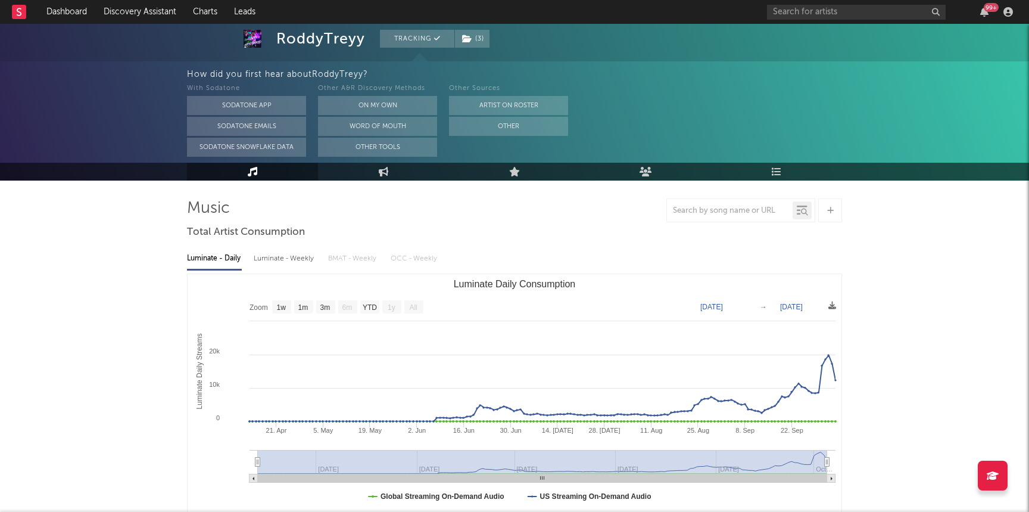
scroll to position [91, 0]
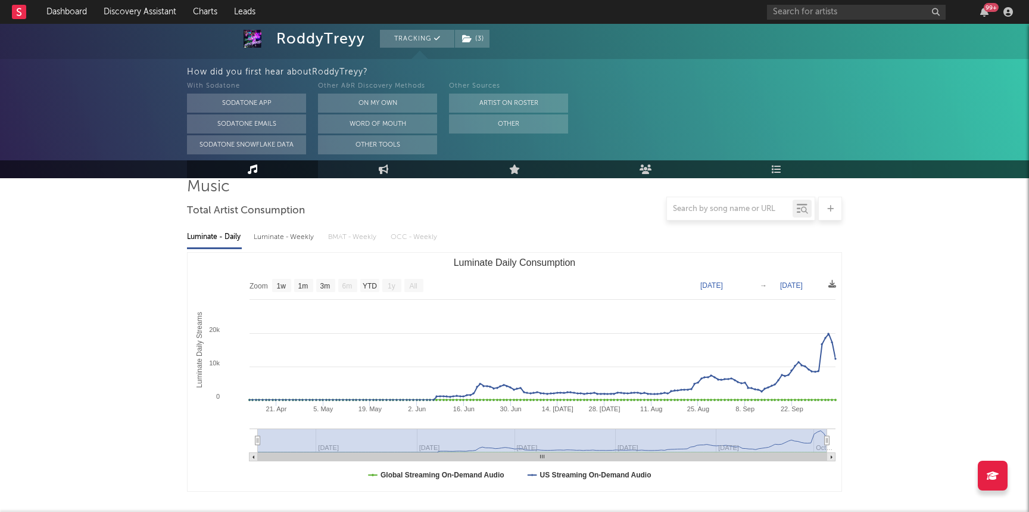
click at [280, 241] on div "Luminate - Weekly" at bounding box center [285, 237] width 63 height 20
select select "6m"
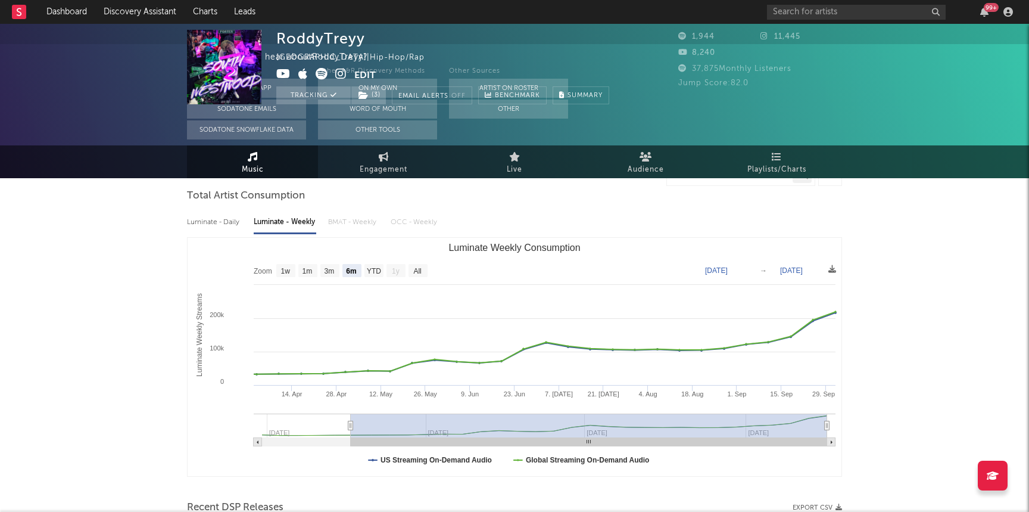
scroll to position [0, 0]
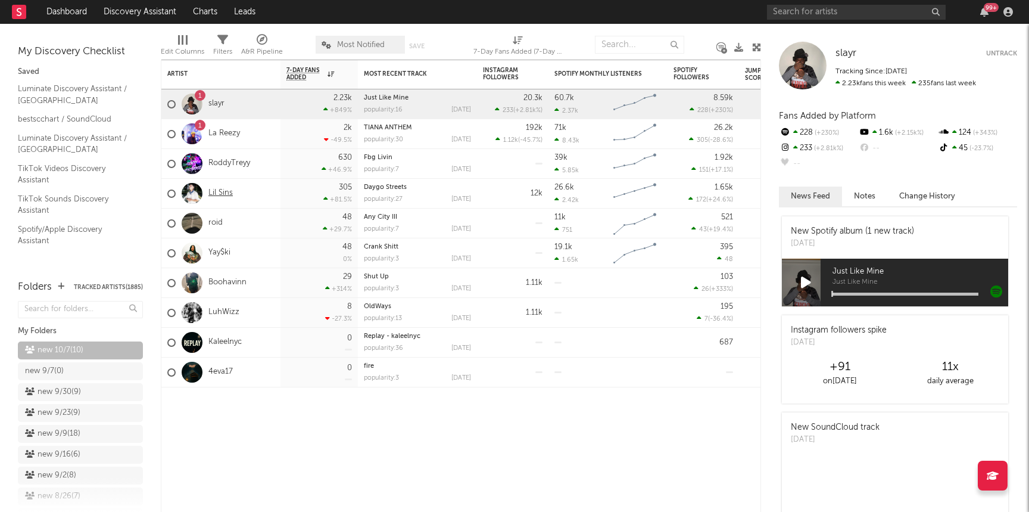
click at [219, 193] on link "Lil Sins" at bounding box center [220, 193] width 24 height 10
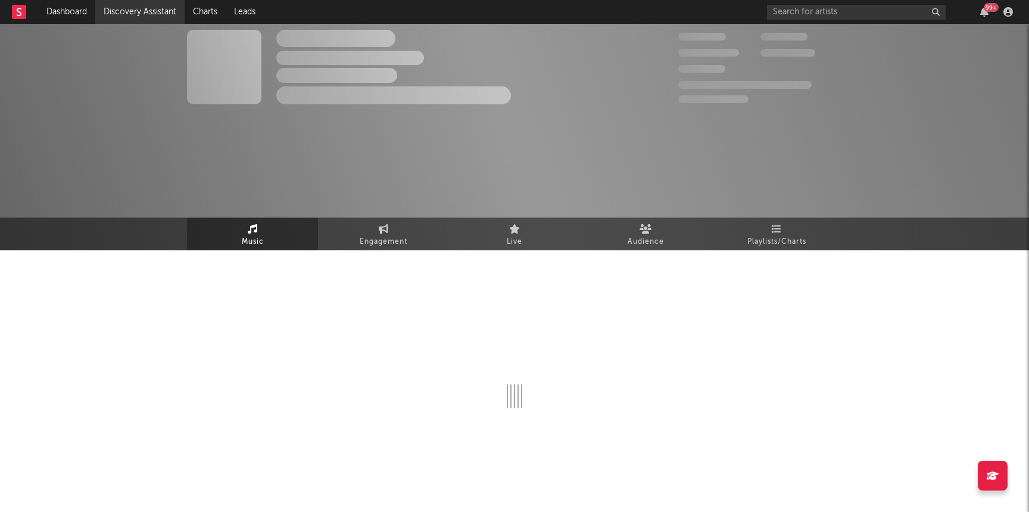
select select "1w"
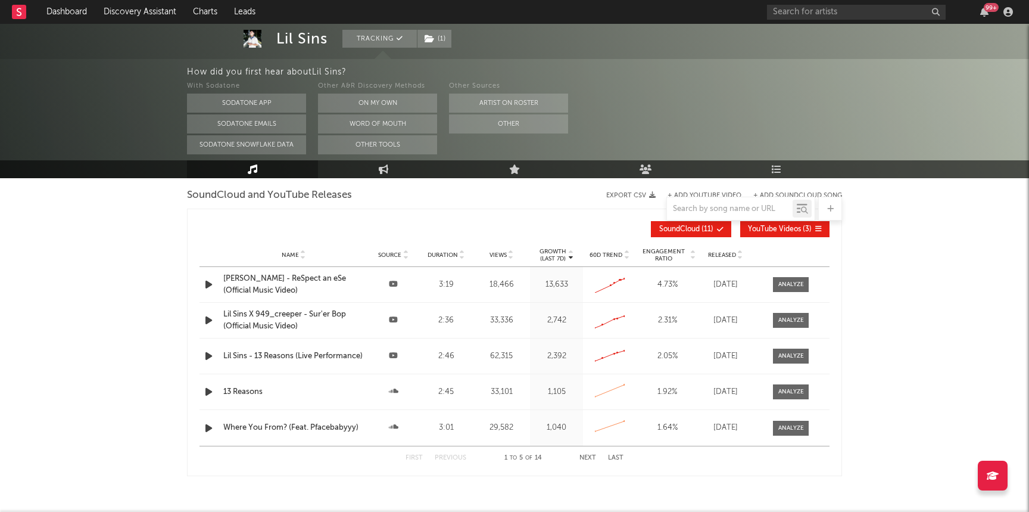
scroll to position [1076, 0]
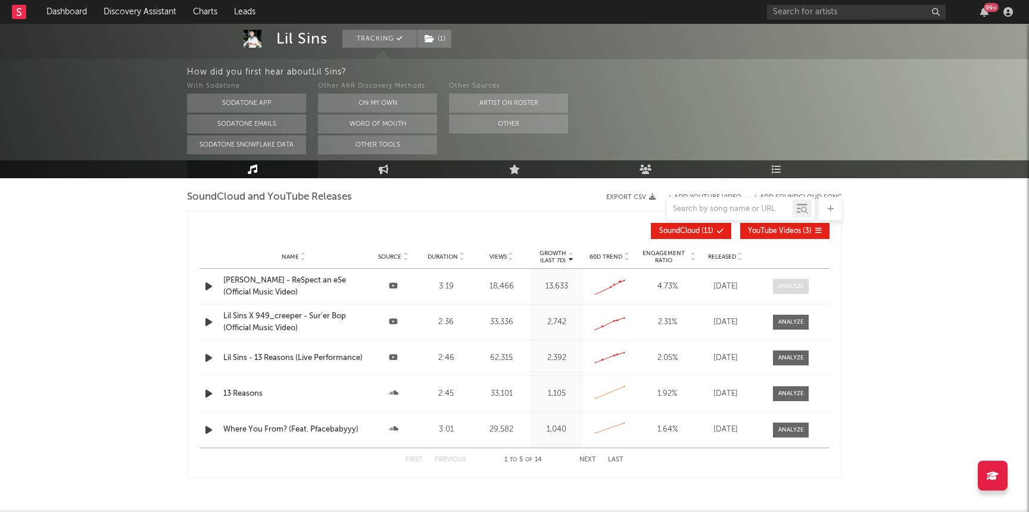
click at [796, 280] on span at bounding box center [791, 286] width 36 height 15
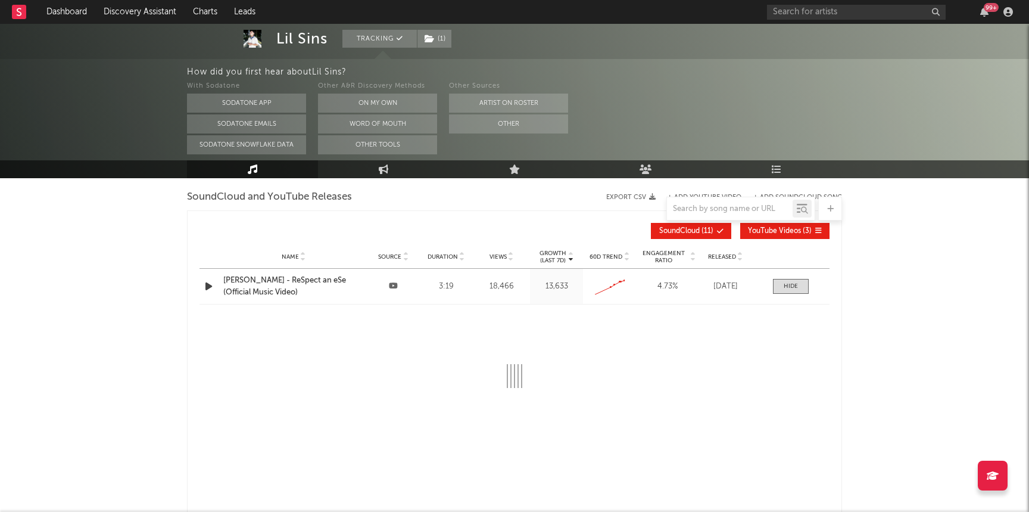
select select "All"
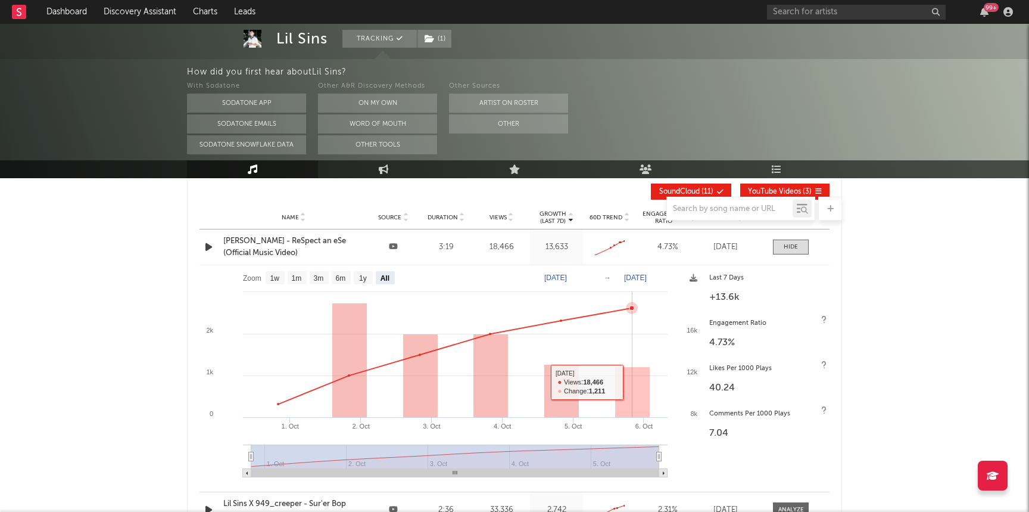
scroll to position [1109, 0]
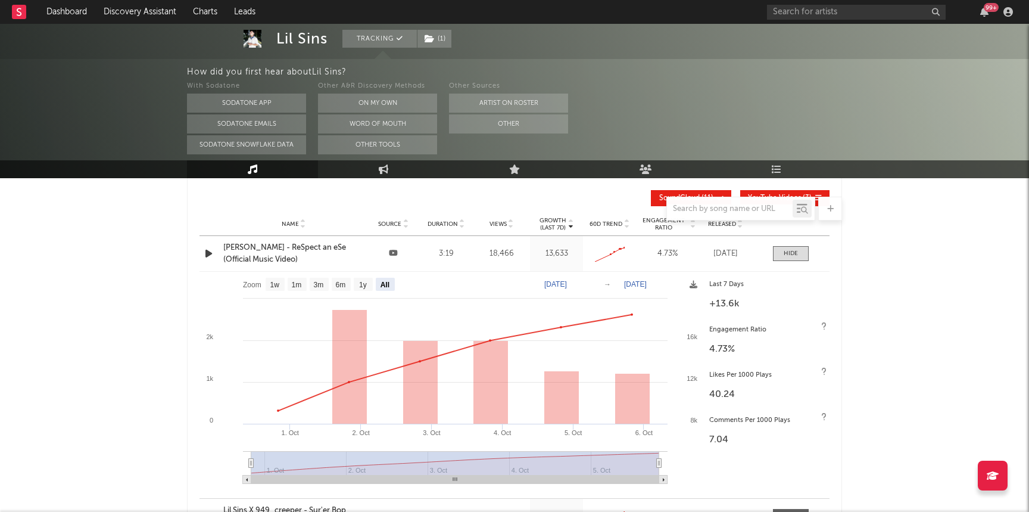
click at [272, 247] on div "Lil Sins - ReSpect an eSe (Official Music Video)" at bounding box center [293, 253] width 141 height 23
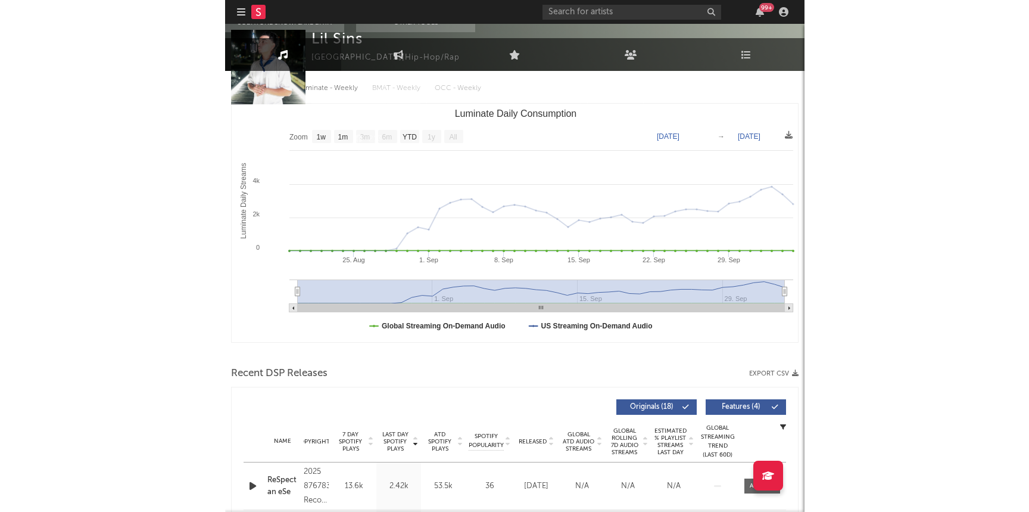
scroll to position [0, 0]
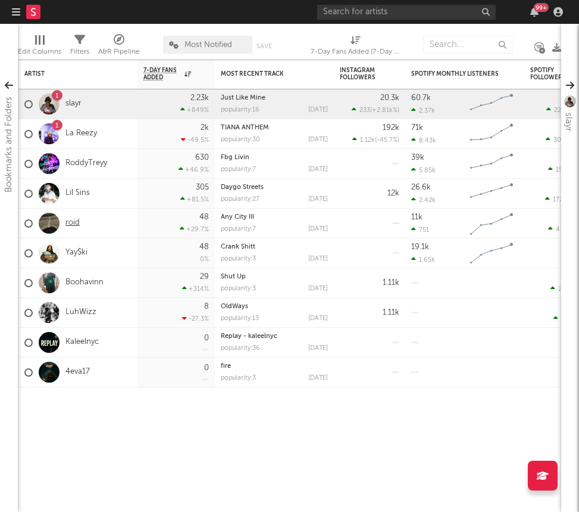
click at [74, 222] on link "roid" at bounding box center [73, 223] width 14 height 10
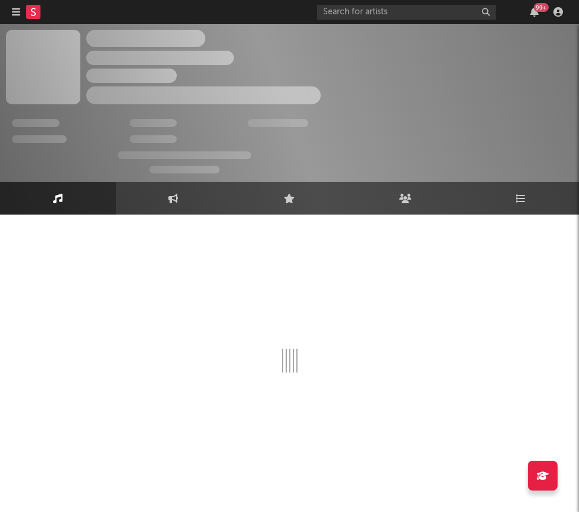
select select "1w"
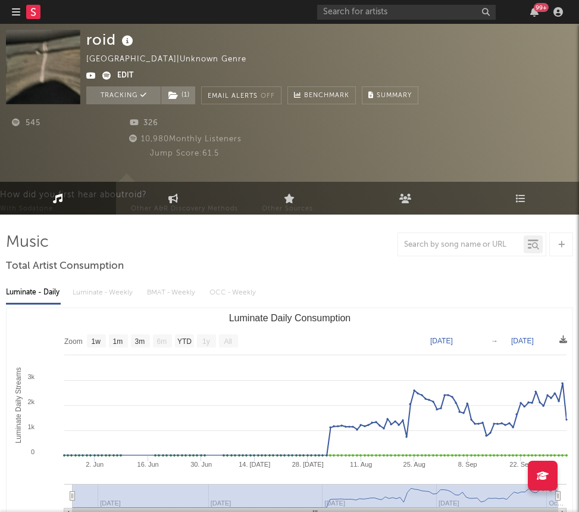
click at [378, 39] on div "roid United States | Unknown Genre Edit Tracking ( 1 ) Email Alerts Off Benchma…" at bounding box center [252, 67] width 332 height 74
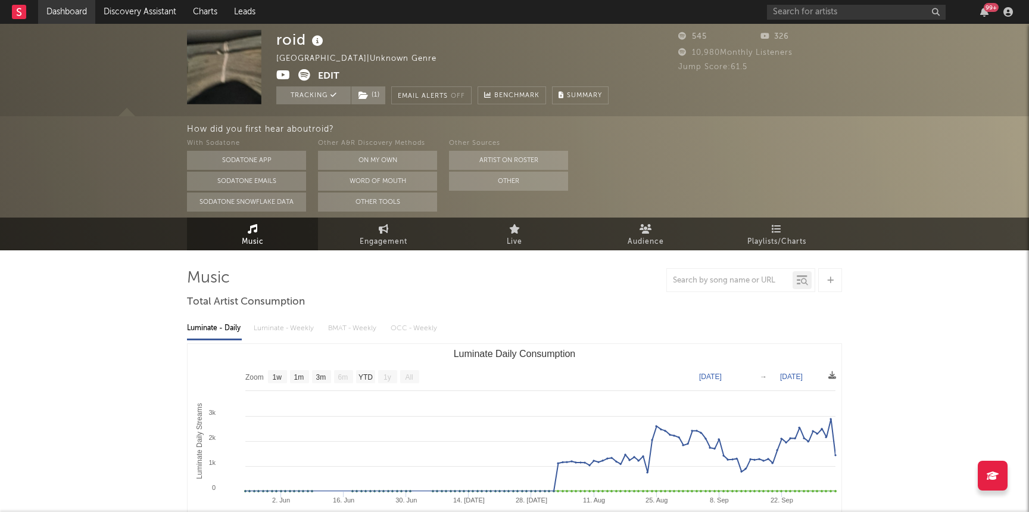
click at [46, 17] on link "Dashboard" at bounding box center [66, 12] width 57 height 24
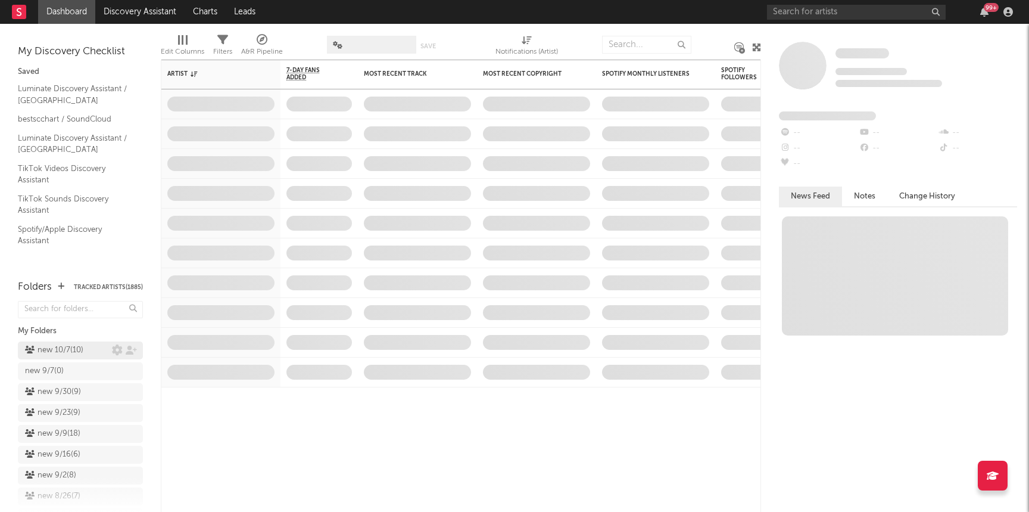
click at [51, 350] on div "new 10/7 ( 10 )" at bounding box center [54, 350] width 58 height 14
